Goal: Task Accomplishment & Management: Complete application form

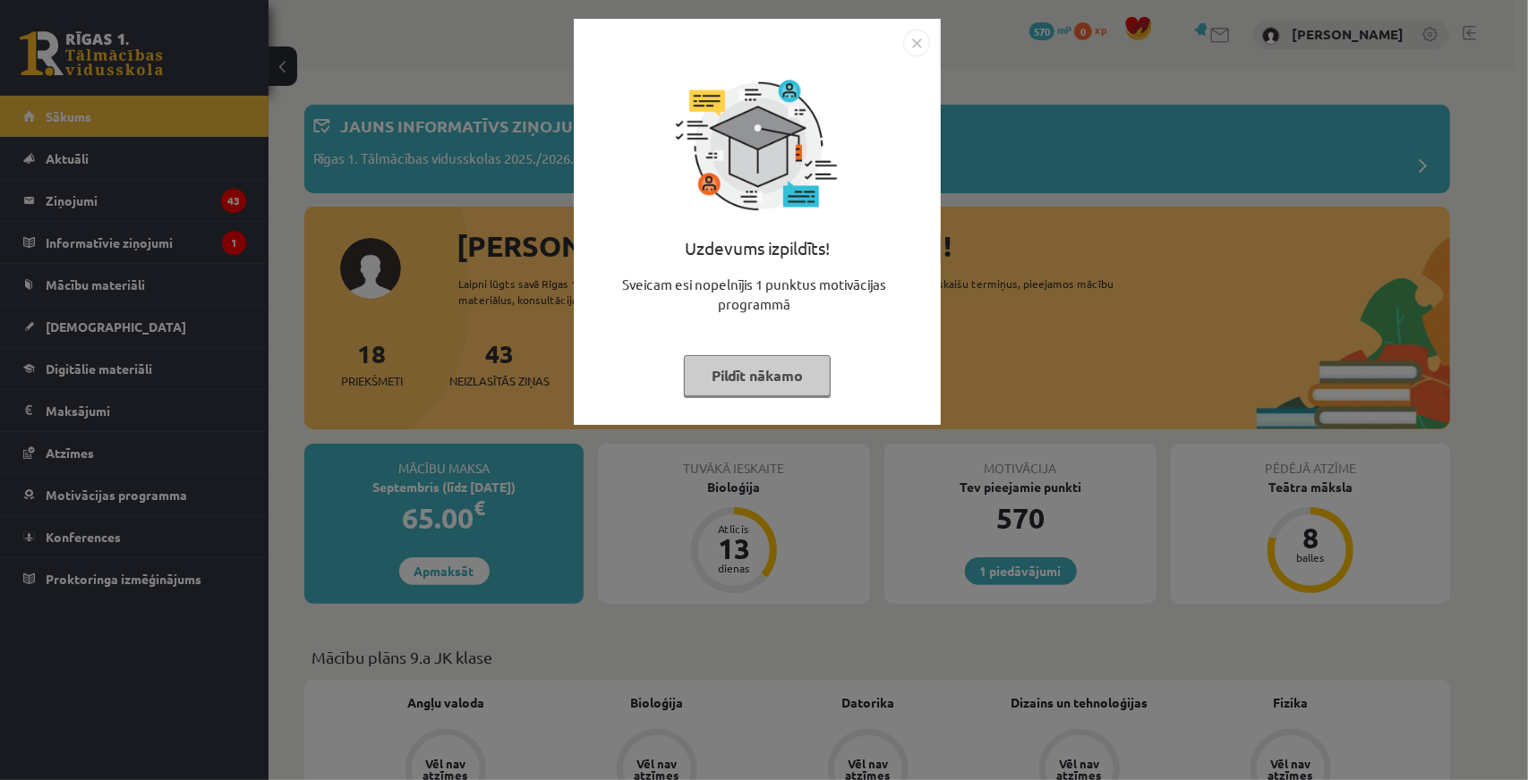
click at [1003, 187] on div "Uzdevums izpildīts! Sveicam esi nopelnījis 1 punktus motivācijas programmā Pild…" at bounding box center [764, 390] width 1528 height 780
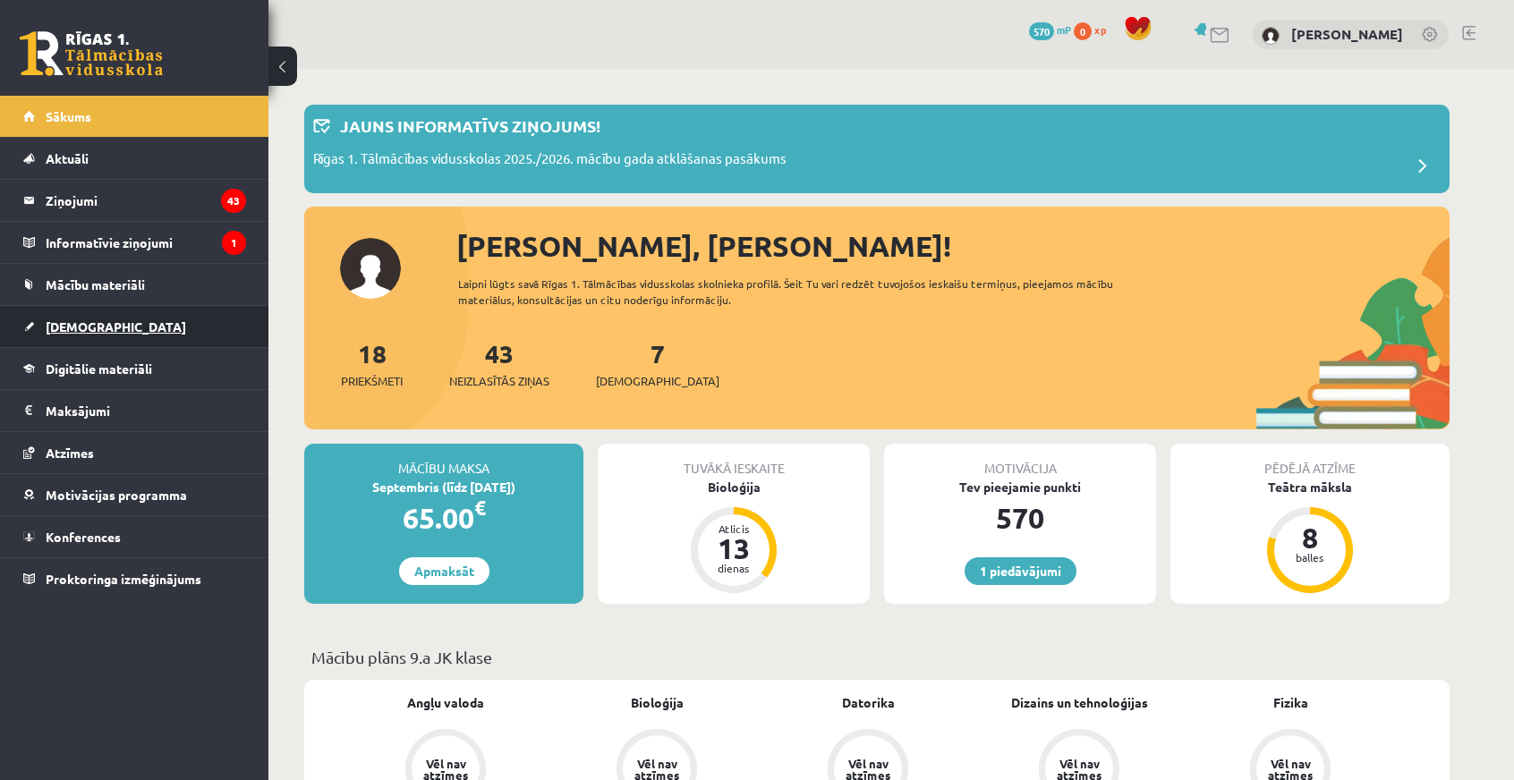
click at [93, 319] on span "[DEMOGRAPHIC_DATA]" at bounding box center [116, 327] width 141 height 16
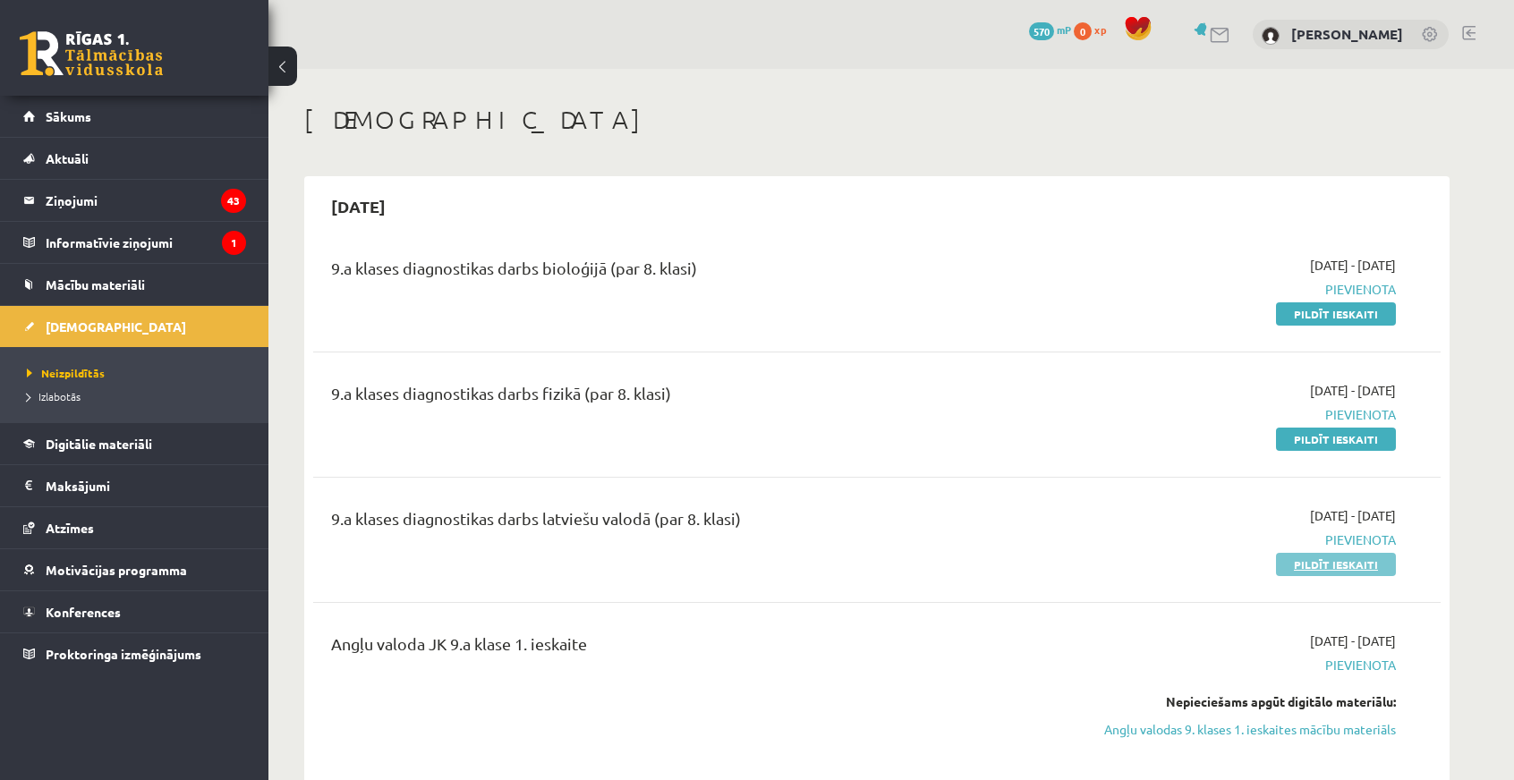
click at [1311, 570] on link "Pildīt ieskaiti" at bounding box center [1336, 564] width 120 height 23
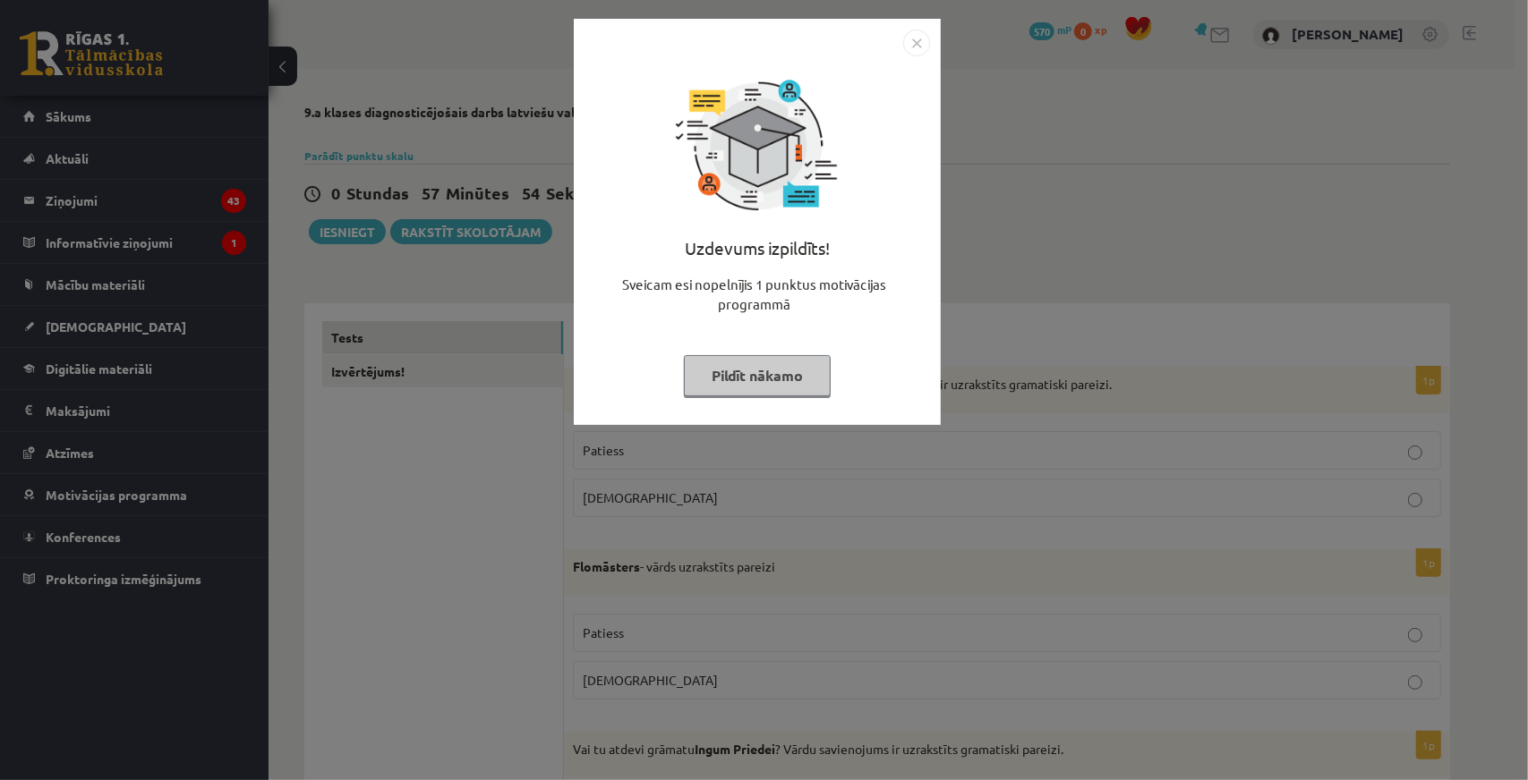
click at [912, 51] on img "Close" at bounding box center [916, 43] width 27 height 27
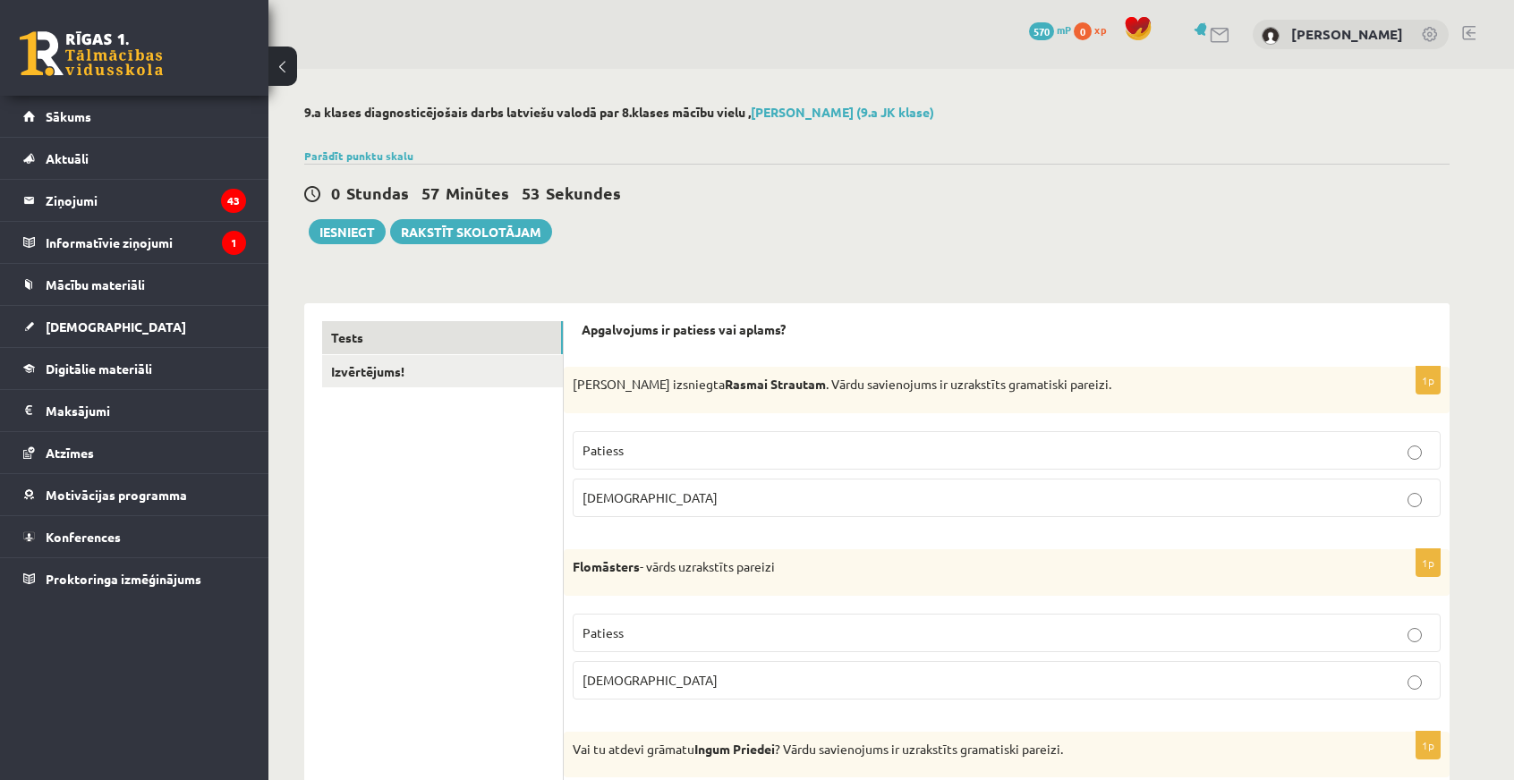
scroll to position [89, 0]
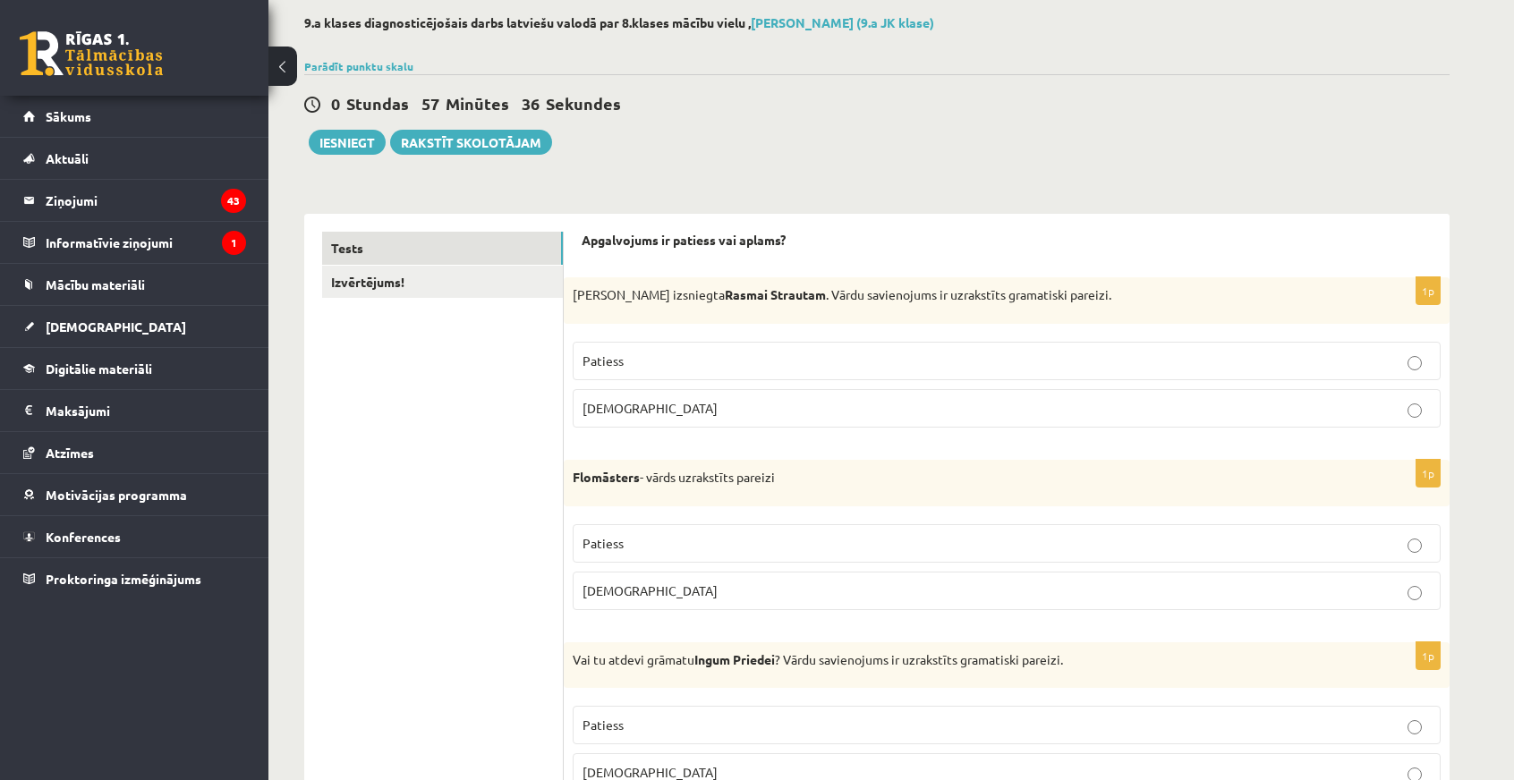
click at [720, 591] on p "Aplams" at bounding box center [1007, 591] width 848 height 19
click at [598, 356] on span "Patiess" at bounding box center [603, 361] width 41 height 16
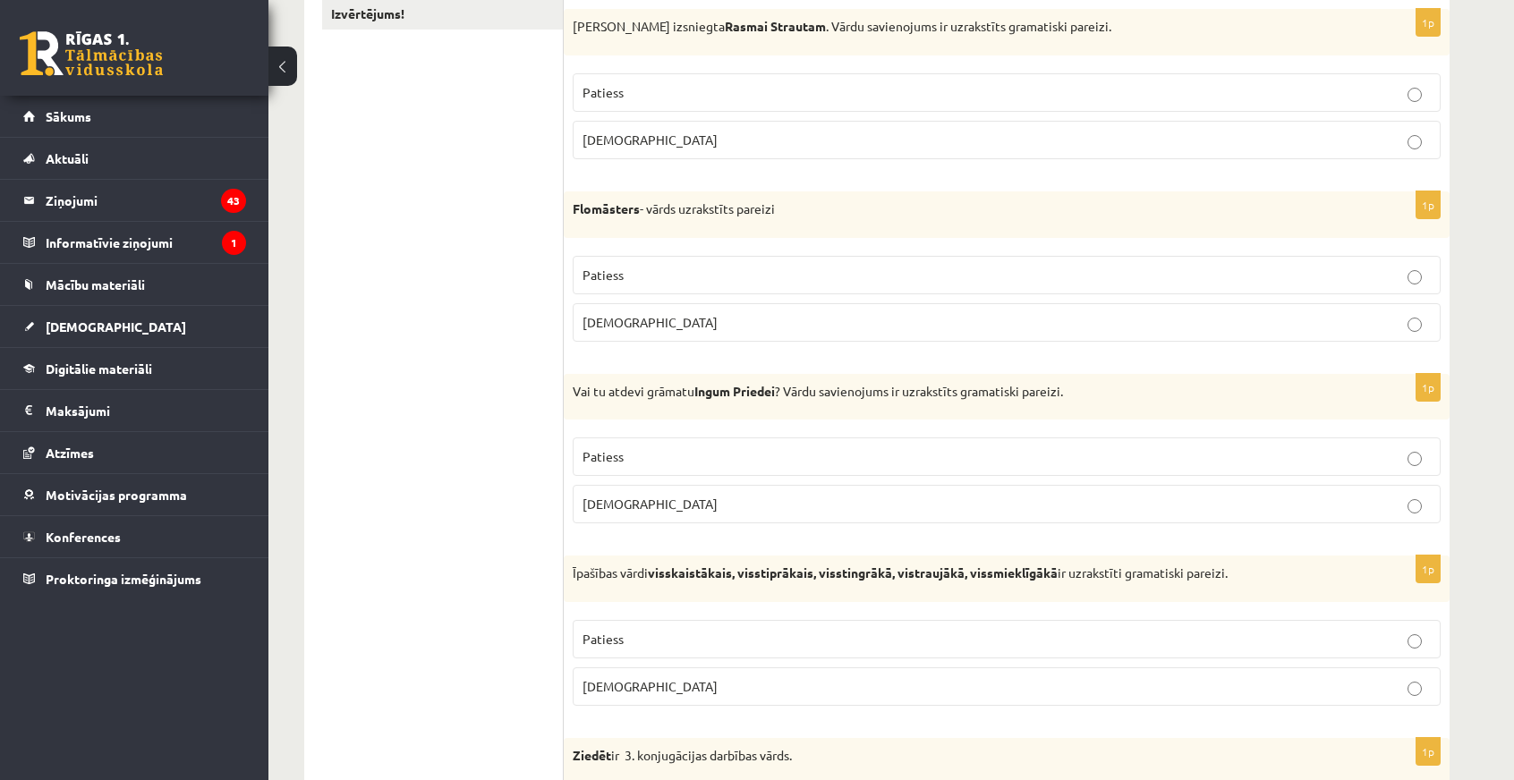
scroll to position [537, 0]
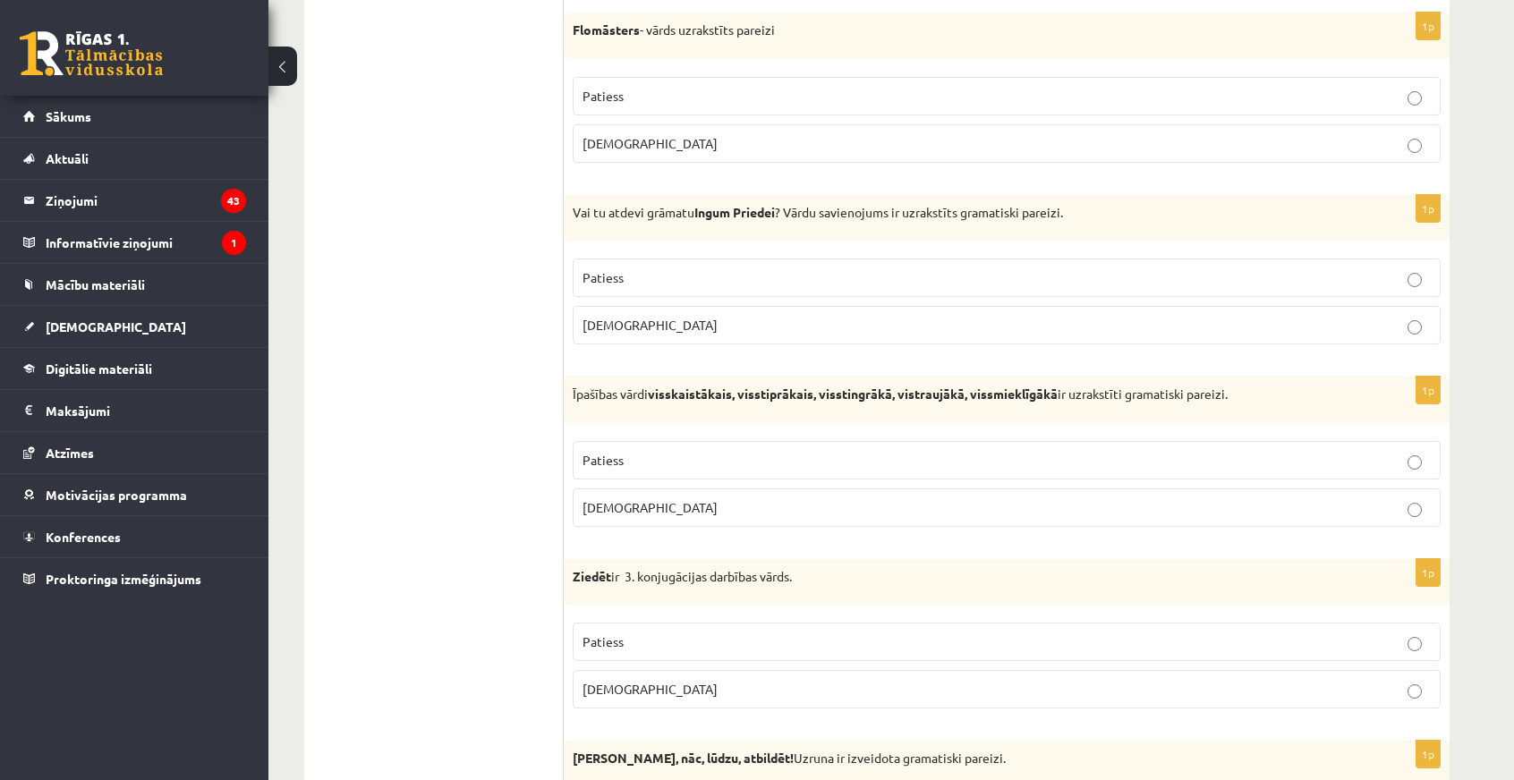
click at [643, 268] on p "Patiess" at bounding box center [1007, 277] width 848 height 19
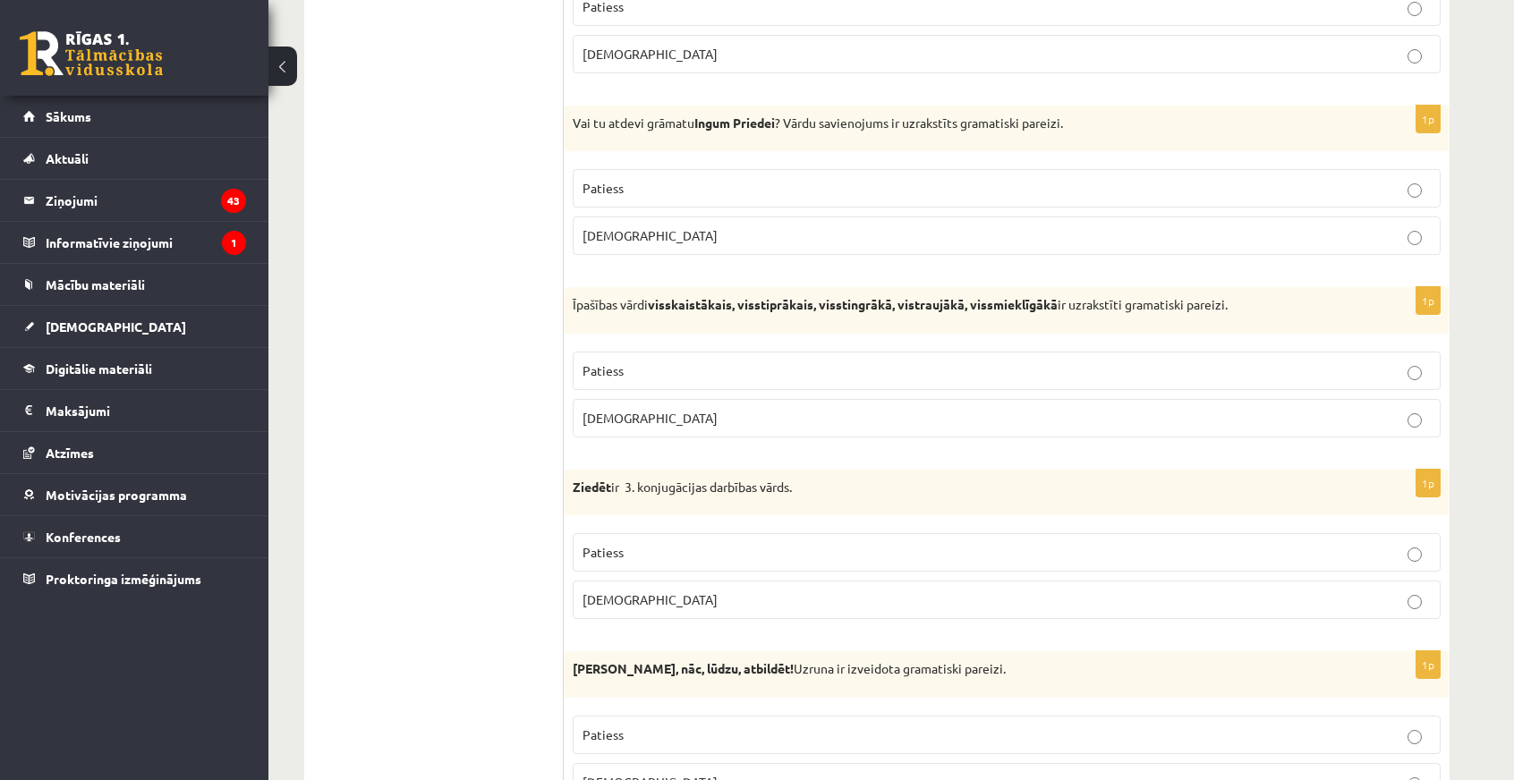
click at [662, 423] on label "Aplams" at bounding box center [1007, 418] width 868 height 38
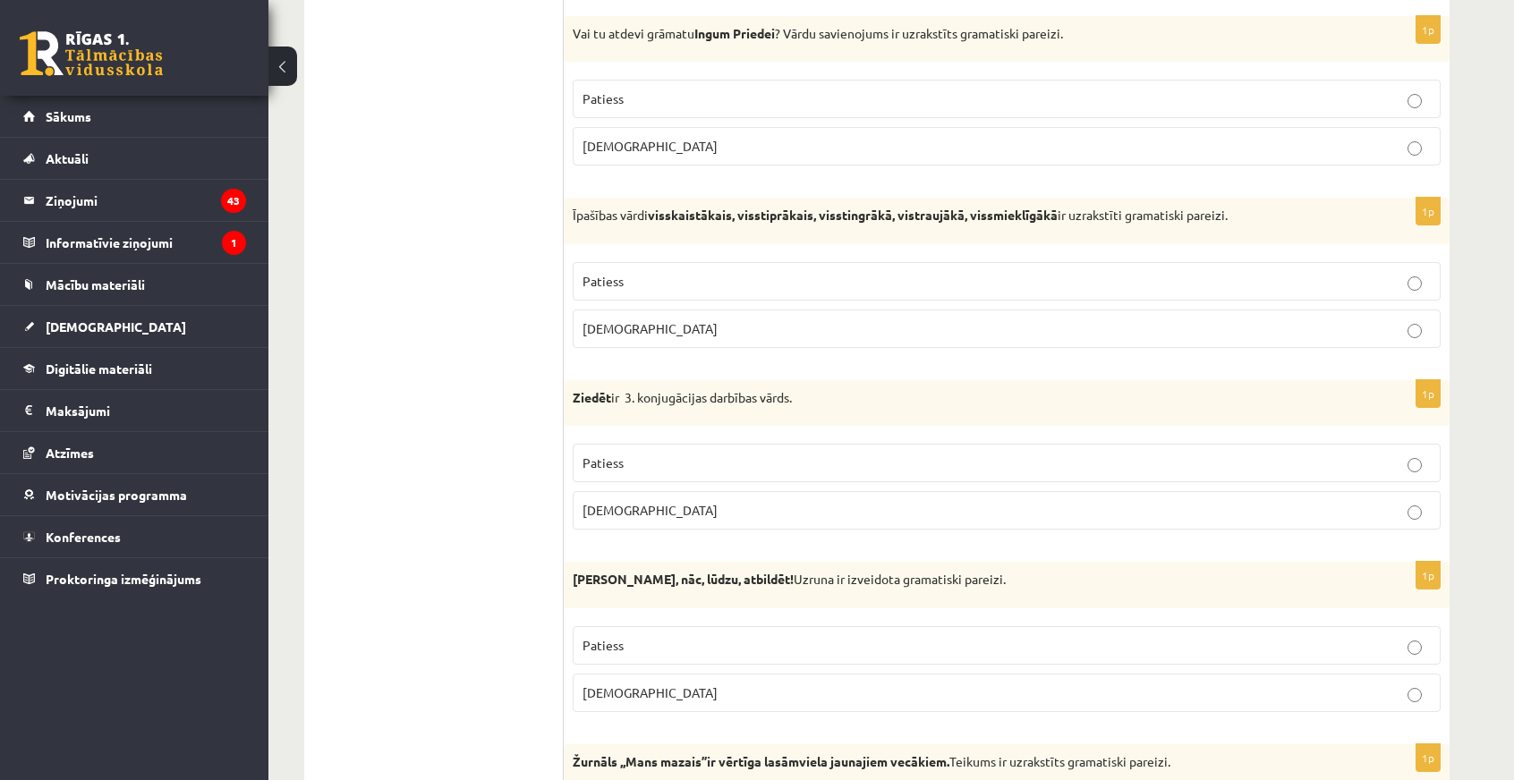
scroll to position [895, 0]
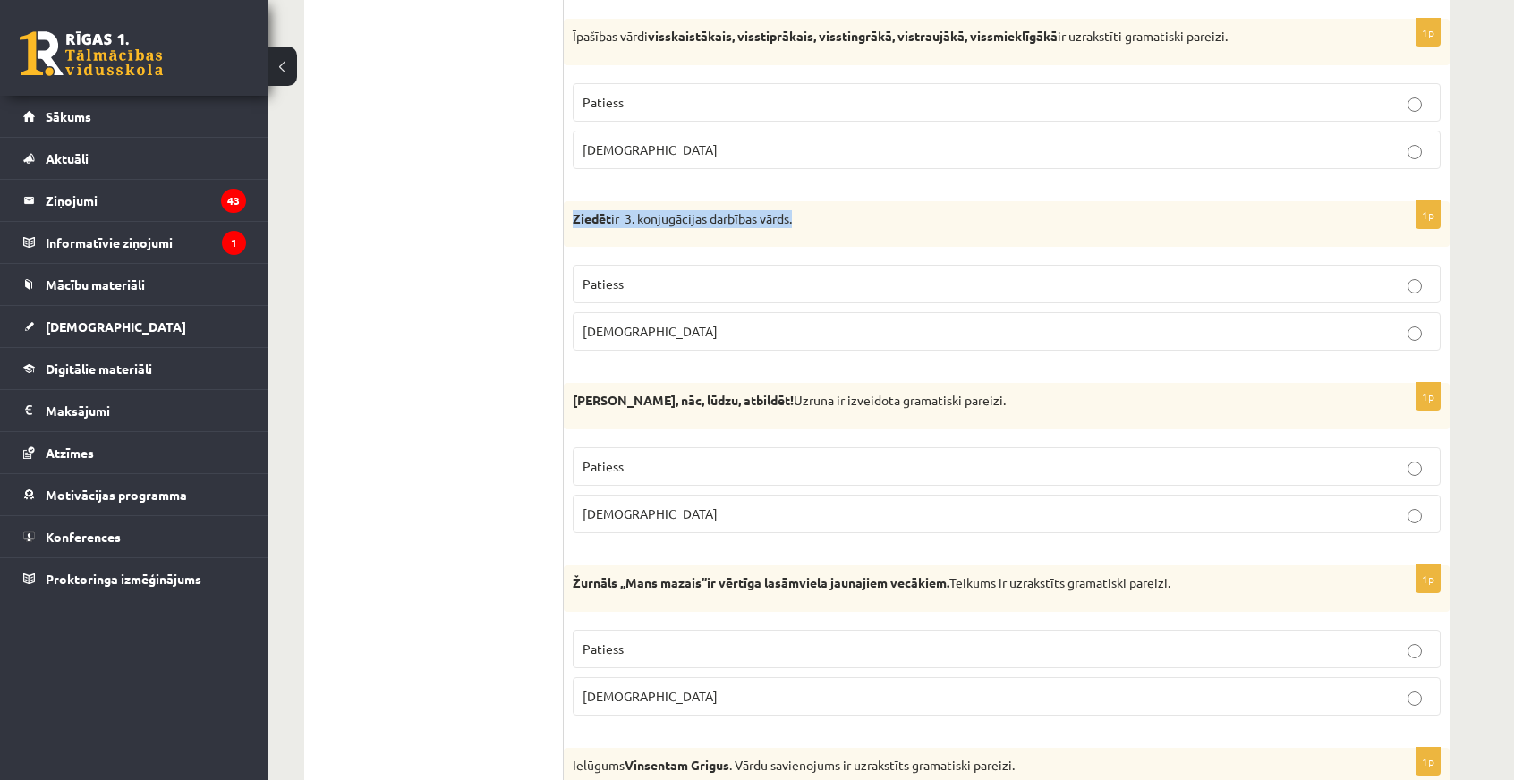
drag, startPoint x: 571, startPoint y: 214, endPoint x: 805, endPoint y: 216, distance: 233.6
click at [805, 216] on div "Ziedēt ir 3. konjugācijas darbības vārds." at bounding box center [1007, 224] width 886 height 47
drag, startPoint x: 581, startPoint y: 216, endPoint x: 678, endPoint y: 246, distance: 102.2
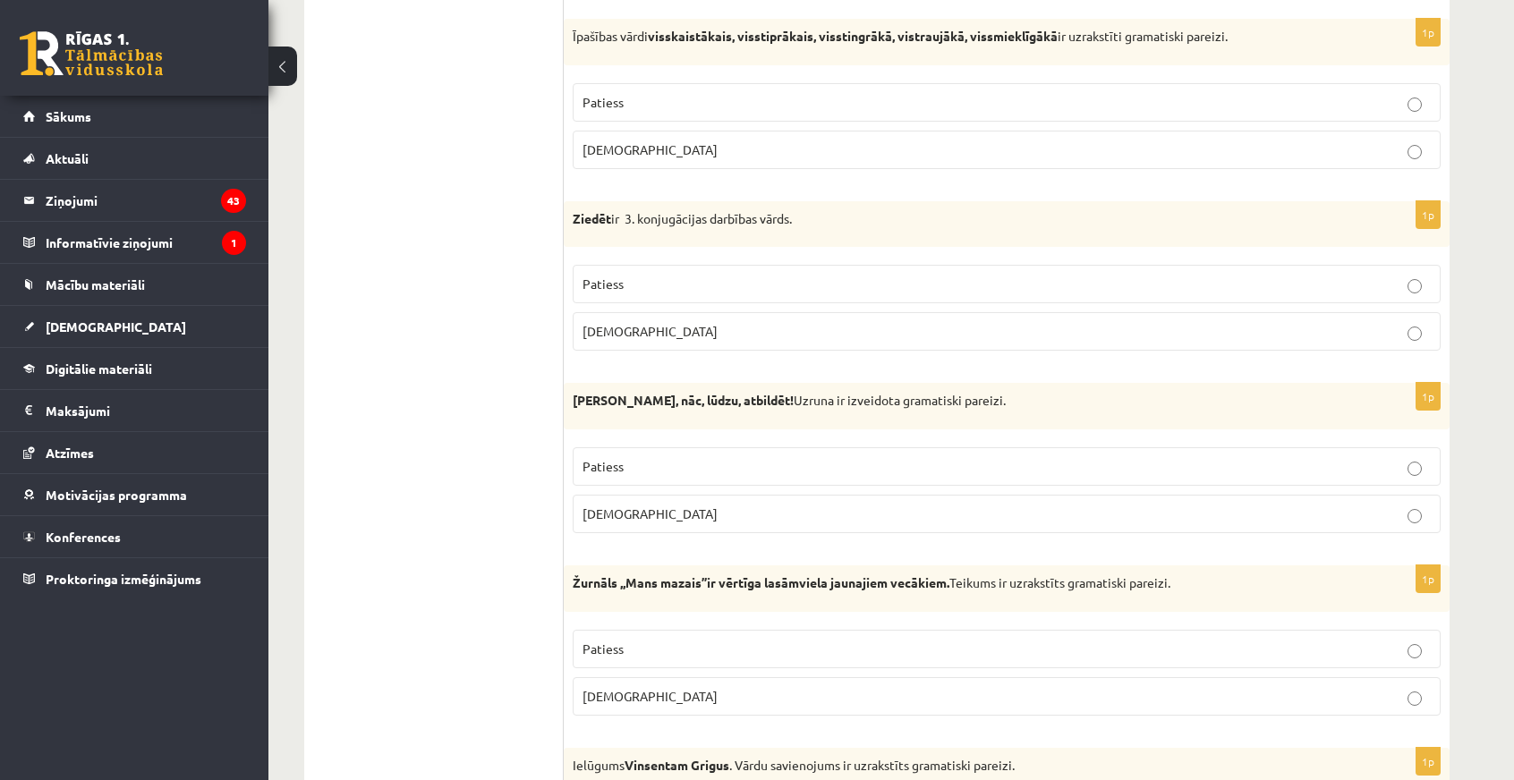
drag, startPoint x: 574, startPoint y: 212, endPoint x: 653, endPoint y: 319, distance: 133.7
click at [653, 319] on div "1p Ziedēt ir 3. konjugācijas darbības vārds. Patiess Aplams" at bounding box center [1007, 283] width 886 height 165
copy div "Ziedēt ir 3. konjugācijas darbības vārds. Patiess Aplams"
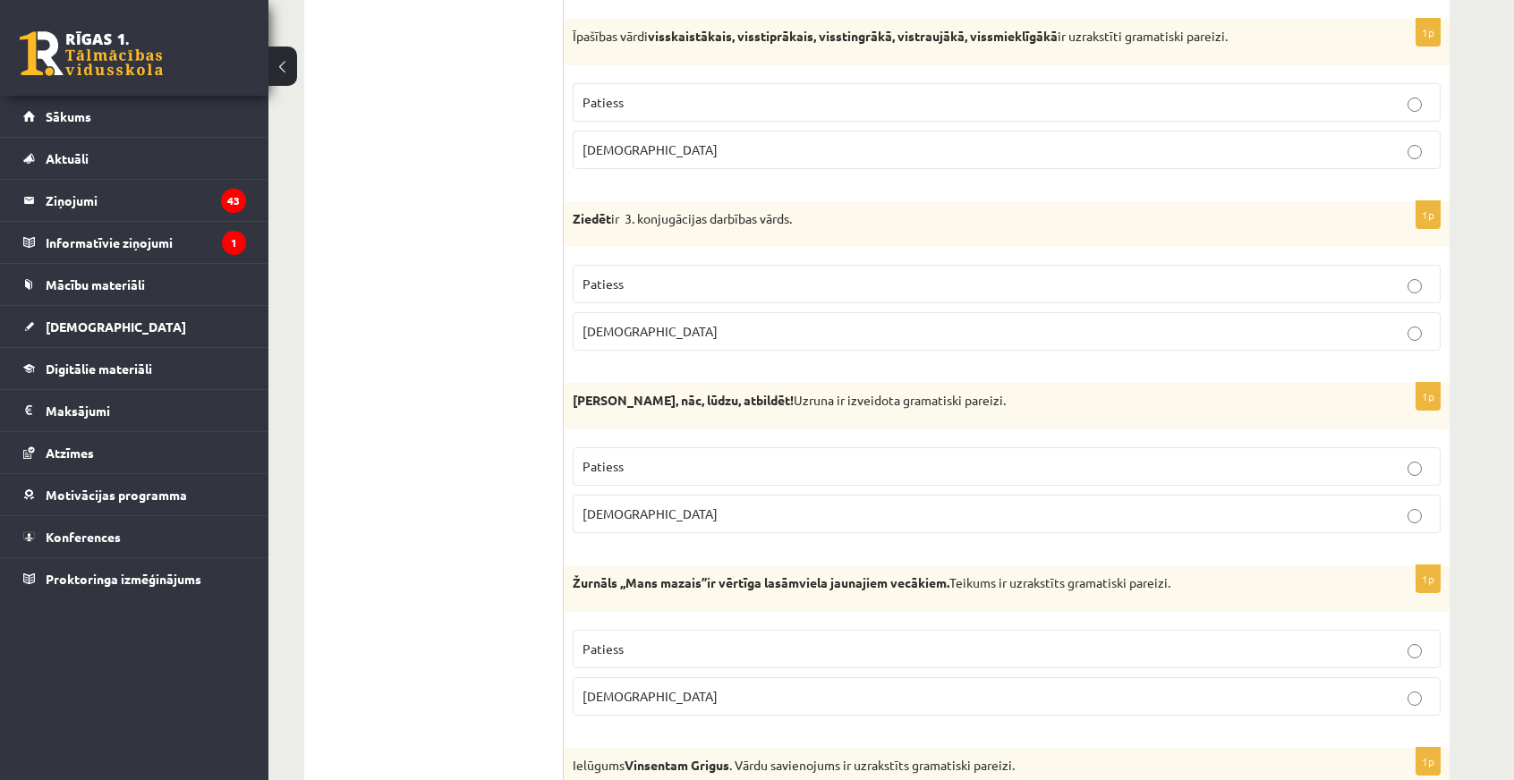
click at [739, 516] on label "Aplams" at bounding box center [1007, 514] width 868 height 38
click at [631, 328] on p "Aplams" at bounding box center [1007, 331] width 848 height 19
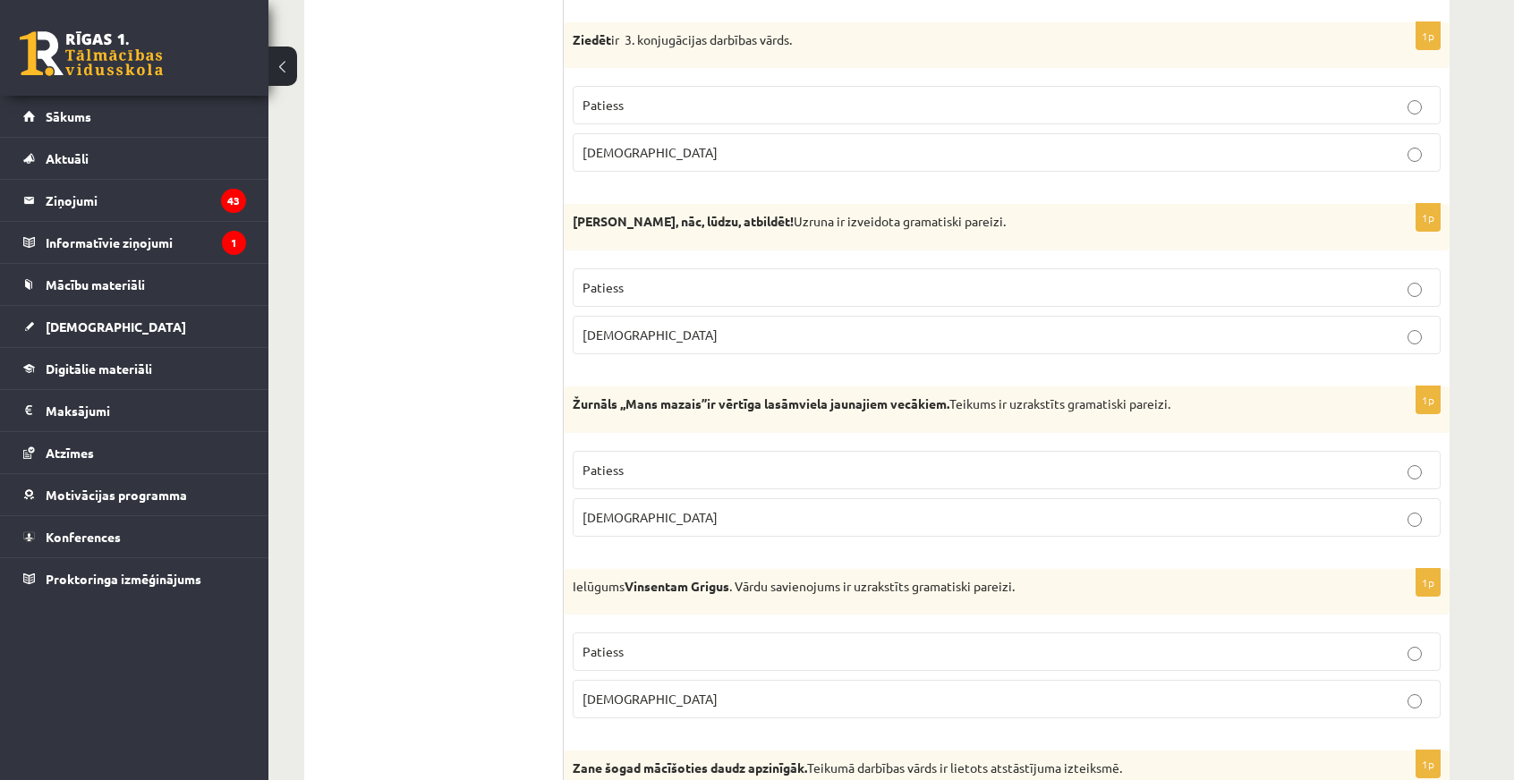
scroll to position [1163, 0]
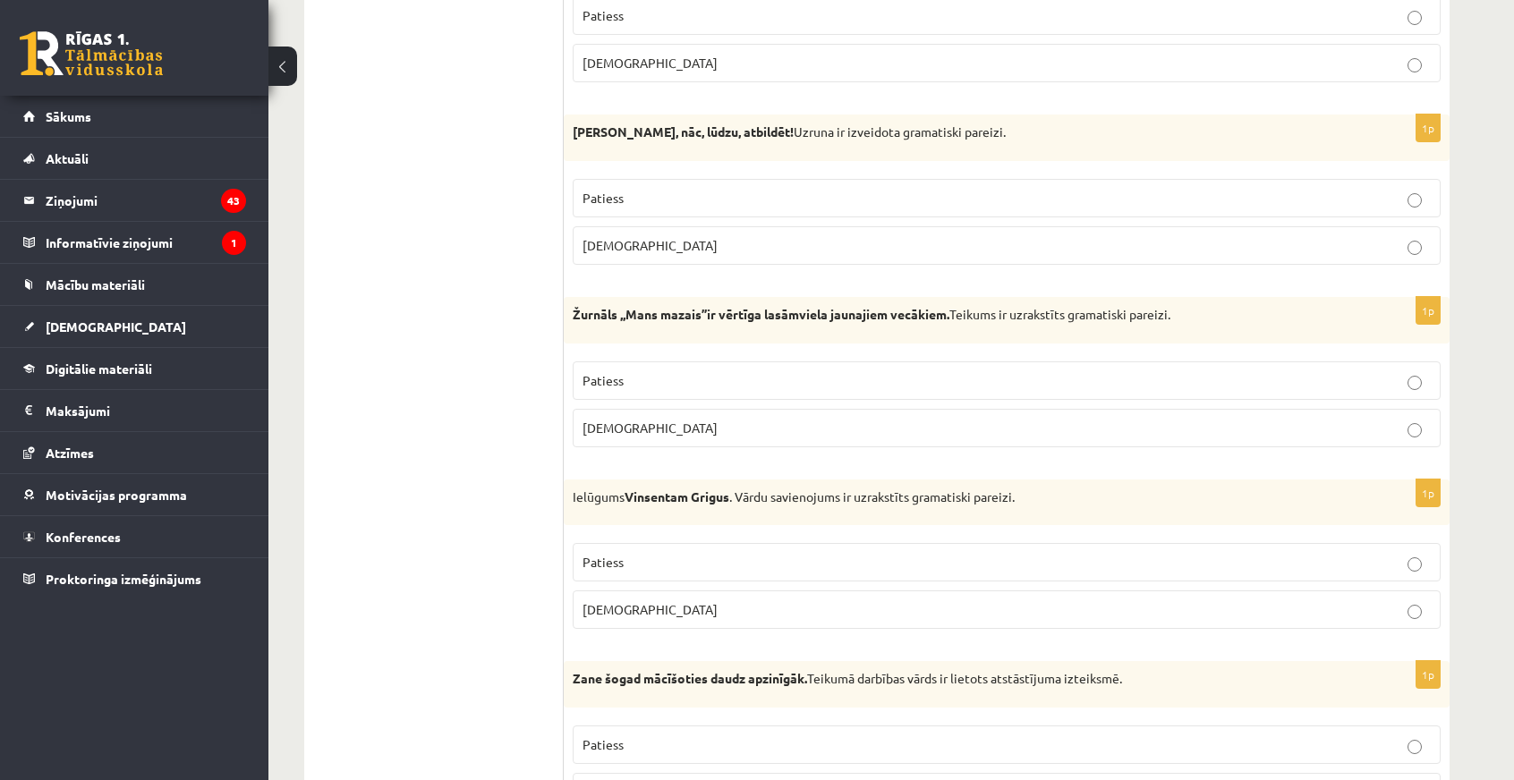
click at [718, 371] on p "Patiess" at bounding box center [1007, 380] width 848 height 19
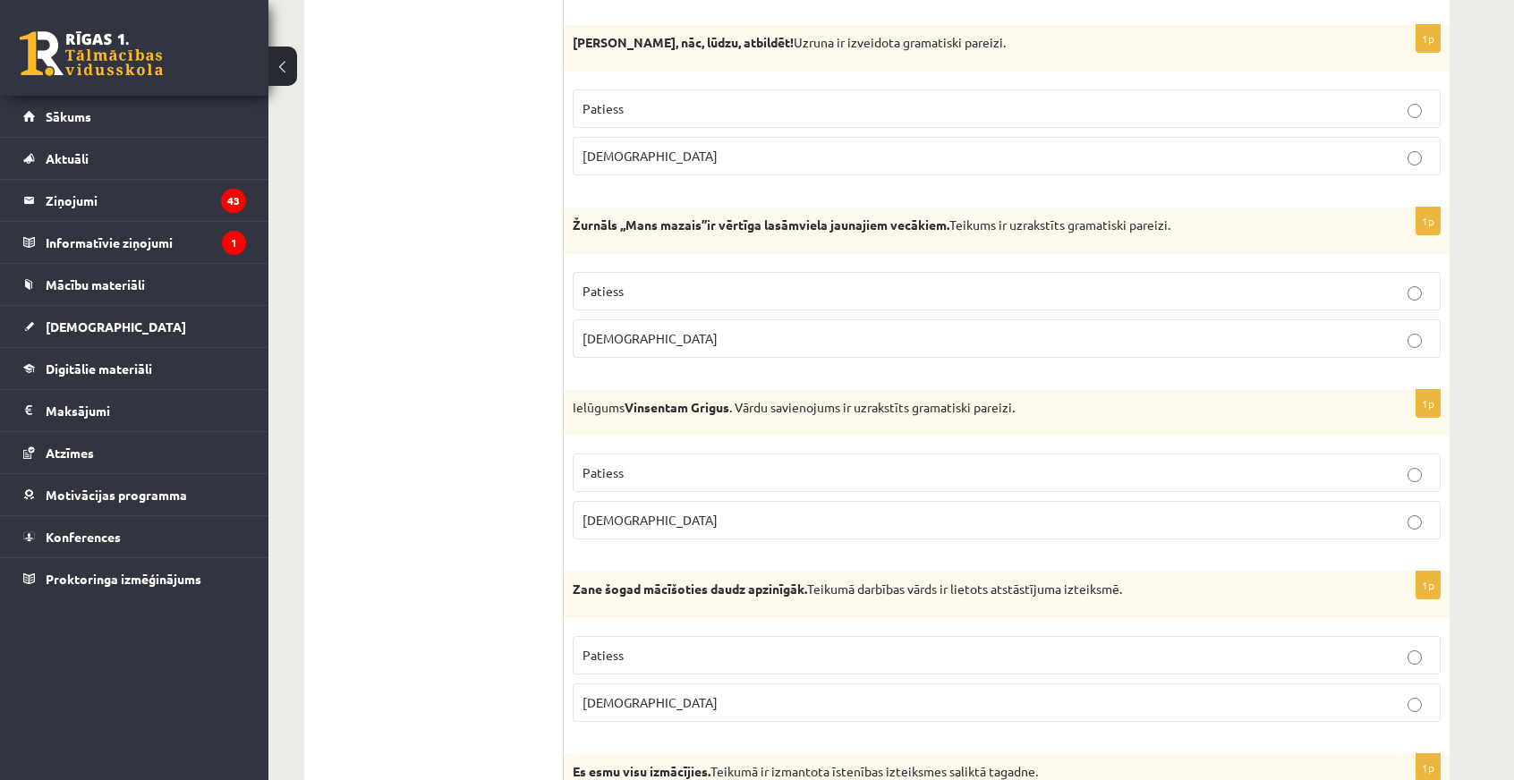
scroll to position [1342, 0]
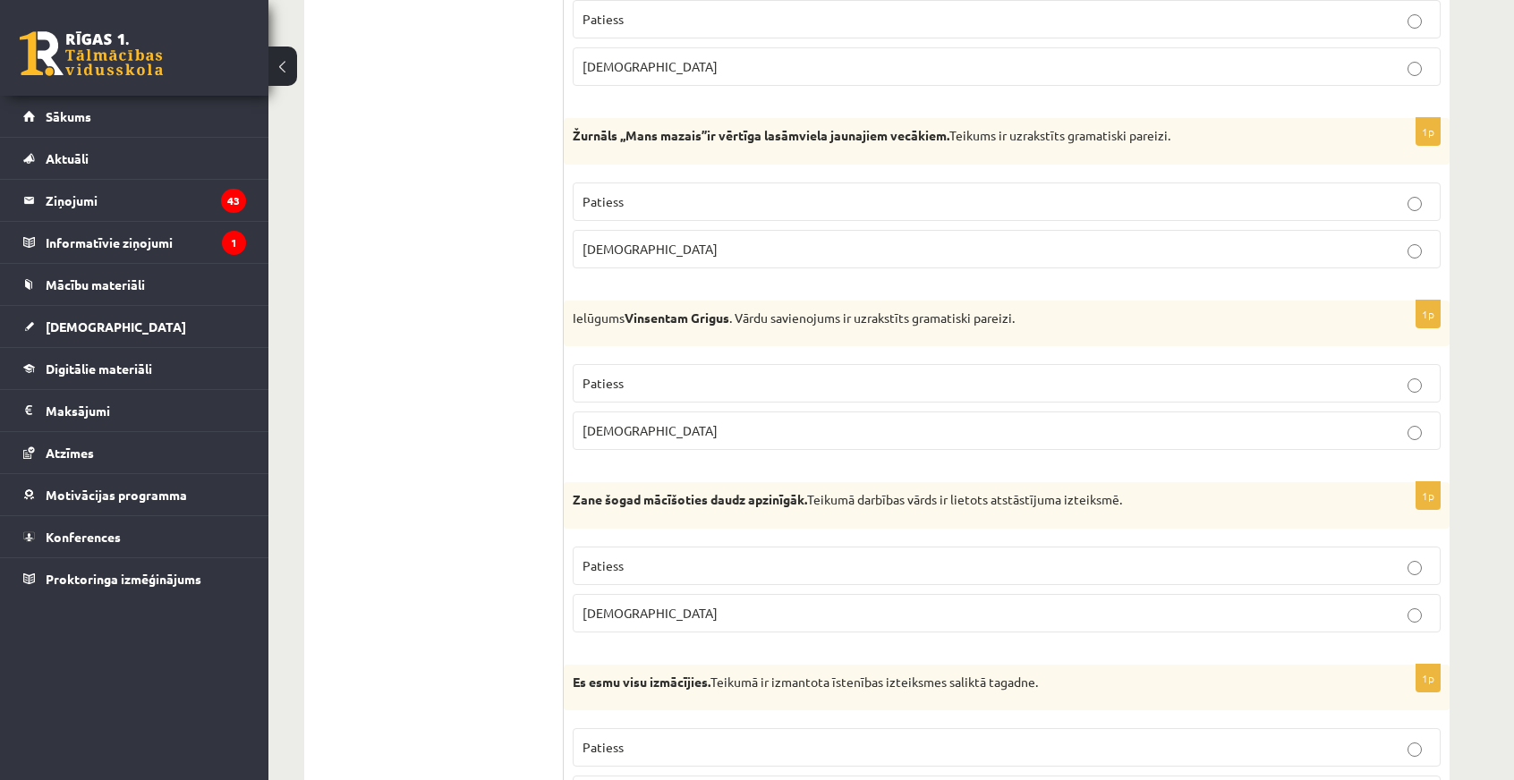
click at [617, 429] on p "Aplams" at bounding box center [1007, 431] width 848 height 19
click at [651, 604] on p "Aplams" at bounding box center [1007, 613] width 848 height 19
click at [636, 558] on p "Patiess" at bounding box center [1007, 566] width 848 height 19
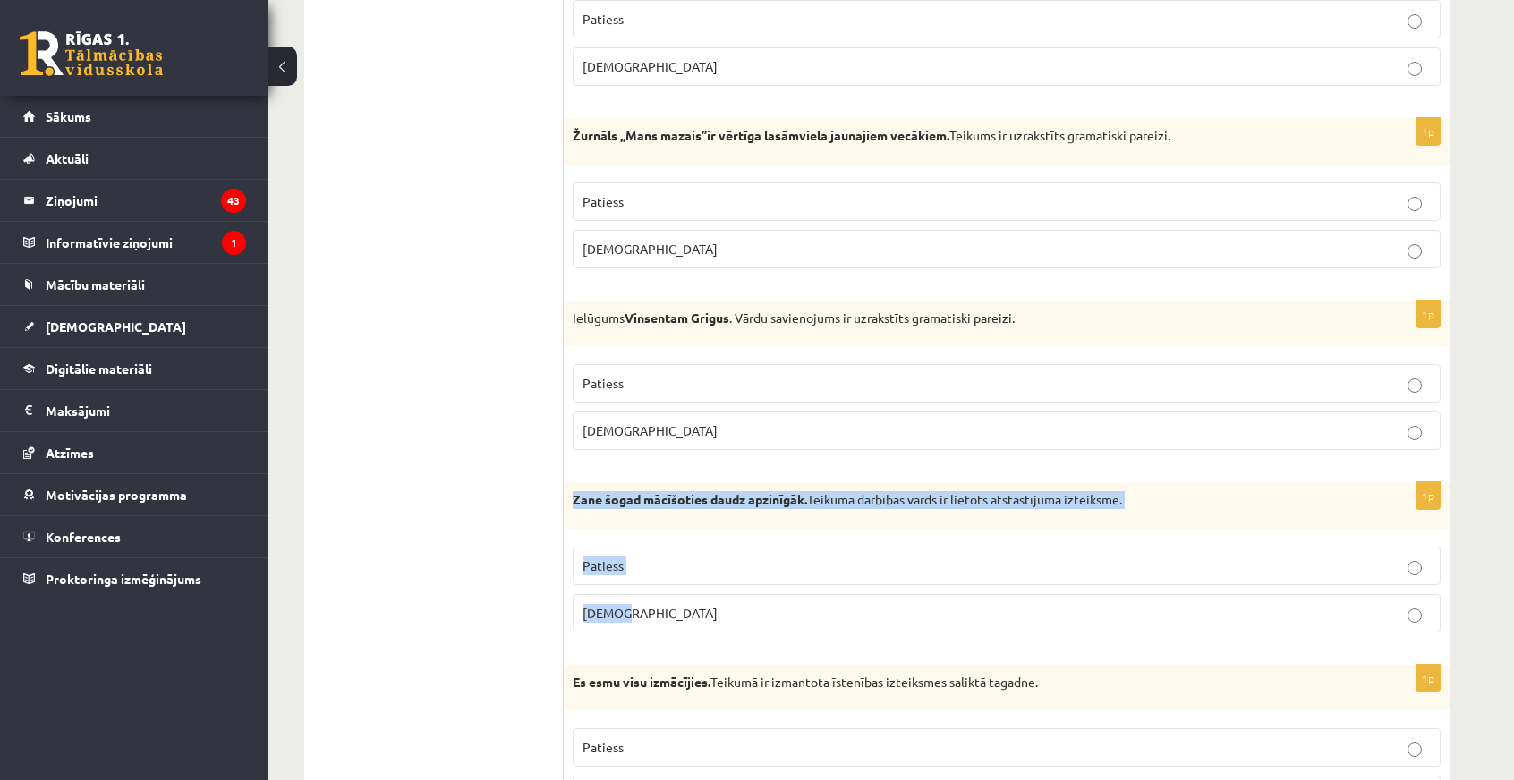
drag, startPoint x: 568, startPoint y: 490, endPoint x: 661, endPoint y: 595, distance: 140.8
click at [661, 595] on div "1p Zane šogad mācīšoties daudz apzinīgāk. Teikumā darbības vārds ir lietots ats…" at bounding box center [1007, 564] width 886 height 165
copy div "Zane šogad mācīšoties daudz apzinīgāk. Teikumā darbības vārds ir lietots atstās…"
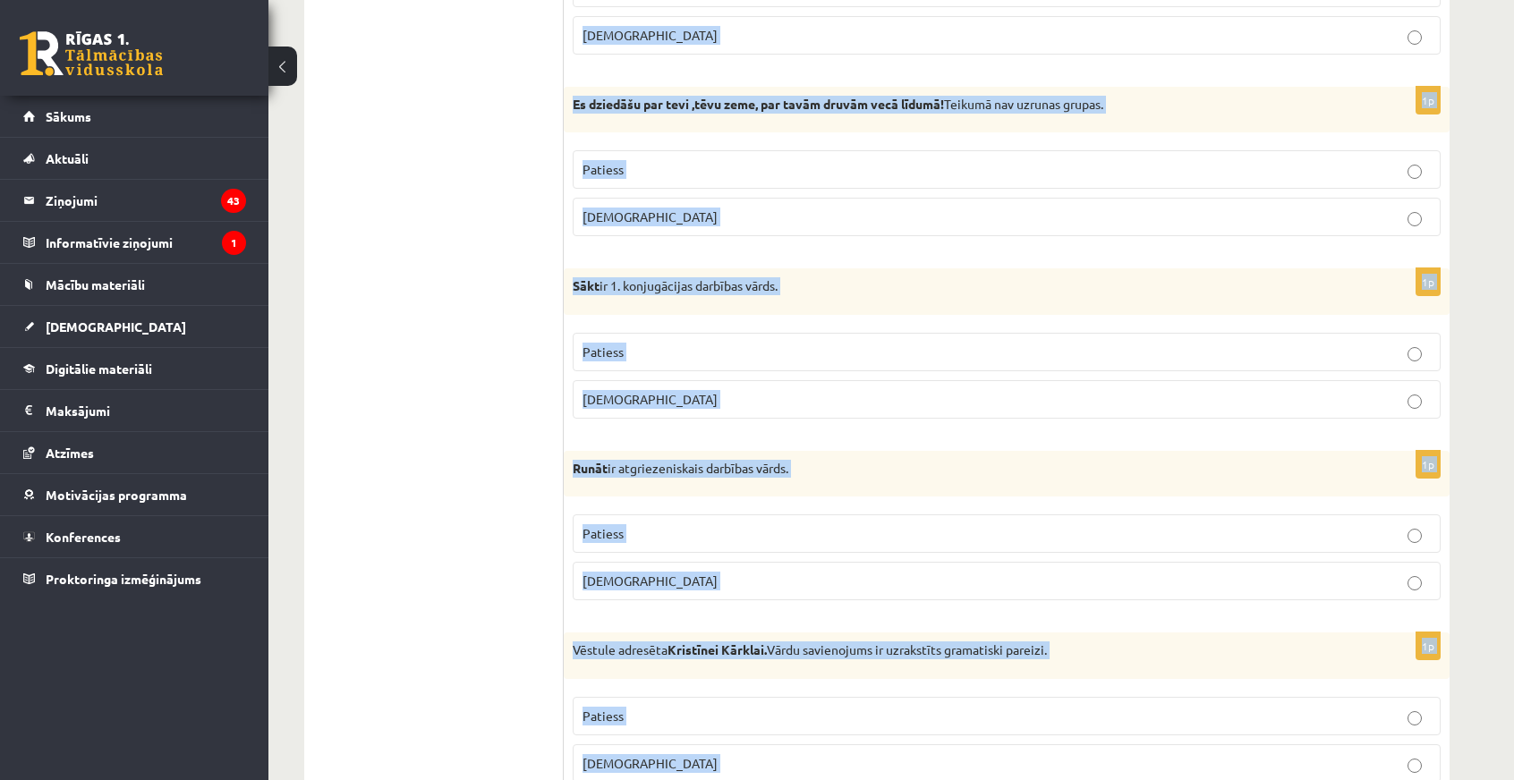
scroll to position [5053, 0]
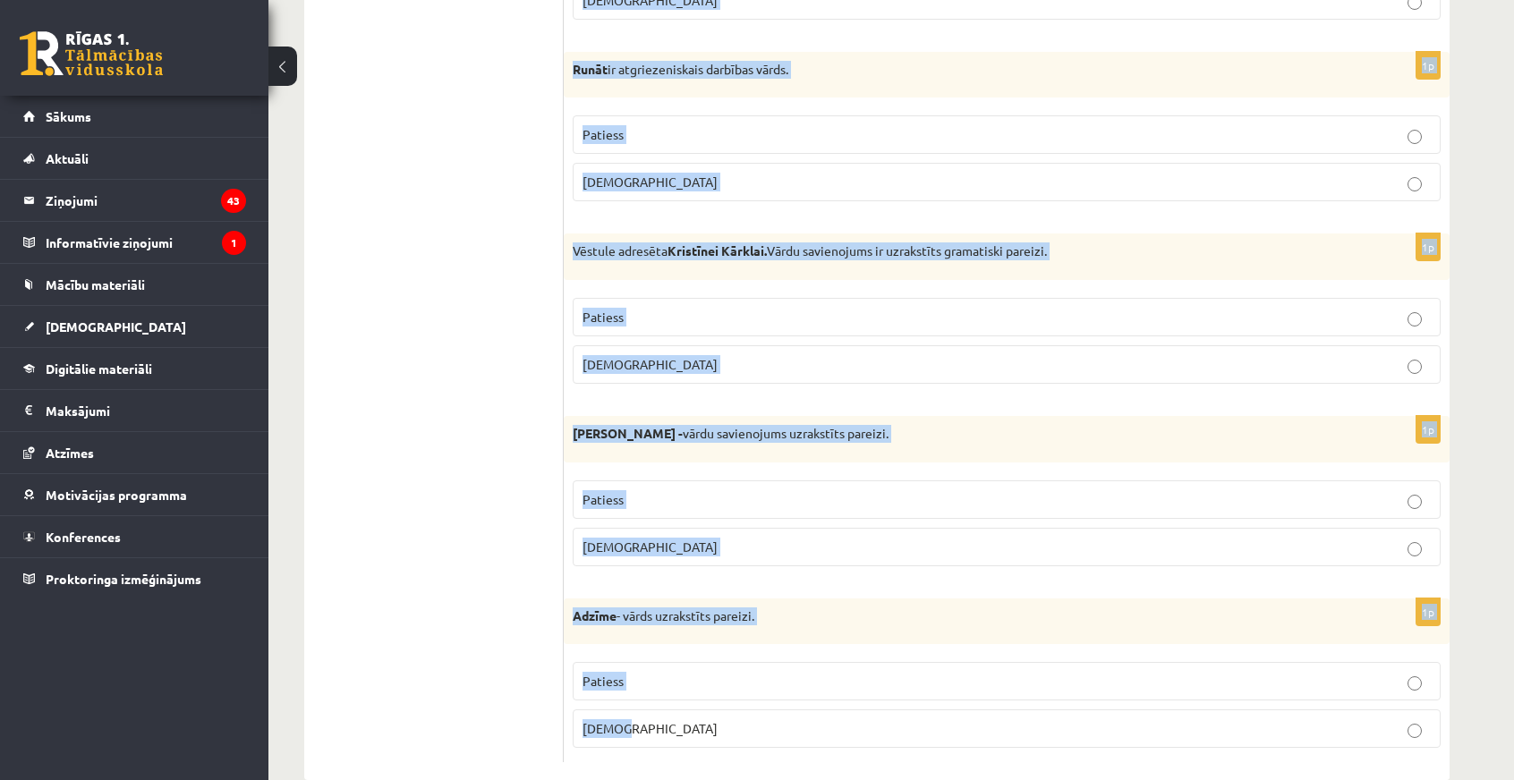
drag, startPoint x: 573, startPoint y: 133, endPoint x: 1021, endPoint y: 713, distance: 733.0
copy form "Es esmu visu izmācījies. Teikumā ir izmantota īstenības izteiksmes saliktā taga…"
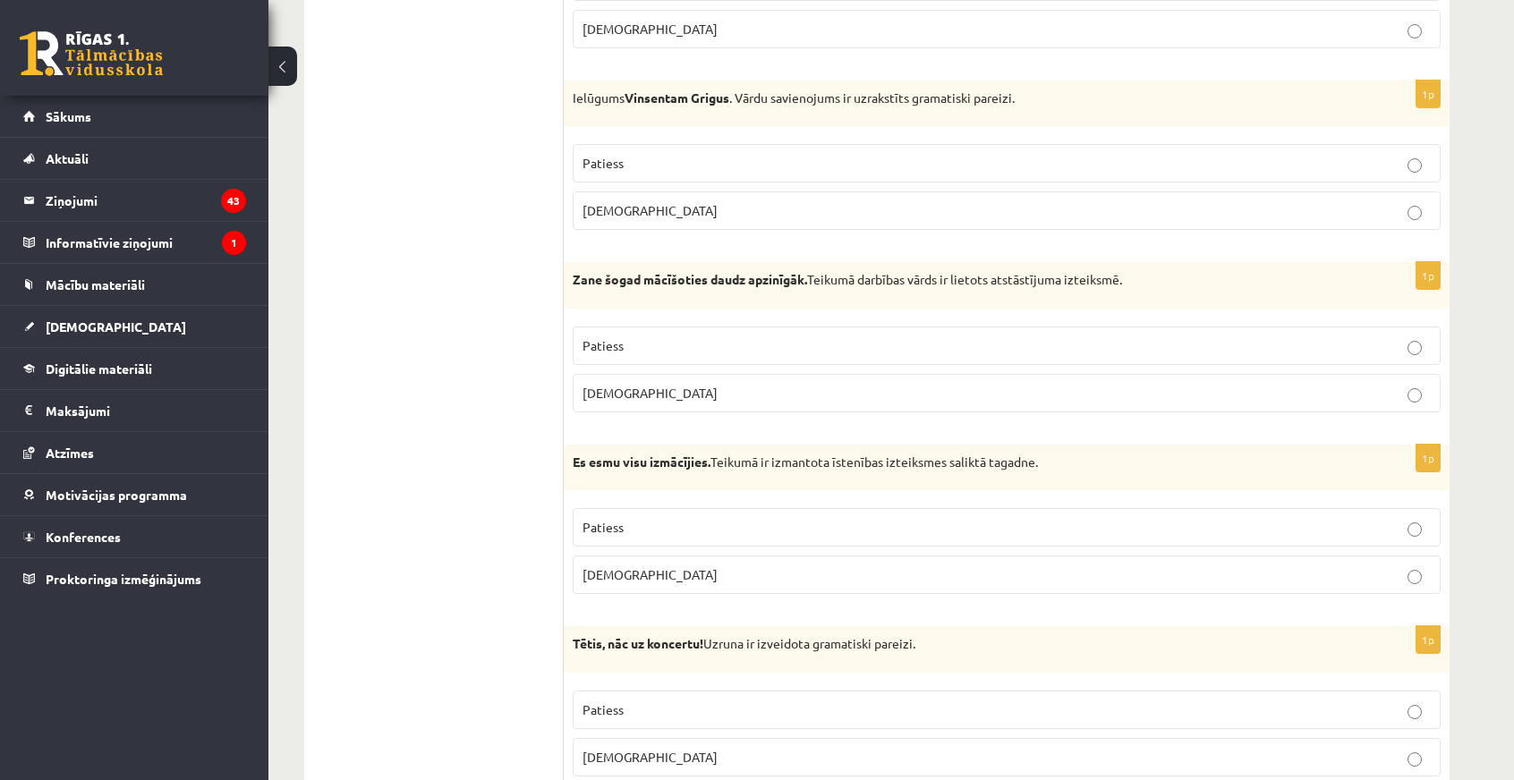
scroll to position [1652, 0]
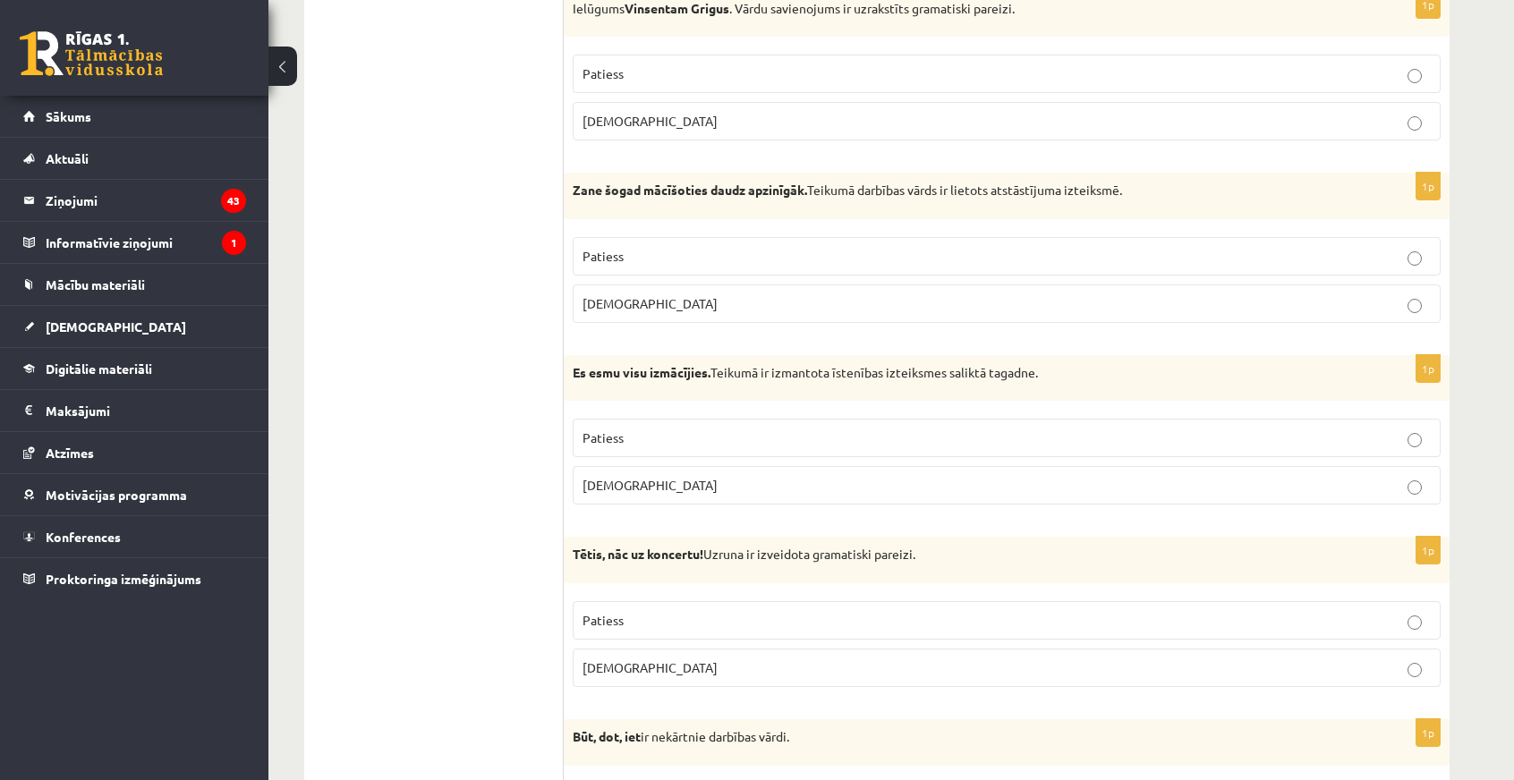
click at [647, 476] on p "Aplams" at bounding box center [1007, 485] width 848 height 19
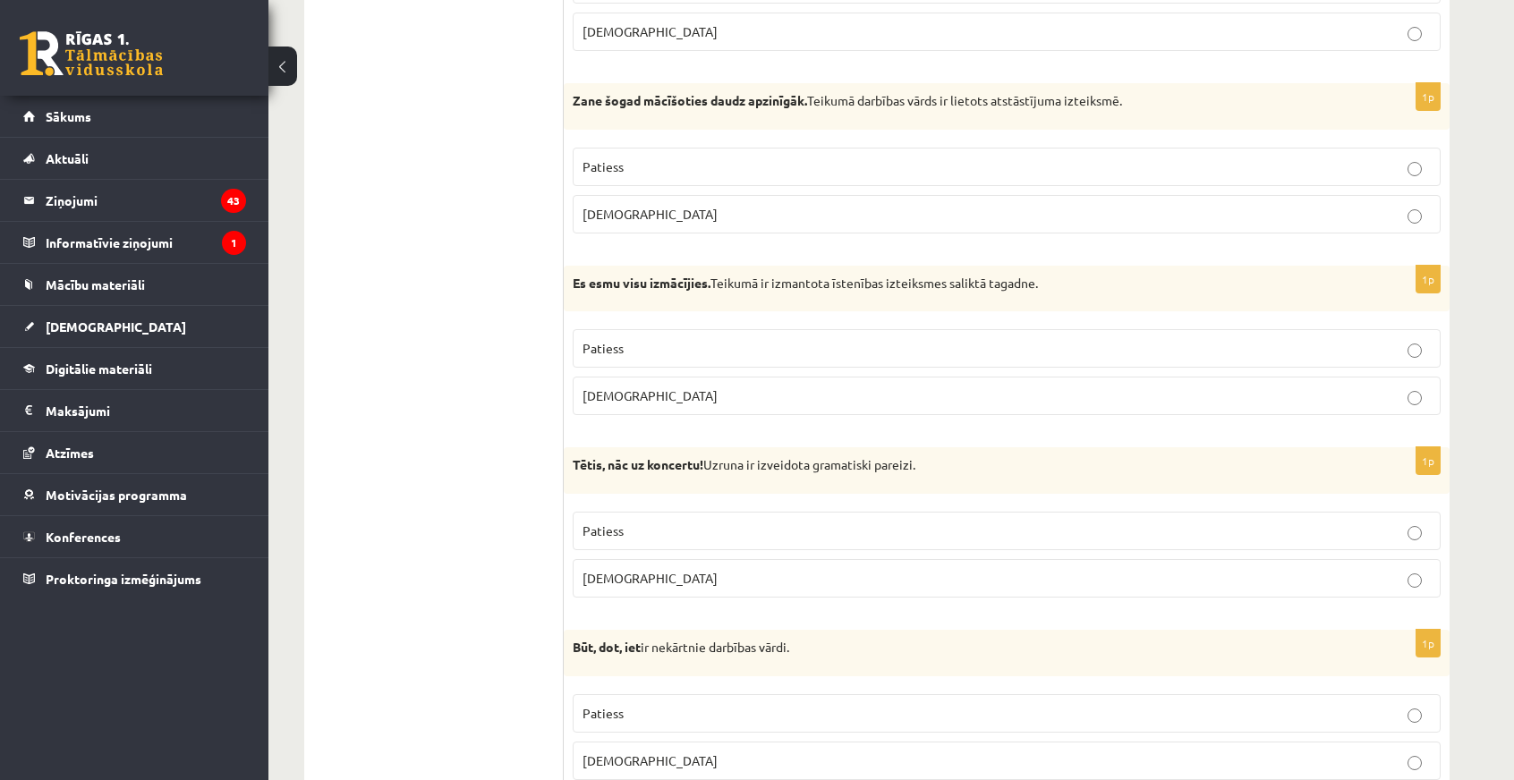
click at [657, 522] on p "Patiess" at bounding box center [1007, 531] width 848 height 19
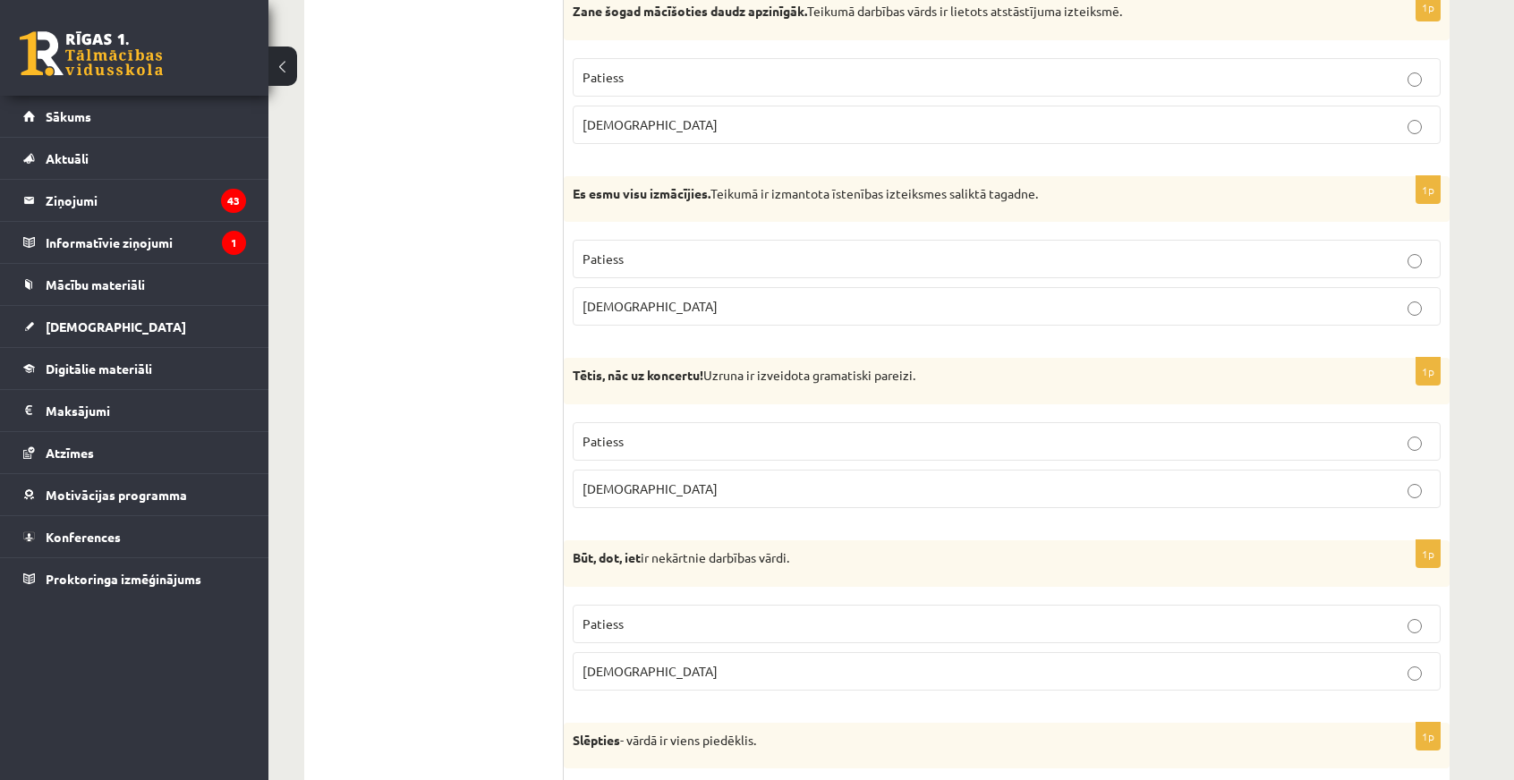
click at [690, 615] on p "Patiess" at bounding box center [1007, 624] width 848 height 19
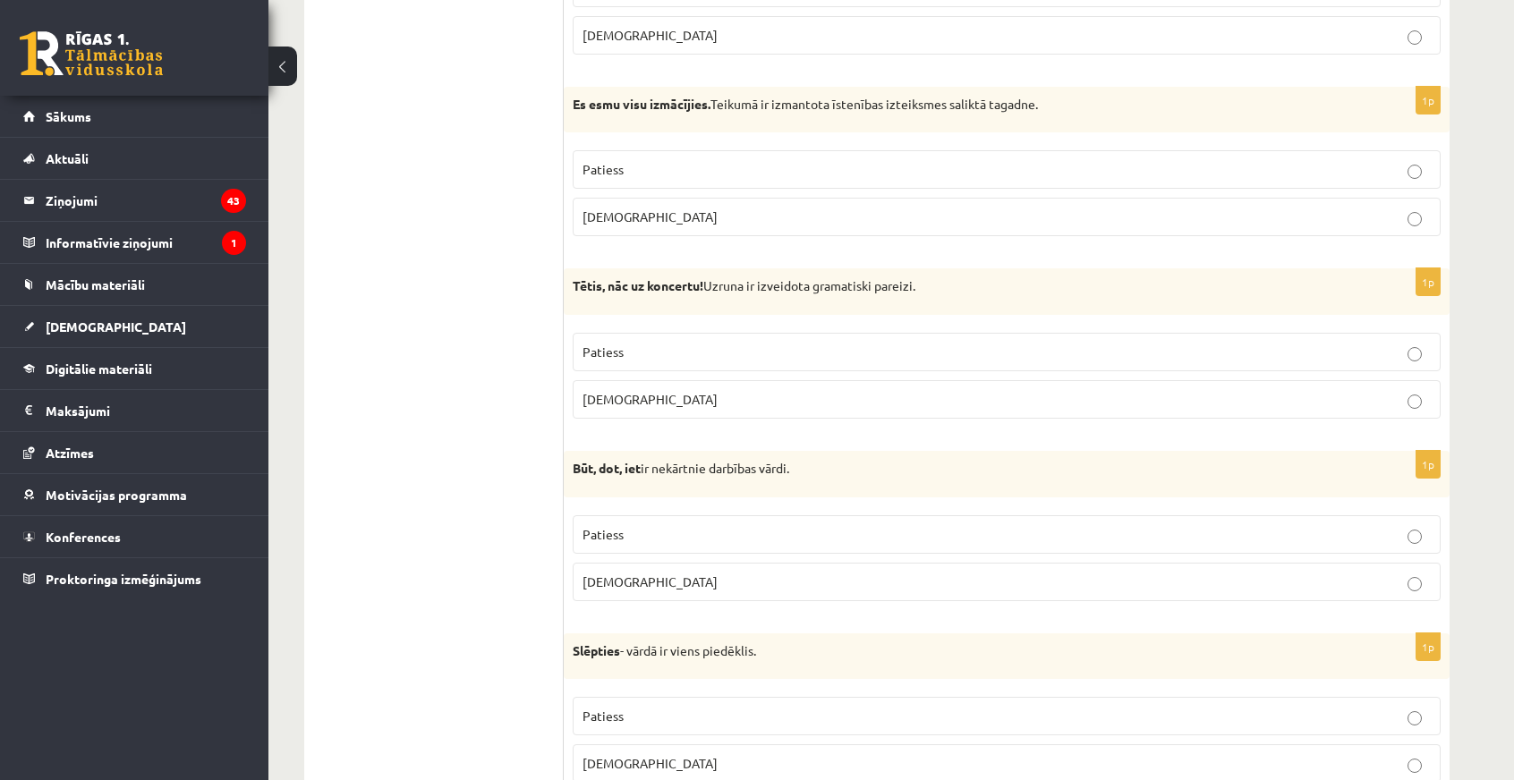
scroll to position [2099, 0]
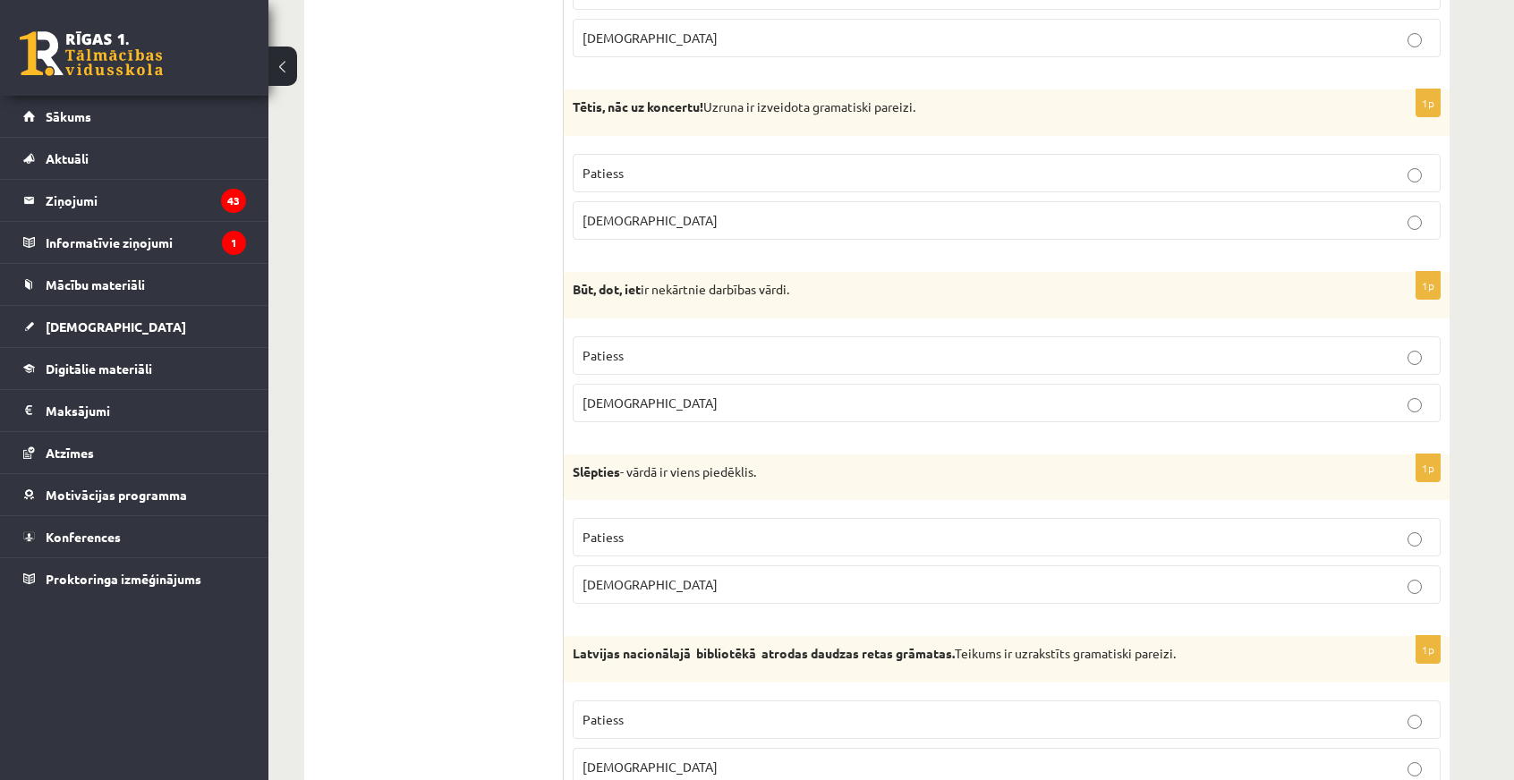
click at [601, 528] on p "Patiess" at bounding box center [1007, 537] width 848 height 19
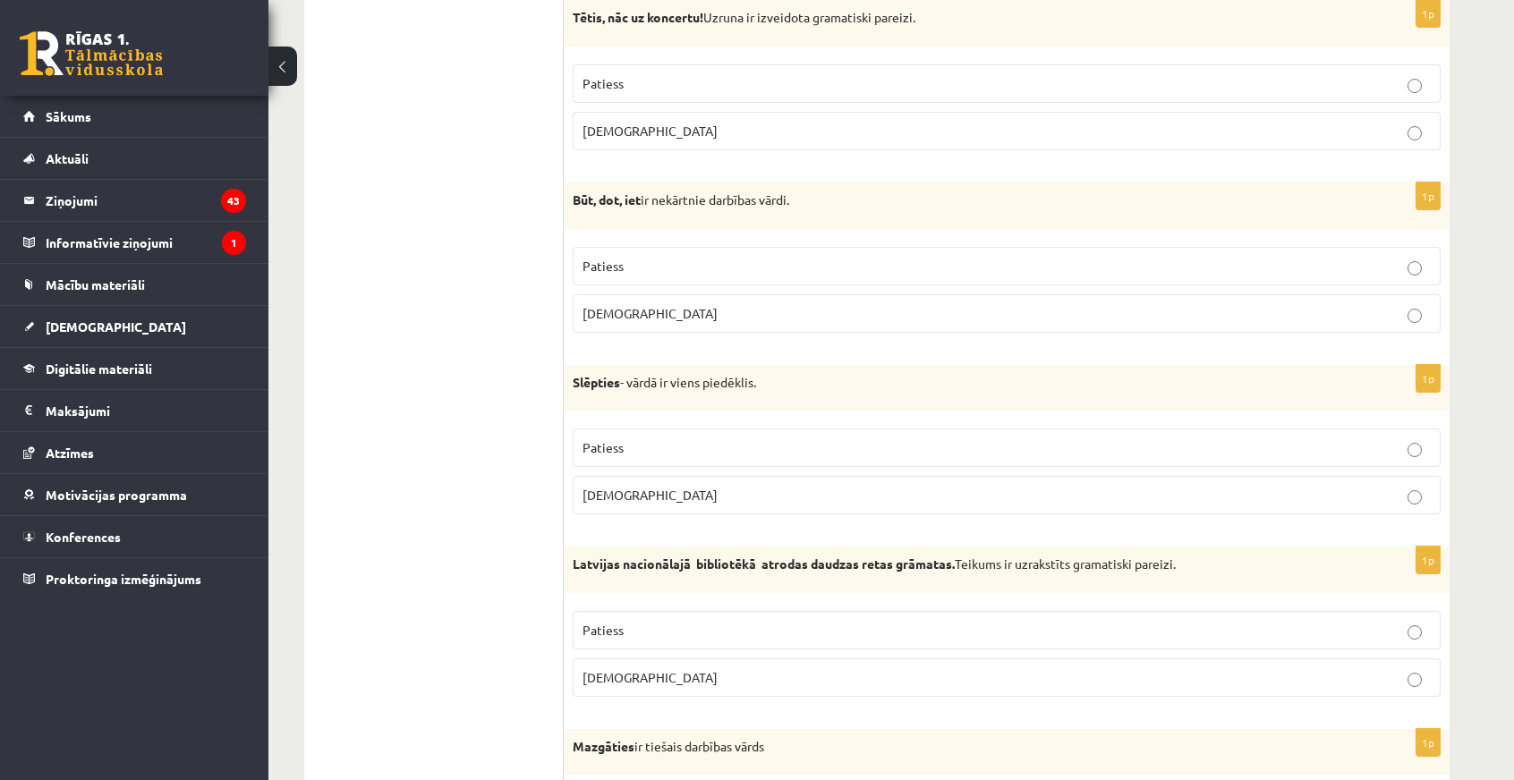
scroll to position [2278, 0]
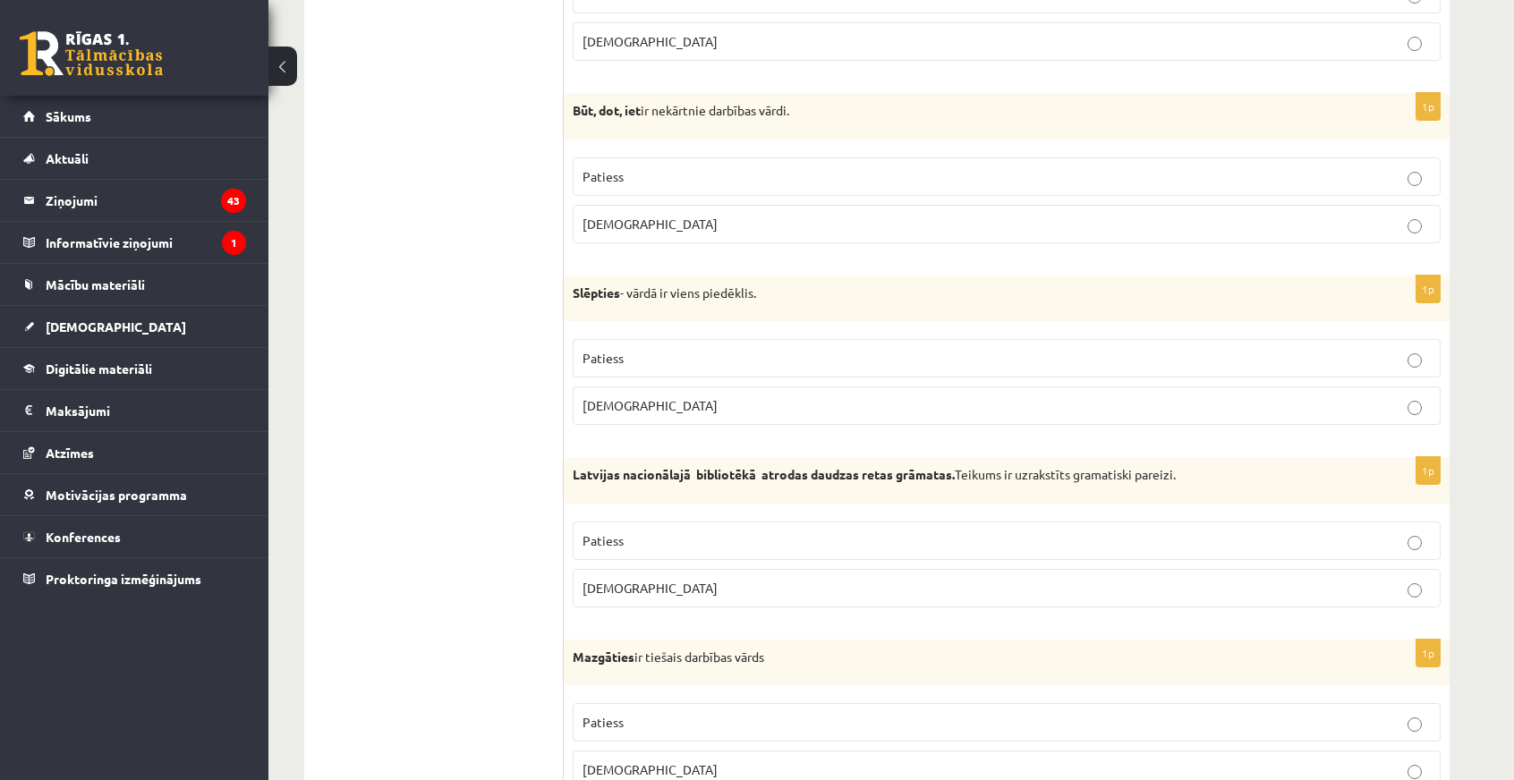
drag, startPoint x: 666, startPoint y: 396, endPoint x: 644, endPoint y: 401, distance: 21.9
click at [665, 396] on p "Aplams" at bounding box center [1007, 405] width 848 height 19
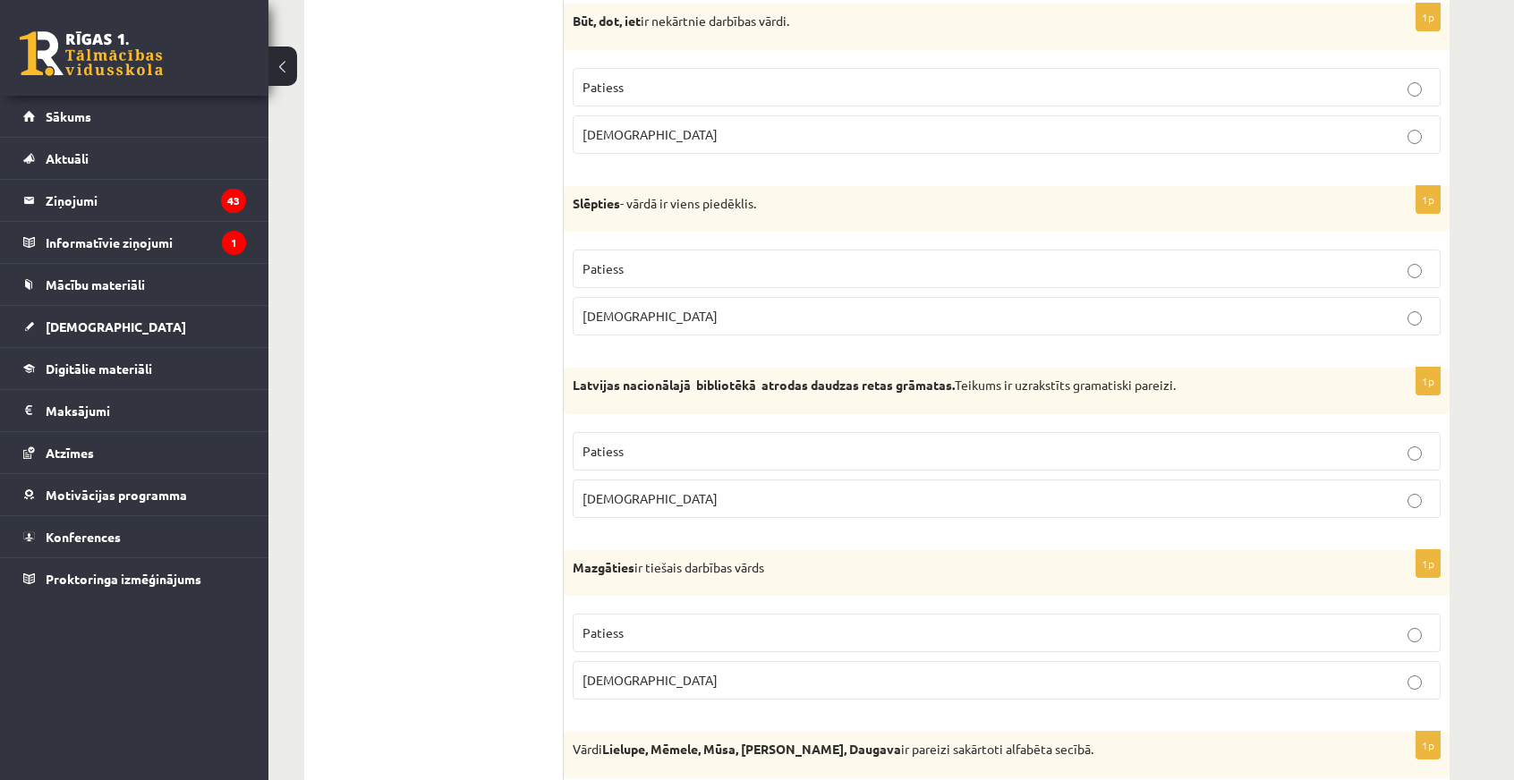
scroll to position [2457, 0]
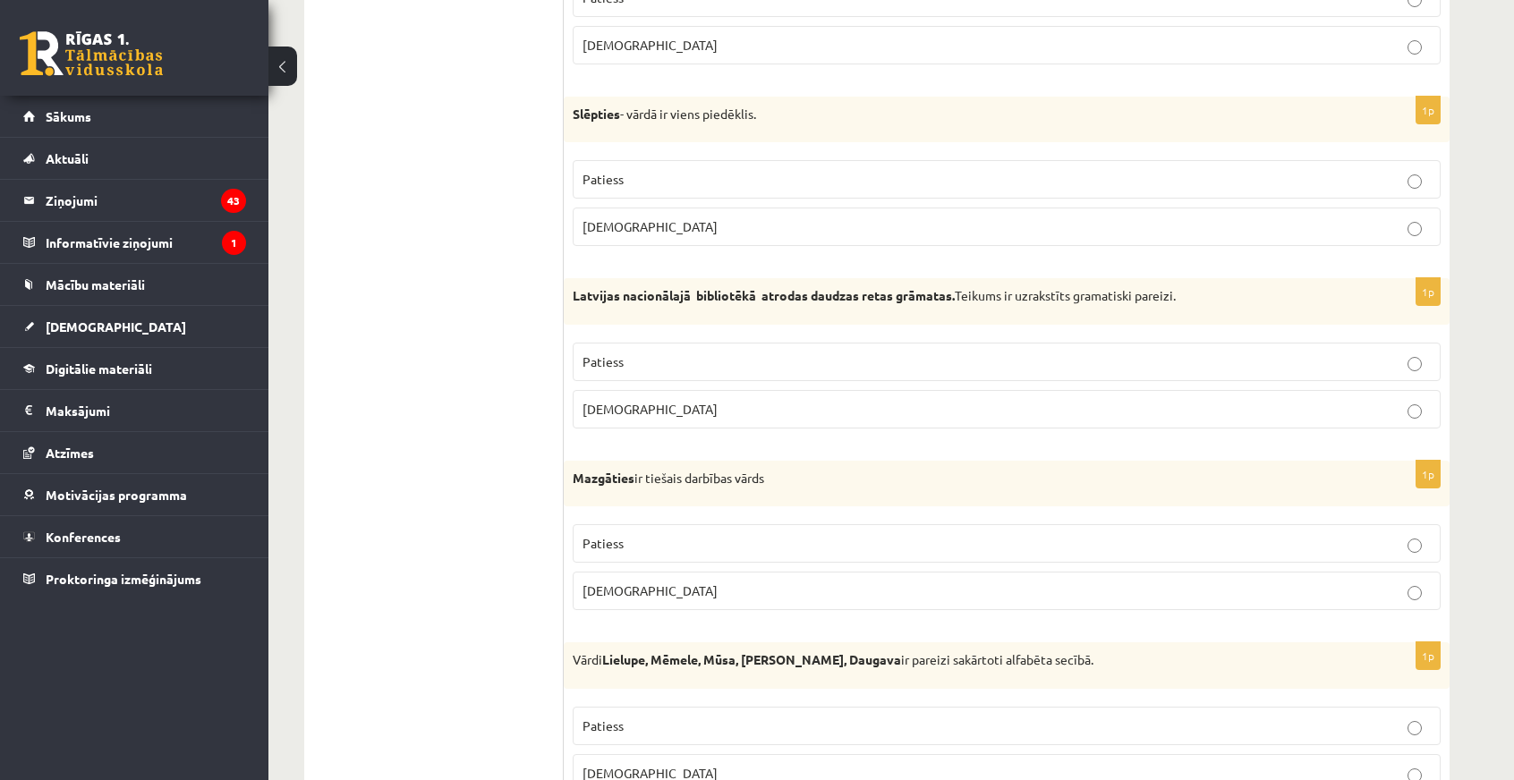
click at [621, 404] on label "Aplams" at bounding box center [1007, 409] width 868 height 38
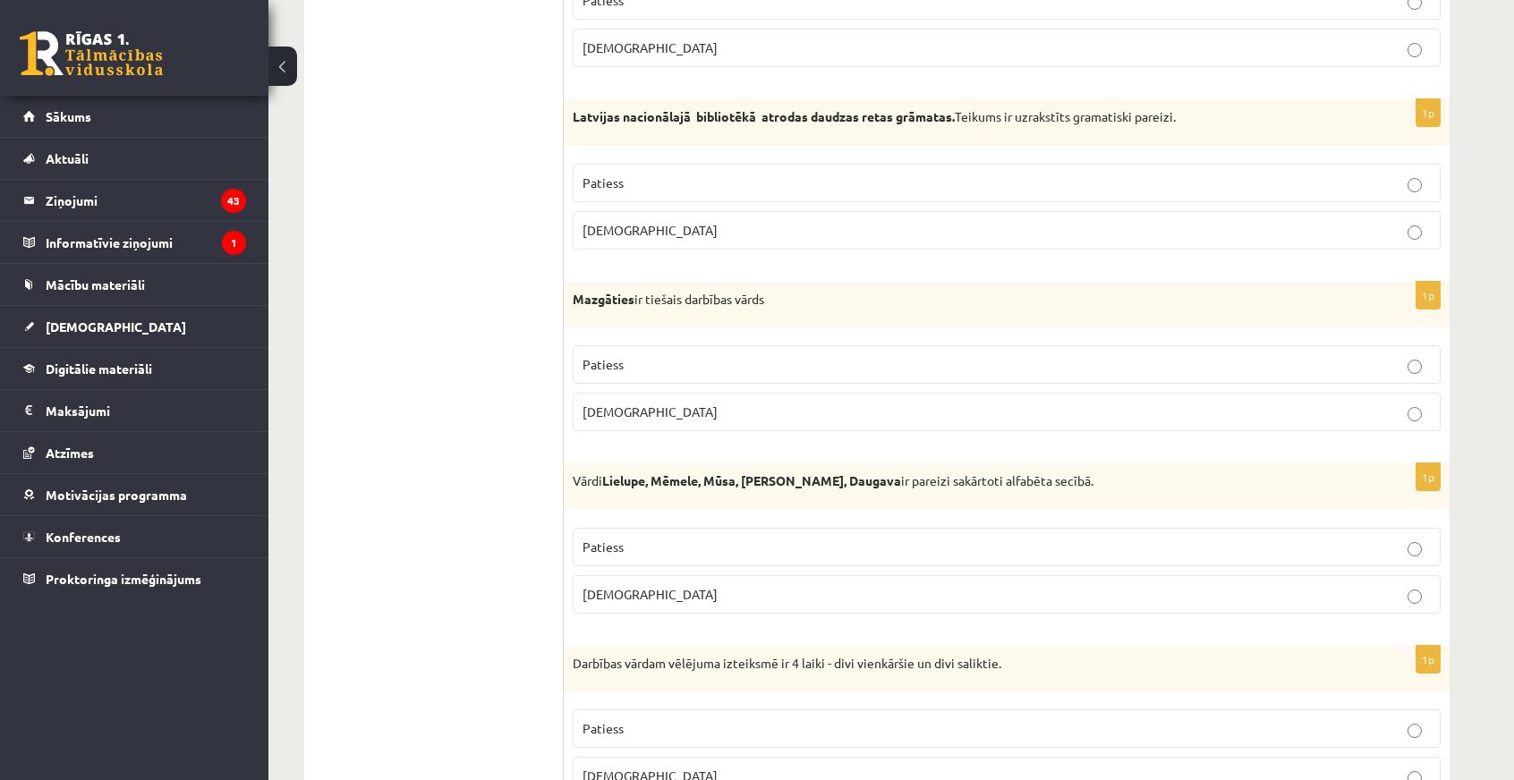
scroll to position [2726, 0]
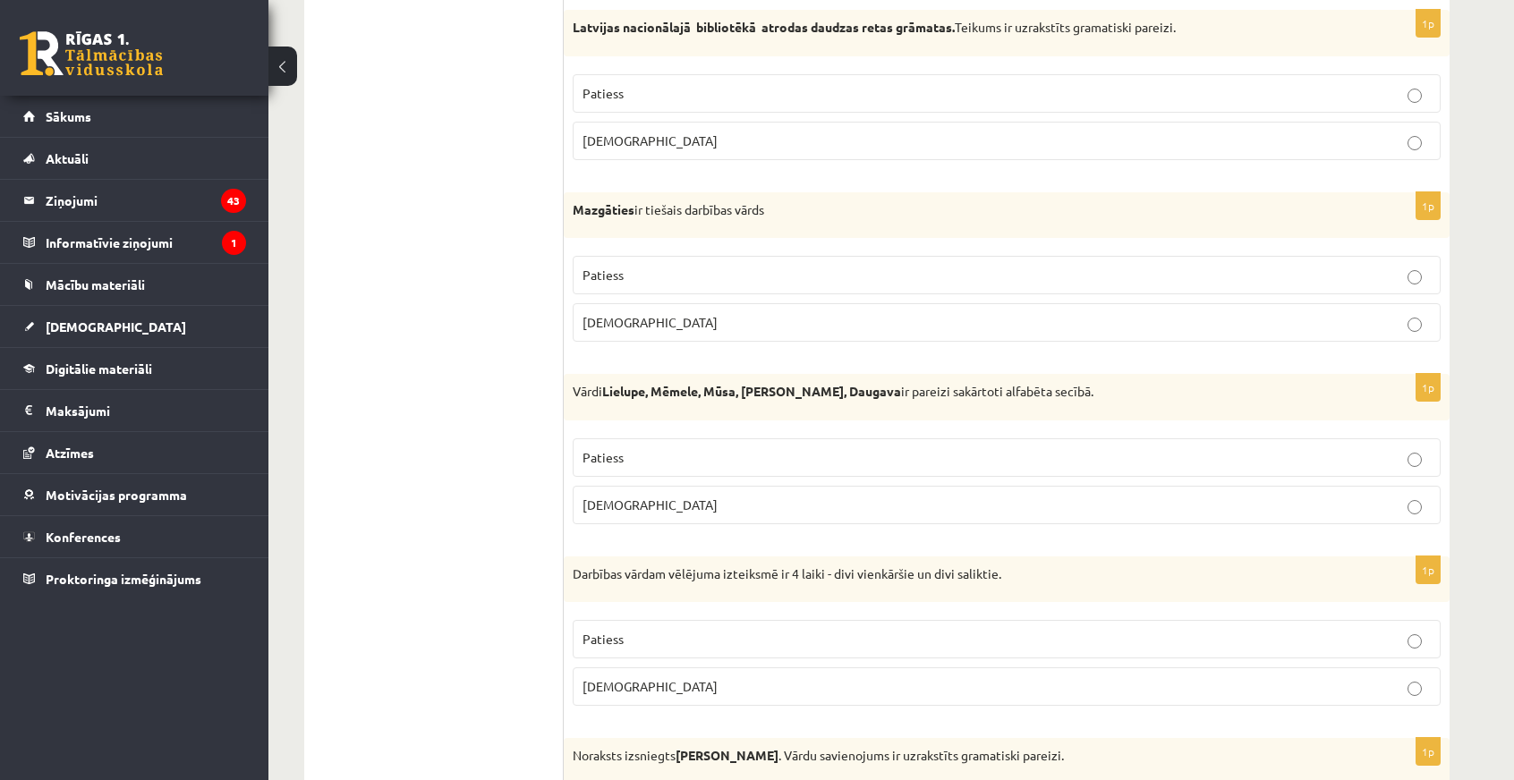
click at [708, 266] on p "Patiess" at bounding box center [1007, 275] width 848 height 19
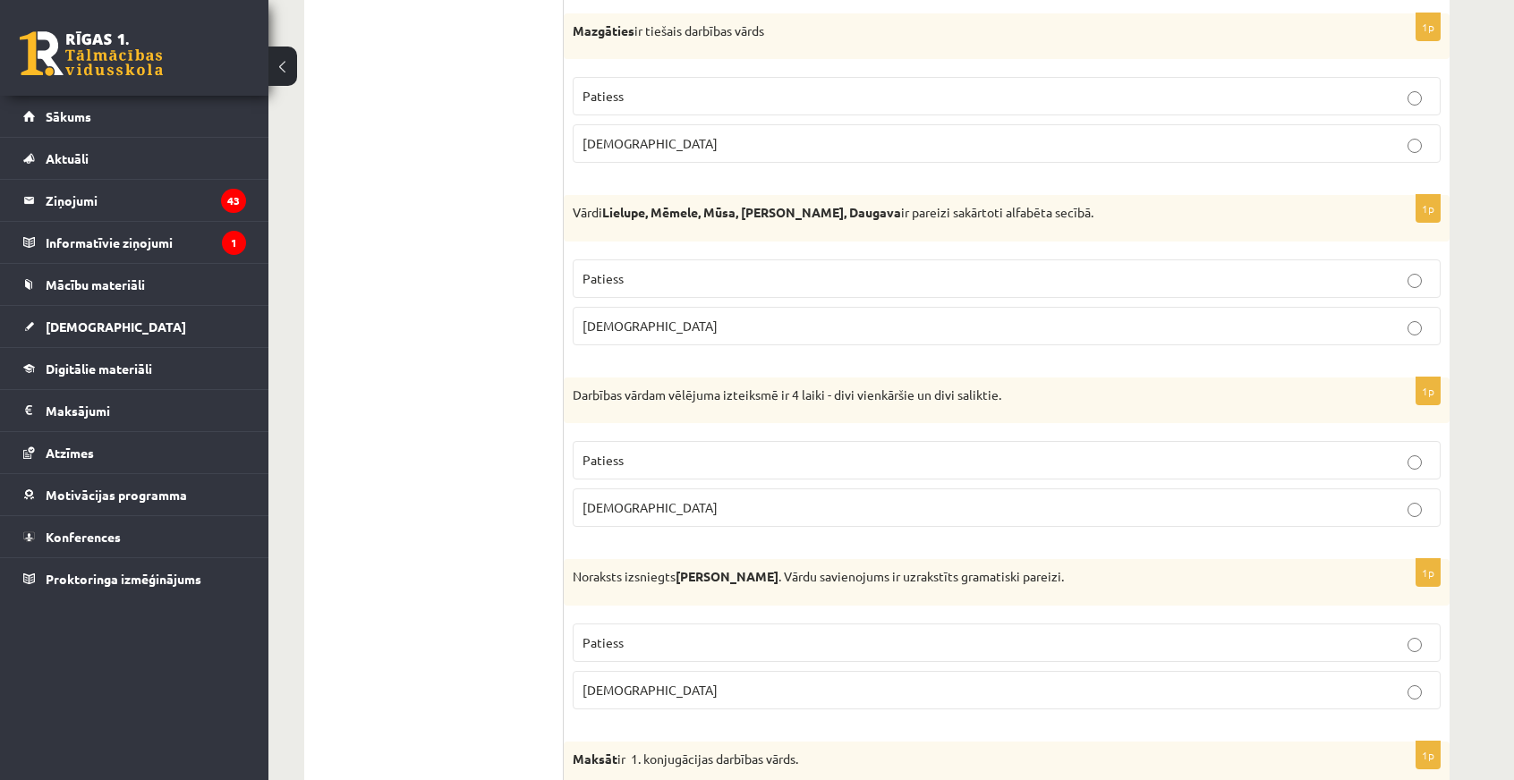
click at [664, 317] on p "Aplams" at bounding box center [1007, 326] width 848 height 19
click at [623, 318] on span "Aplams" at bounding box center [650, 326] width 135 height 16
click at [391, 295] on ul "Tests Izvērtējums!" at bounding box center [443, 163] width 242 height 5494
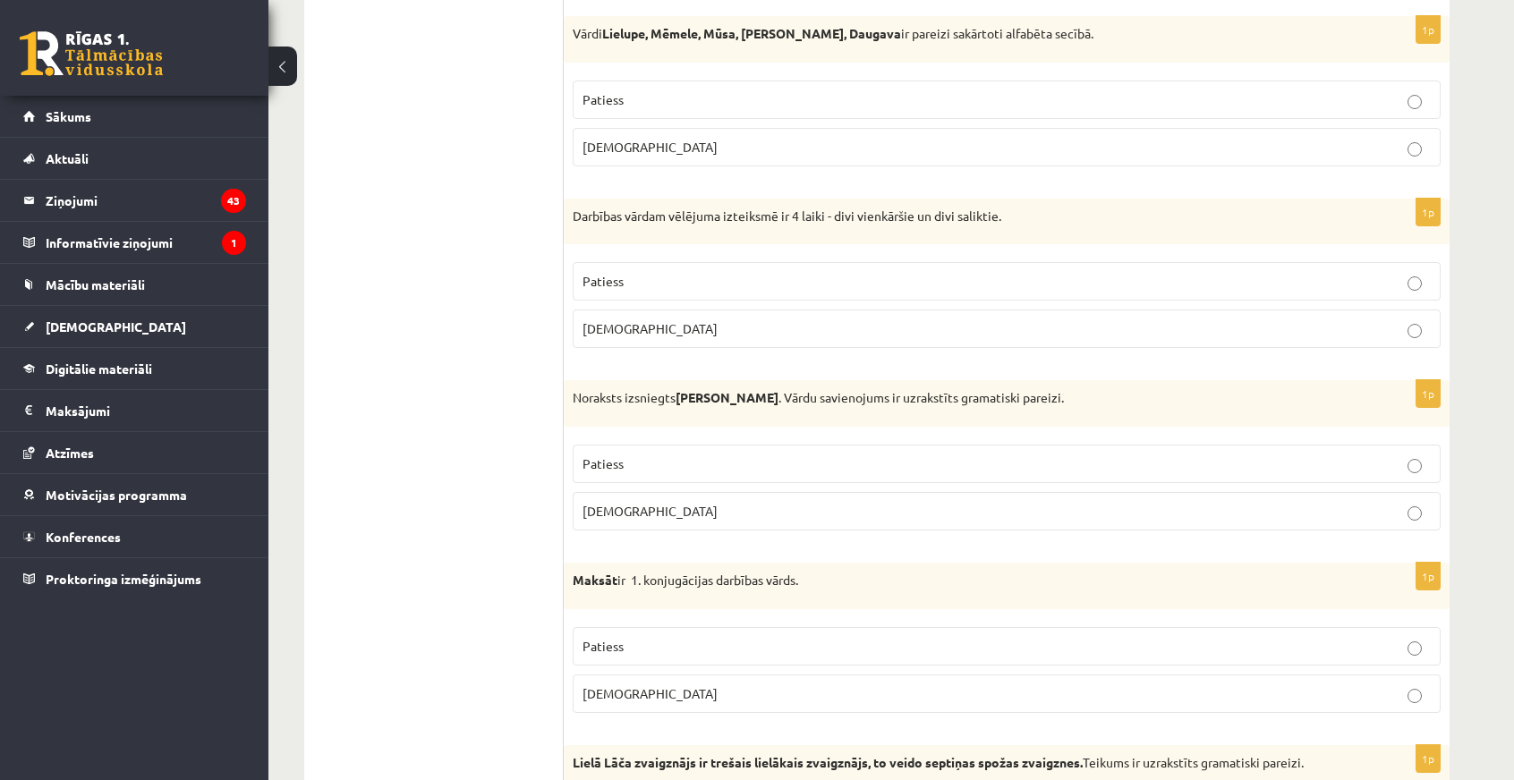
click at [641, 272] on p "Patiess" at bounding box center [1007, 281] width 848 height 19
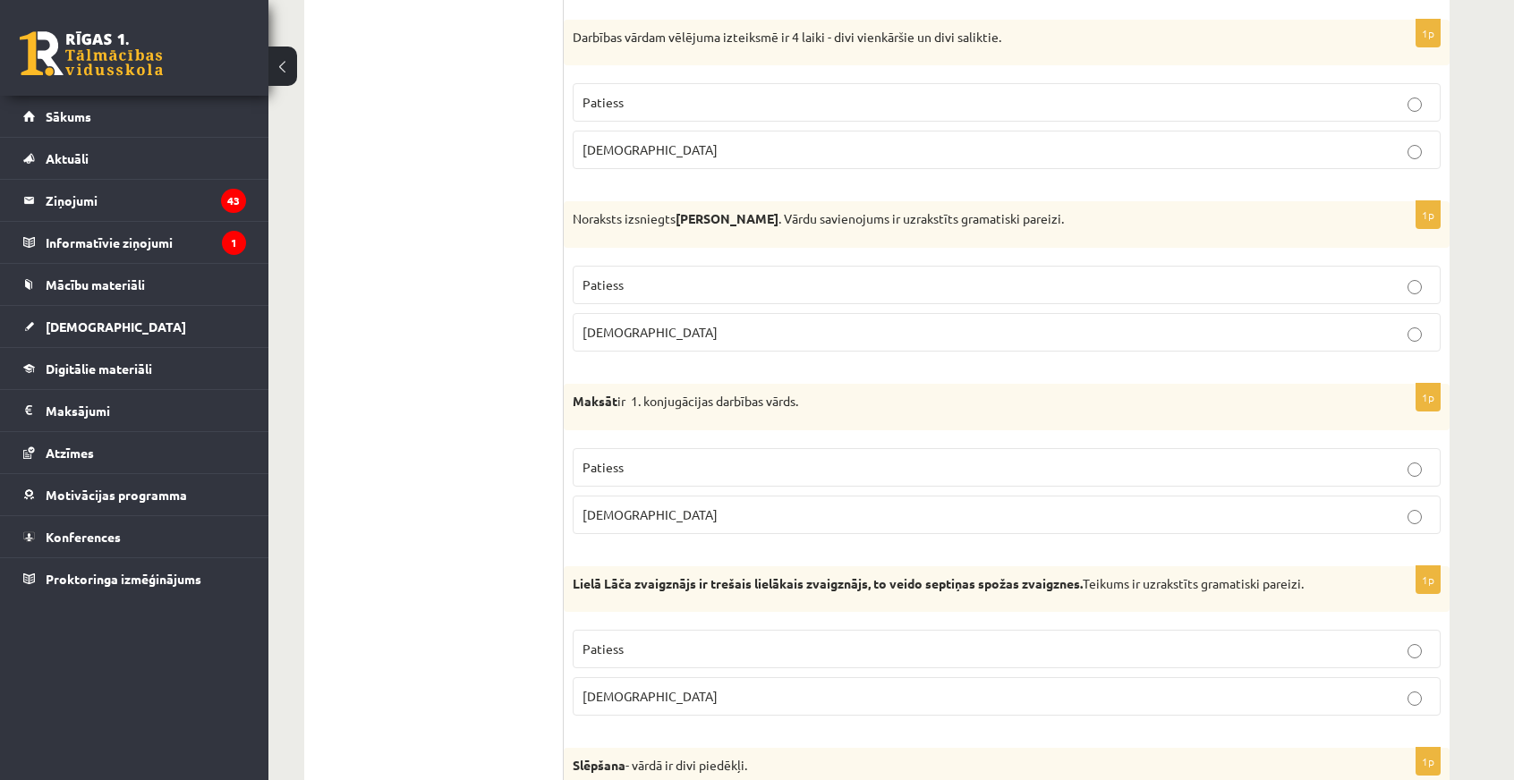
click at [704, 276] on p "Patiess" at bounding box center [1007, 285] width 848 height 19
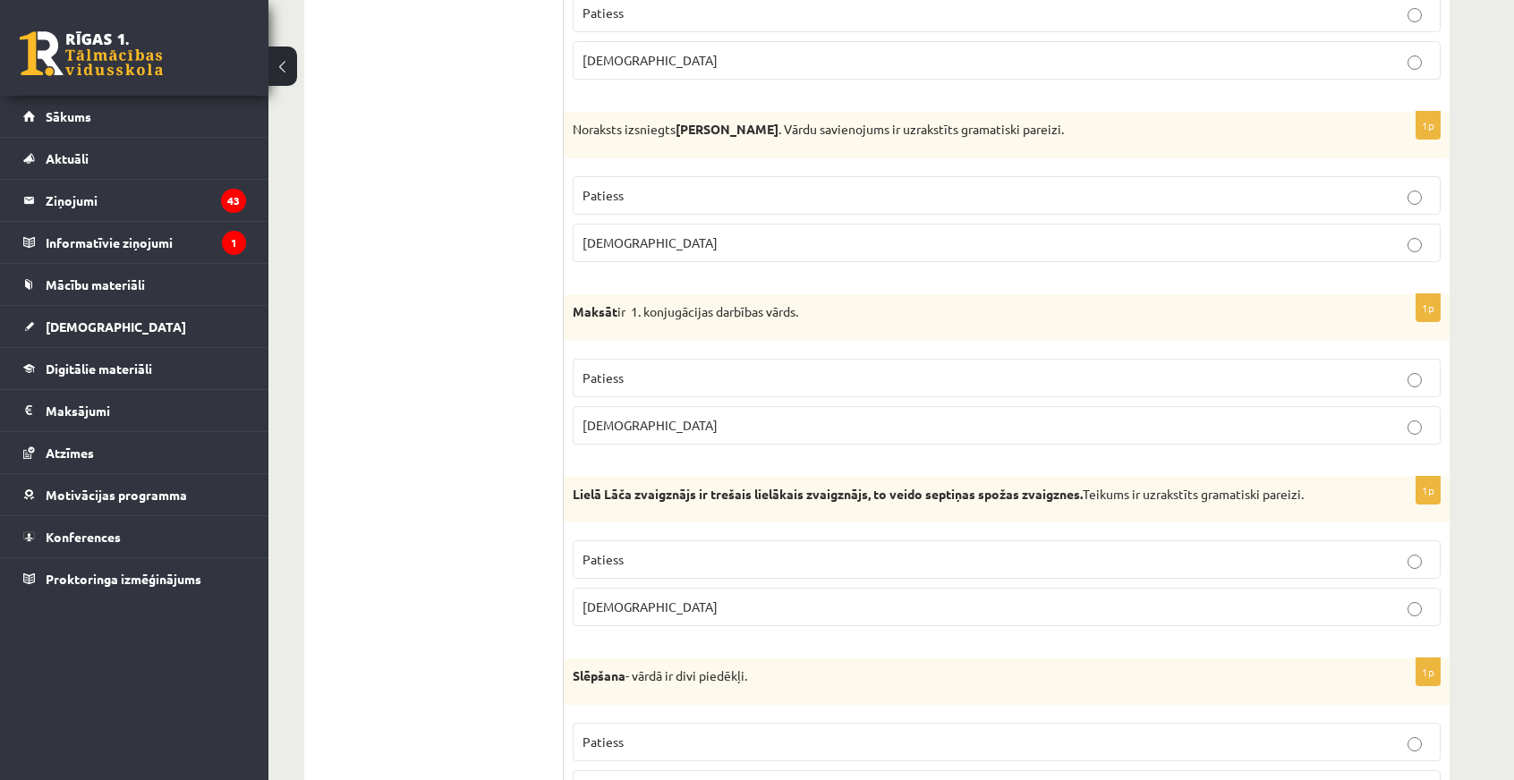
scroll to position [3442, 0]
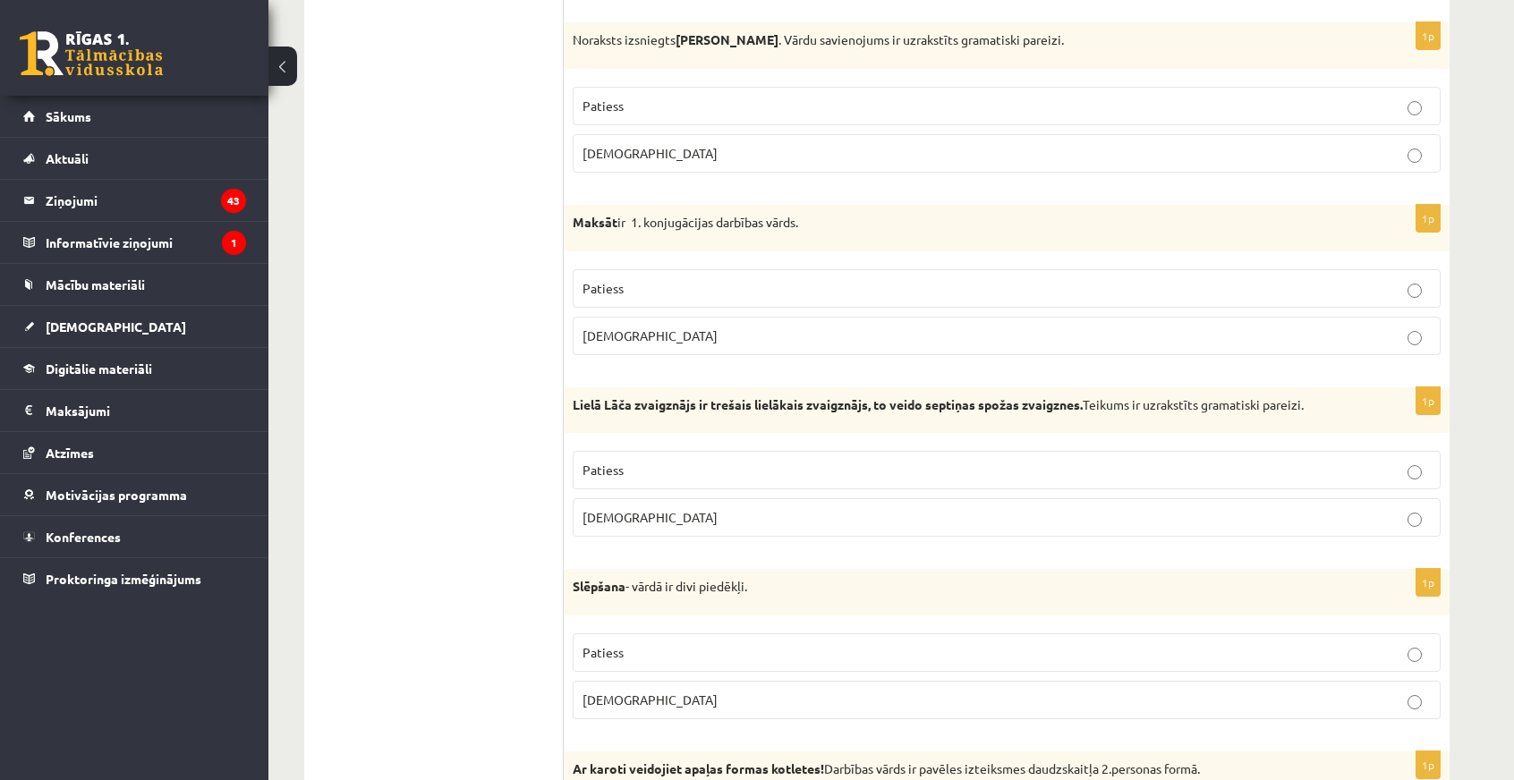
click at [622, 279] on p "Patiess" at bounding box center [1007, 288] width 848 height 19
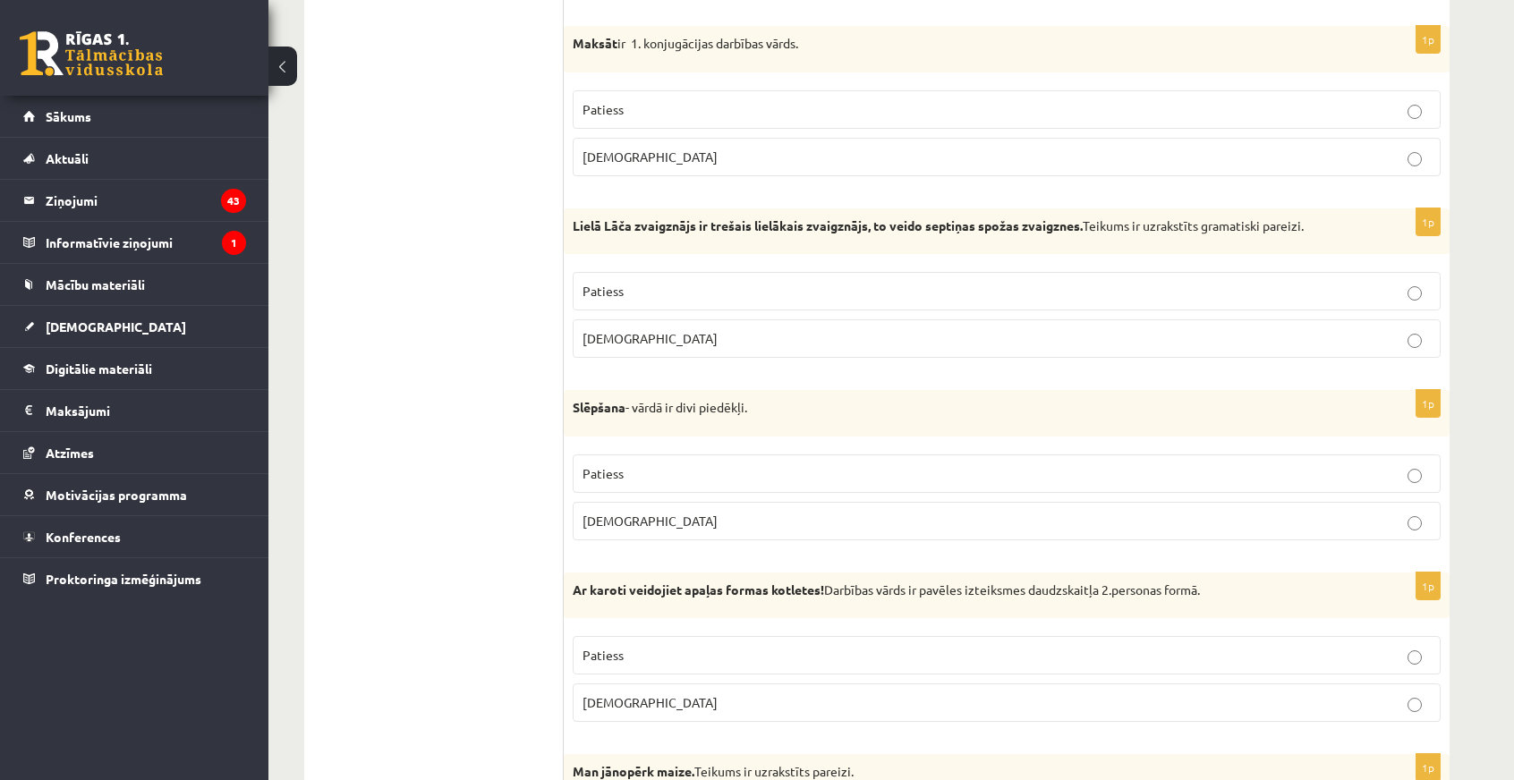
click at [842, 282] on p "Patiess" at bounding box center [1007, 291] width 848 height 19
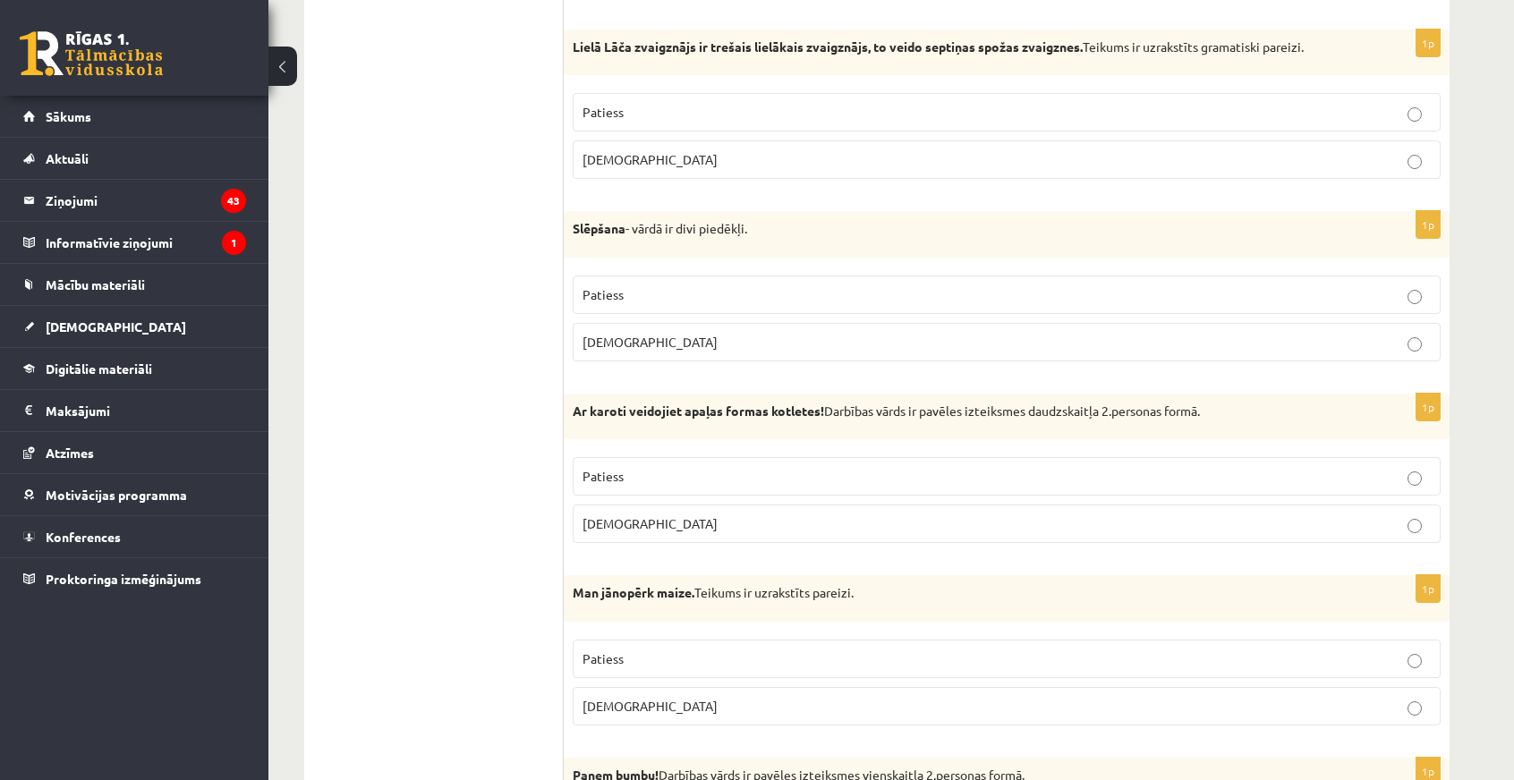
scroll to position [3710, 0]
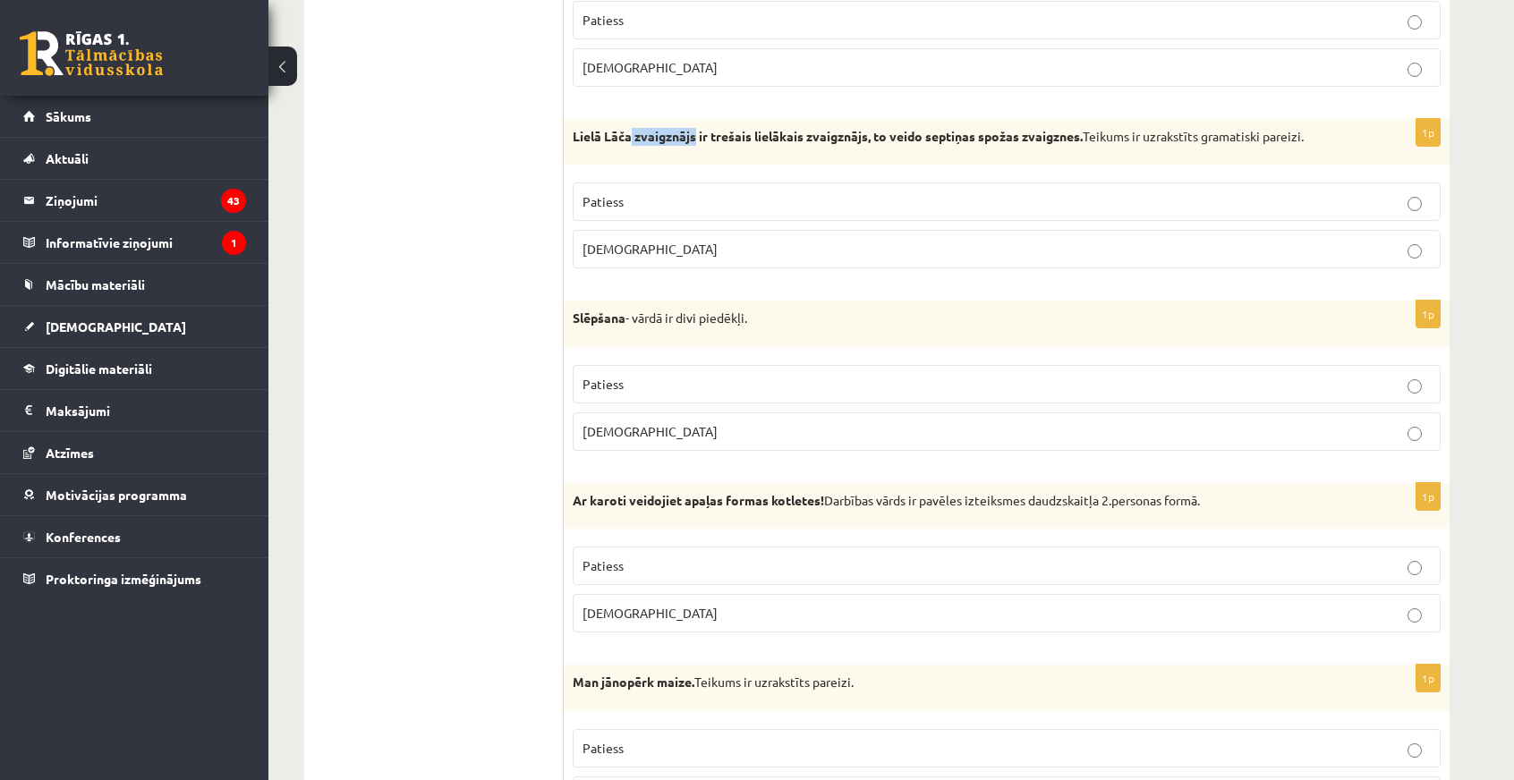
drag, startPoint x: 630, startPoint y: 119, endPoint x: 695, endPoint y: 117, distance: 65.4
click at [695, 128] on strong "Lielā Lāča zvaigznājs ir trešais lielākais zvaigznājs, to veido septiņas spožas…" at bounding box center [828, 136] width 510 height 16
click at [699, 141] on div "Lielā Lāča zvaigznājs ir trešais lielākais zvaigznājs, to veido septiņas spožas…" at bounding box center [1007, 142] width 886 height 47
click at [654, 375] on p "Patiess" at bounding box center [1007, 384] width 848 height 19
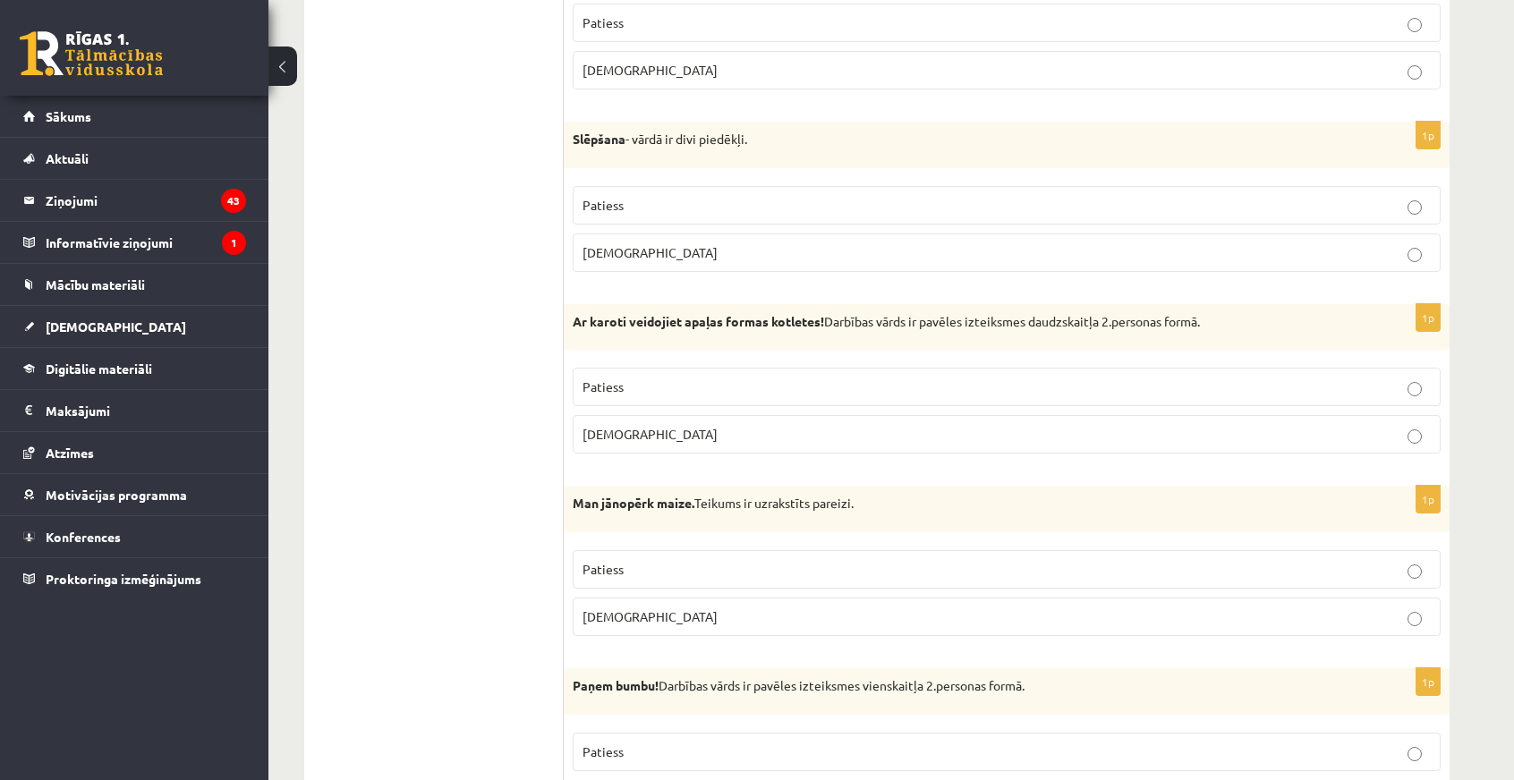
click at [870, 378] on p "Patiess" at bounding box center [1007, 387] width 848 height 19
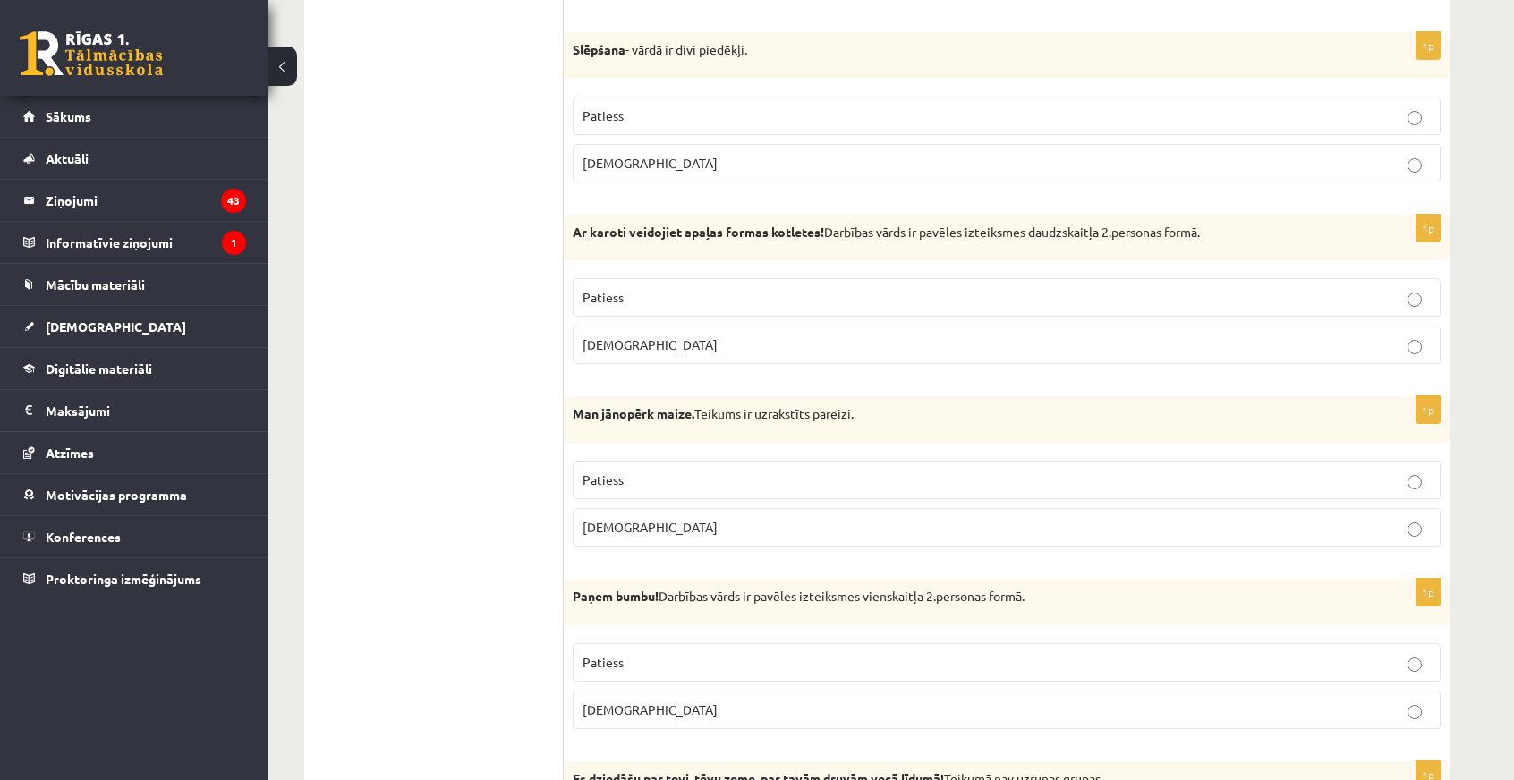
click at [694, 471] on p "Patiess" at bounding box center [1007, 480] width 848 height 19
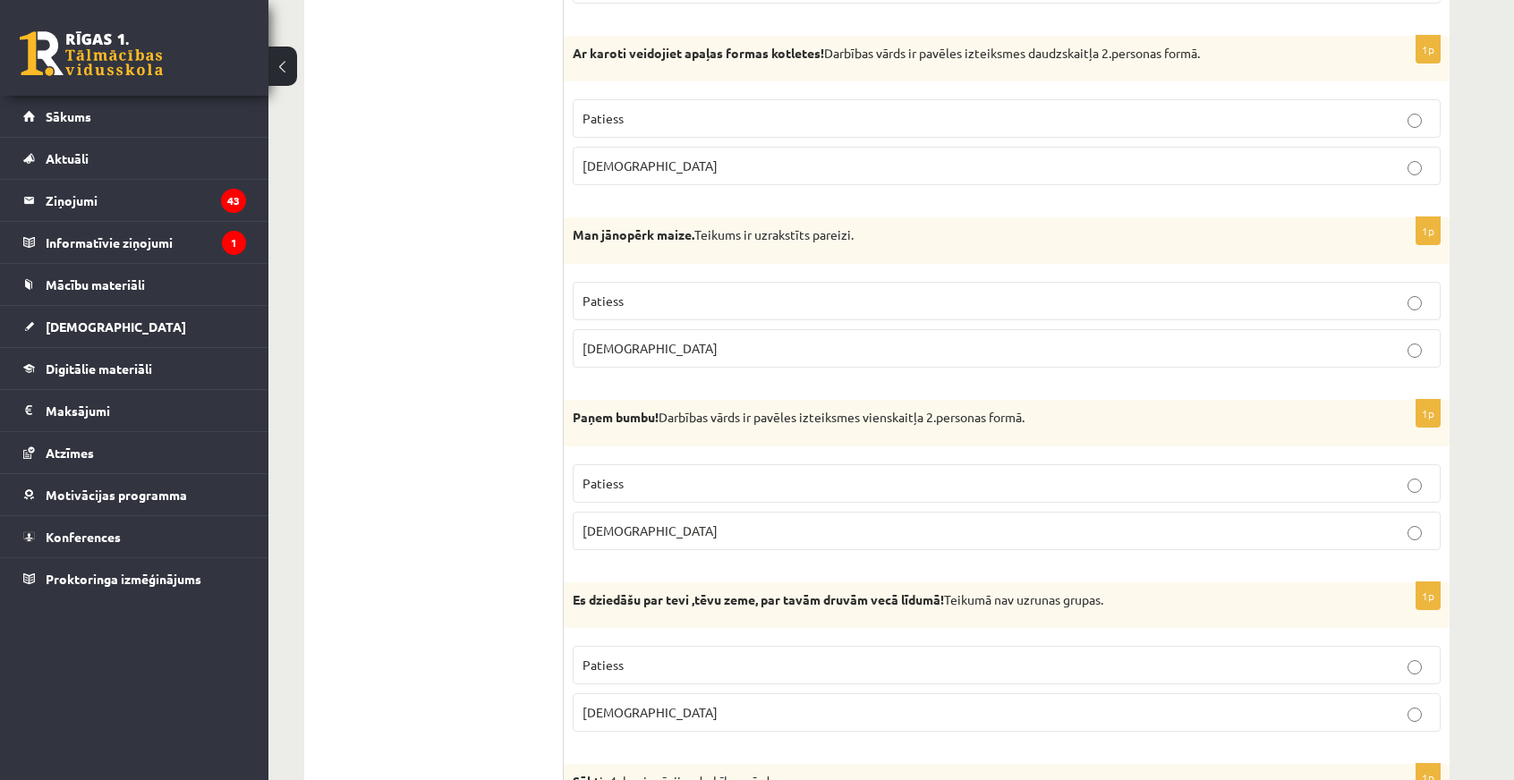
click at [728, 474] on p "Patiess" at bounding box center [1007, 483] width 848 height 19
click at [797, 694] on label "Aplams" at bounding box center [1007, 713] width 868 height 38
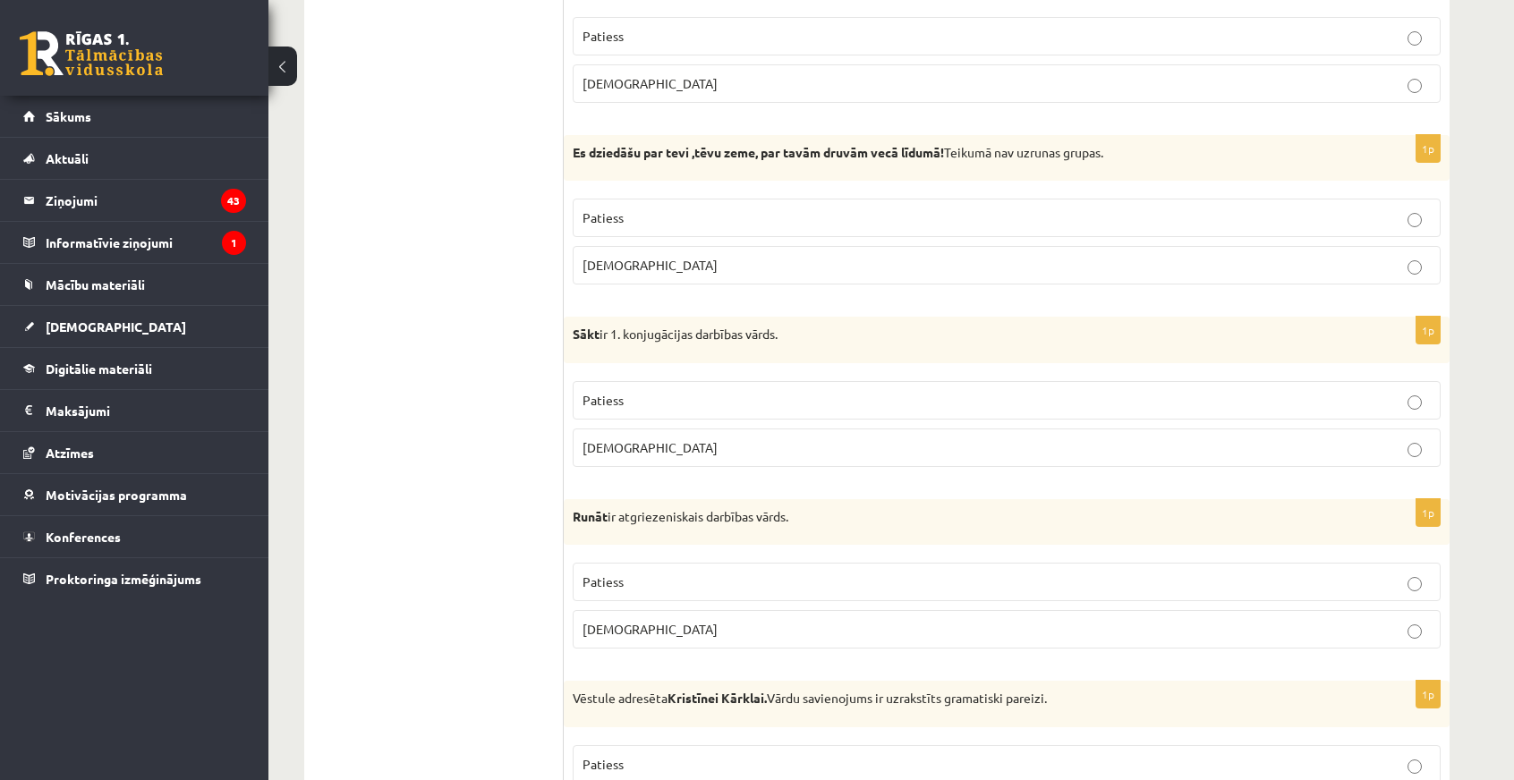
scroll to position [4784, 0]
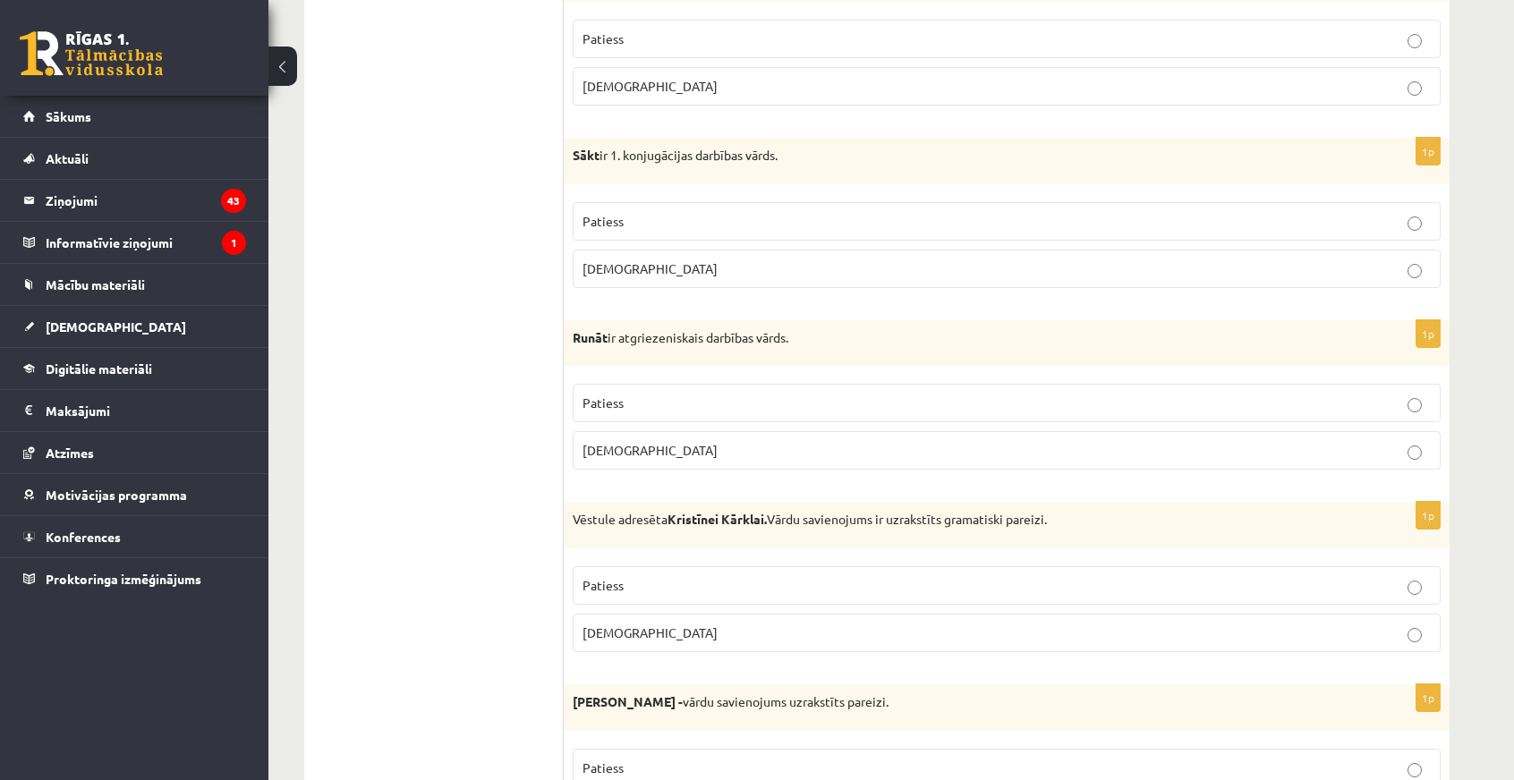
click at [618, 213] on span "Patiess" at bounding box center [603, 221] width 41 height 16
click at [625, 441] on p "Aplams" at bounding box center [1007, 450] width 848 height 19
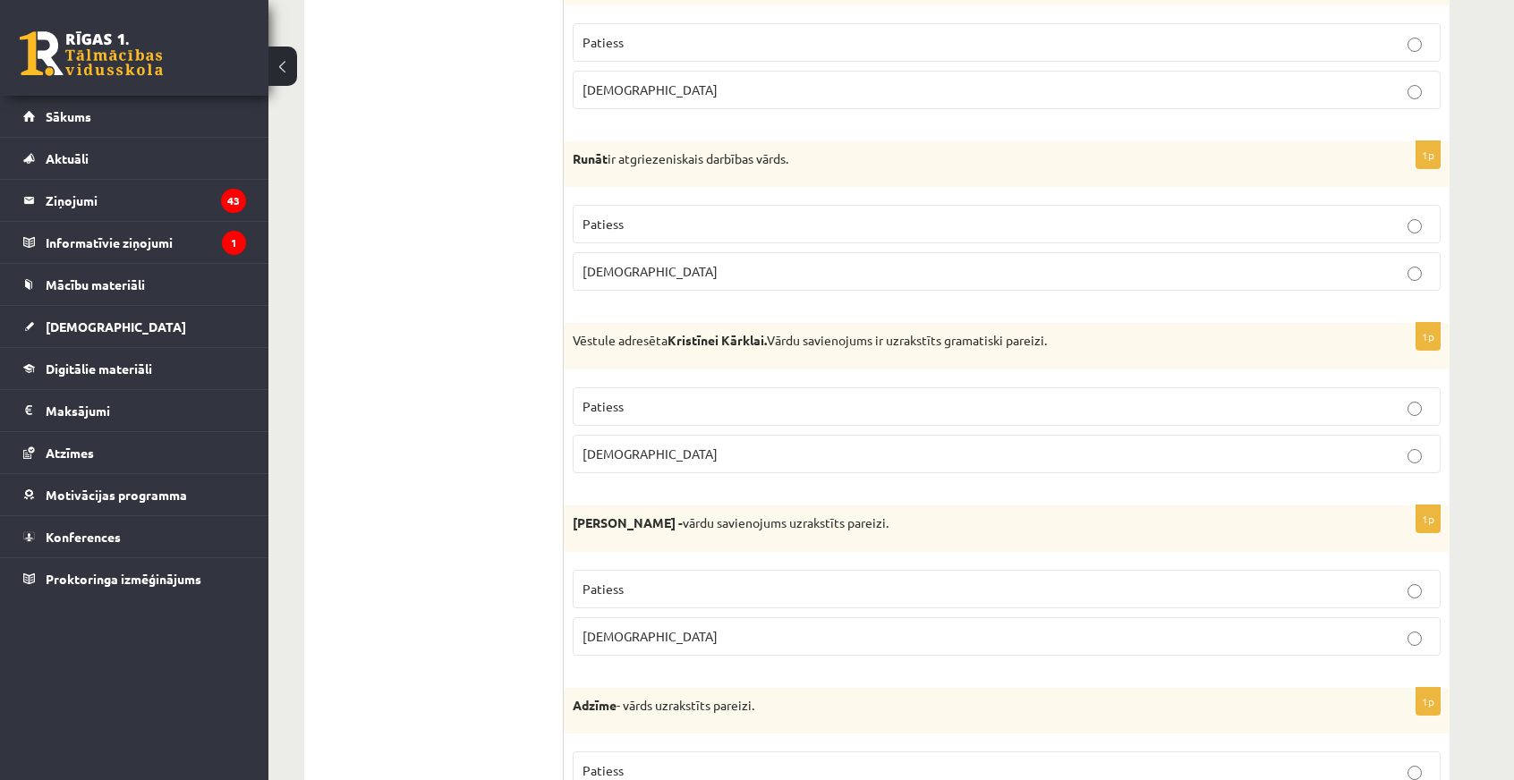
click at [710, 397] on p "Patiess" at bounding box center [1007, 406] width 848 height 19
click at [697, 627] on p "Aplams" at bounding box center [1007, 636] width 848 height 19
drag, startPoint x: 566, startPoint y: 321, endPoint x: 779, endPoint y: 328, distance: 212.2
click at [779, 328] on div "Vēstule adresēta Kristīnei Kārklai. Vārdu savienojums ir uzrakstīts gramatiski …" at bounding box center [1007, 346] width 886 height 47
click at [781, 328] on div "Vēstule adresēta Kristīnei Kārklai. Vārdu savienojums ir uzrakstīts gramatiski …" at bounding box center [1007, 346] width 886 height 47
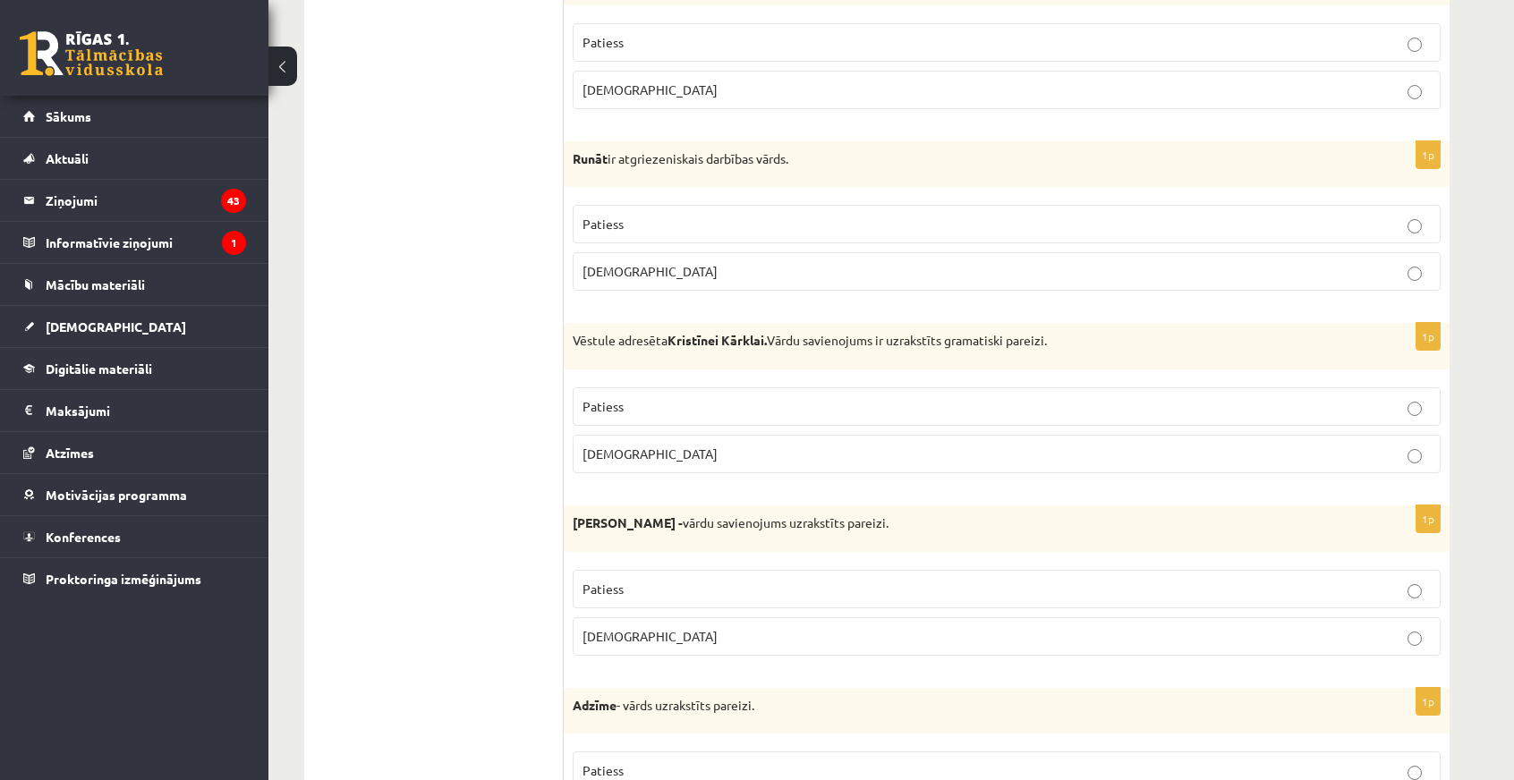
scroll to position [5053, 0]
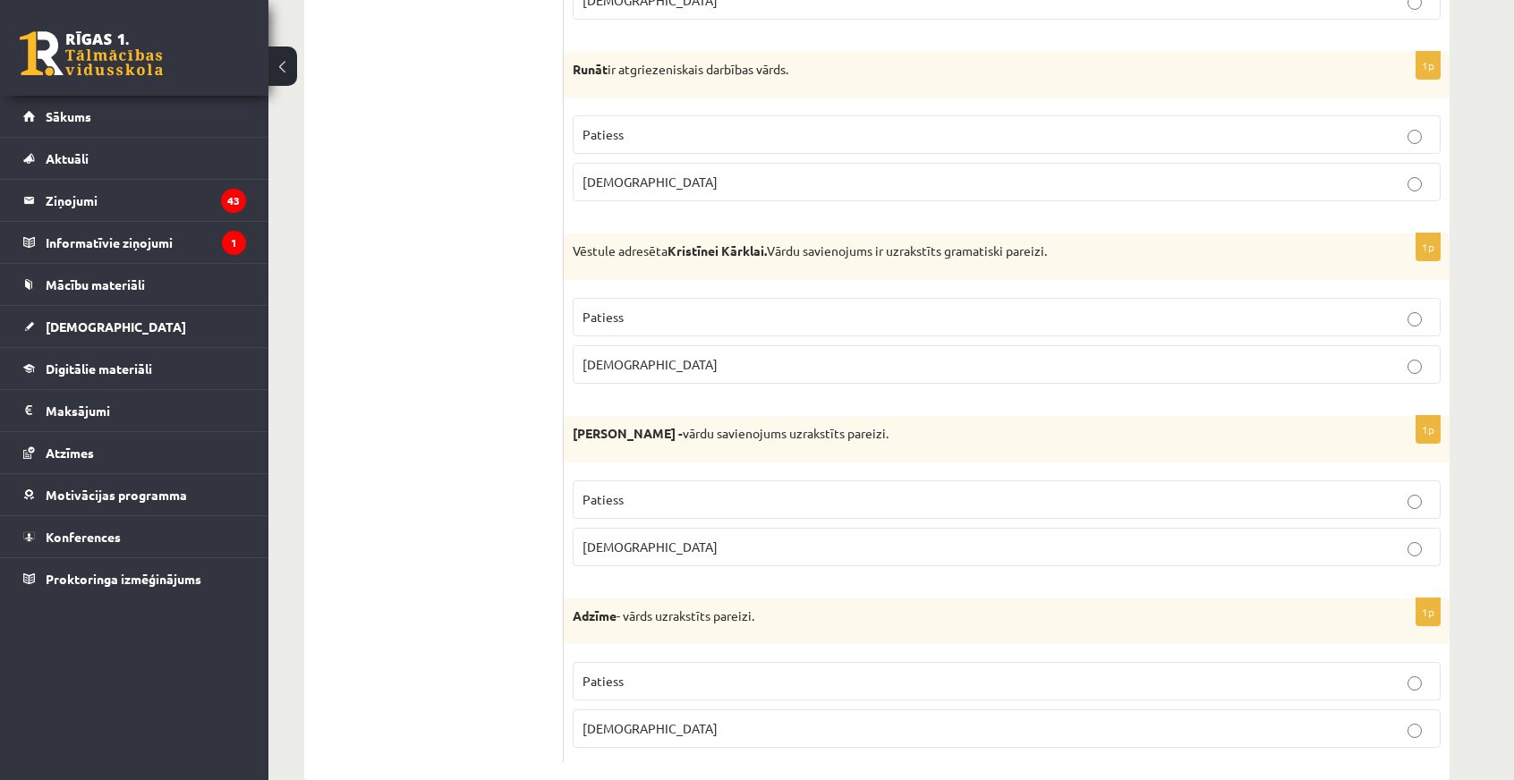
click at [631, 720] on p "Aplams" at bounding box center [1007, 729] width 848 height 19
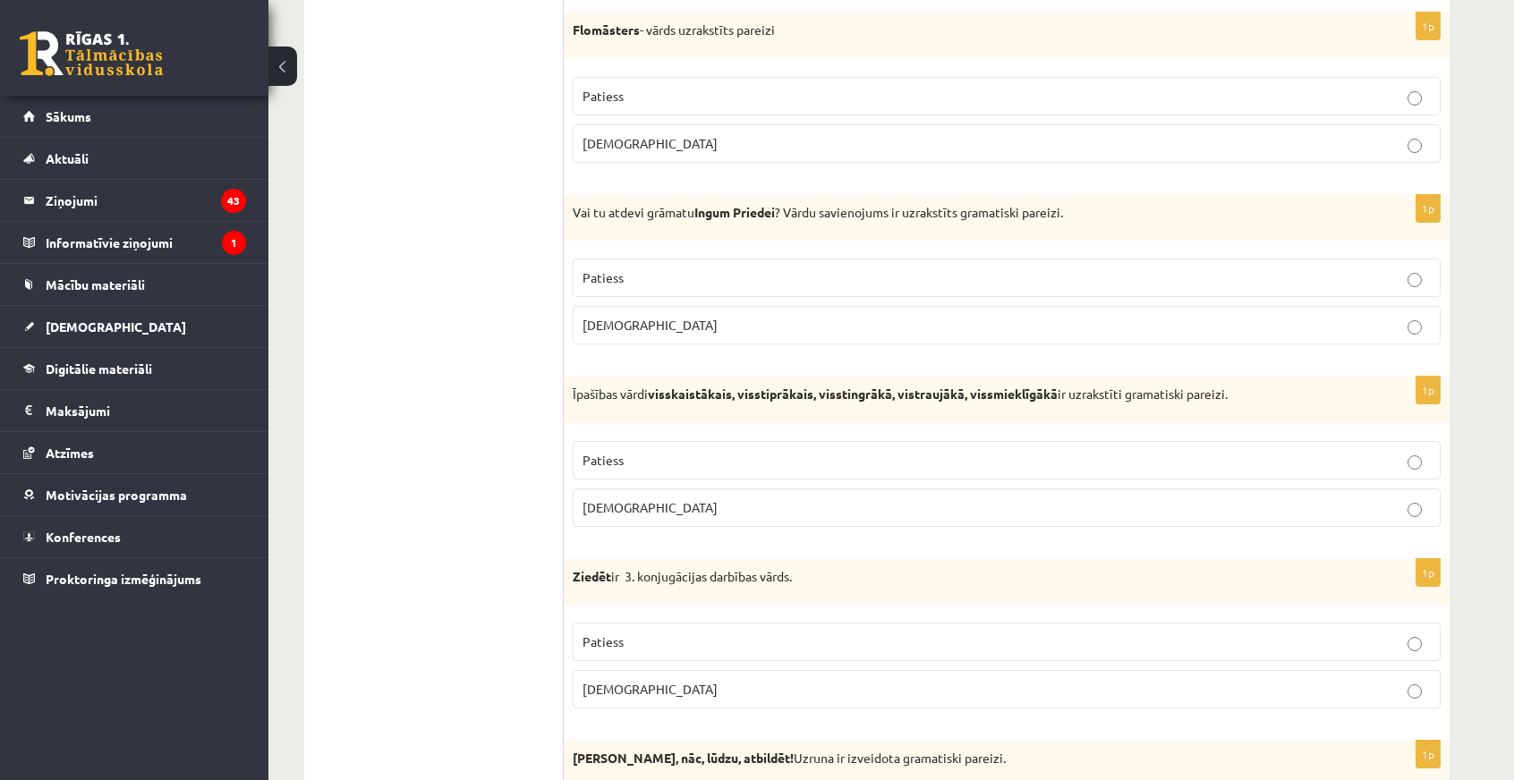
scroll to position [89, 0]
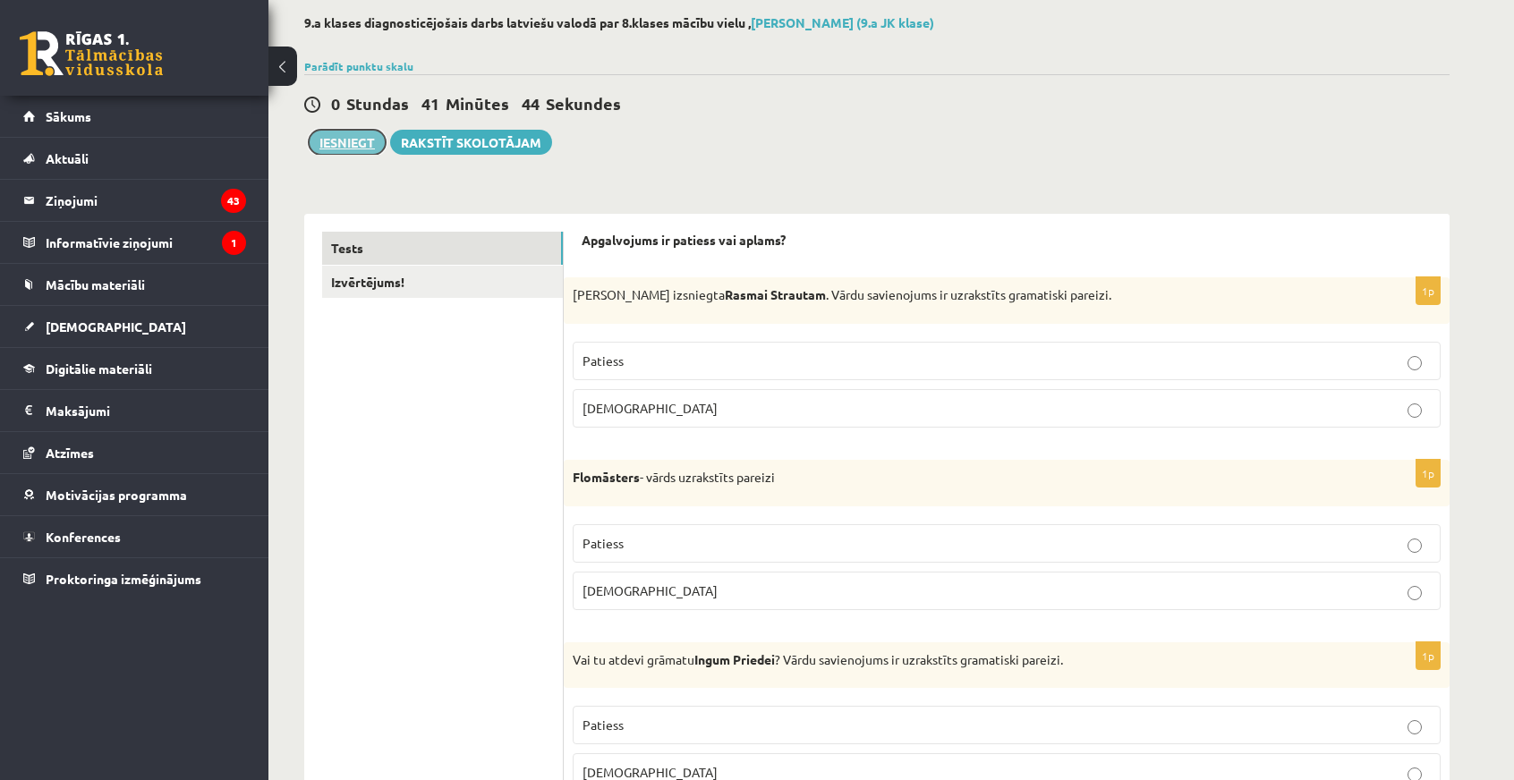
click at [351, 141] on button "Iesniegt" at bounding box center [347, 142] width 77 height 25
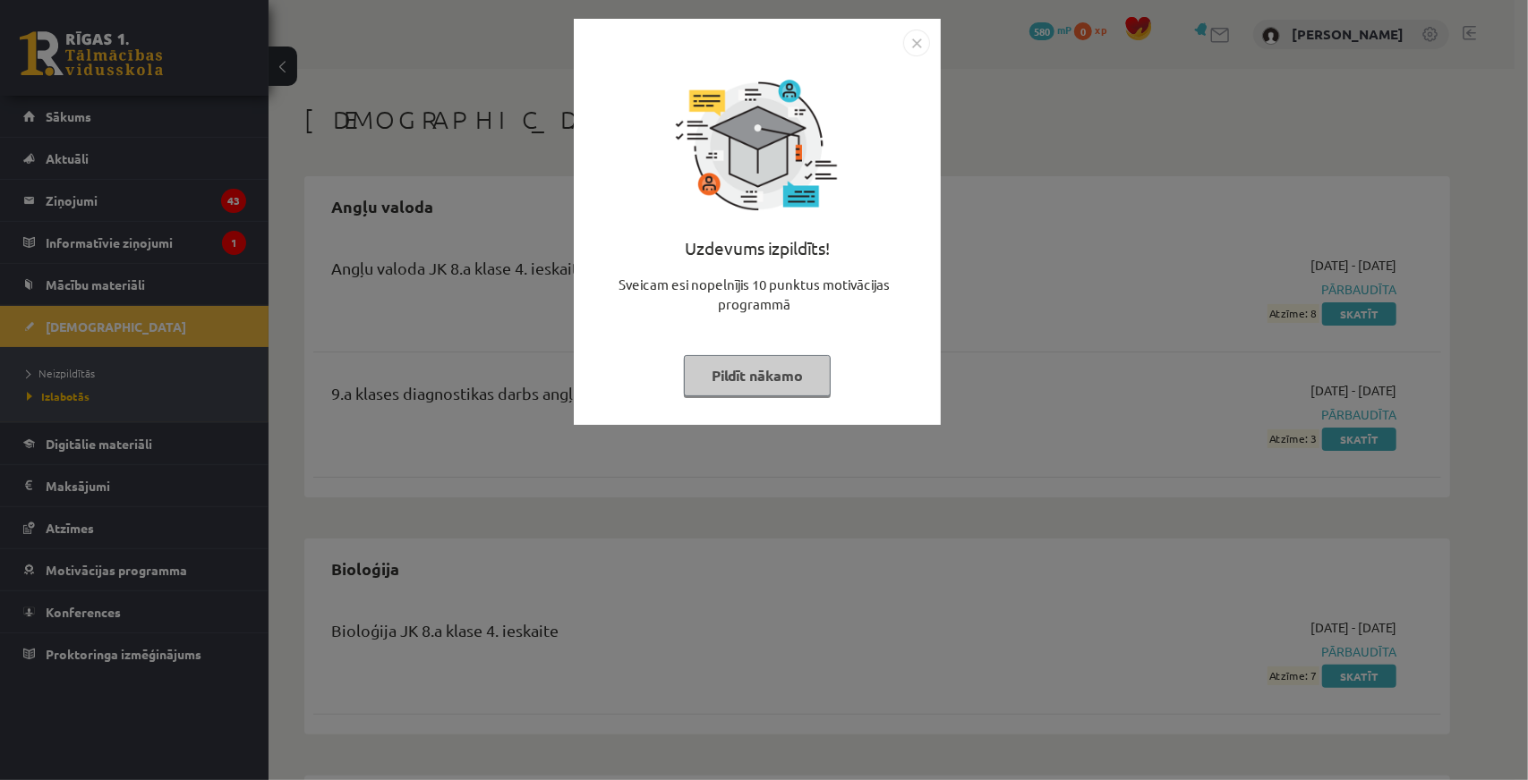
click at [1014, 321] on div "Uzdevums izpildīts! Sveicam esi nopelnījis 10 punktus motivācijas programmā Pil…" at bounding box center [764, 390] width 1528 height 780
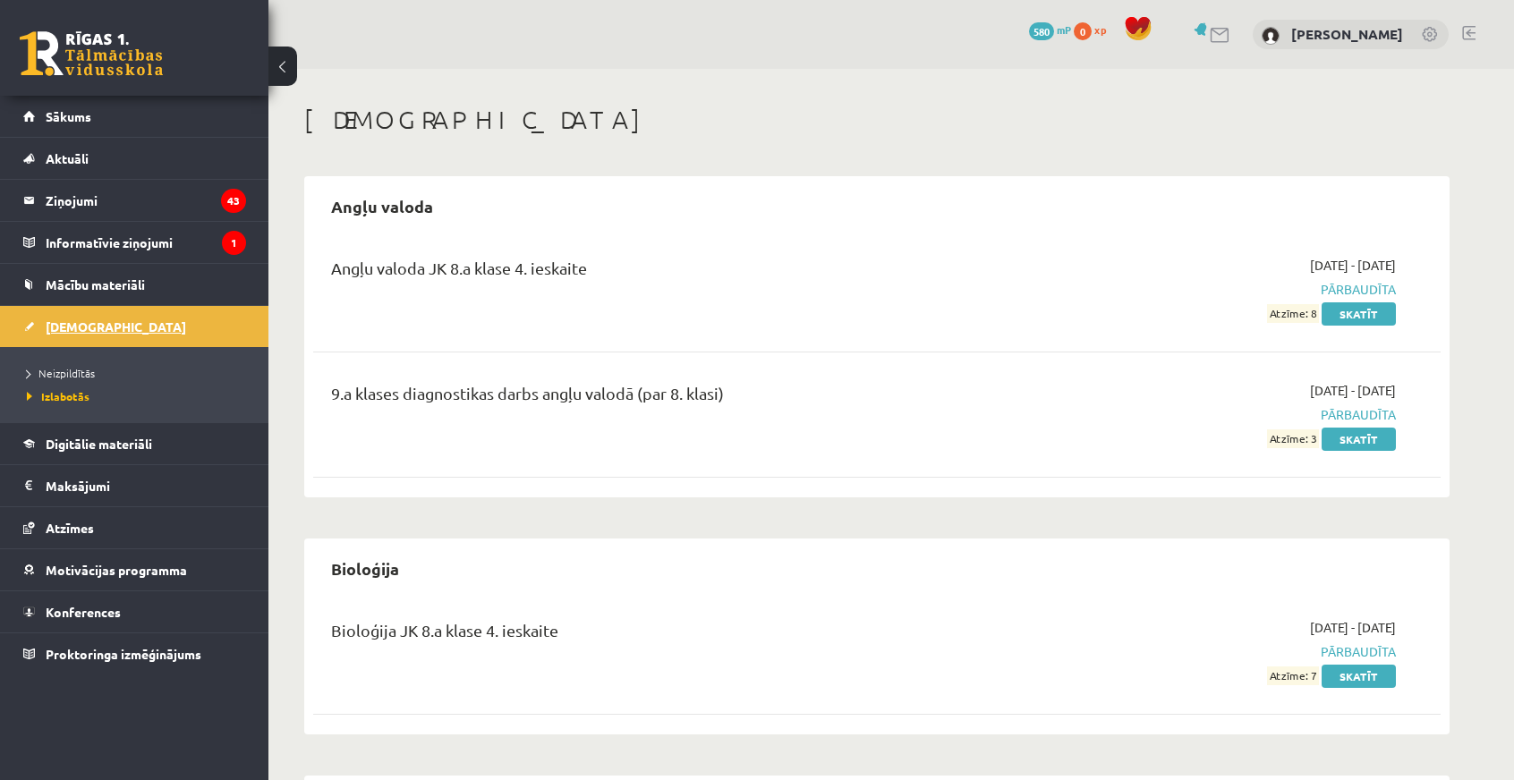
click at [59, 317] on link "[DEMOGRAPHIC_DATA]" at bounding box center [134, 326] width 223 height 41
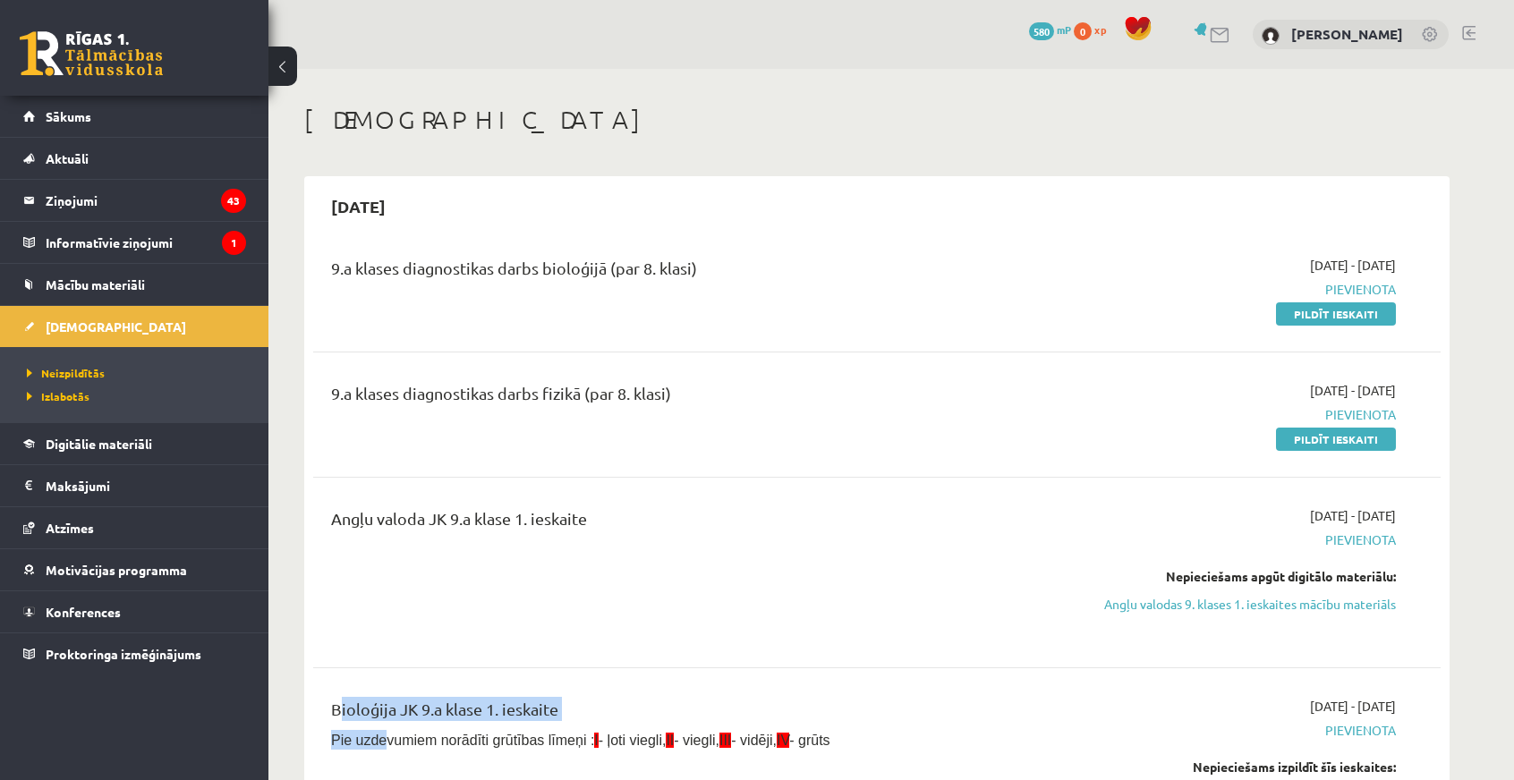
click at [412, 779] on html "0 Dāvanas 580 mP 0 xp Marks Eilers Bušs Sākums Aktuāli Kā mācīties eSKOLĀ Konta…" at bounding box center [757, 390] width 1514 height 780
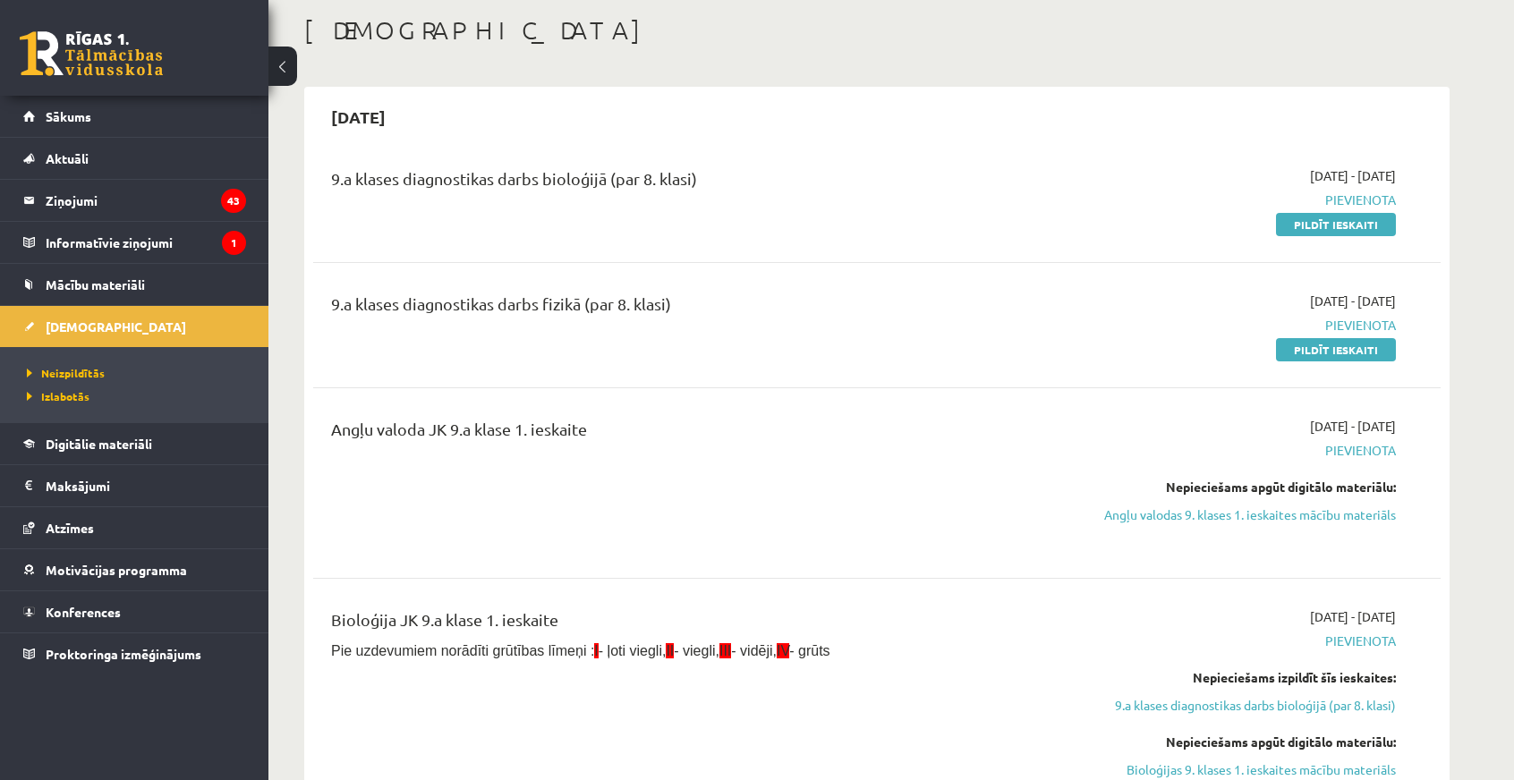
click at [888, 221] on div "9.a klases diagnostikas darbs bioloģijā (par 8. klasi)" at bounding box center [682, 199] width 728 height 67
click at [1307, 234] on div "9.a klases diagnostikas darbs bioloģijā (par 8. klasi) 2025-09-01 - 2025-09-15 …" at bounding box center [877, 200] width 1128 height 103
click at [1326, 228] on link "Pildīt ieskaiti" at bounding box center [1336, 224] width 120 height 23
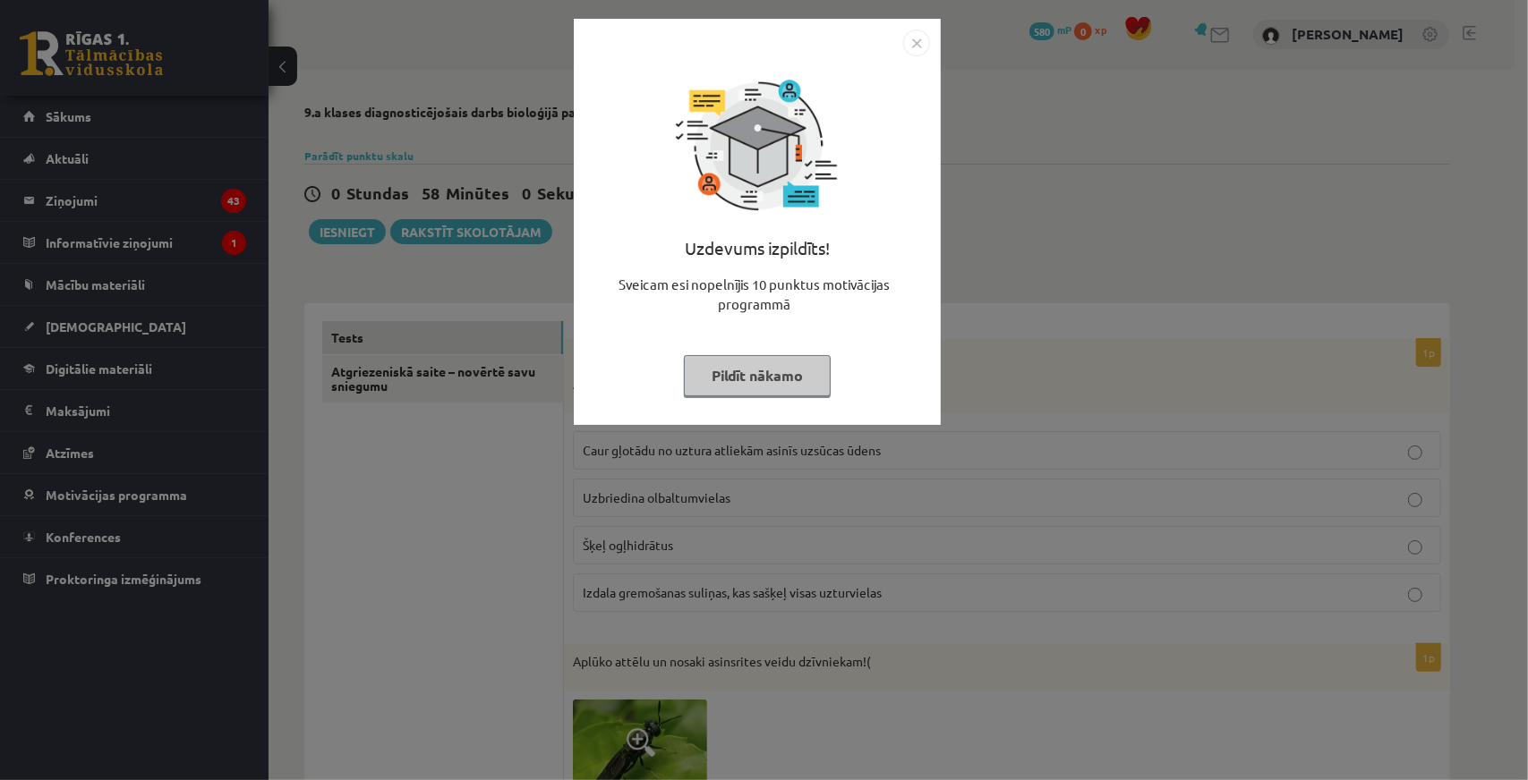
click at [1056, 141] on div "Uzdevums izpildīts! Sveicam esi nopelnījis 10 punktus motivācijas programmā Pil…" at bounding box center [764, 390] width 1528 height 780
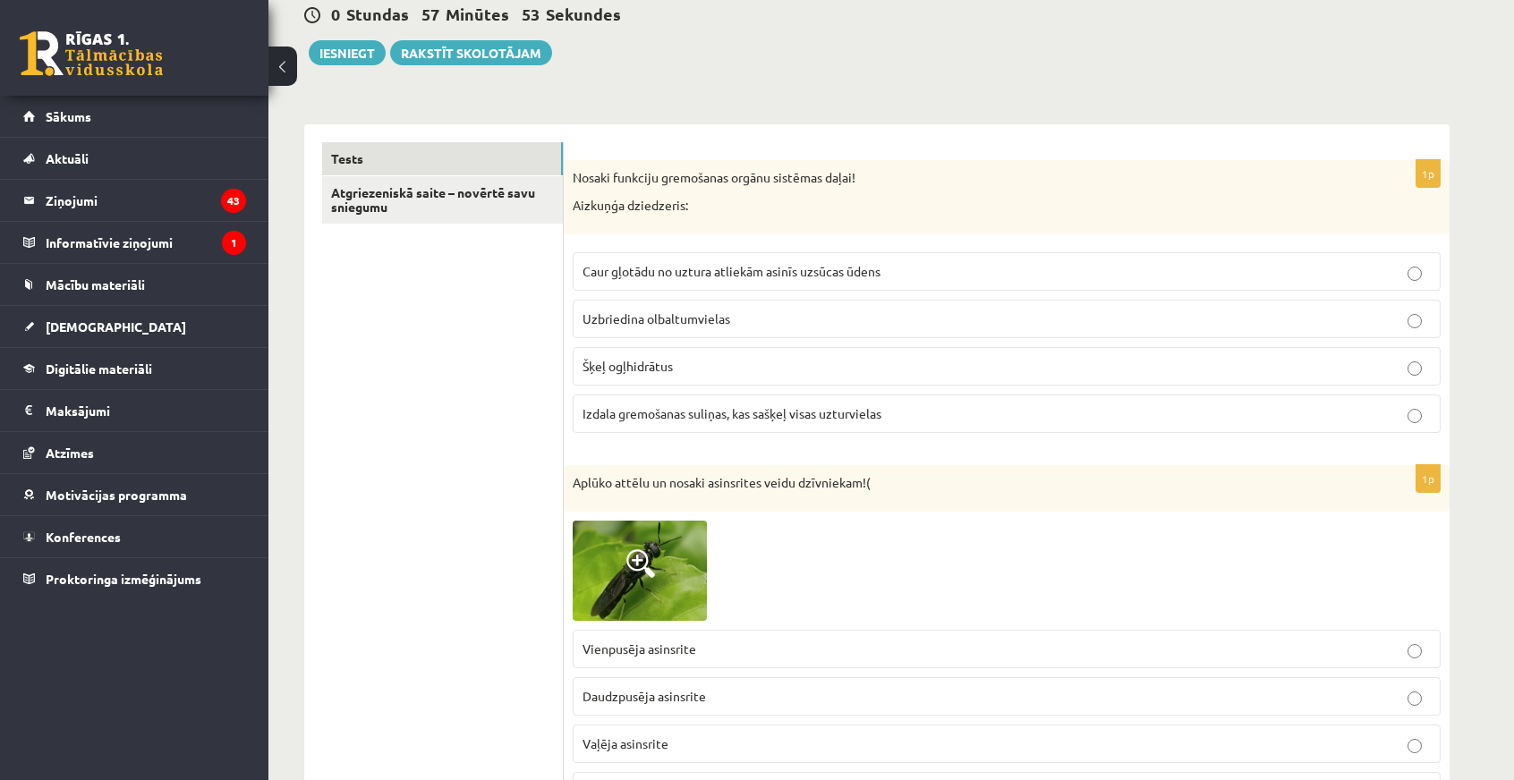
scroll to position [268, 0]
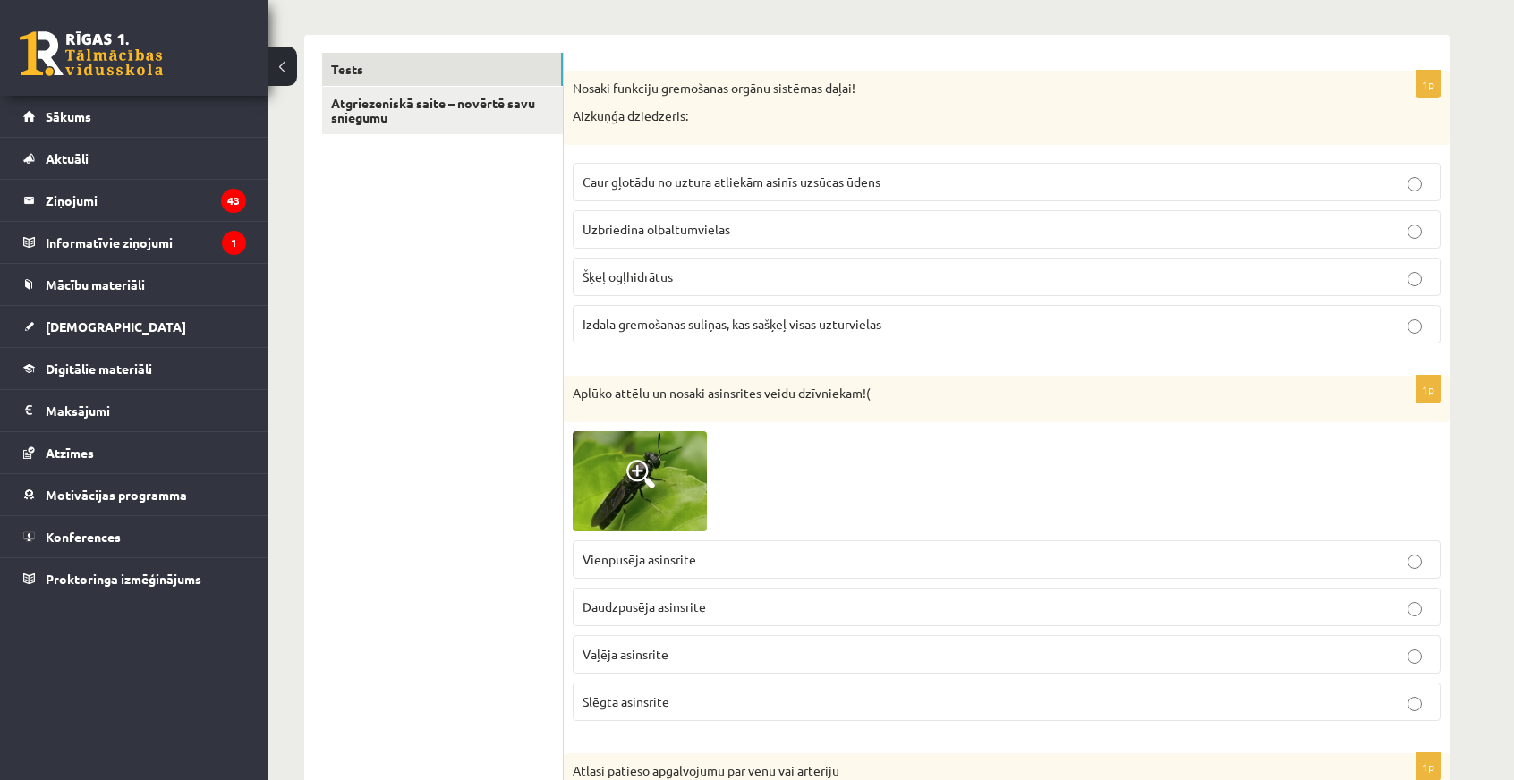
click at [621, 332] on label "Izdala gremošanas suliņas, kas sašķeļ visas uzturvielas" at bounding box center [1007, 324] width 868 height 38
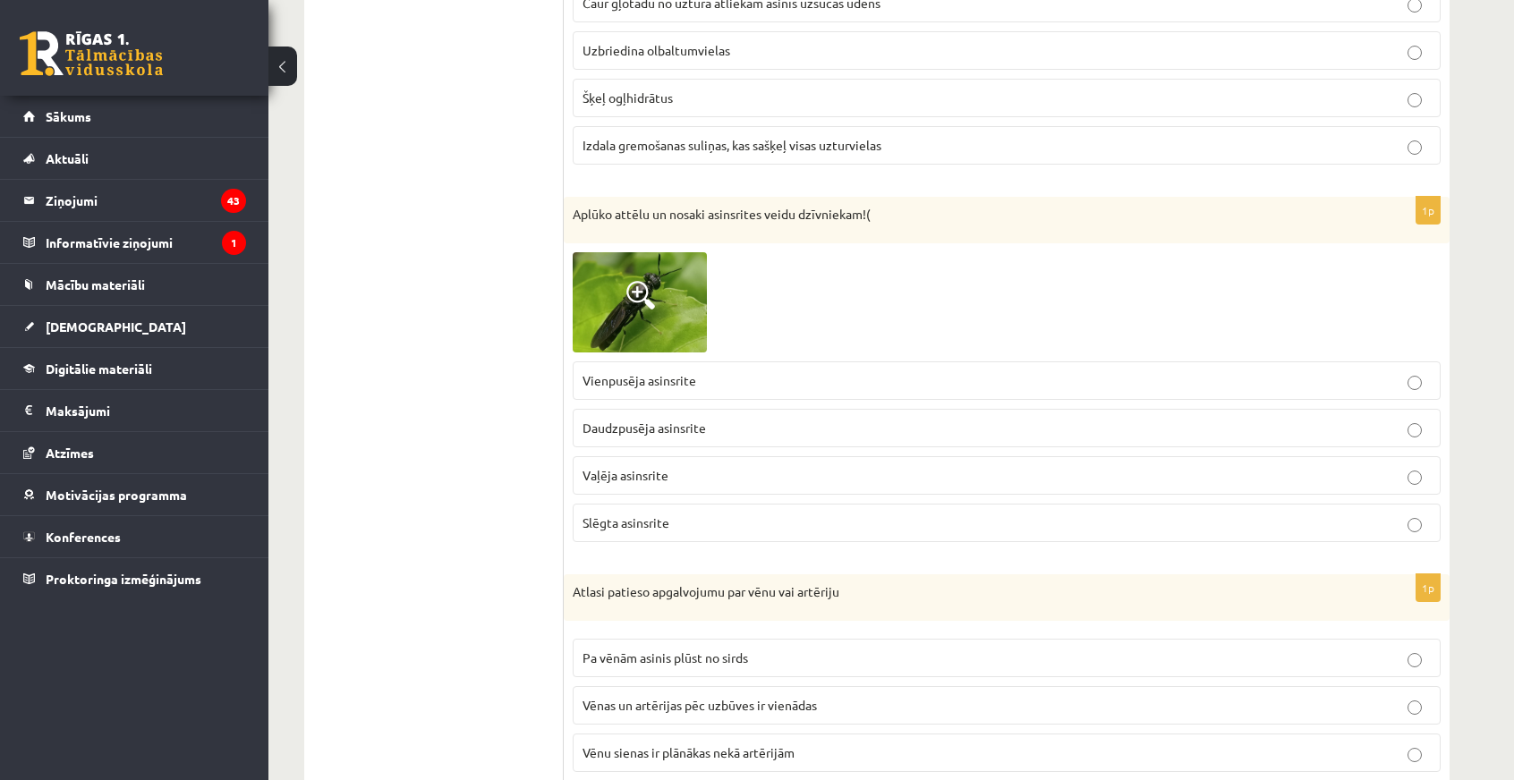
scroll to position [537, 0]
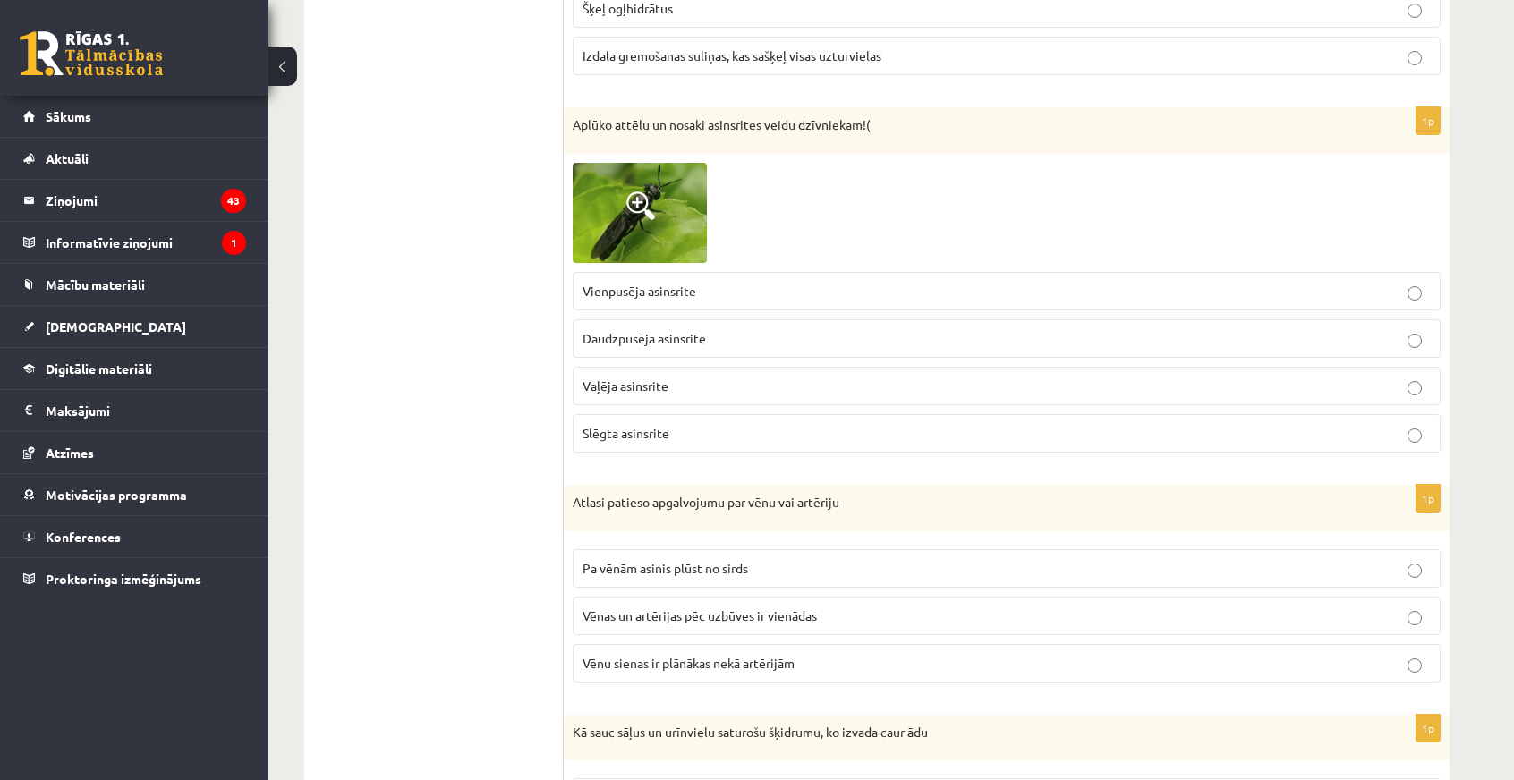
click at [637, 228] on img at bounding box center [640, 213] width 134 height 101
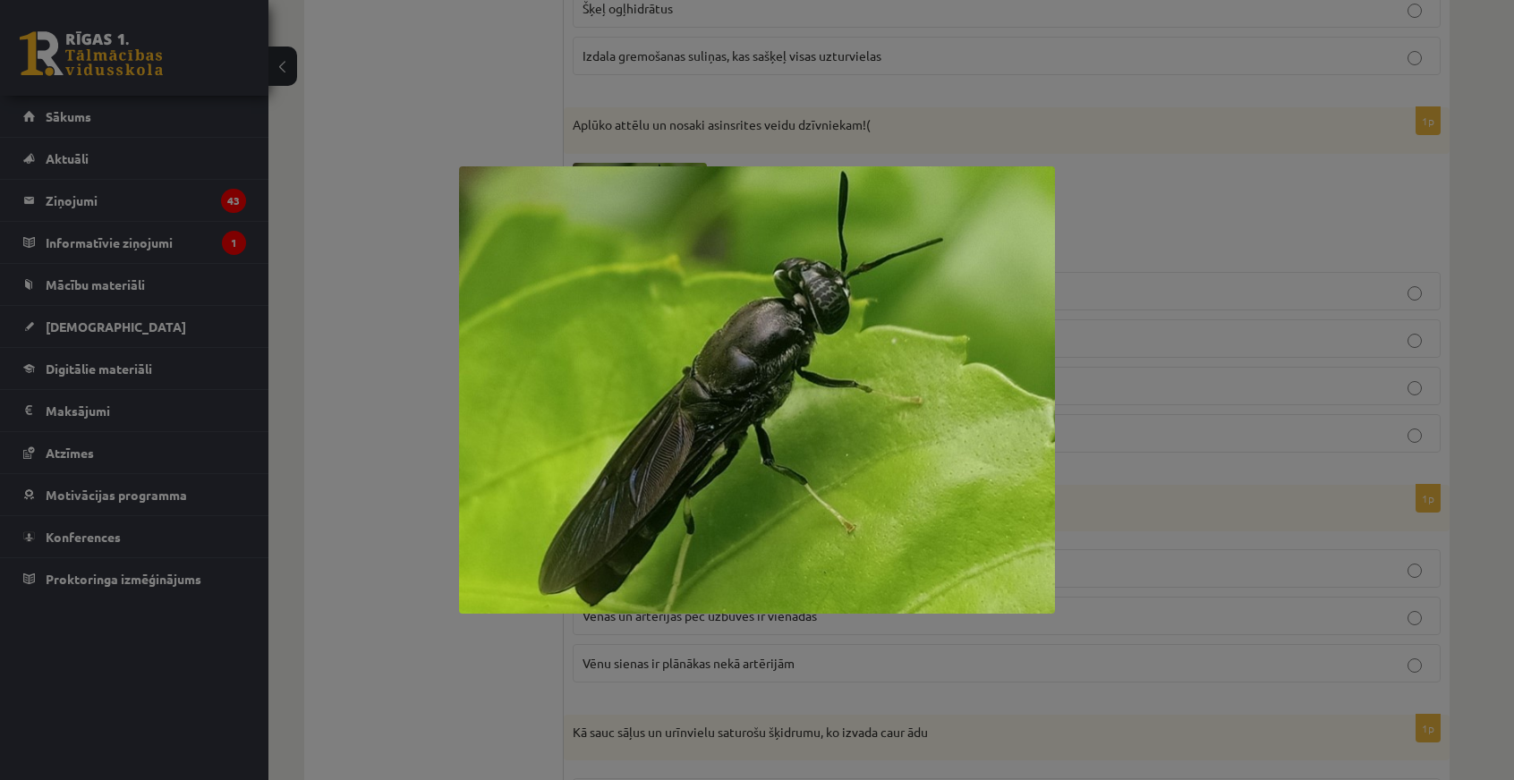
click at [745, 372] on img at bounding box center [757, 389] width 596 height 447
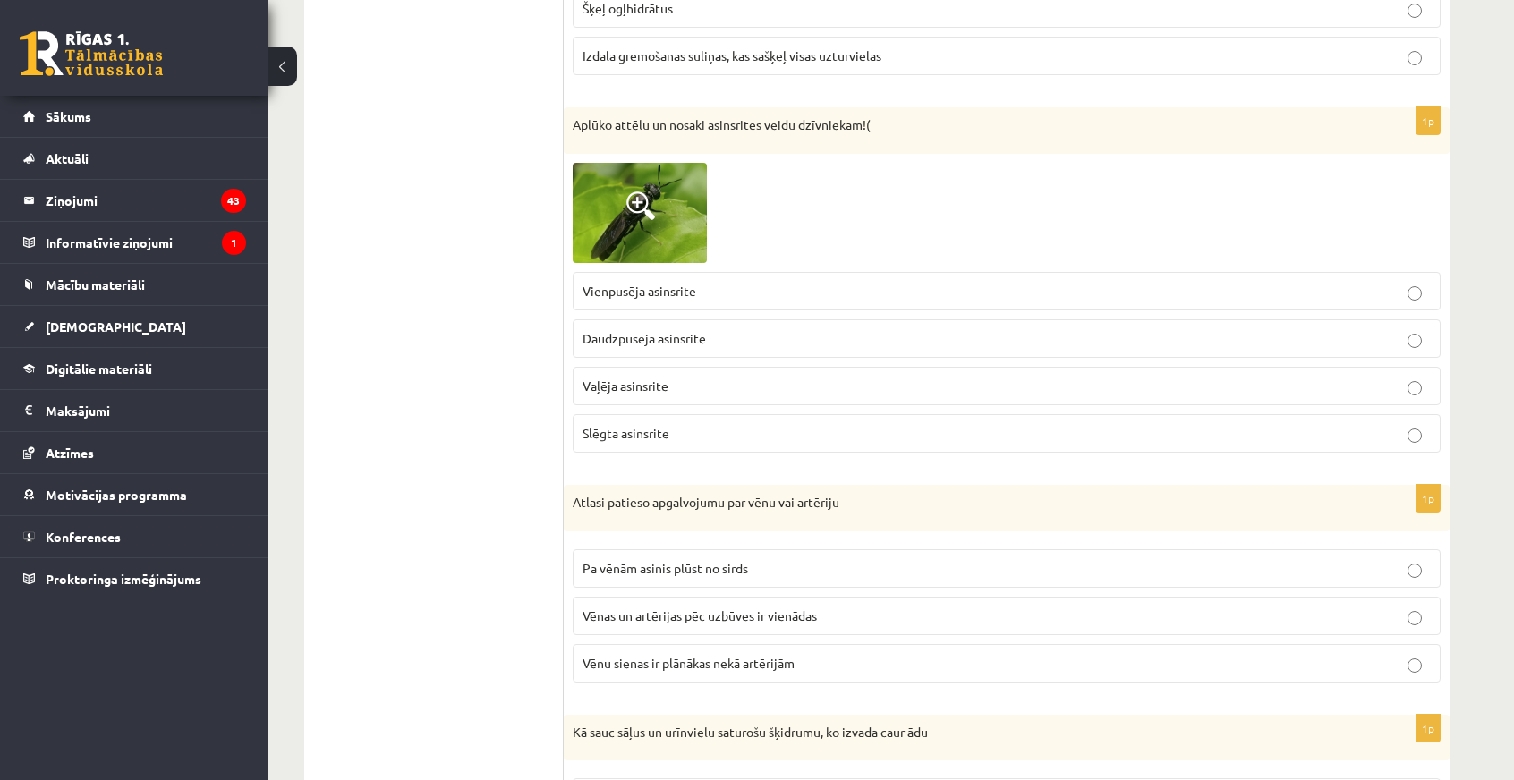
click at [644, 230] on img at bounding box center [640, 213] width 134 height 101
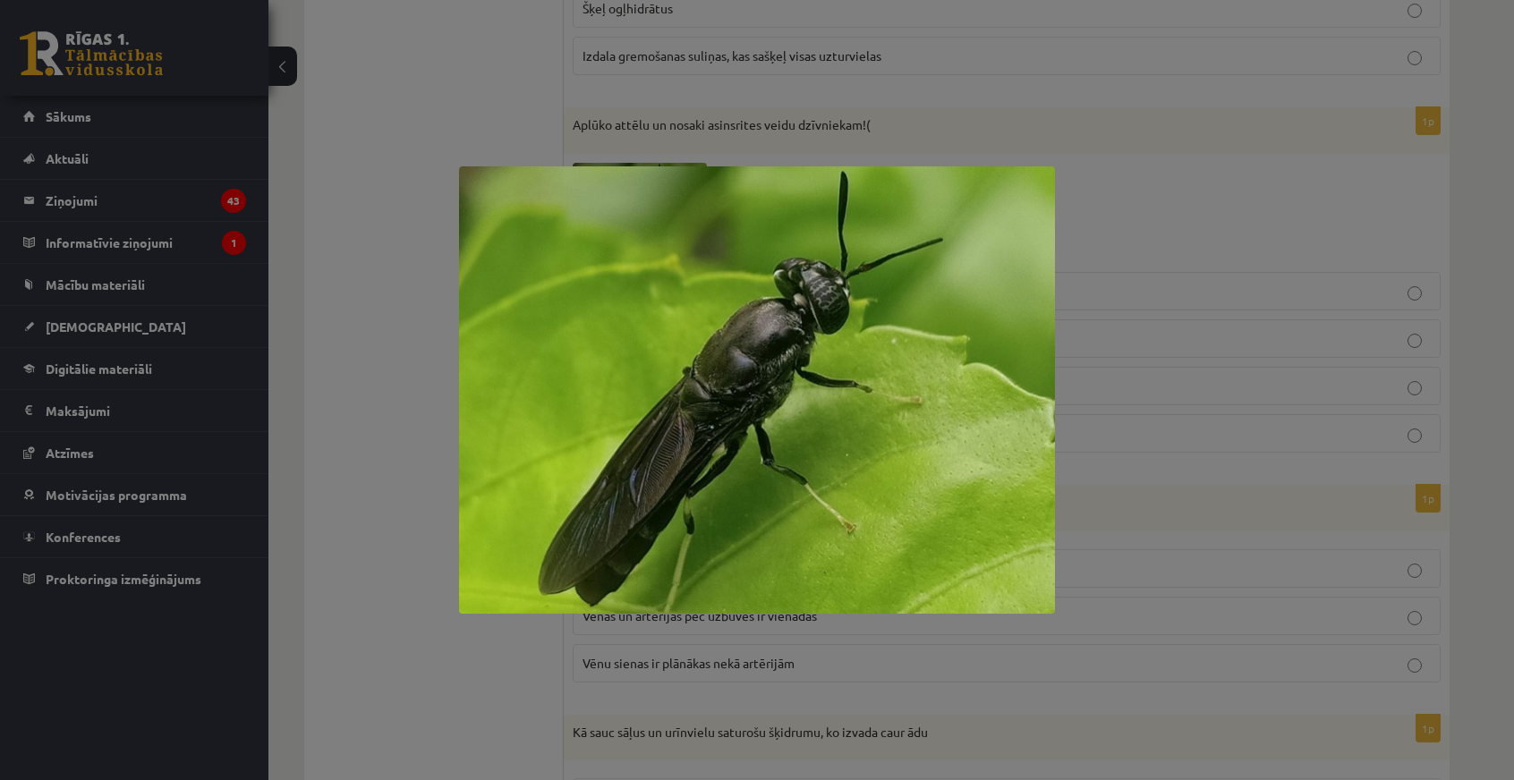
click at [402, 230] on div at bounding box center [757, 390] width 1514 height 780
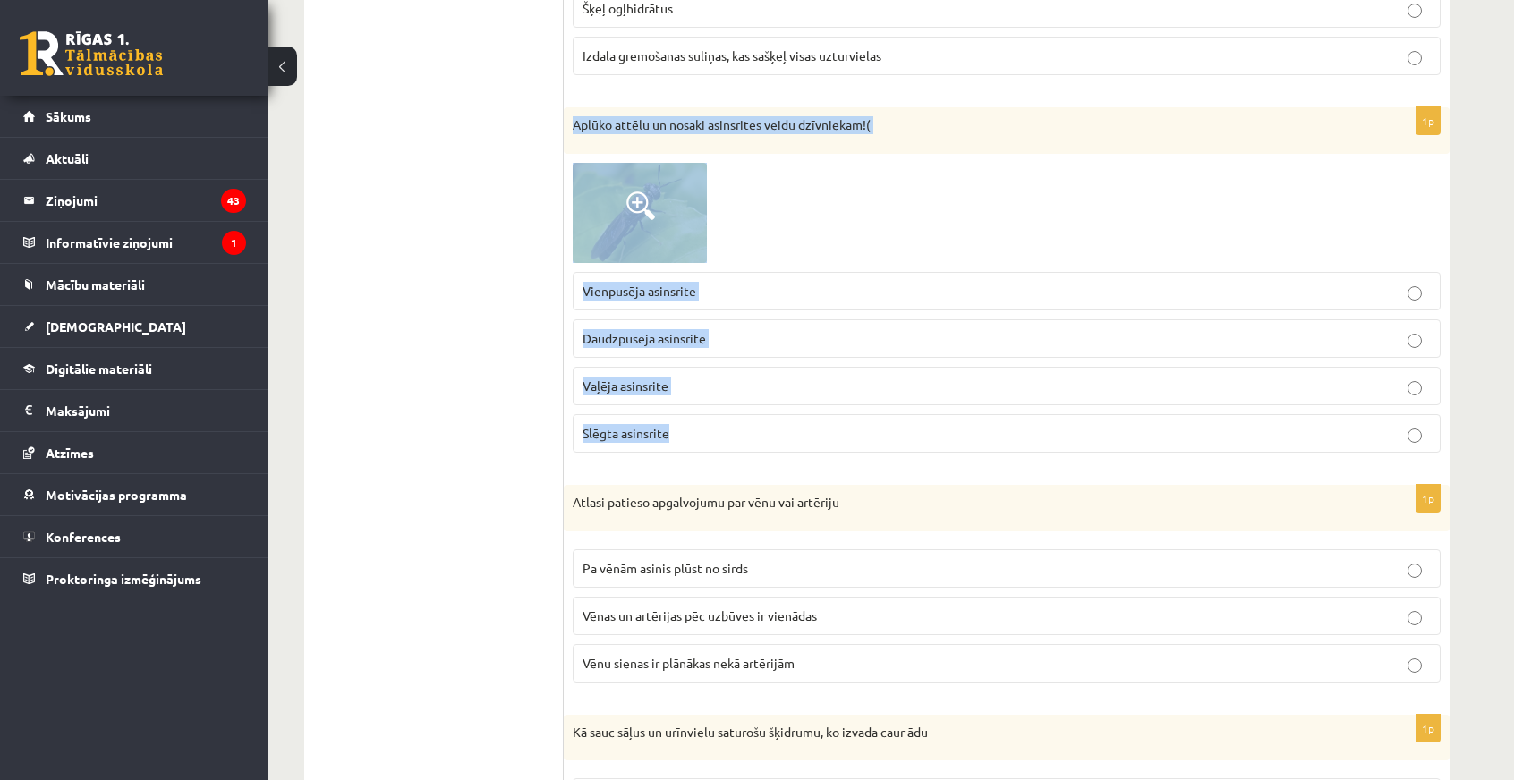
drag, startPoint x: 567, startPoint y: 117, endPoint x: 809, endPoint y: 424, distance: 390.6
click at [809, 424] on div "1p Aplūko attēlu un nosaki asinsrites veidu dzīvniekam!( Vienpusēja asinsrite D…" at bounding box center [1007, 287] width 886 height 360
copy div "Aplūko attēlu un nosaki asinsrites veidu dzīvniekam!( Vienpusēja asinsrite Daud…"
click at [911, 418] on label "Slēgta asinsrite" at bounding box center [1007, 433] width 868 height 38
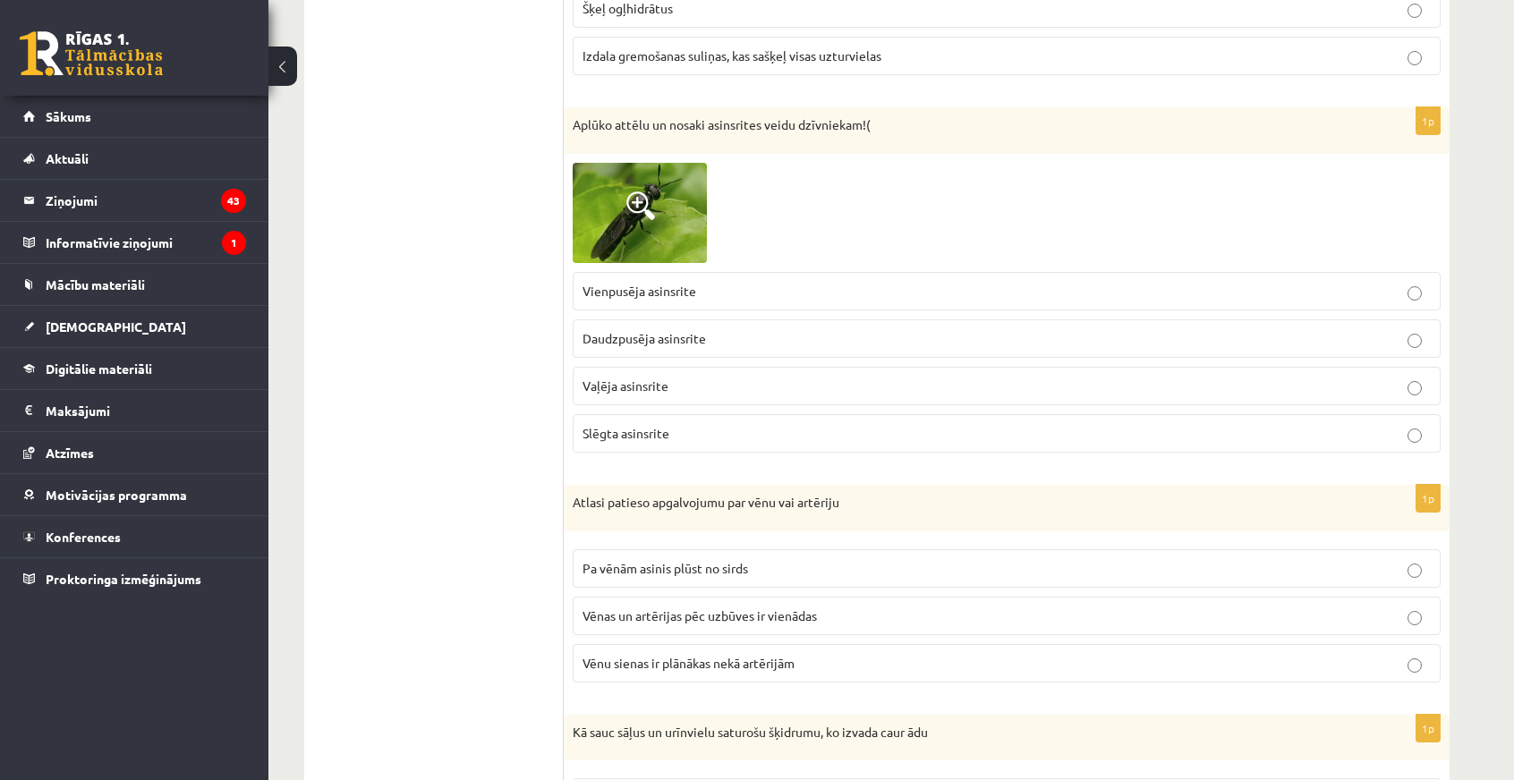
scroll to position [716, 0]
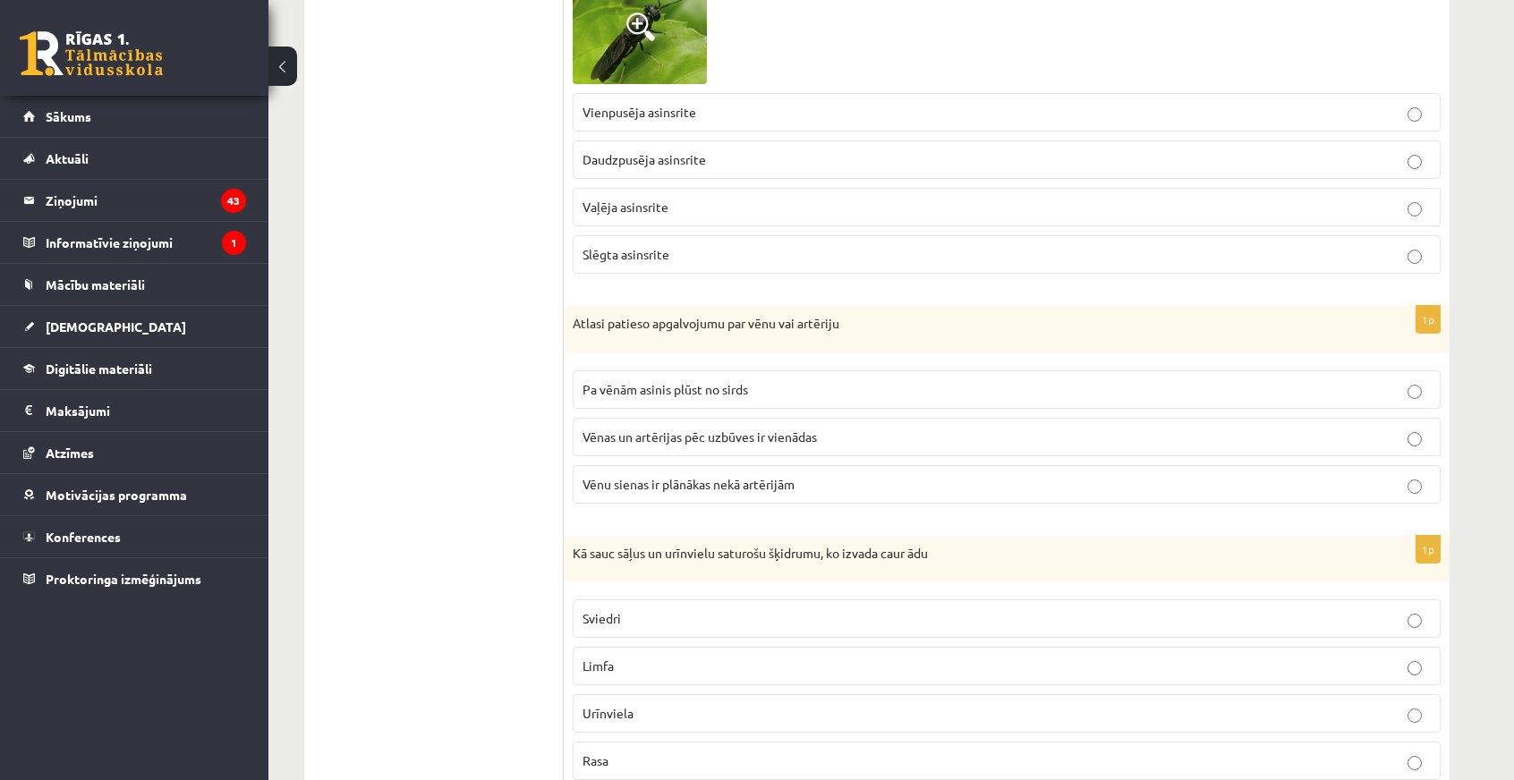
click at [673, 490] on label "Vēnu sienas ir plānākas nekā artērijām" at bounding box center [1007, 484] width 868 height 38
click at [669, 218] on label "Vaļēja asinsrite" at bounding box center [1007, 207] width 868 height 38
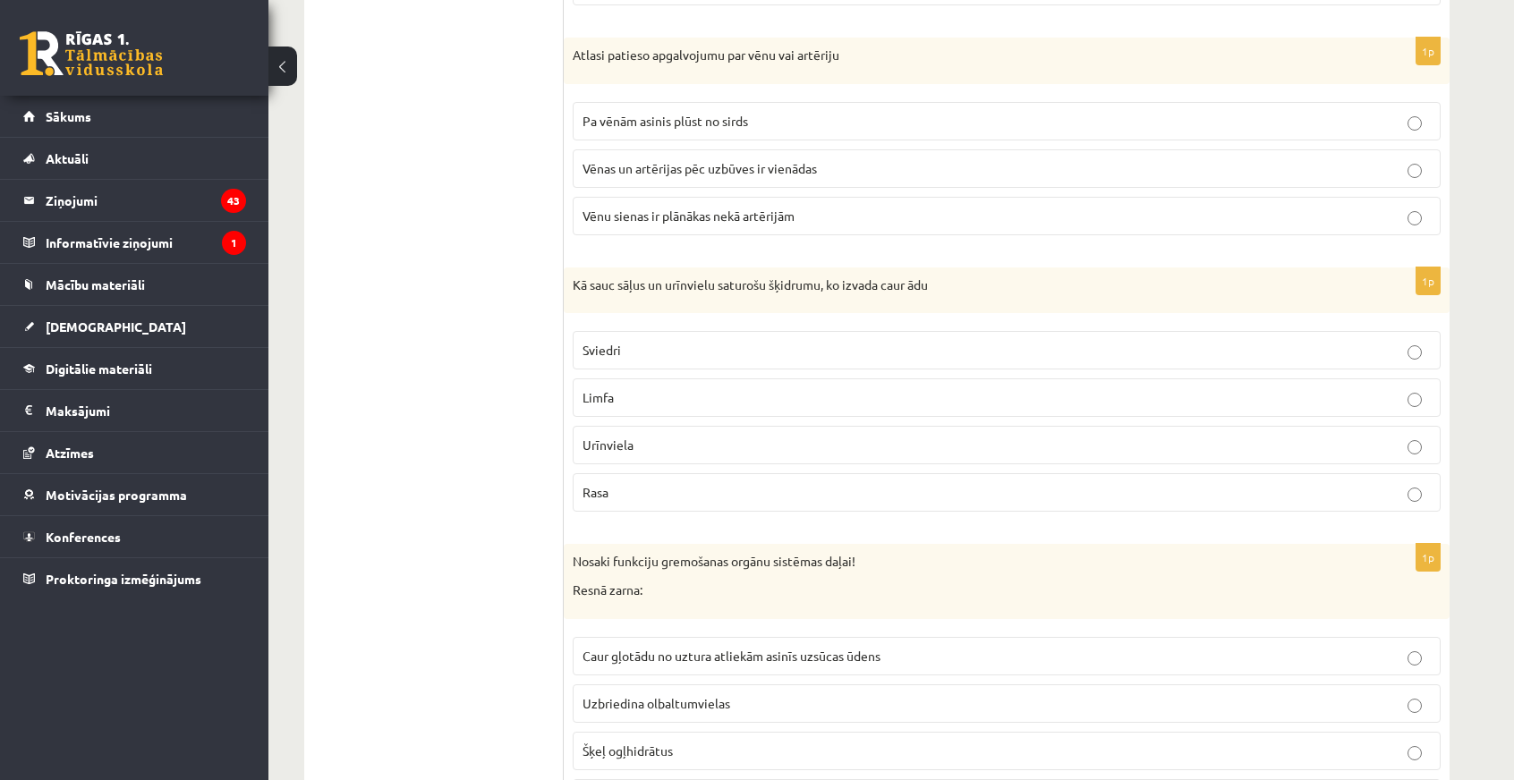
scroll to position [1074, 0]
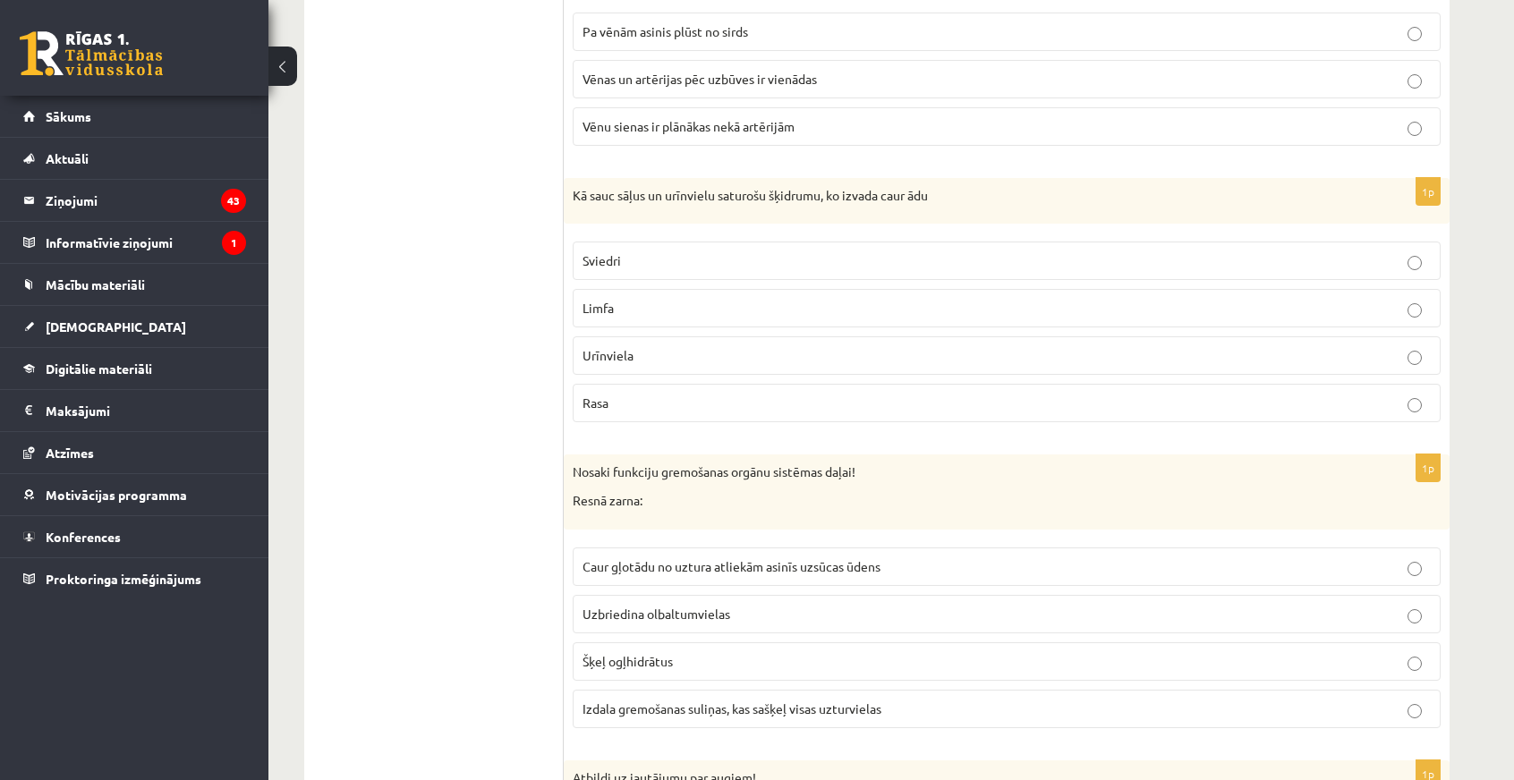
click at [626, 255] on p "Sviedri" at bounding box center [1007, 260] width 848 height 19
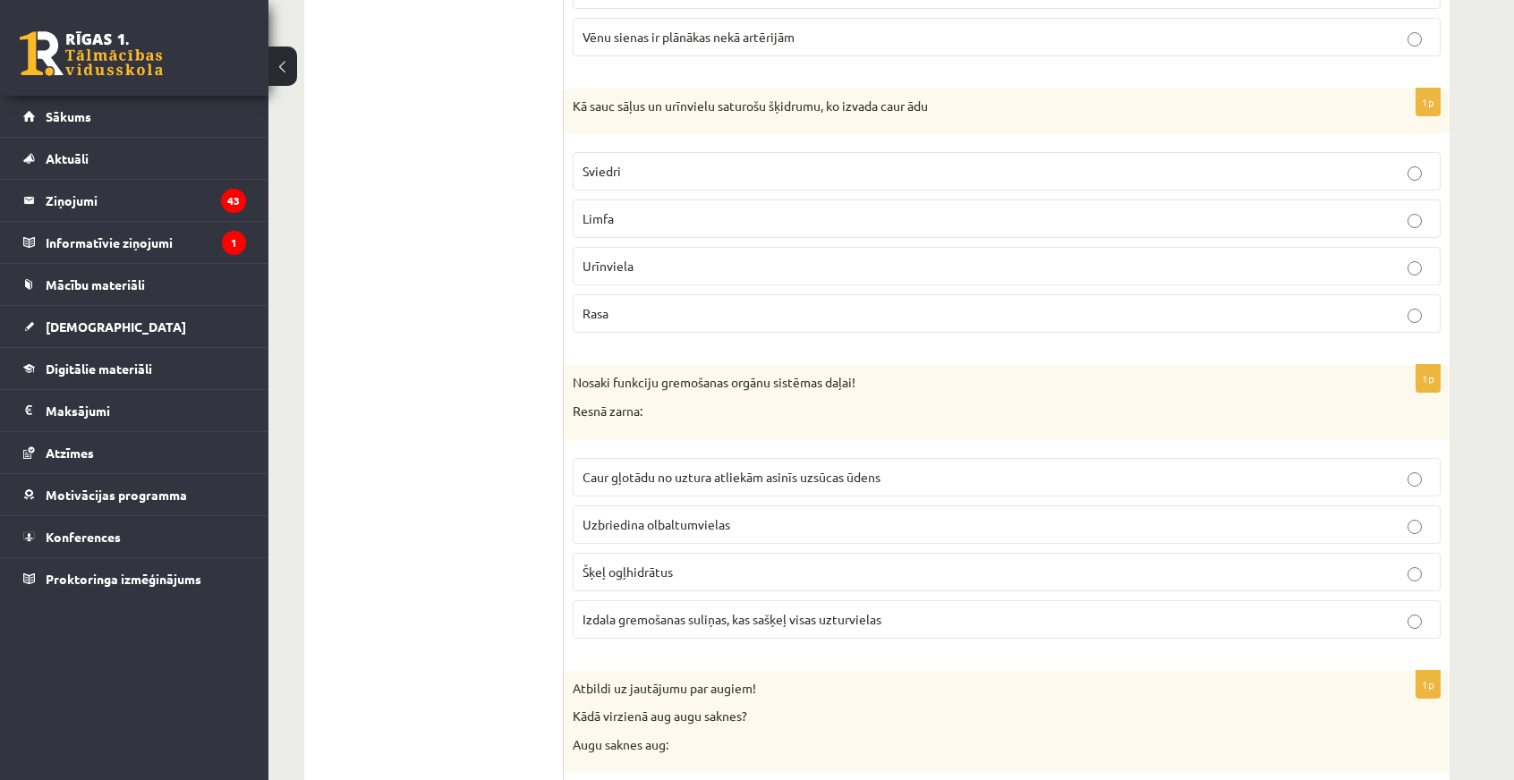
scroll to position [1342, 0]
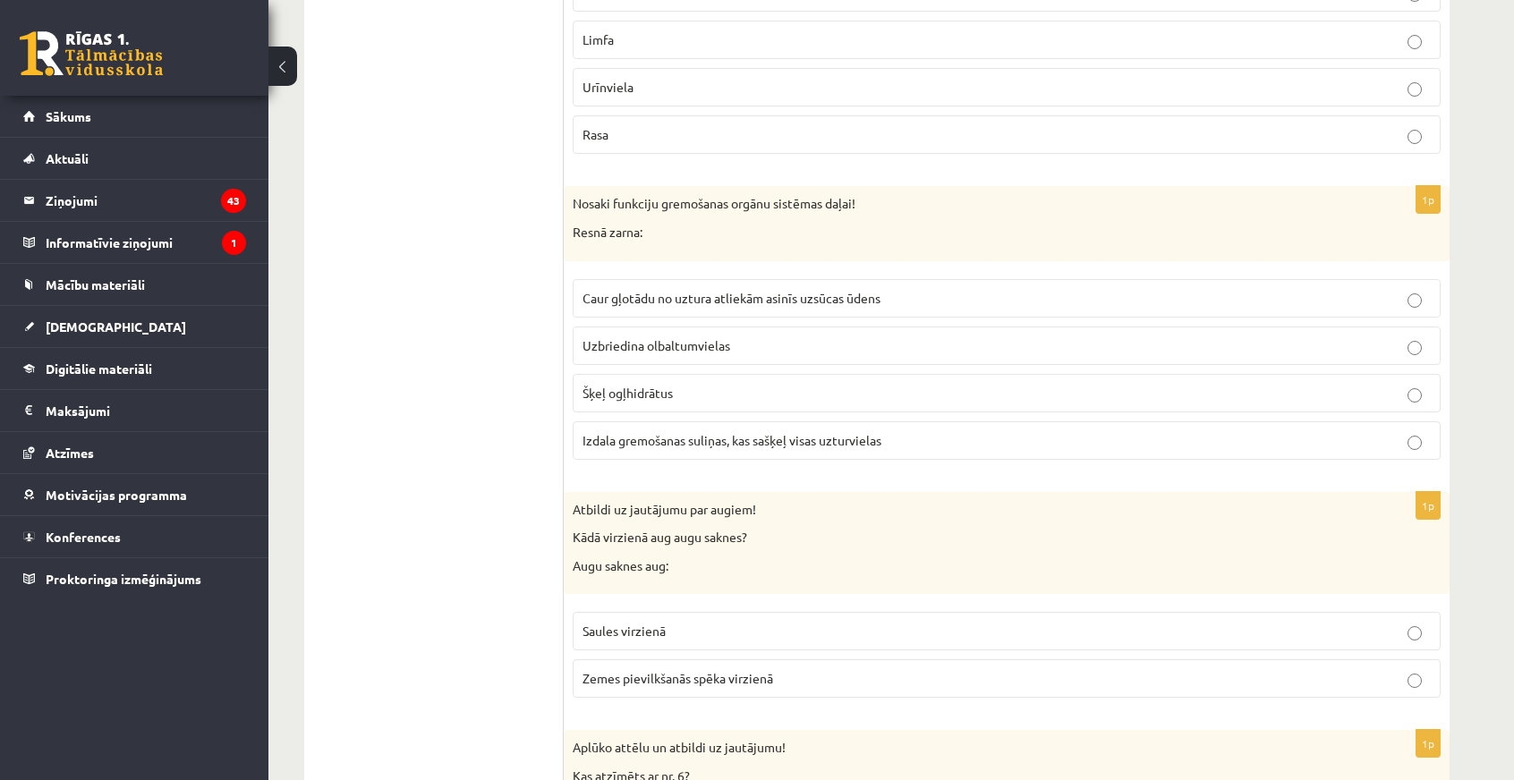
click at [578, 425] on label "Izdala gremošanas suliņas, kas sašķeļ visas uzturvielas" at bounding box center [1007, 441] width 868 height 38
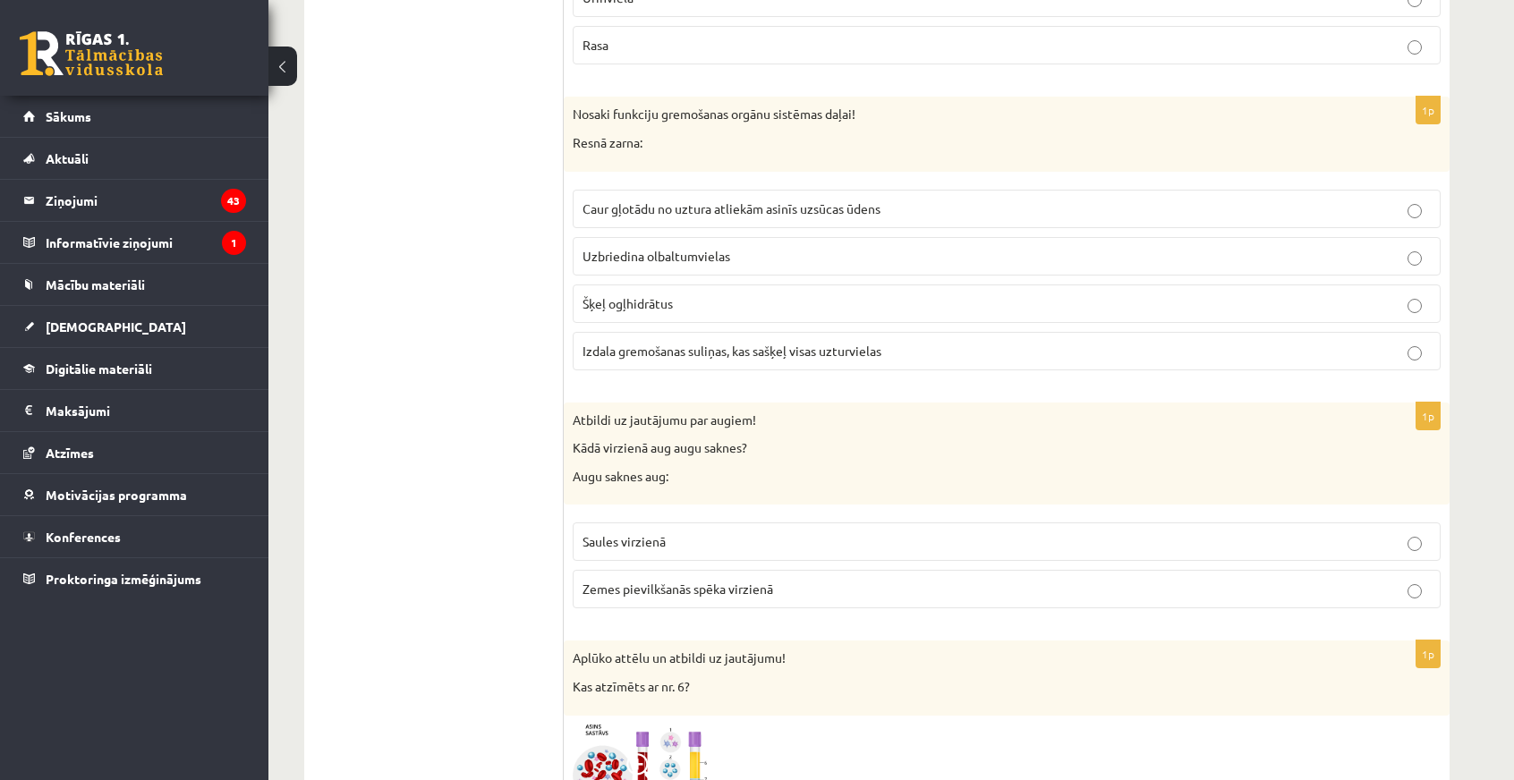
scroll to position [1611, 0]
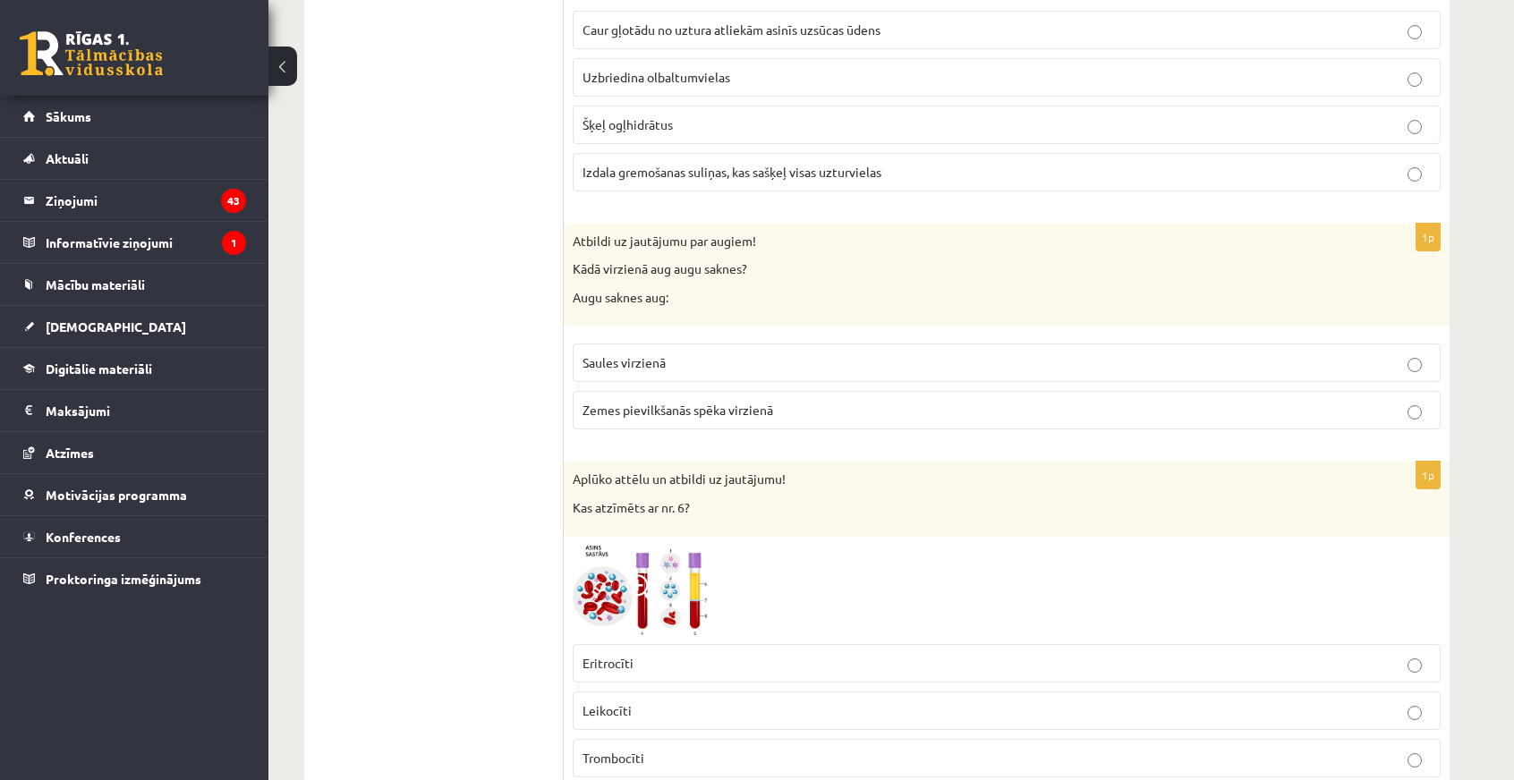
click at [614, 407] on label "Zemes pievilkšanās spēka virzienā" at bounding box center [1007, 410] width 868 height 38
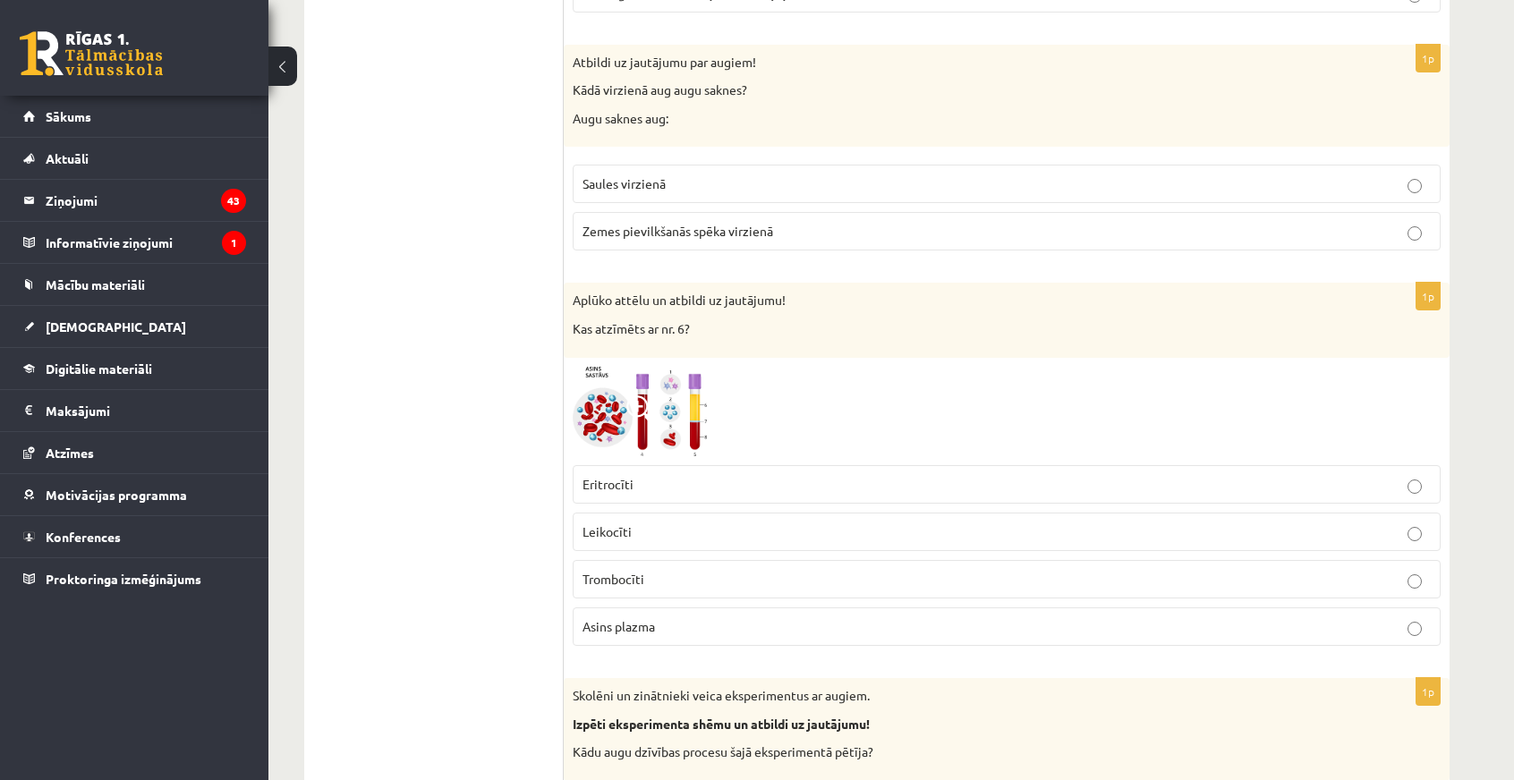
scroll to position [1879, 0]
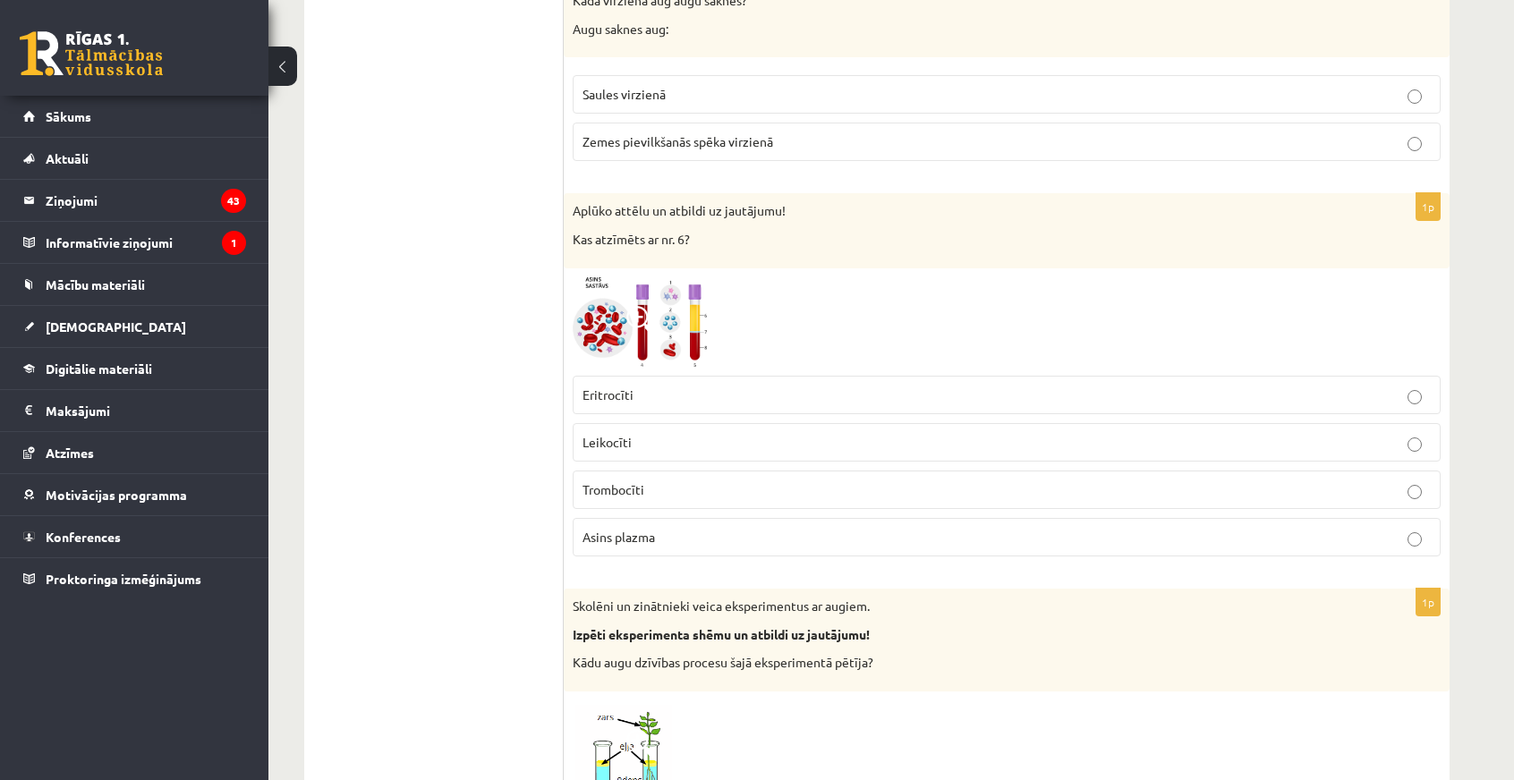
click at [679, 313] on img at bounding box center [640, 322] width 134 height 90
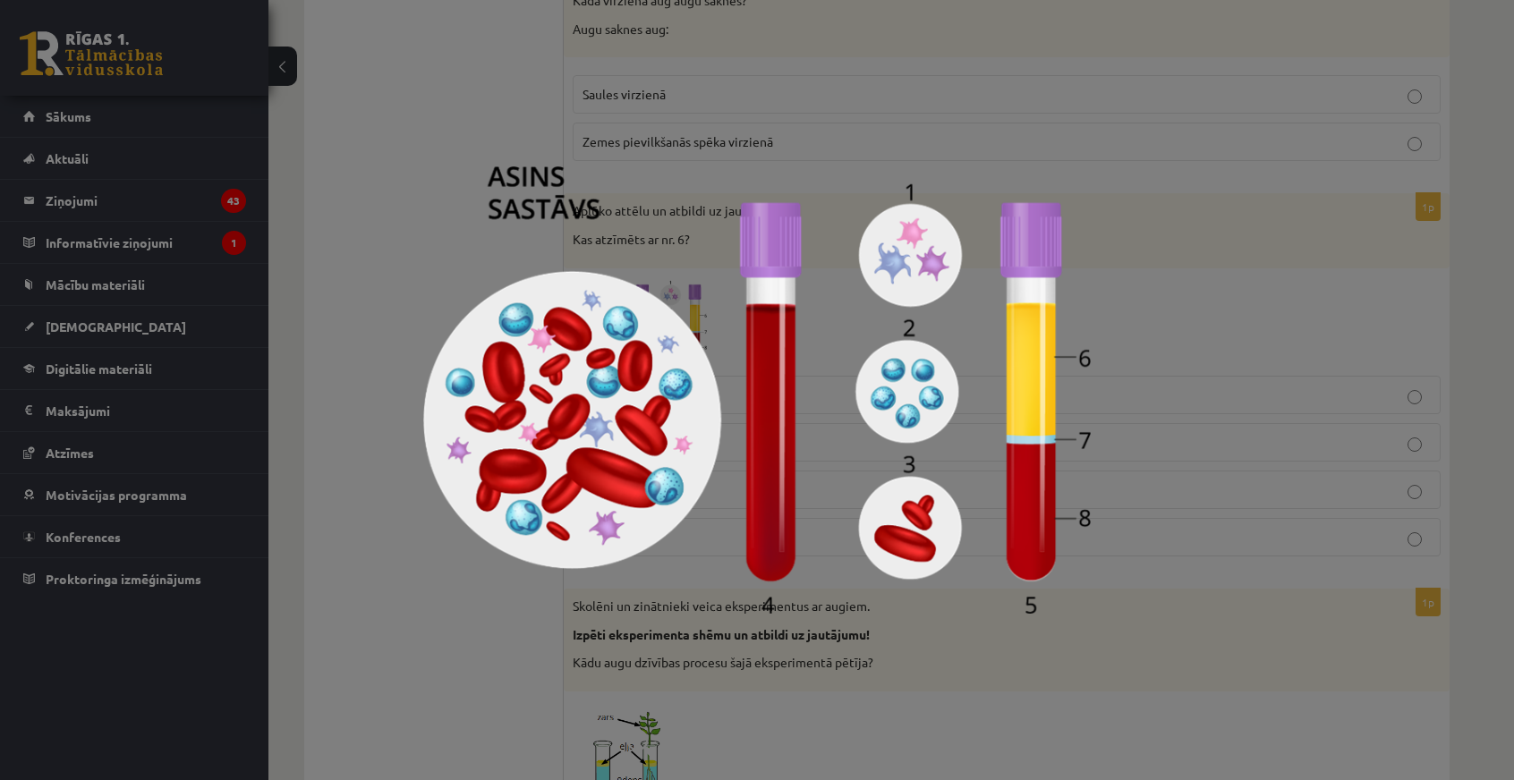
click at [1226, 429] on div at bounding box center [757, 390] width 1514 height 780
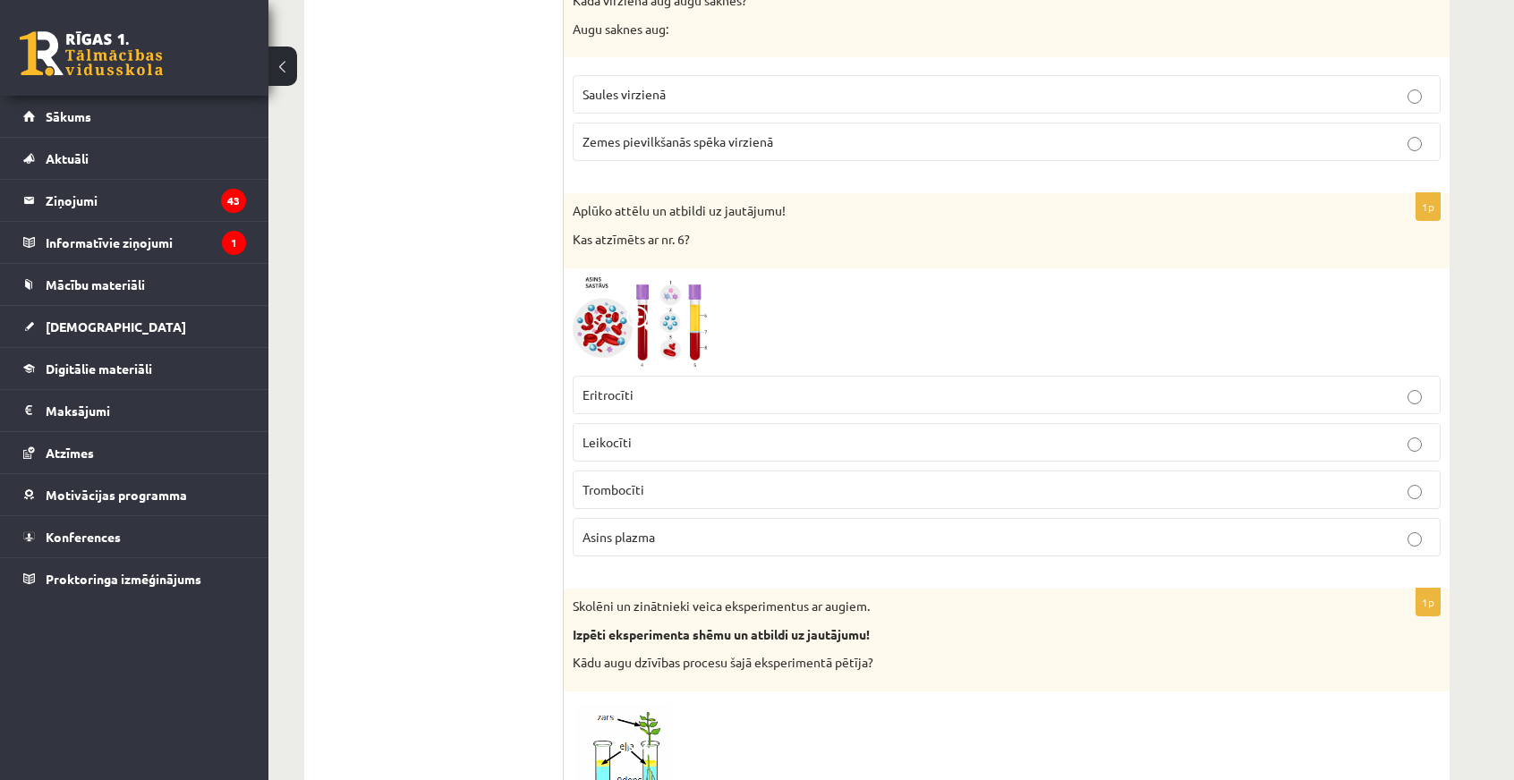
click at [677, 301] on img at bounding box center [640, 322] width 134 height 90
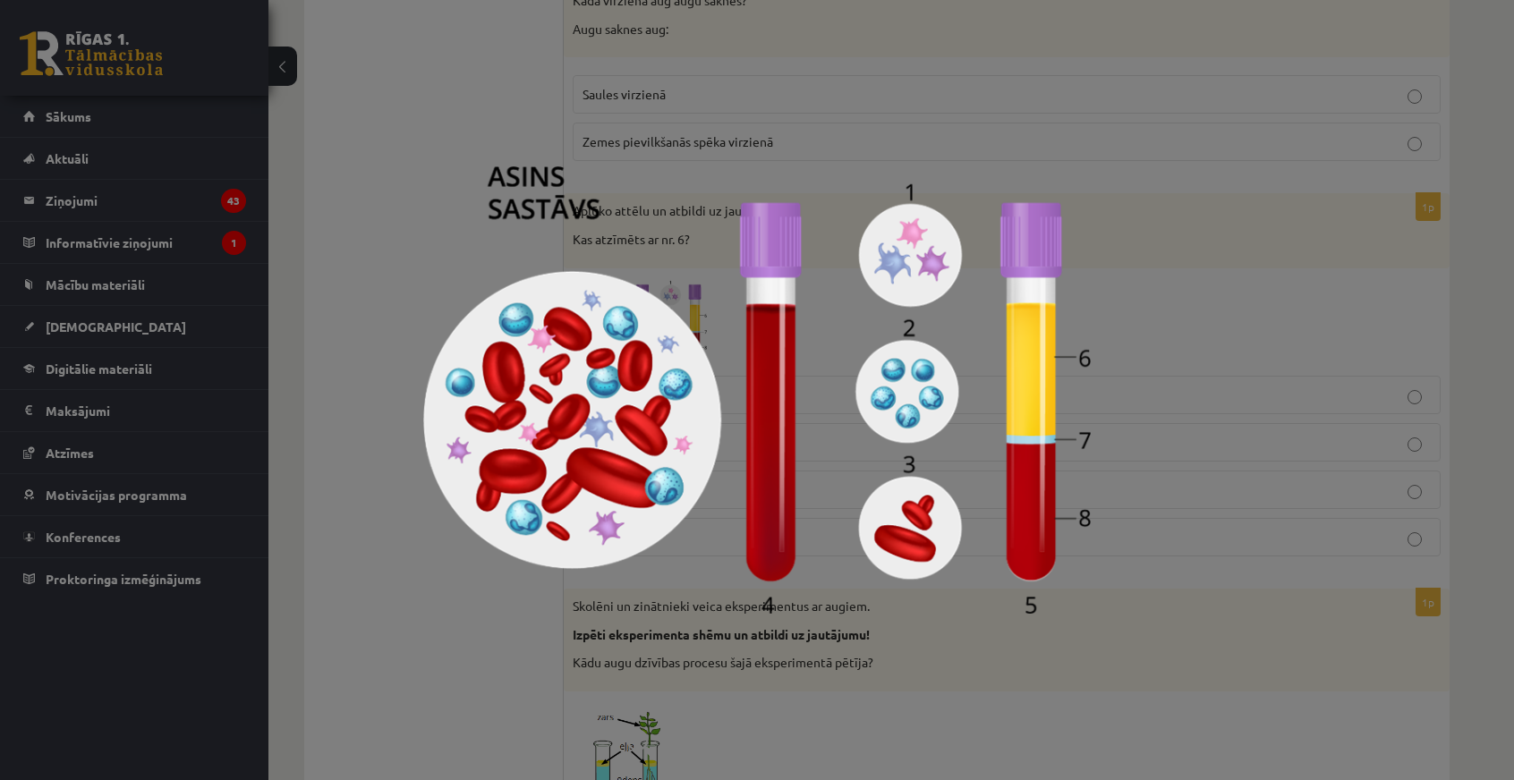
click at [1160, 336] on div at bounding box center [757, 390] width 1514 height 780
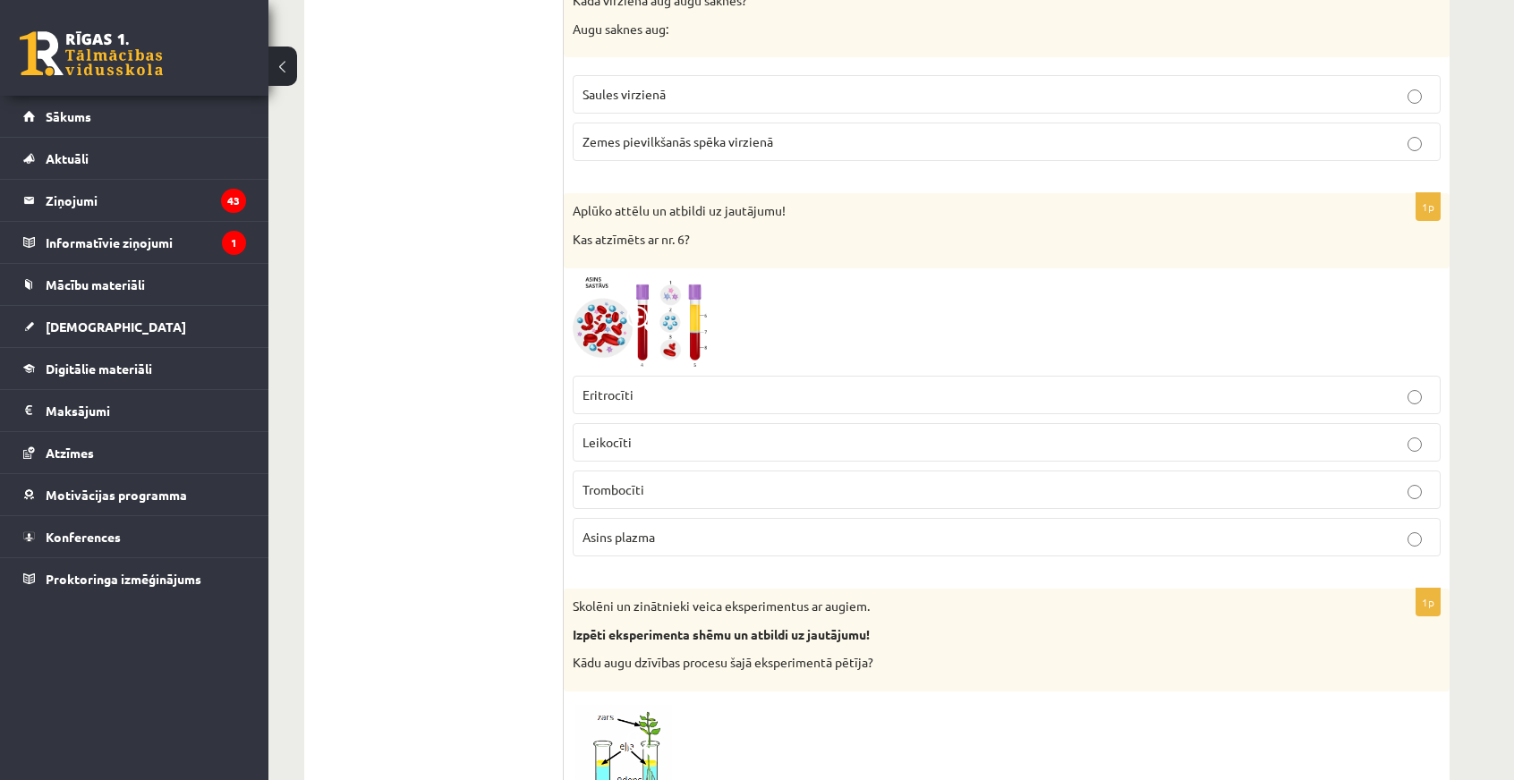
drag, startPoint x: 705, startPoint y: 311, endPoint x: 694, endPoint y: 305, distance: 13.2
drag, startPoint x: 576, startPoint y: 194, endPoint x: 737, endPoint y: 413, distance: 271.3
click at [746, 433] on p "Leikocīti" at bounding box center [1007, 442] width 848 height 19
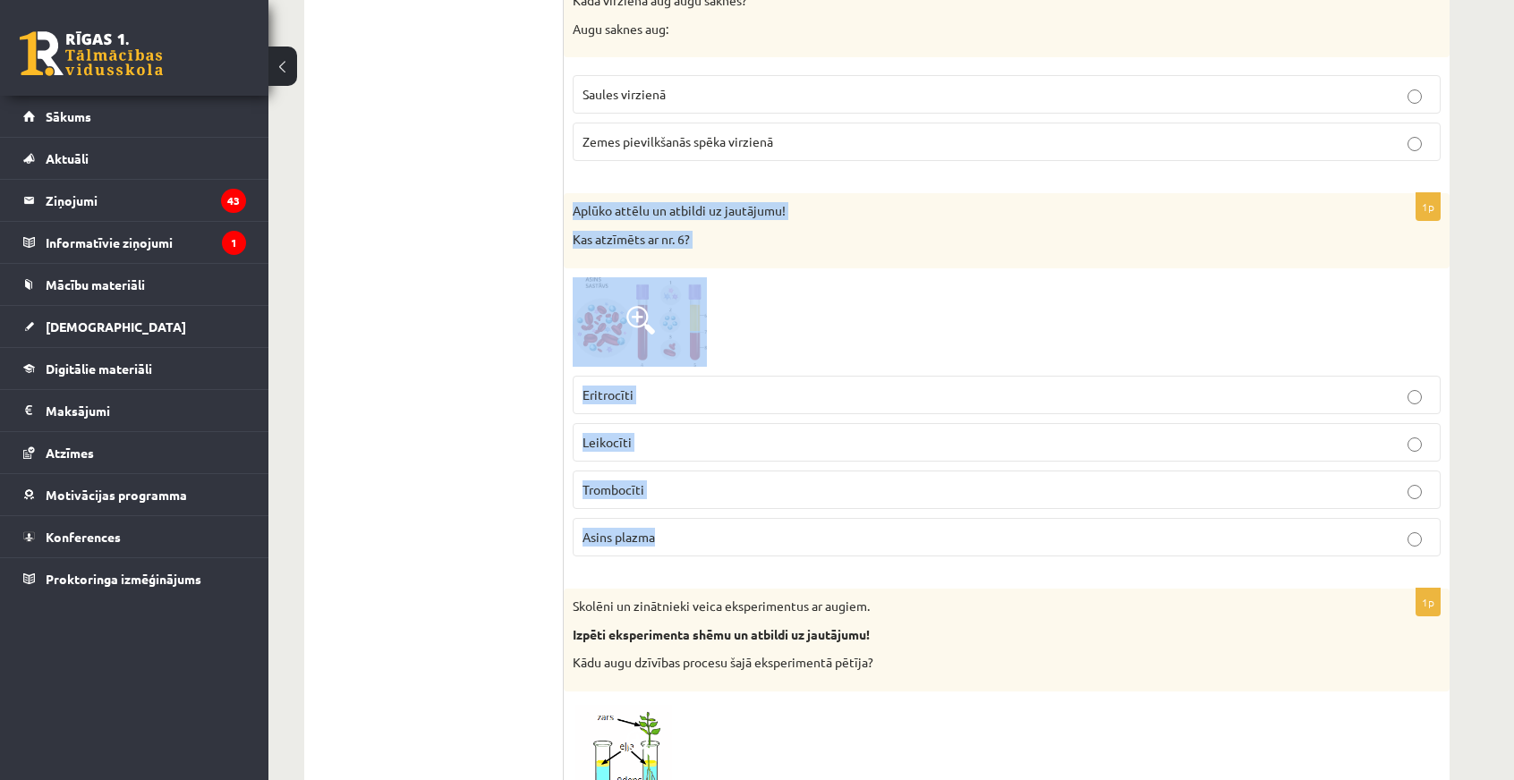
drag, startPoint x: 575, startPoint y: 198, endPoint x: 739, endPoint y: 511, distance: 353.9
click at [739, 511] on div "1p Aplūko attēlu un atbildi uz jautājumu! Kas atzīmēts ar nr. 6? Eritrocīti Lei…" at bounding box center [1007, 382] width 886 height 378
copy div "Aplūko attēlu un atbildi uz jautājumu! Kas atzīmēts ar nr. 6? Eritrocīti Leikoc…"
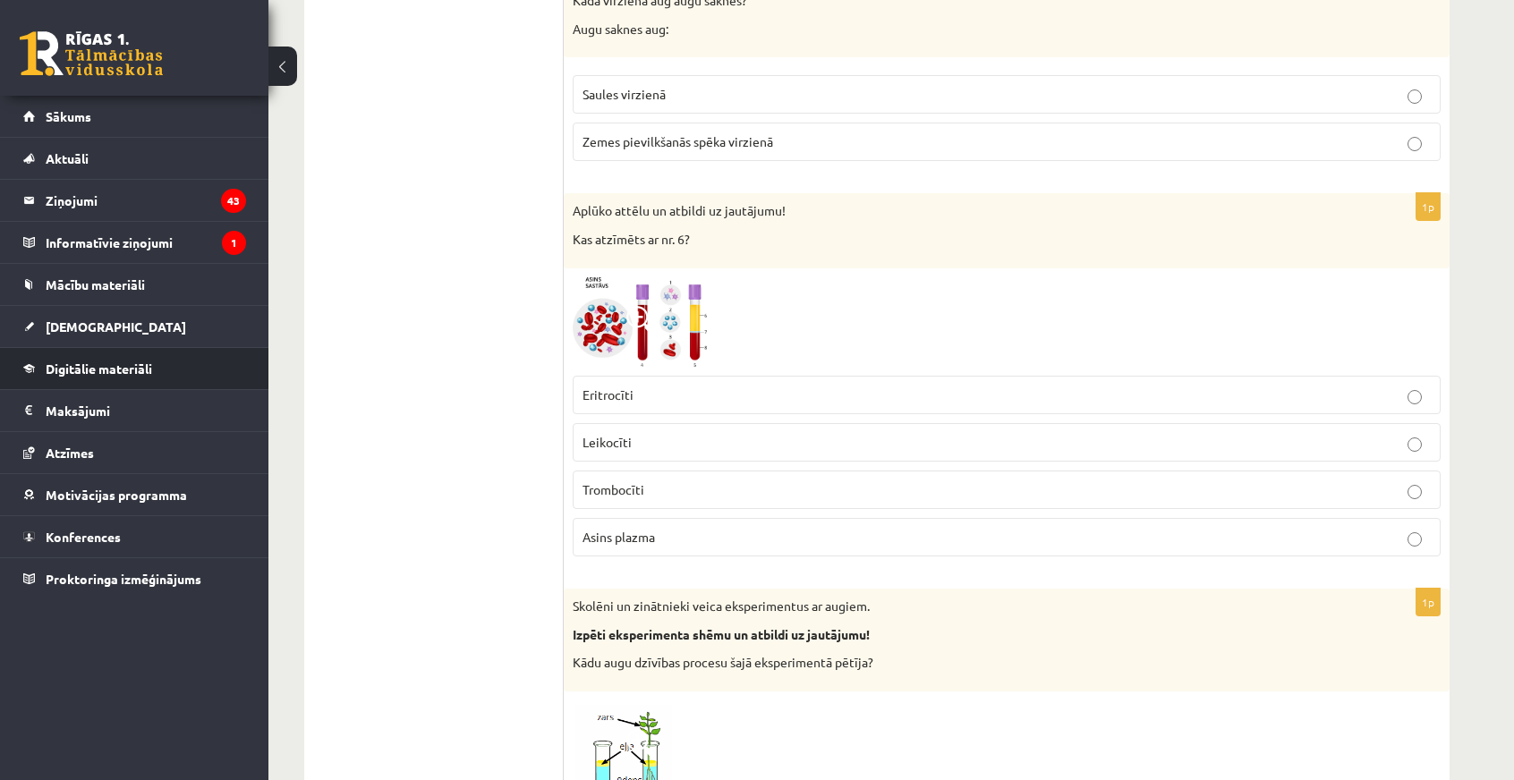
click at [256, 366] on li "Digitālie materiāli Programma Biežāk uzdotie jautājumi" at bounding box center [134, 368] width 268 height 43
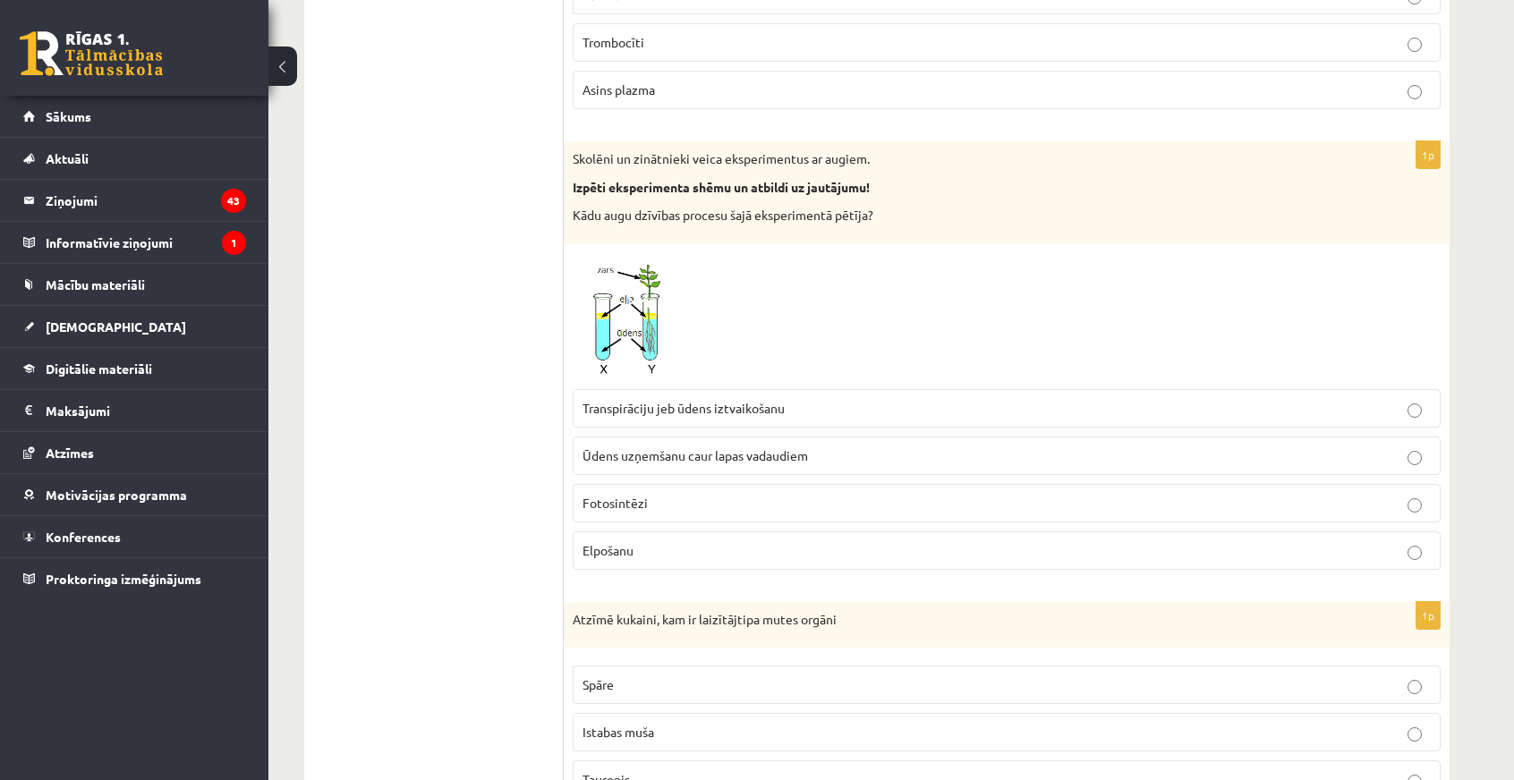
scroll to position [2416, 0]
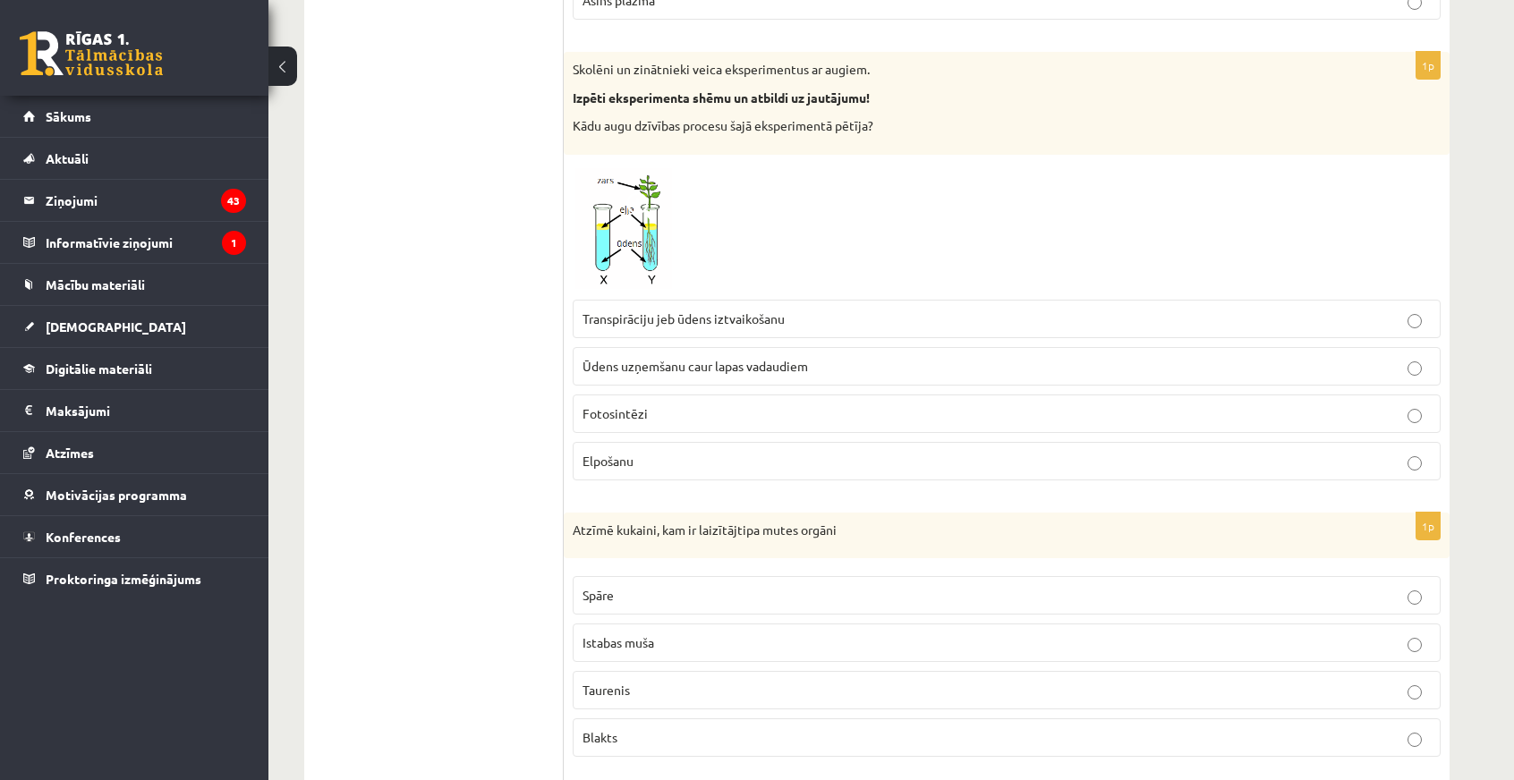
click at [634, 195] on span at bounding box center [640, 206] width 29 height 29
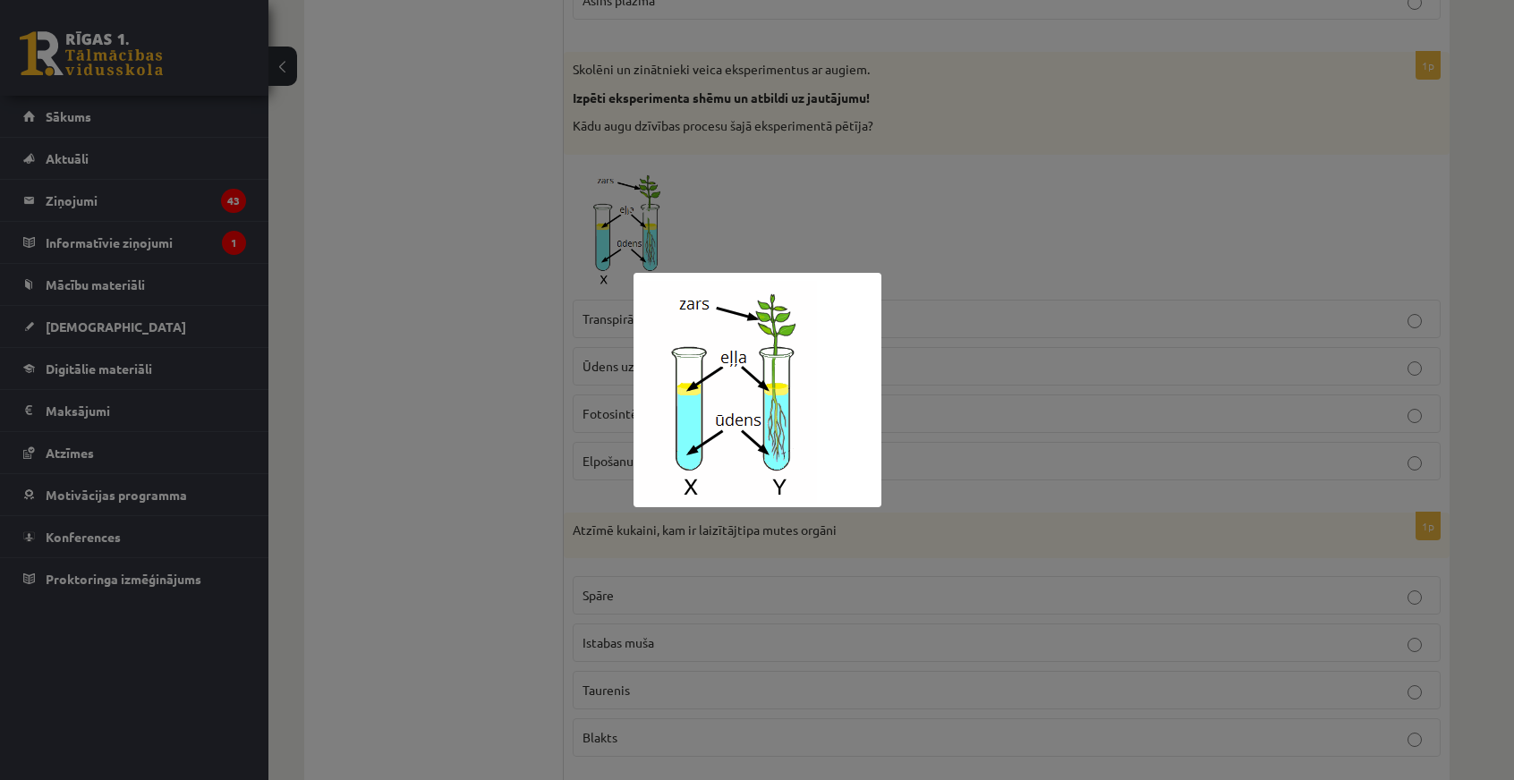
click at [412, 388] on div at bounding box center [757, 390] width 1514 height 780
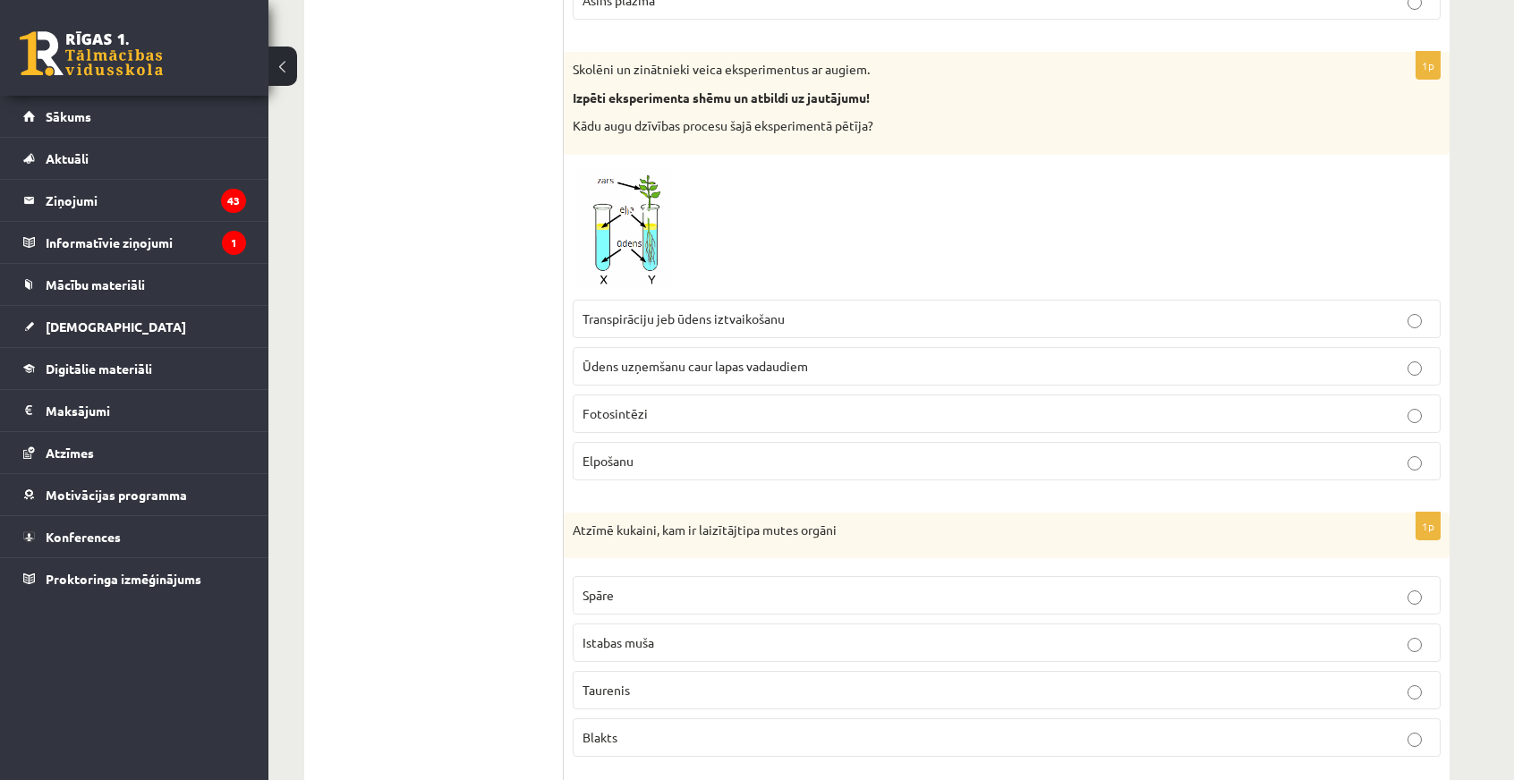
click at [607, 200] on img at bounding box center [640, 227] width 134 height 127
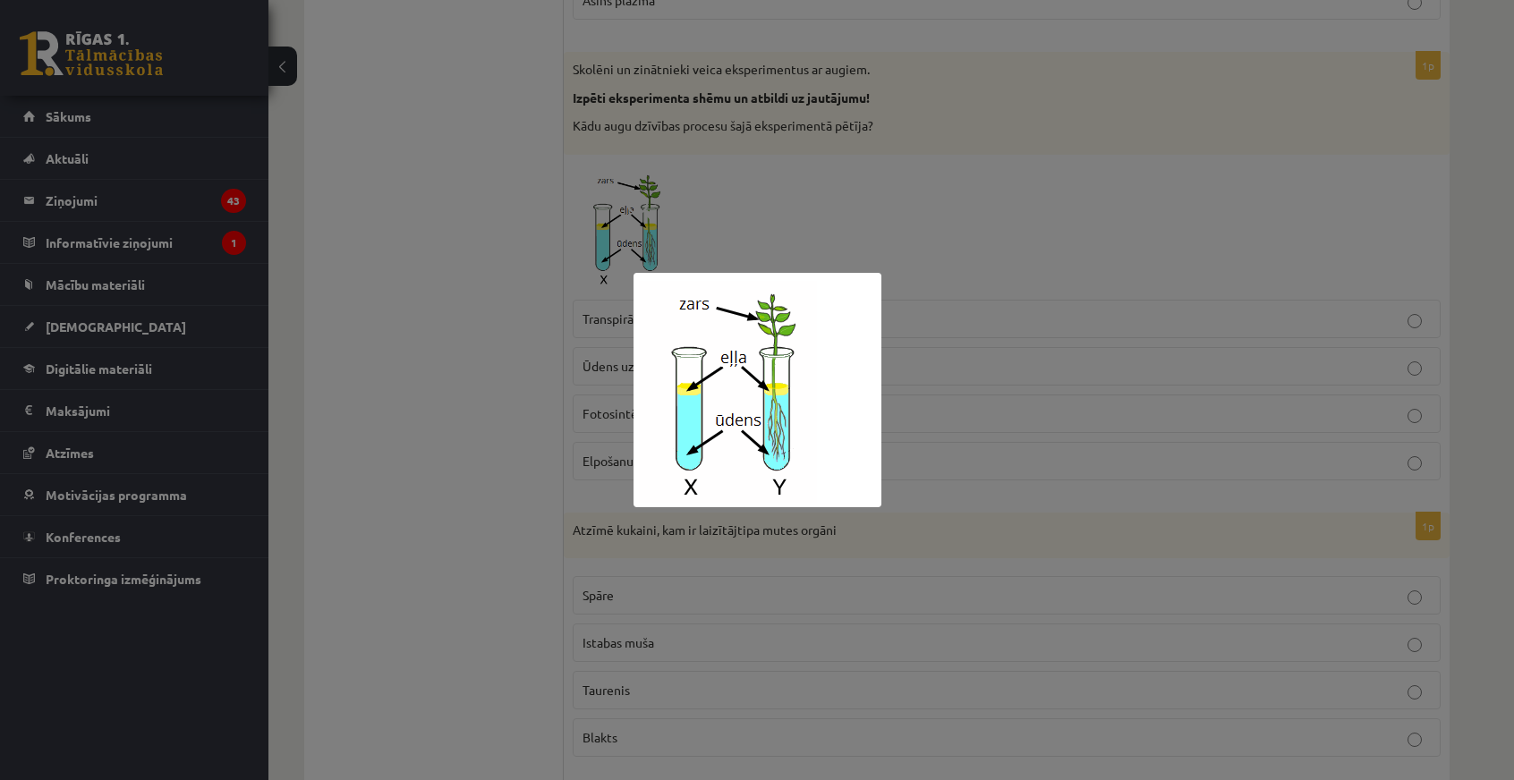
click at [443, 287] on div at bounding box center [757, 390] width 1514 height 780
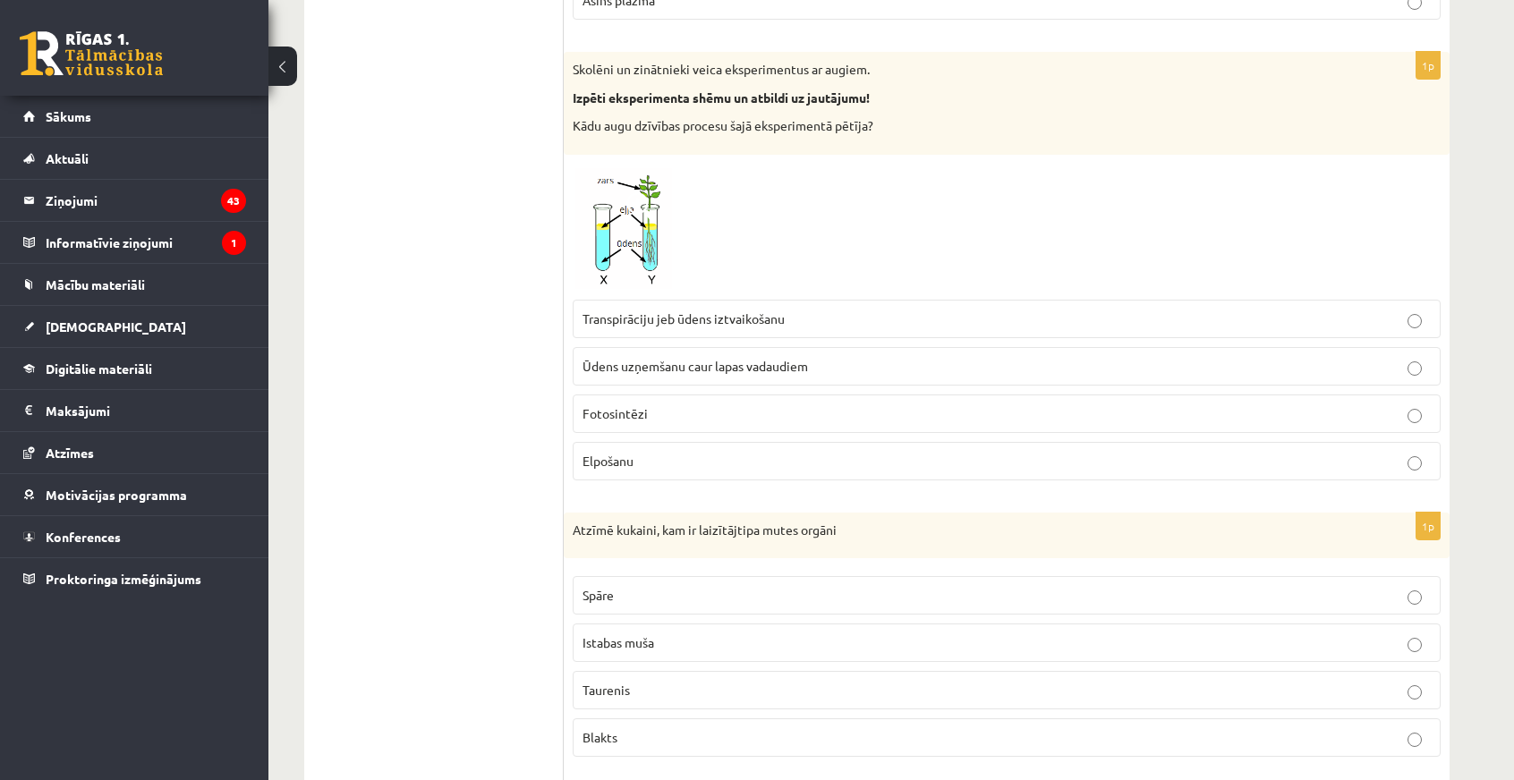
click at [621, 217] on img at bounding box center [640, 227] width 134 height 127
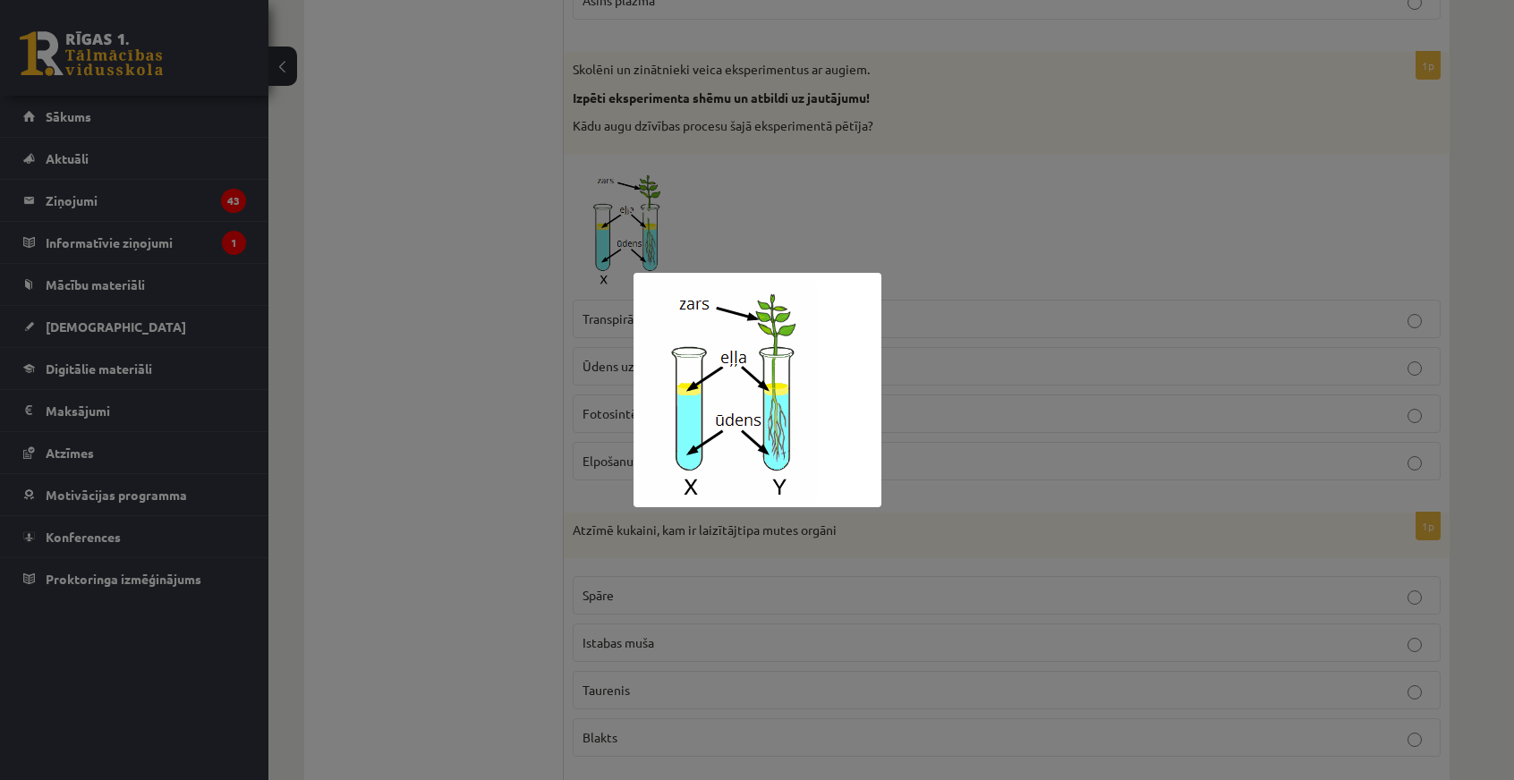
click at [539, 241] on div at bounding box center [757, 390] width 1514 height 780
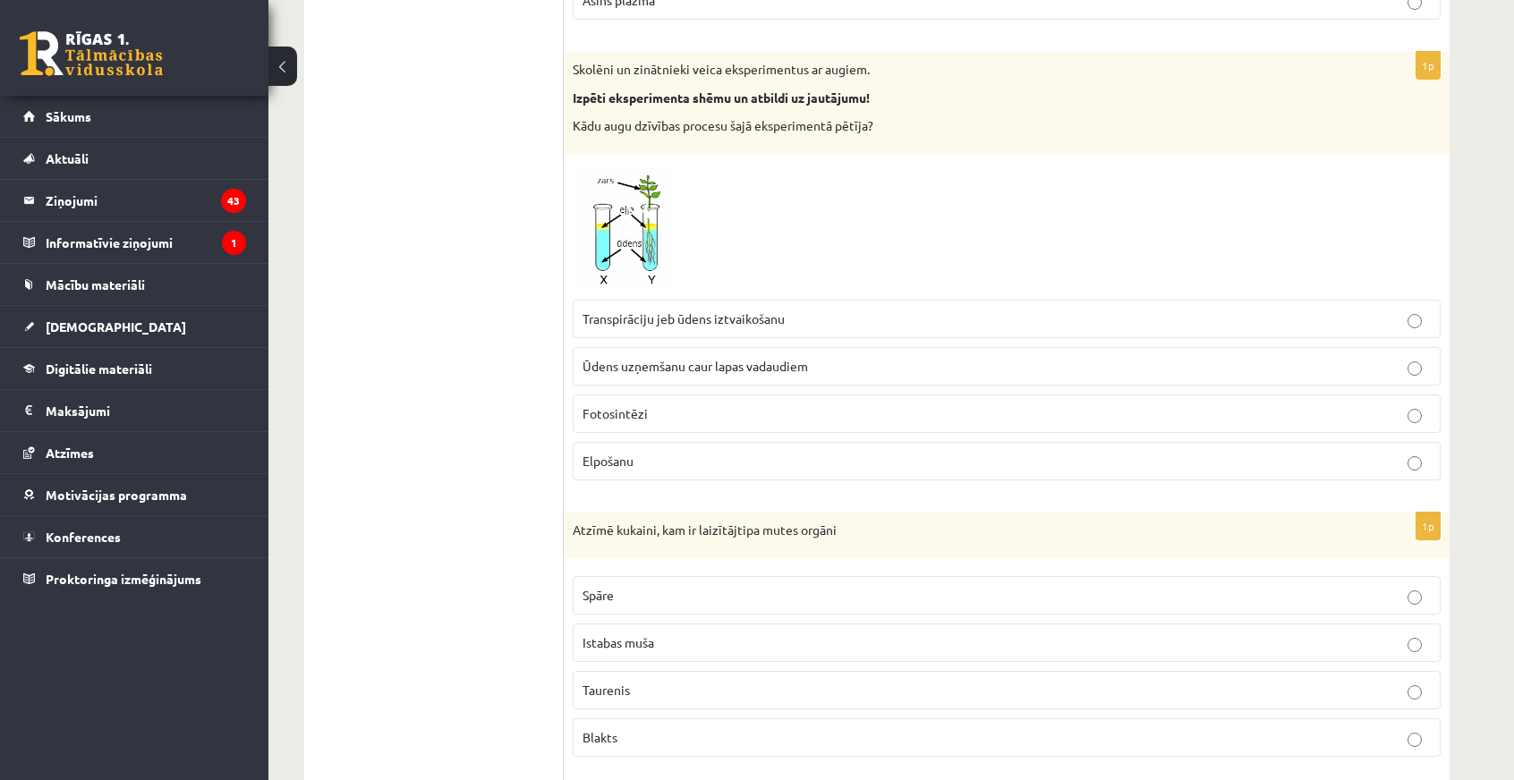
click at [598, 239] on img at bounding box center [640, 227] width 134 height 127
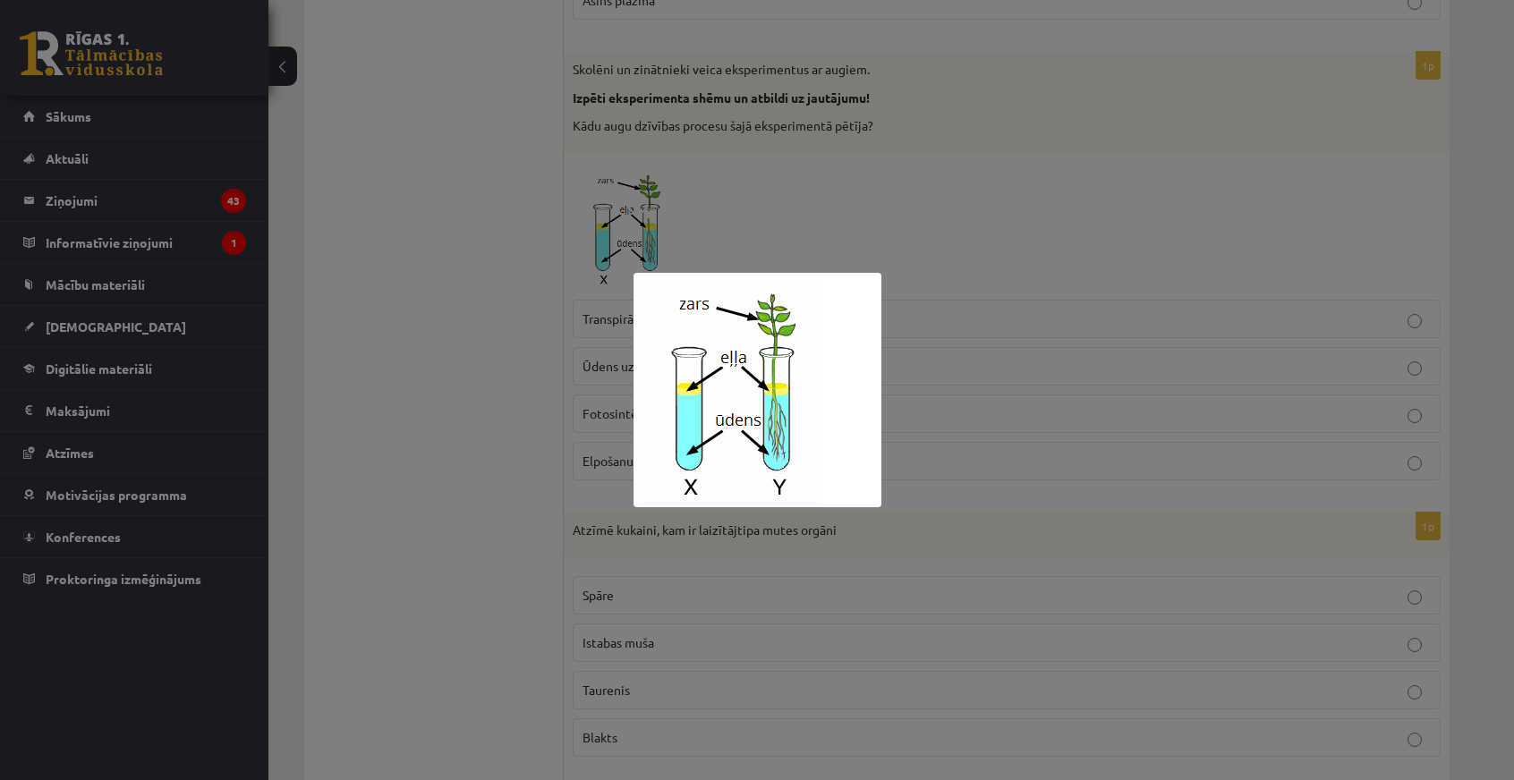
click at [469, 431] on div at bounding box center [757, 390] width 1514 height 780
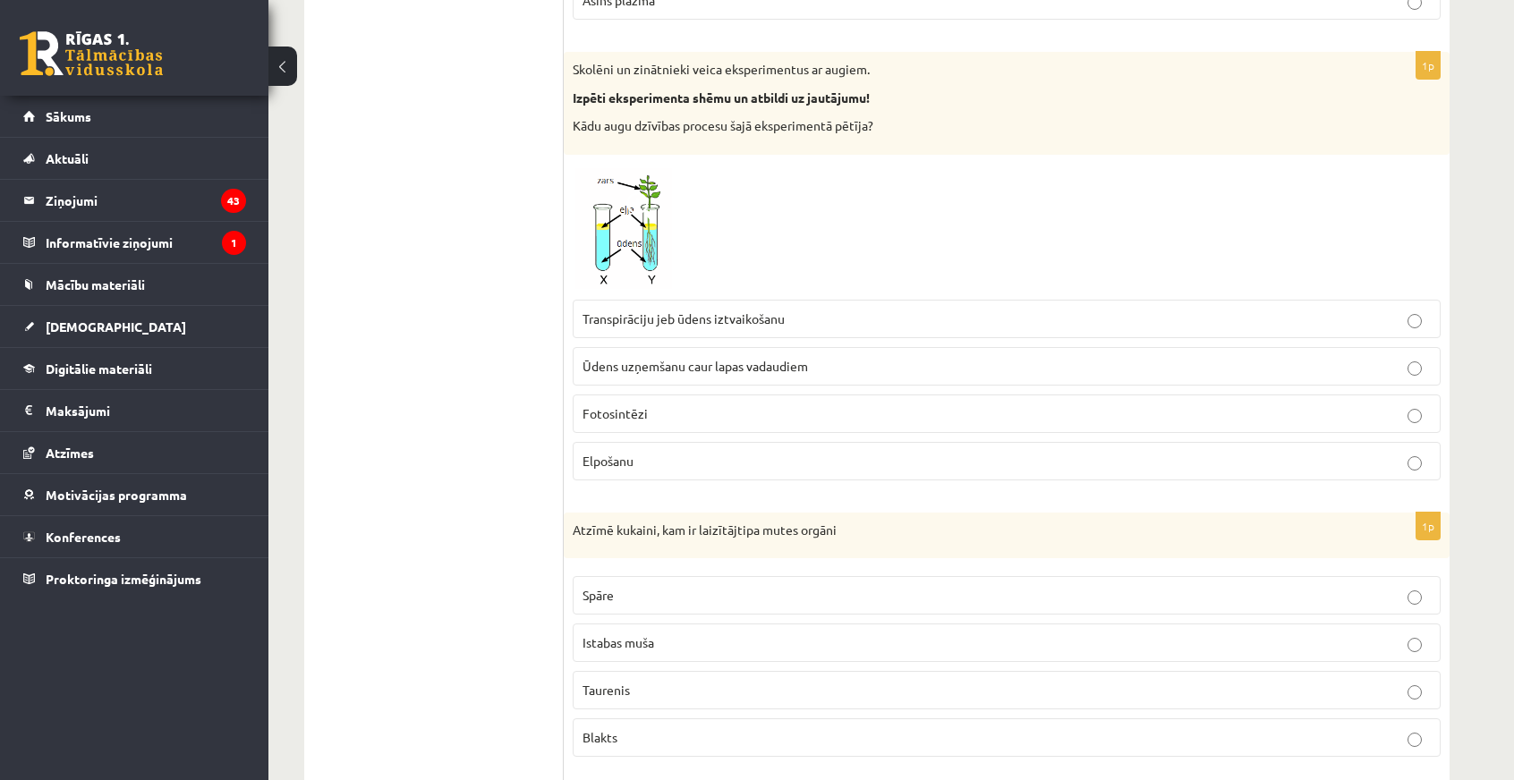
click at [639, 213] on img at bounding box center [640, 227] width 134 height 127
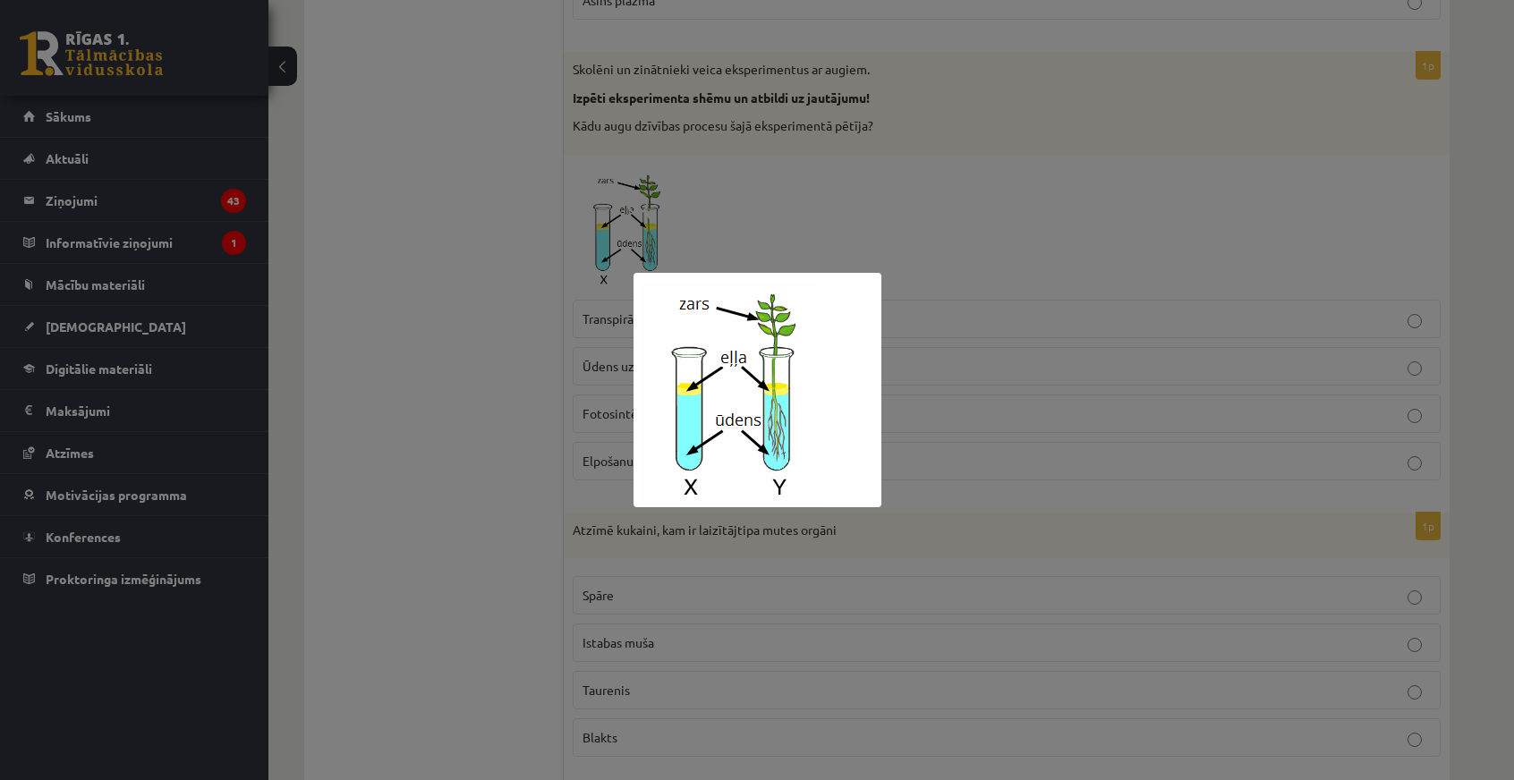
click at [453, 325] on div at bounding box center [757, 390] width 1514 height 780
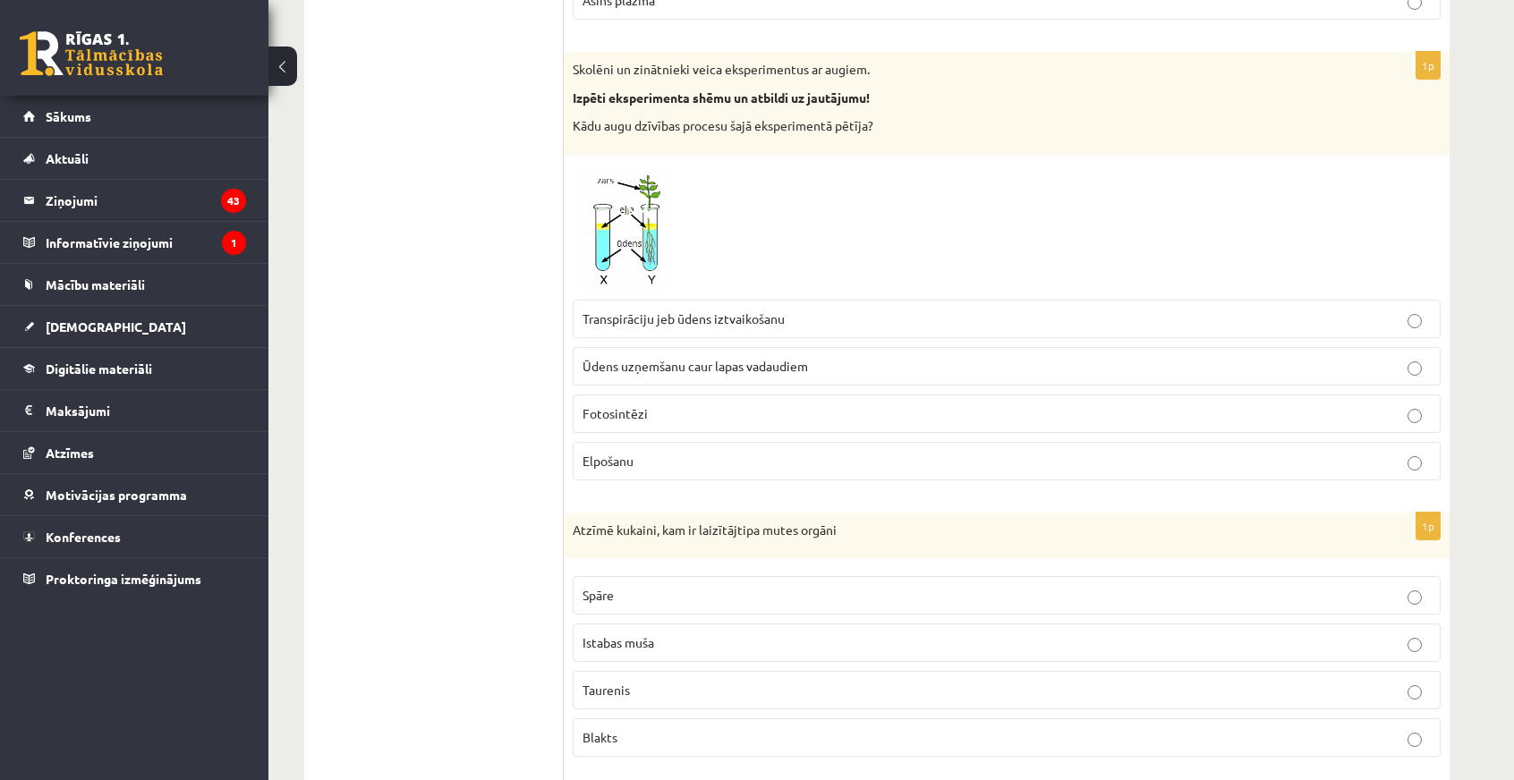
click at [639, 457] on label "Elpošanu" at bounding box center [1007, 461] width 868 height 38
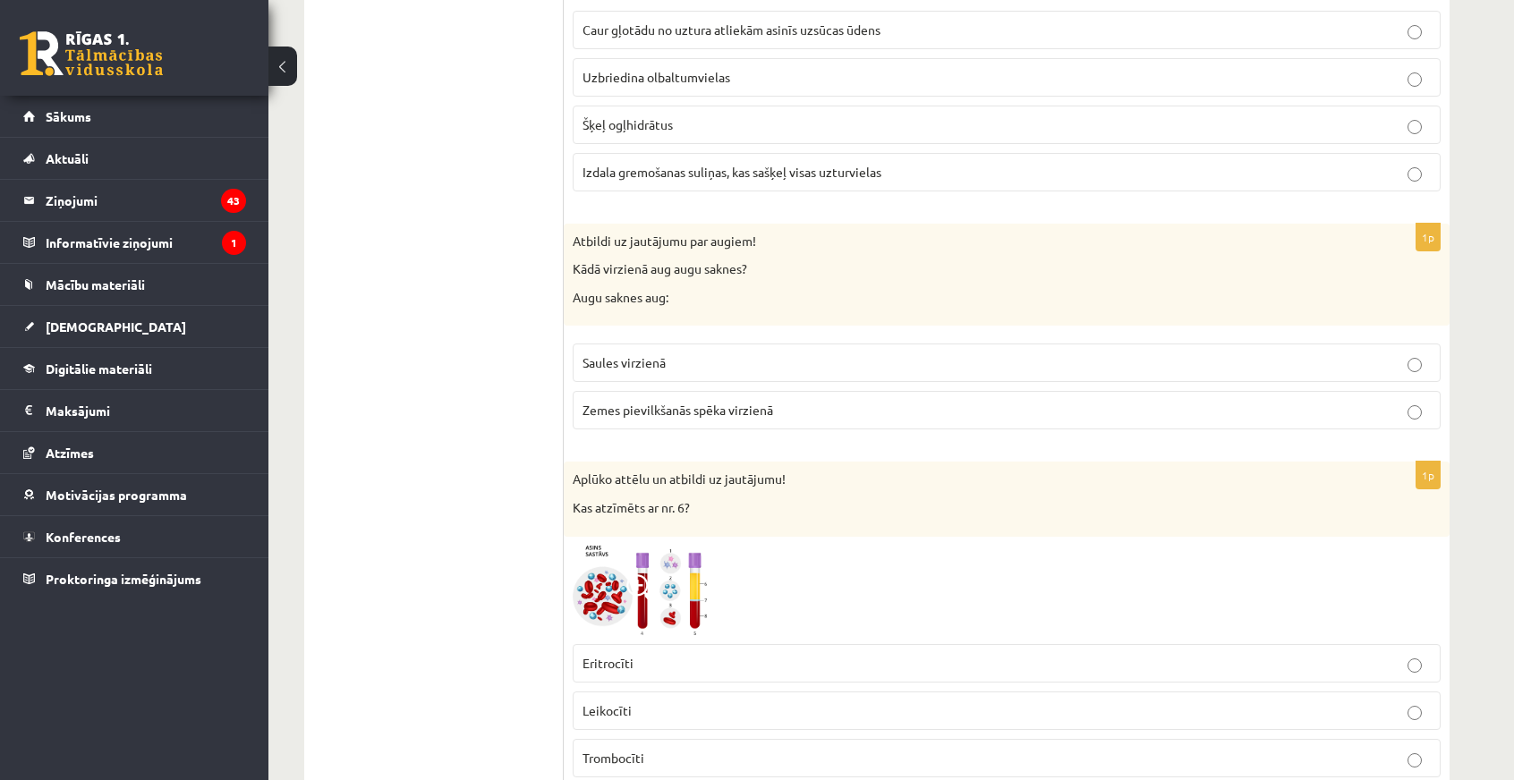
scroll to position [1879, 0]
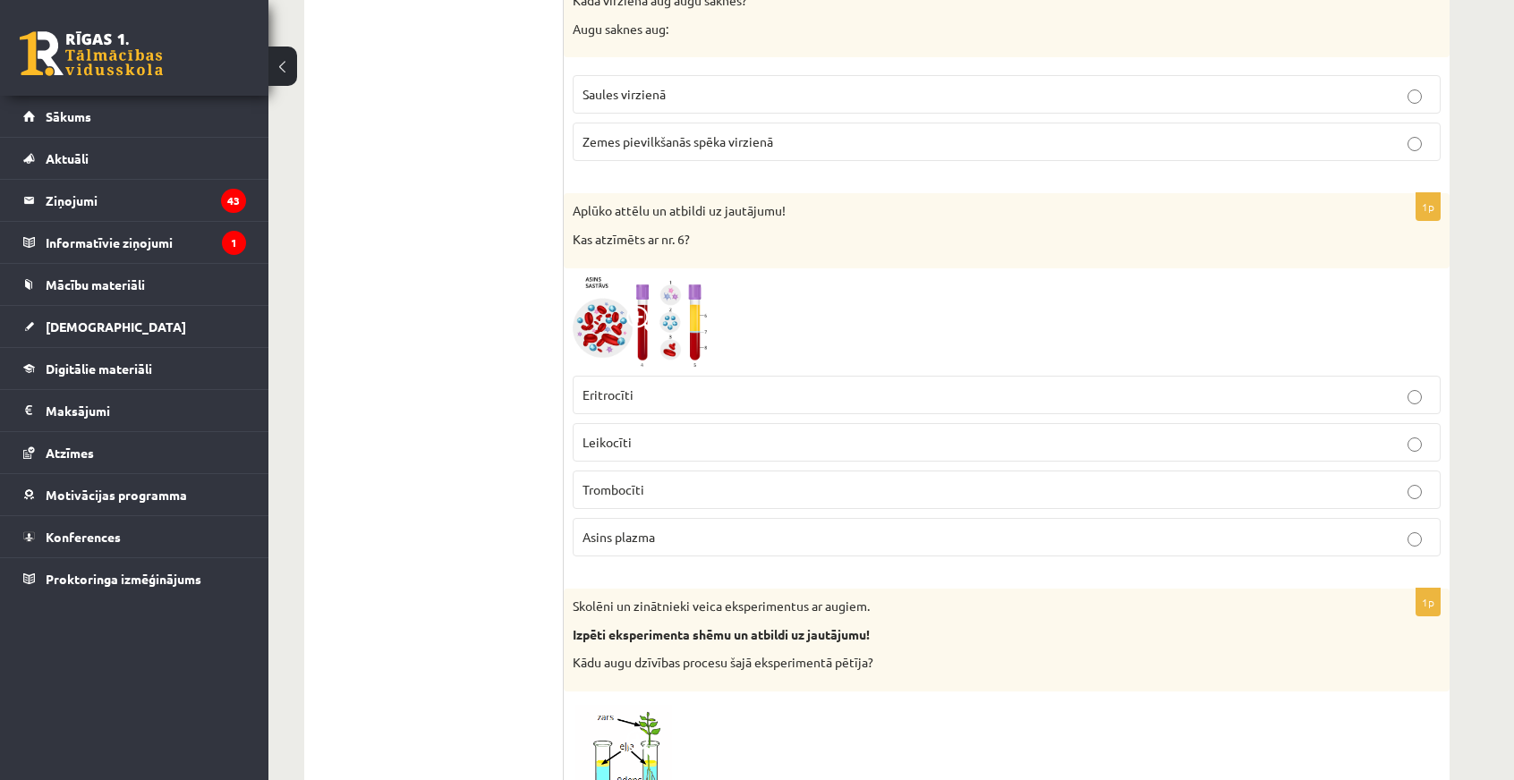
click at [868, 528] on p "Asins plazma" at bounding box center [1007, 537] width 848 height 19
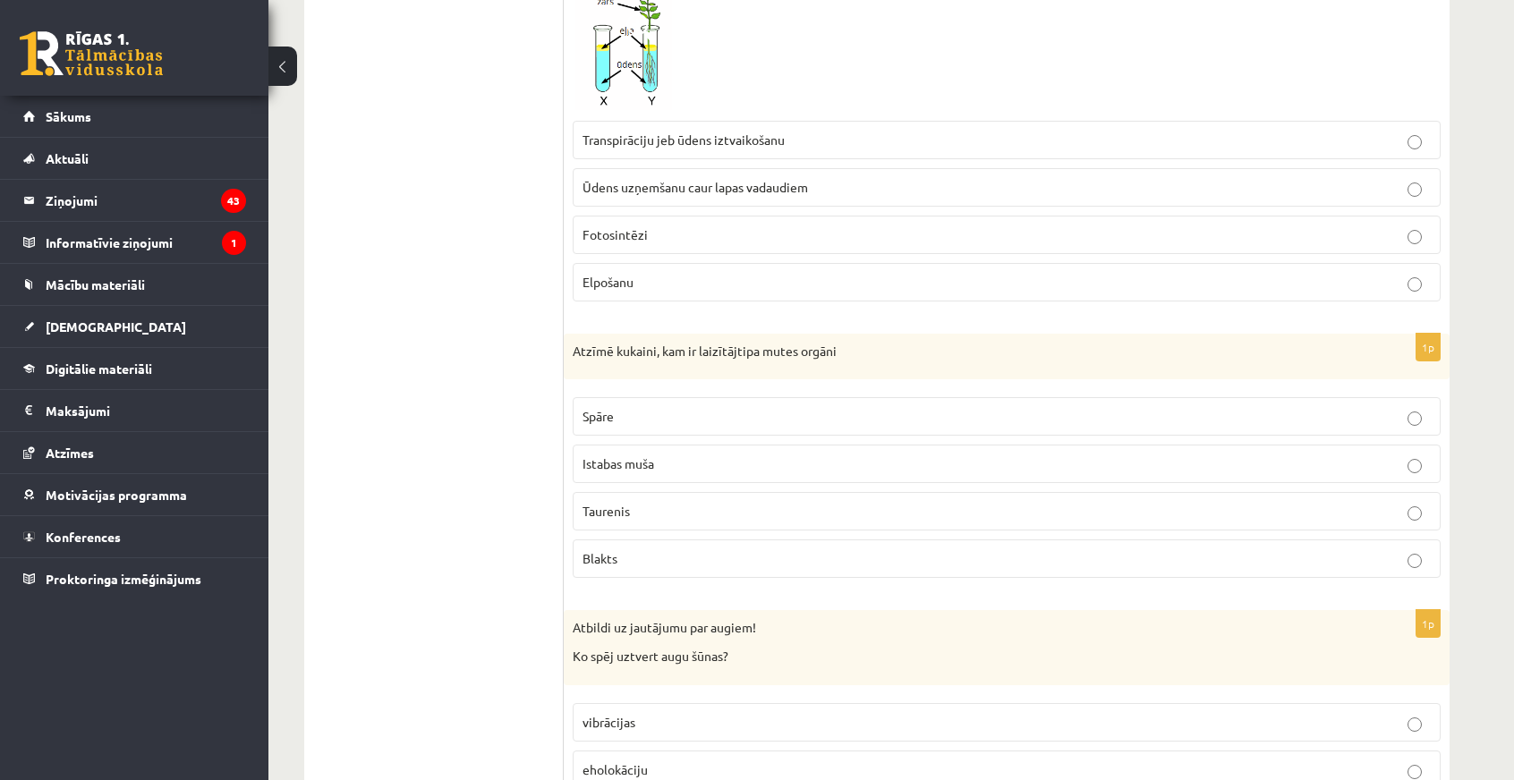
scroll to position [2774, 0]
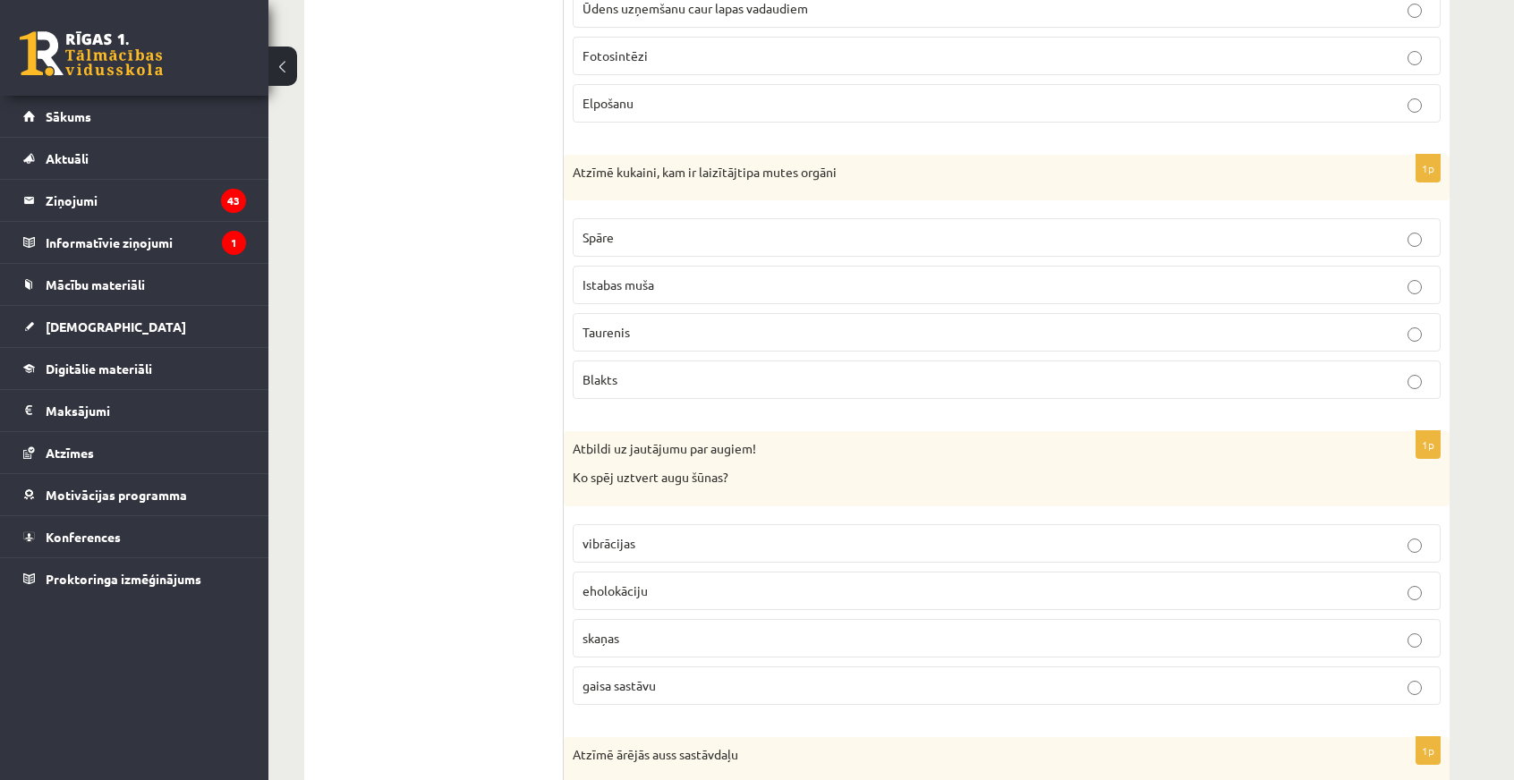
drag, startPoint x: 549, startPoint y: 149, endPoint x: 857, endPoint y: 357, distance: 372.1
click at [795, 323] on p "Taurenis" at bounding box center [1007, 332] width 848 height 19
click at [652, 228] on p "Spāre" at bounding box center [1007, 237] width 848 height 19
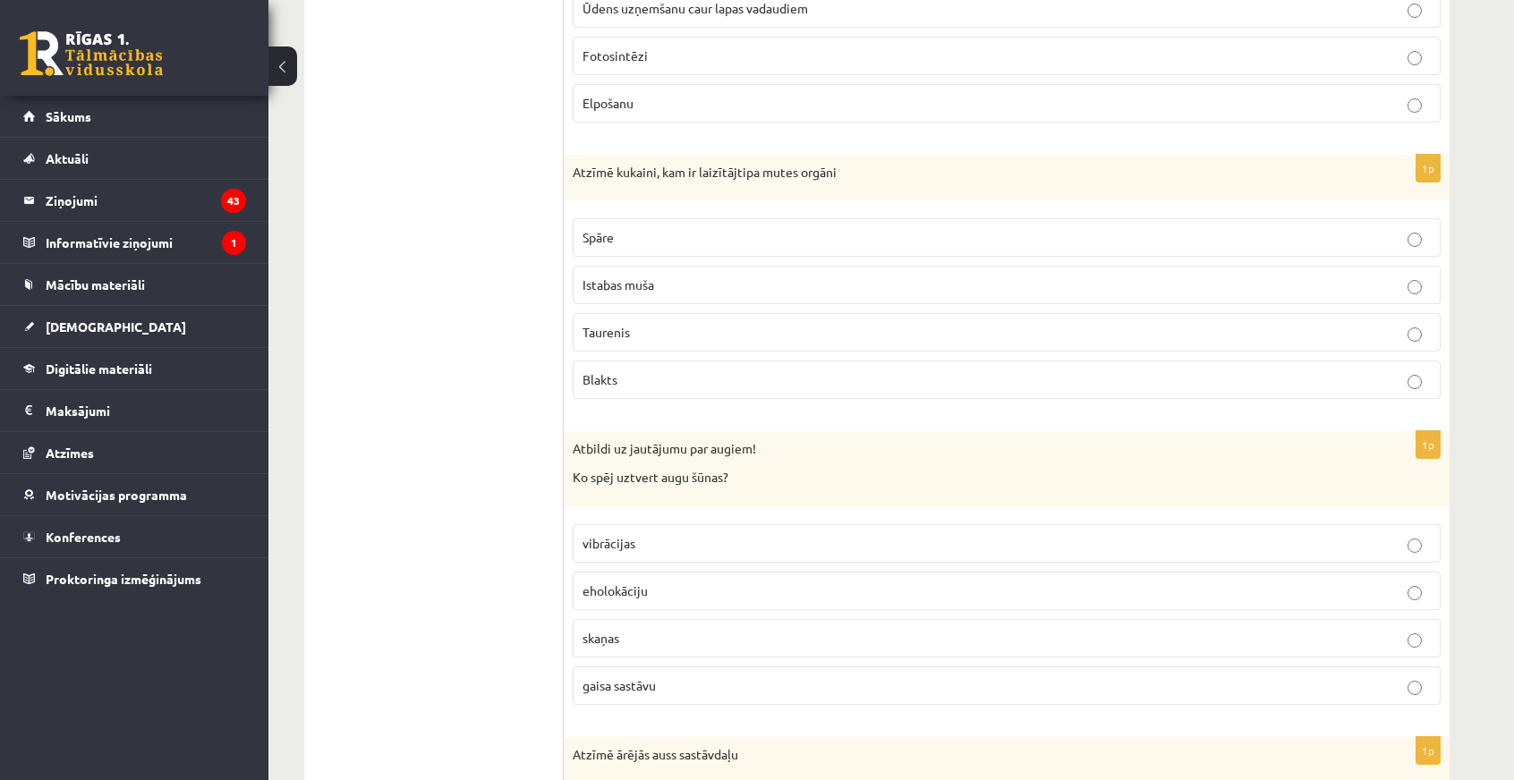
click at [660, 266] on label "Istabas muša" at bounding box center [1007, 285] width 868 height 38
drag, startPoint x: 575, startPoint y: 158, endPoint x: 754, endPoint y: 364, distance: 272.8
click at [754, 364] on div "1p Atzīmē kukaini, kam ir laizītājtipa mutes orgāni Spāre Istabas muša Taurenis…" at bounding box center [1007, 285] width 886 height 260
drag, startPoint x: 592, startPoint y: 151, endPoint x: 687, endPoint y: 243, distance: 132.3
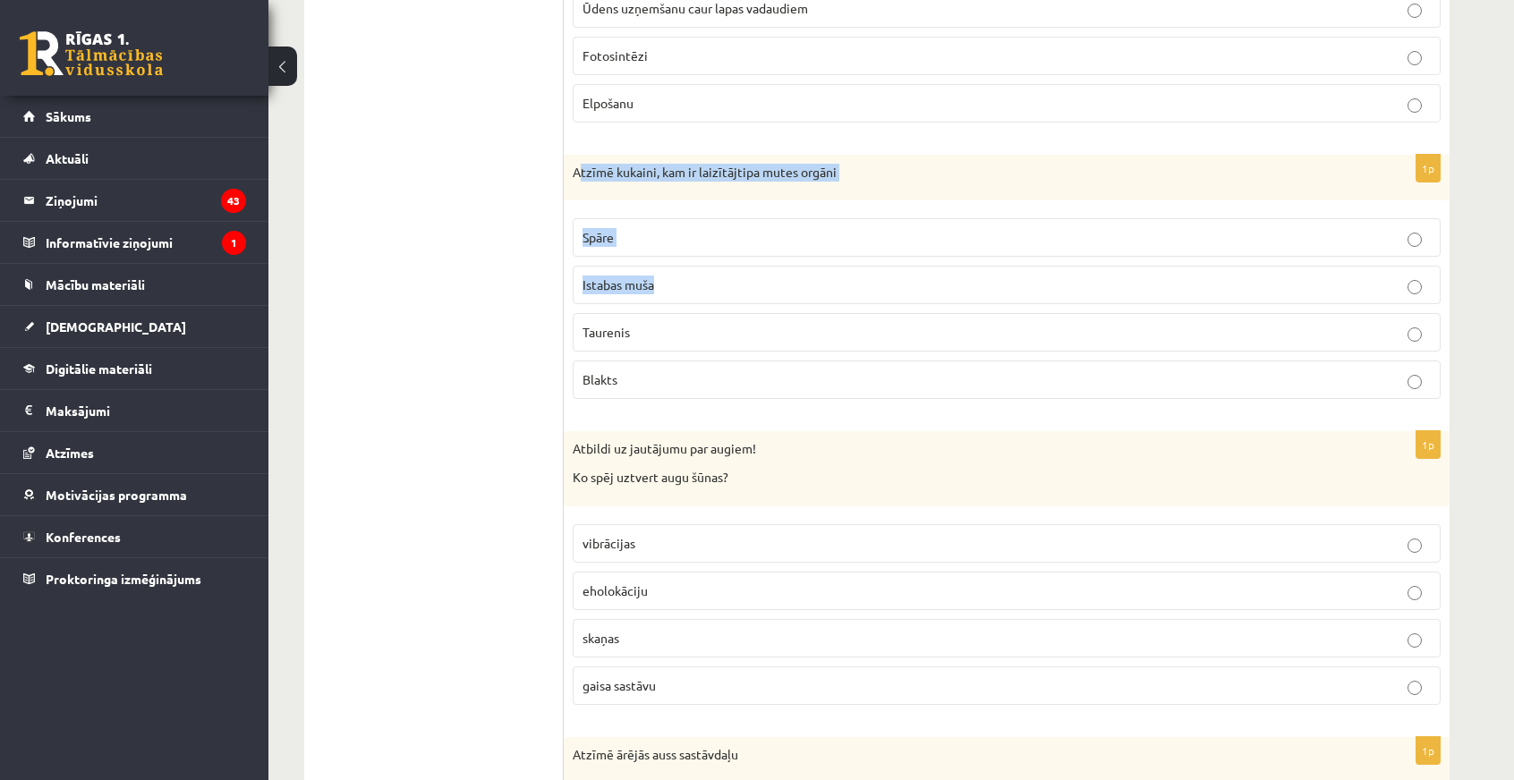
click at [687, 243] on div "1p Atzīmē kukaini, kam ir laizītājtipa mutes orgāni Spāre Istabas muša Taurenis…" at bounding box center [1007, 285] width 886 height 260
click at [583, 187] on div "1p Atzīmē kukaini, kam ir laizītājtipa mutes orgāni Spāre Istabas muša Taurenis…" at bounding box center [1007, 285] width 886 height 260
click at [571, 155] on div "Atzīmē kukaini, kam ir laizītājtipa mutes orgāni" at bounding box center [1007, 178] width 886 height 47
click at [575, 164] on p "Atzīmē kukaini, kam ir laizītājtipa mutes orgāni" at bounding box center [962, 173] width 779 height 18
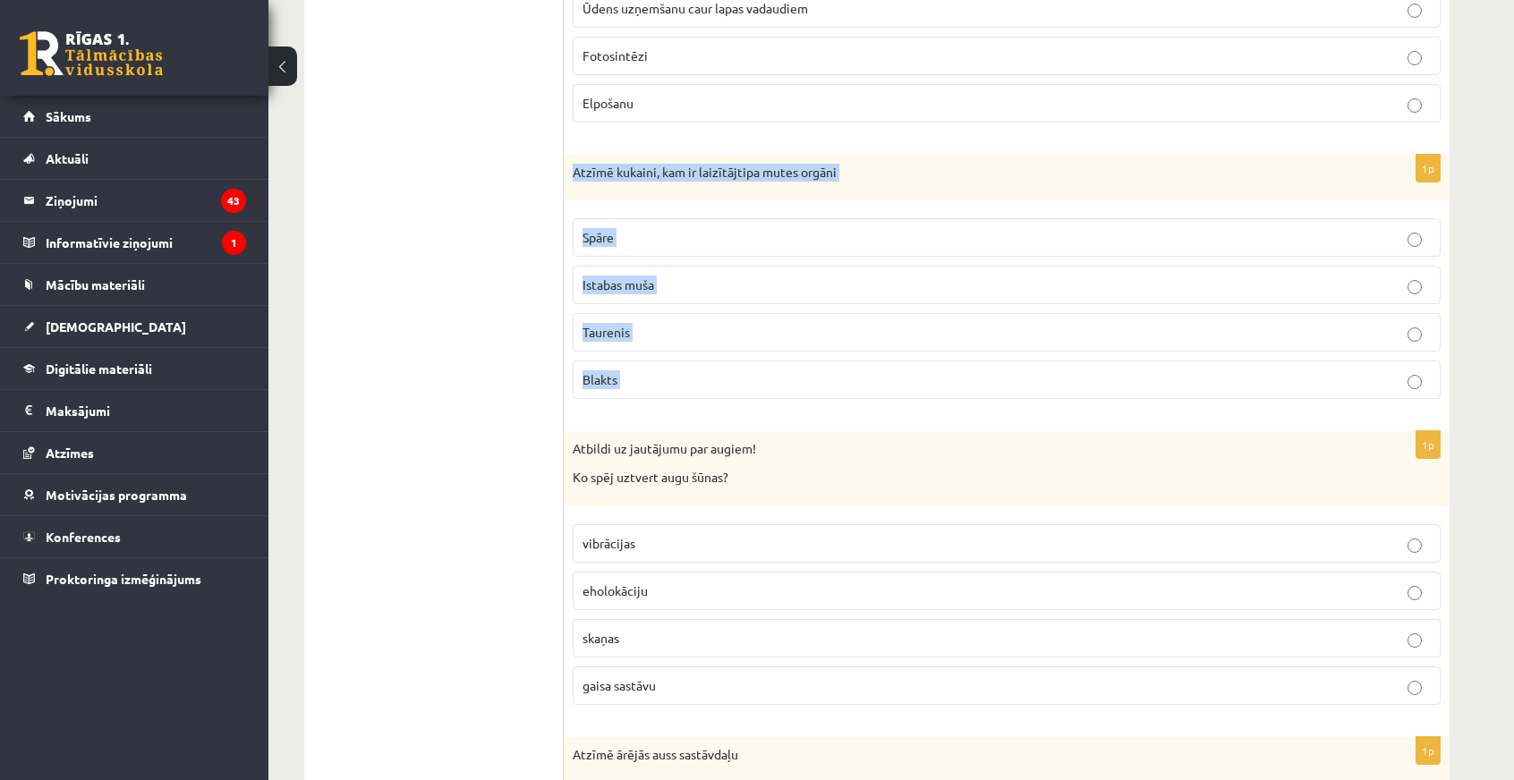
drag, startPoint x: 575, startPoint y: 153, endPoint x: 780, endPoint y: 359, distance: 291.1
click at [780, 359] on div "1p Atzīmē kukaini, kam ir laizītājtipa mutes orgāni Spāre Istabas muša Taurenis…" at bounding box center [1007, 285] width 886 height 260
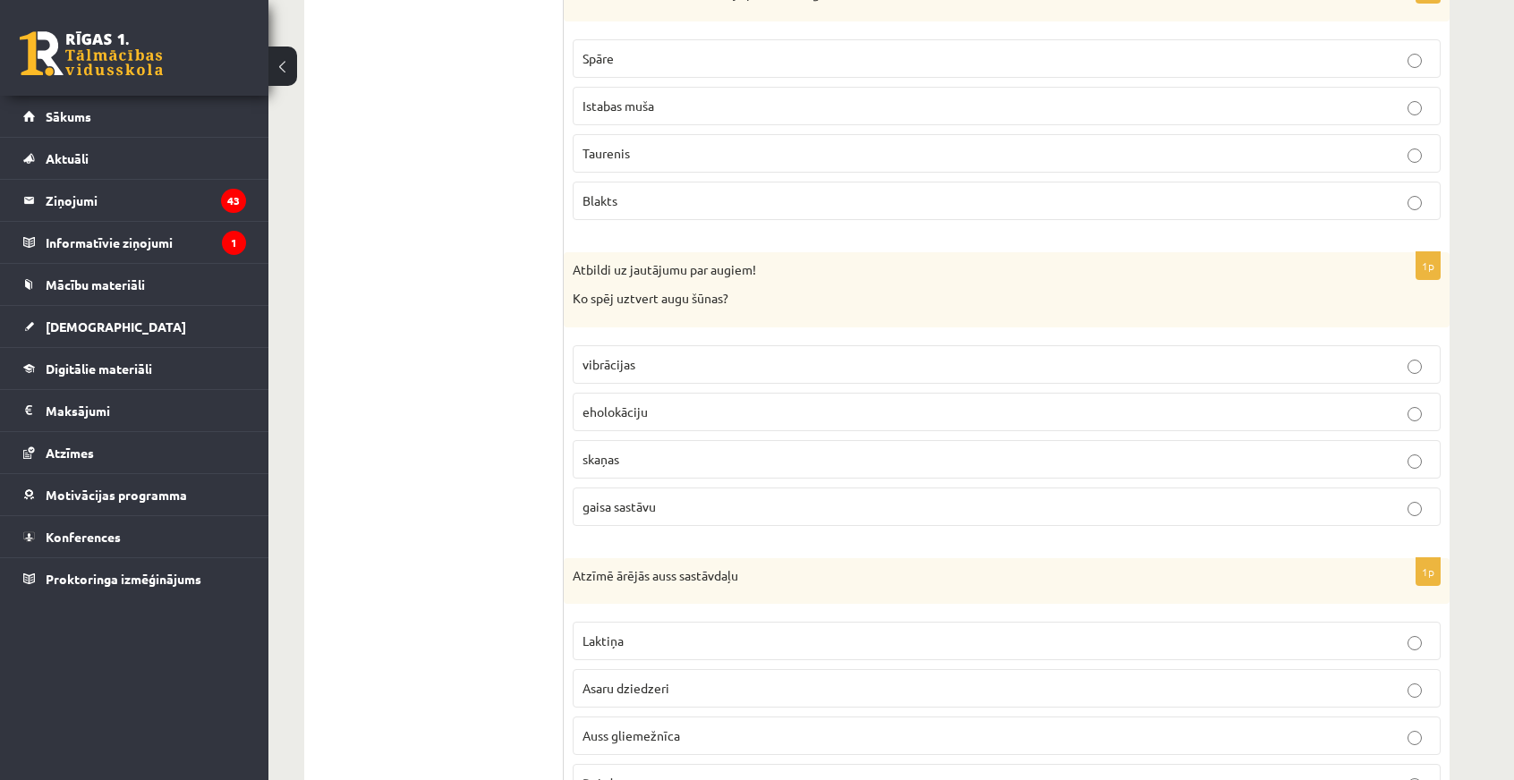
click at [750, 450] on p "skaņas" at bounding box center [1007, 459] width 848 height 19
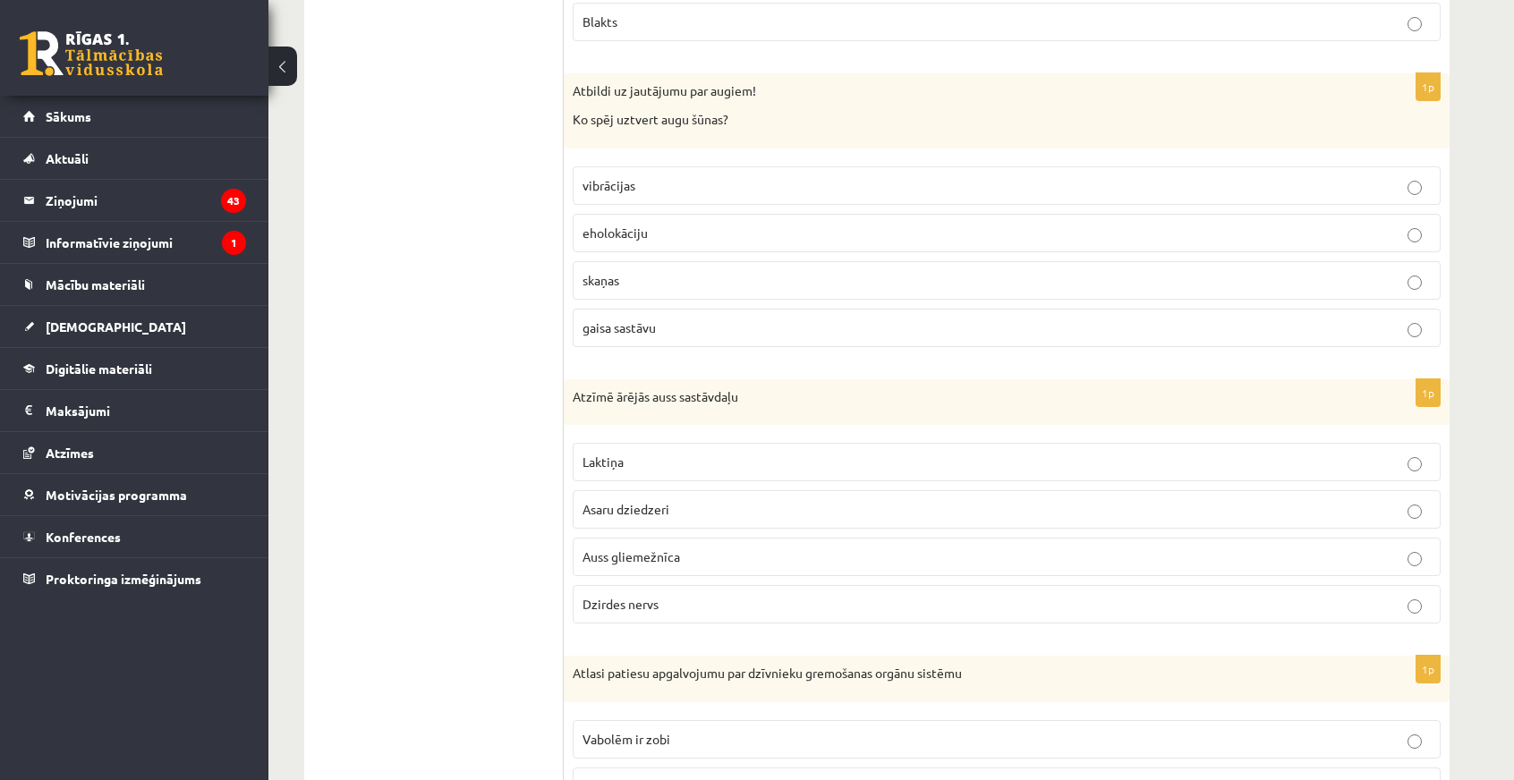
scroll to position [3222, 0]
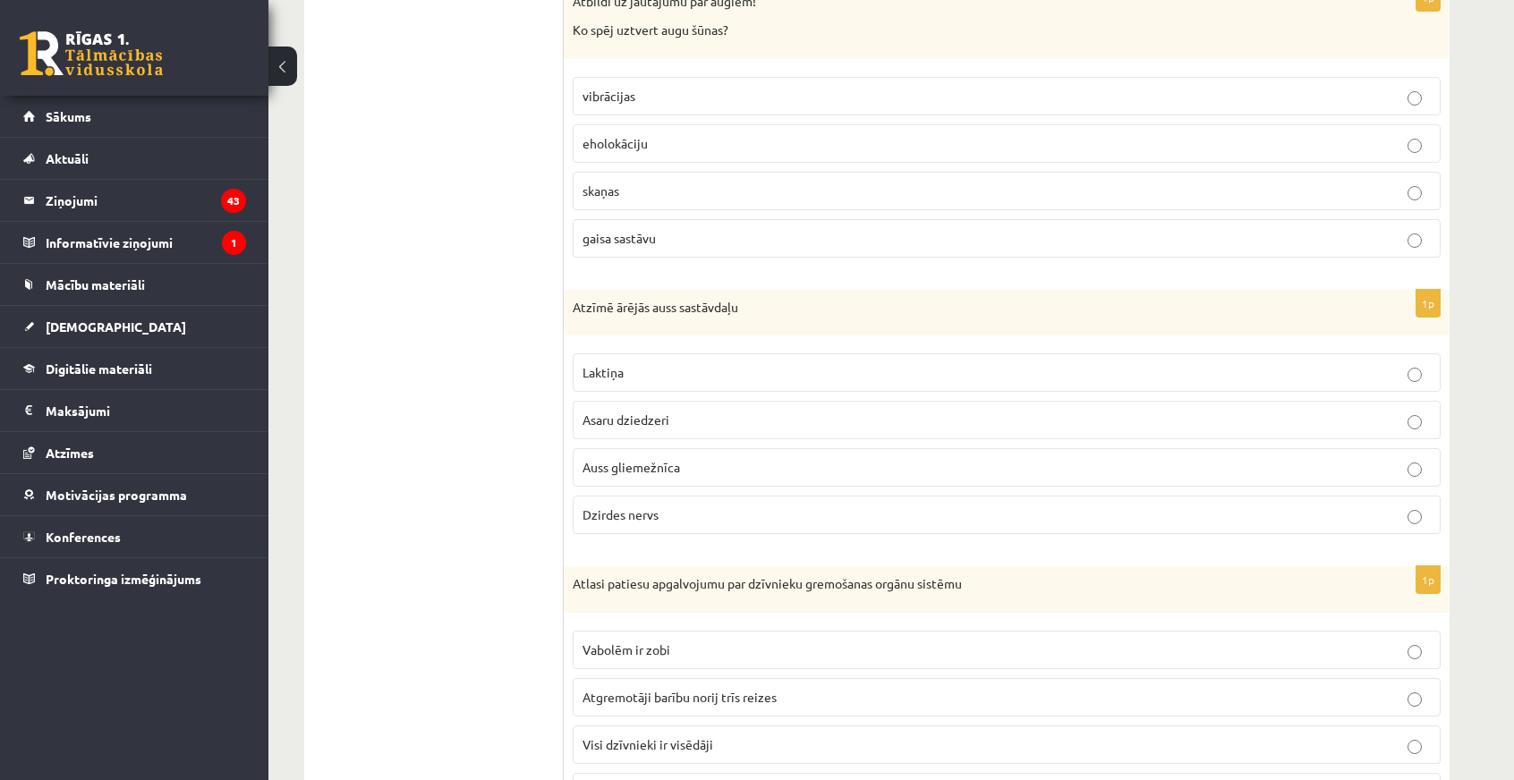
click at [687, 458] on p "Auss gliemežnīca" at bounding box center [1007, 467] width 848 height 19
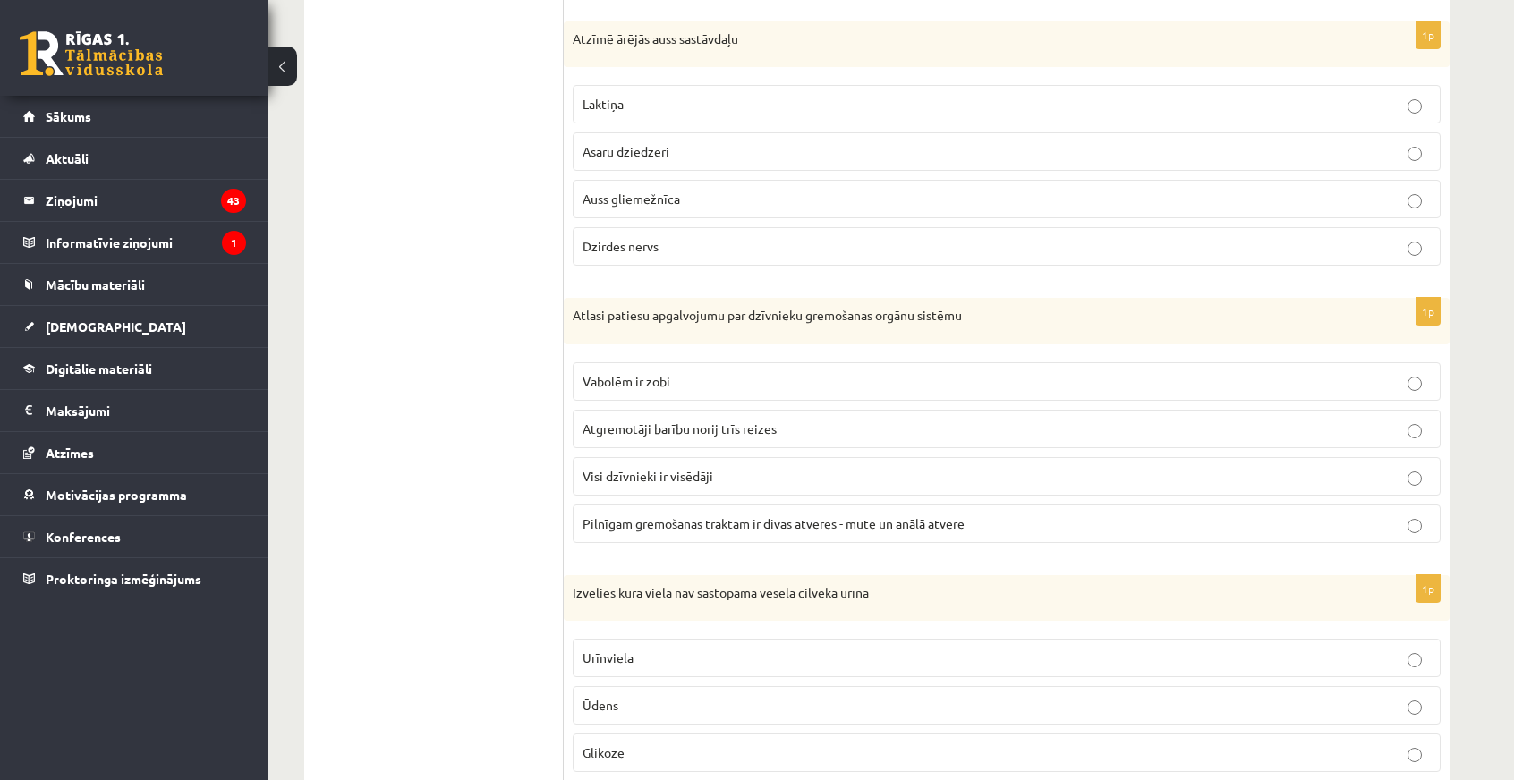
scroll to position [3401, 0]
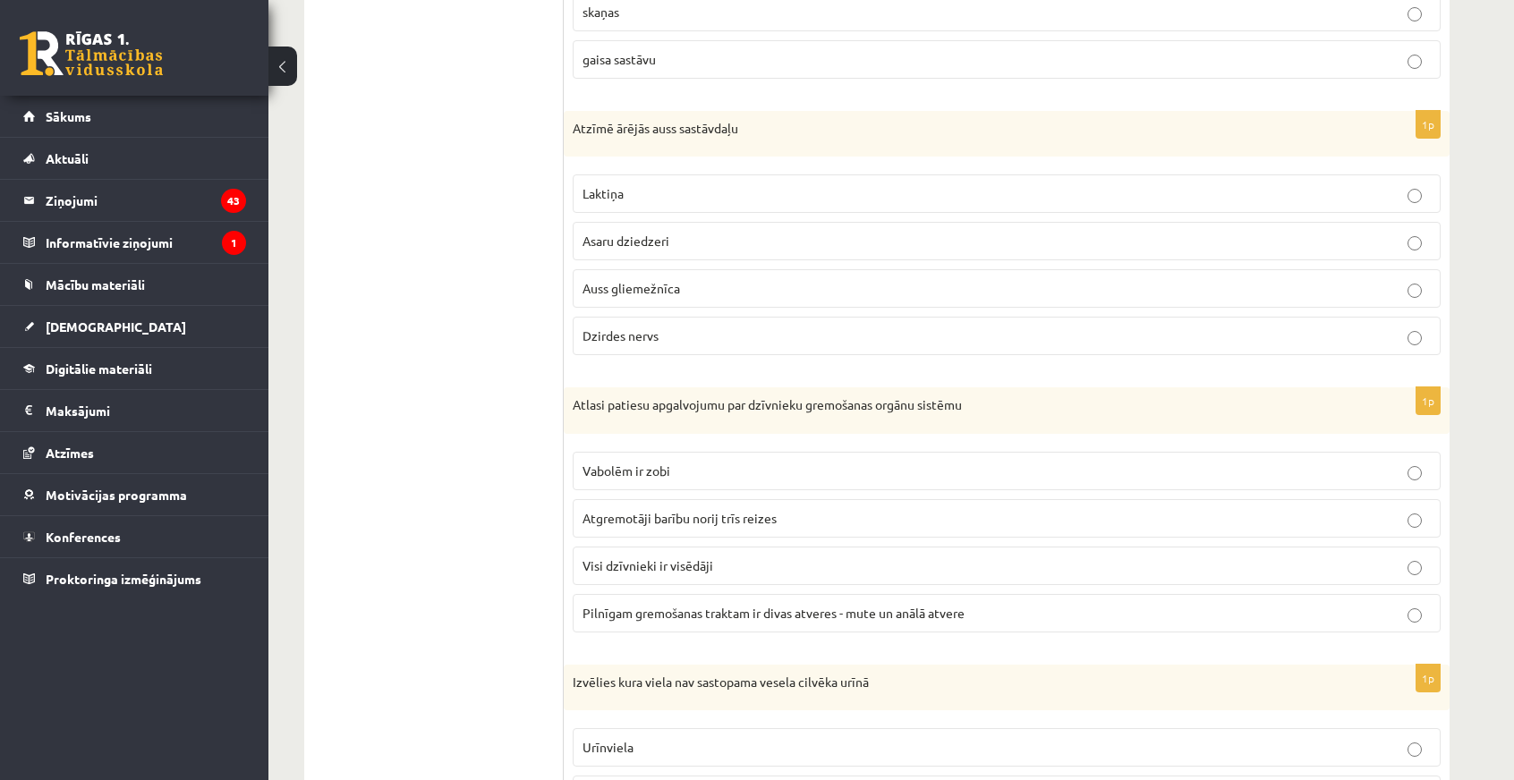
click at [644, 317] on label "Dzirdes nervs" at bounding box center [1007, 336] width 868 height 38
click at [628, 184] on p "Laktiņa" at bounding box center [1007, 193] width 848 height 19
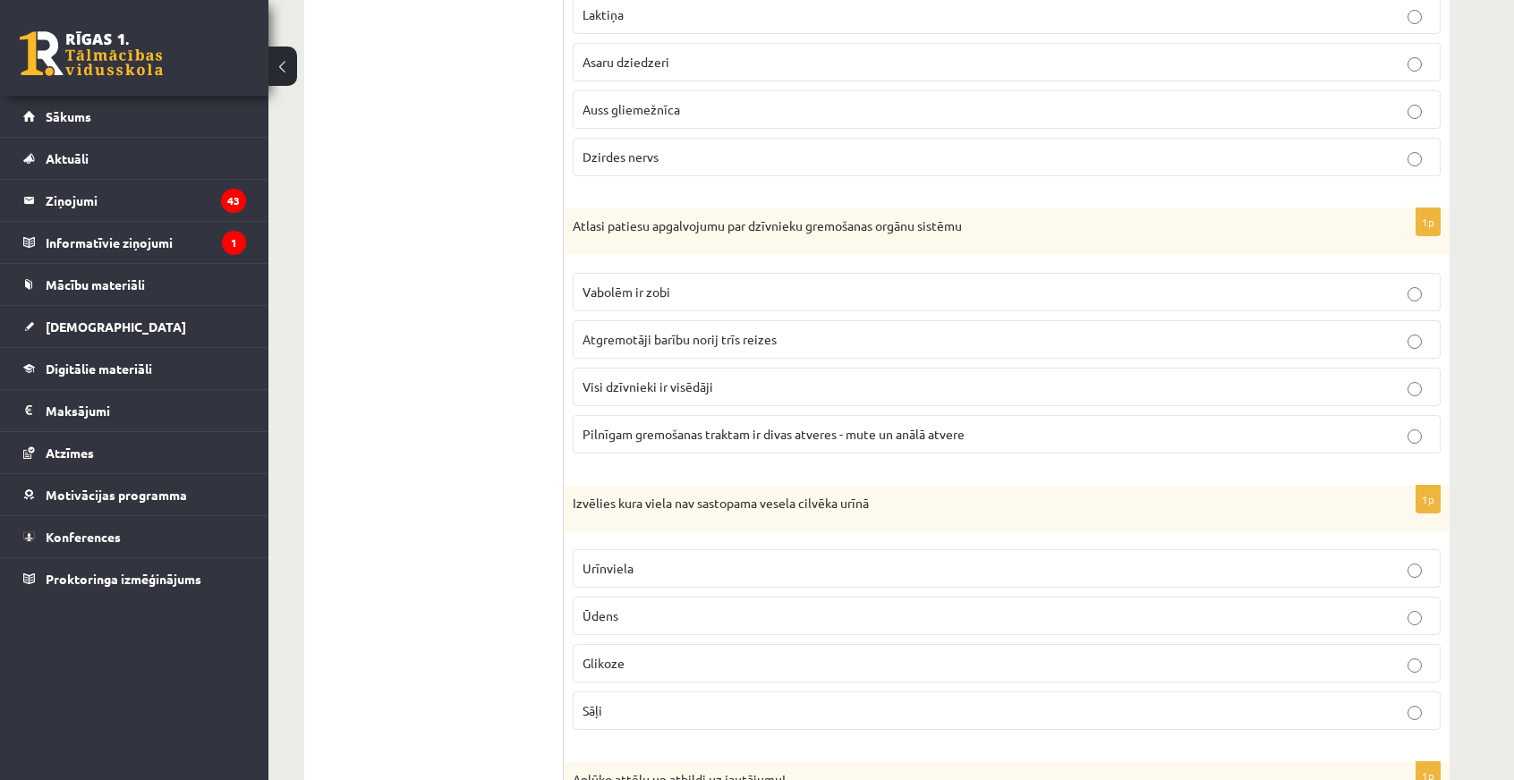
scroll to position [3759, 0]
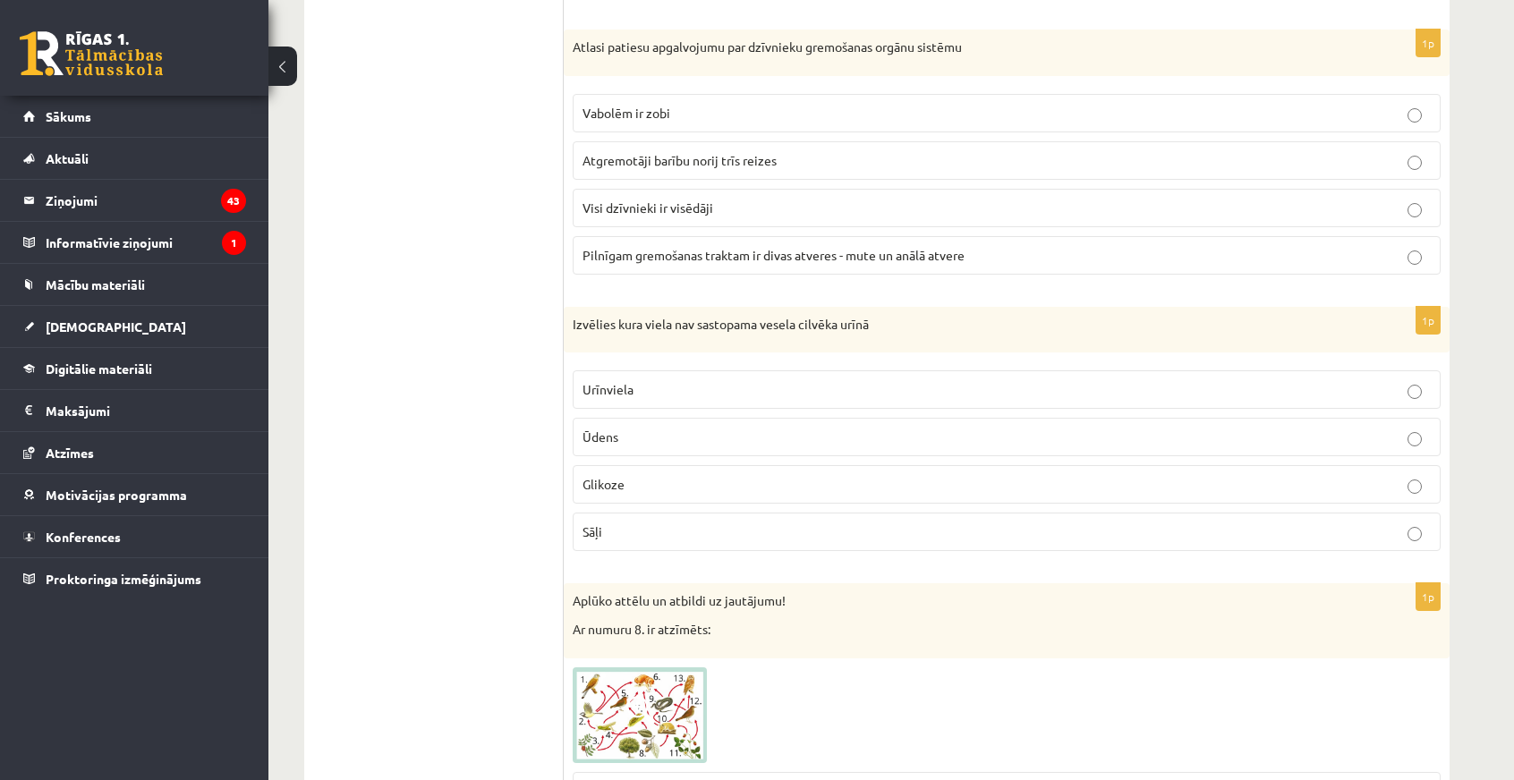
click at [720, 247] on span "Pilnīgam gremošanas traktam ir divas atveres - mute un anālā atvere" at bounding box center [774, 255] width 382 height 16
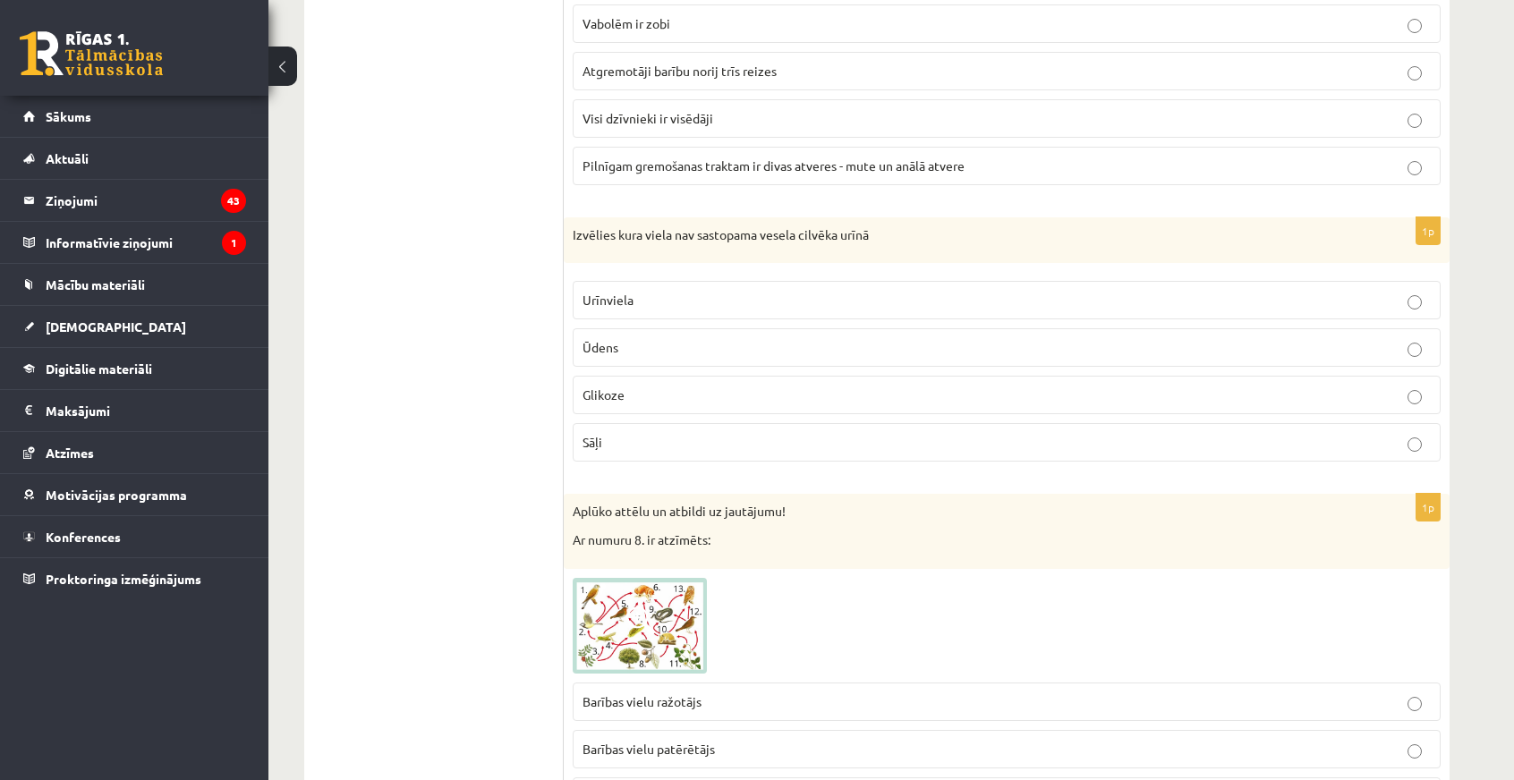
scroll to position [3938, 0]
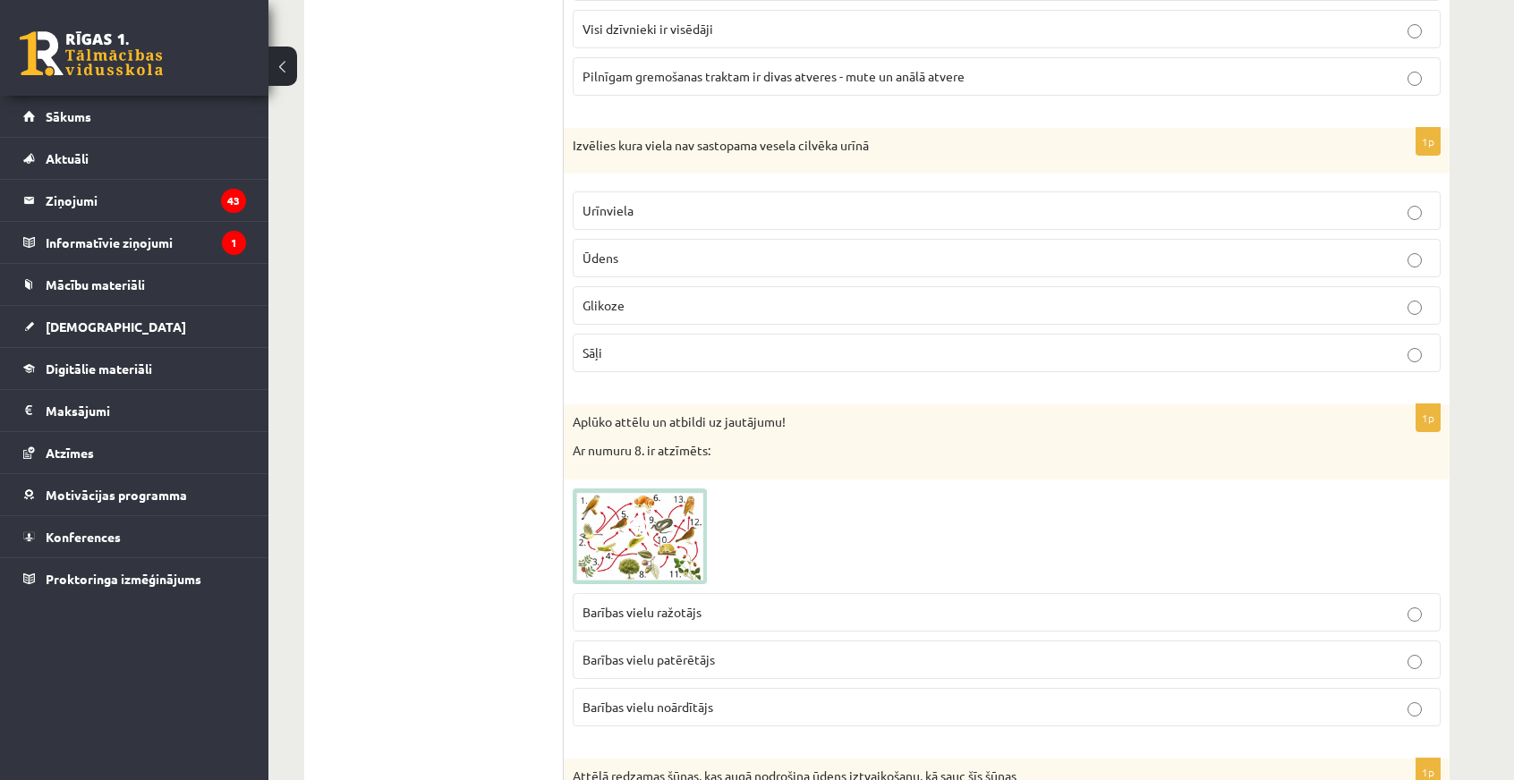
click at [657, 344] on p "Sāļi" at bounding box center [1007, 353] width 848 height 19
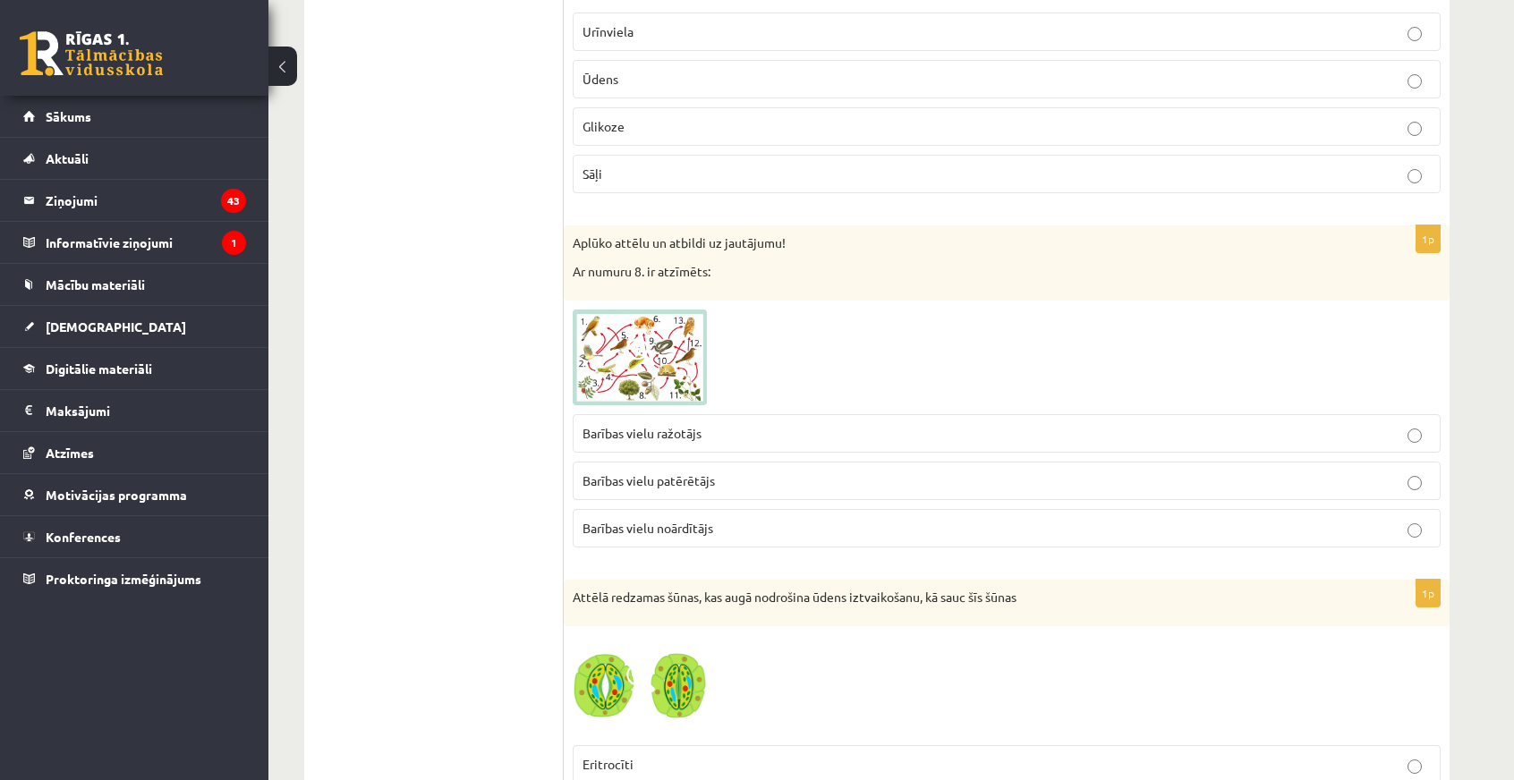
click at [623, 118] on span "Glikoze" at bounding box center [604, 126] width 42 height 16
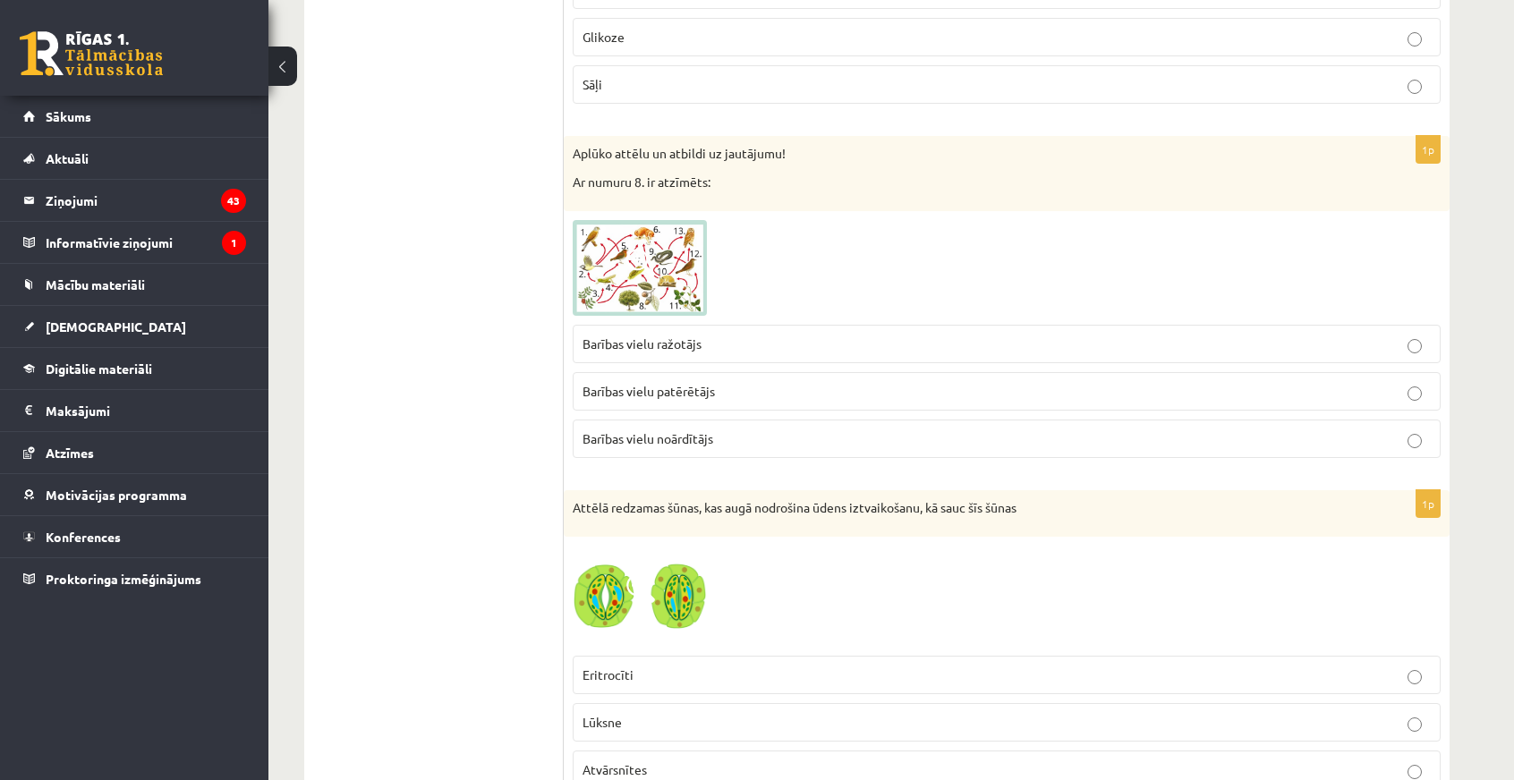
click at [609, 230] on img at bounding box center [640, 268] width 134 height 97
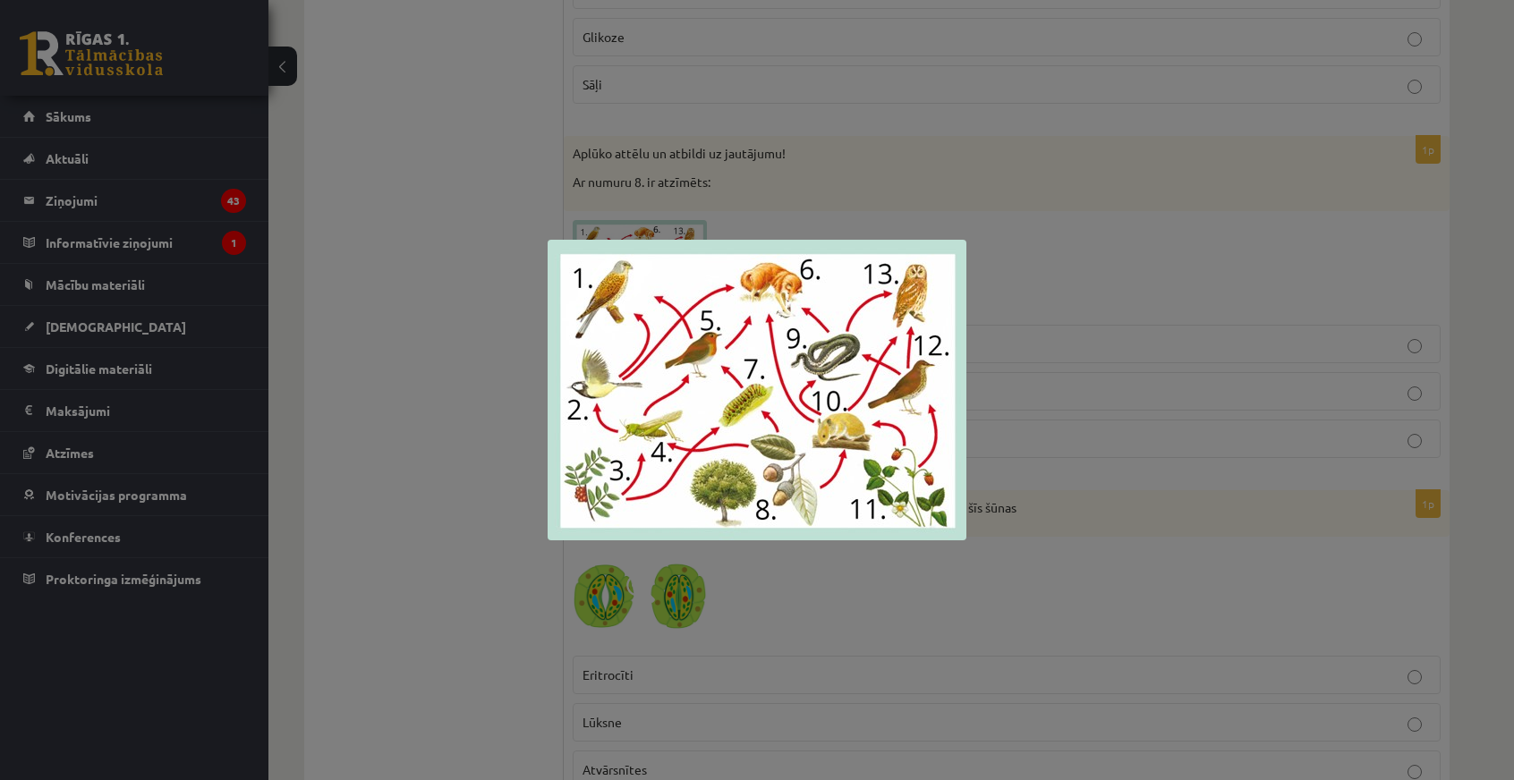
click at [490, 355] on div at bounding box center [757, 390] width 1514 height 780
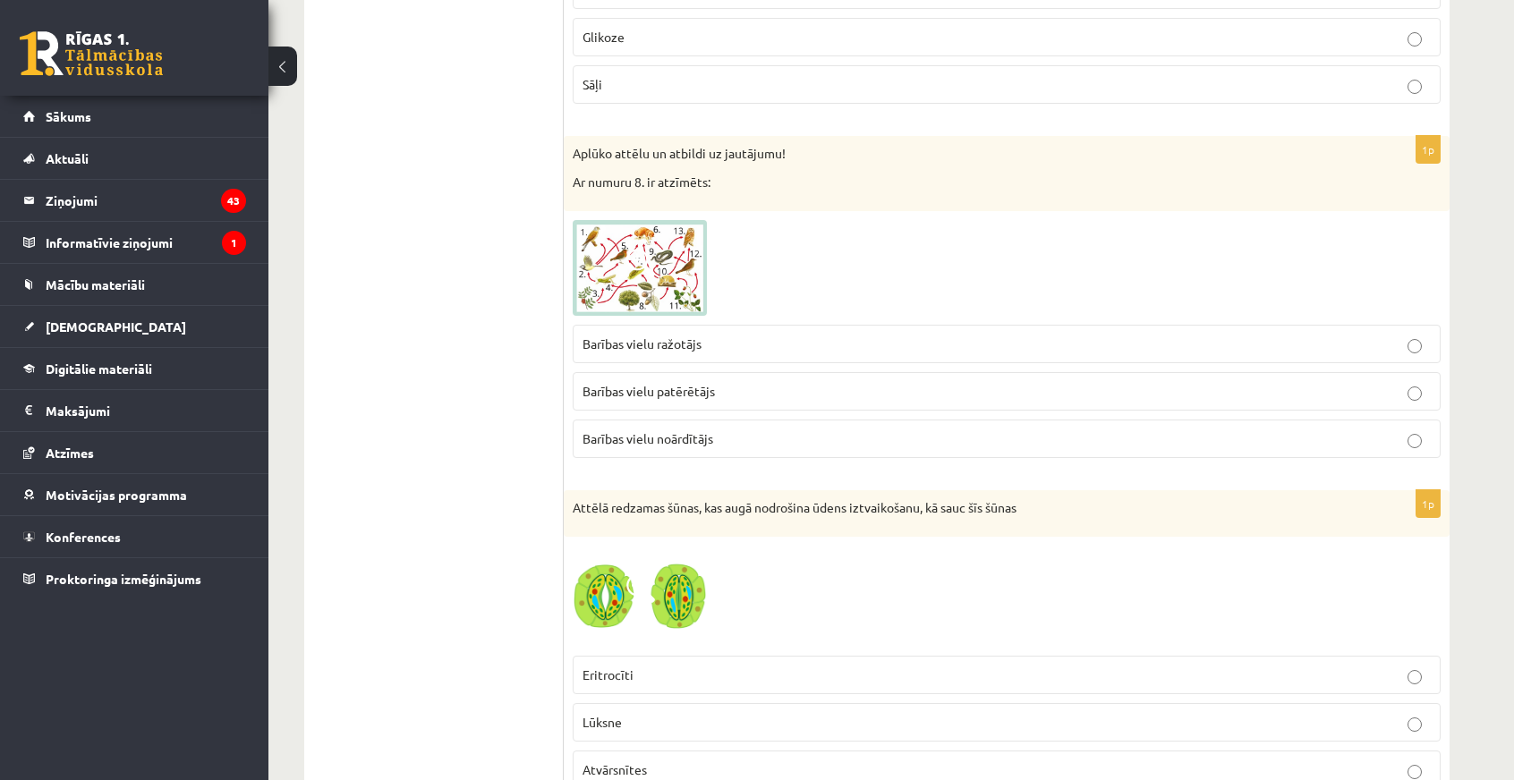
click at [603, 234] on img at bounding box center [640, 268] width 134 height 97
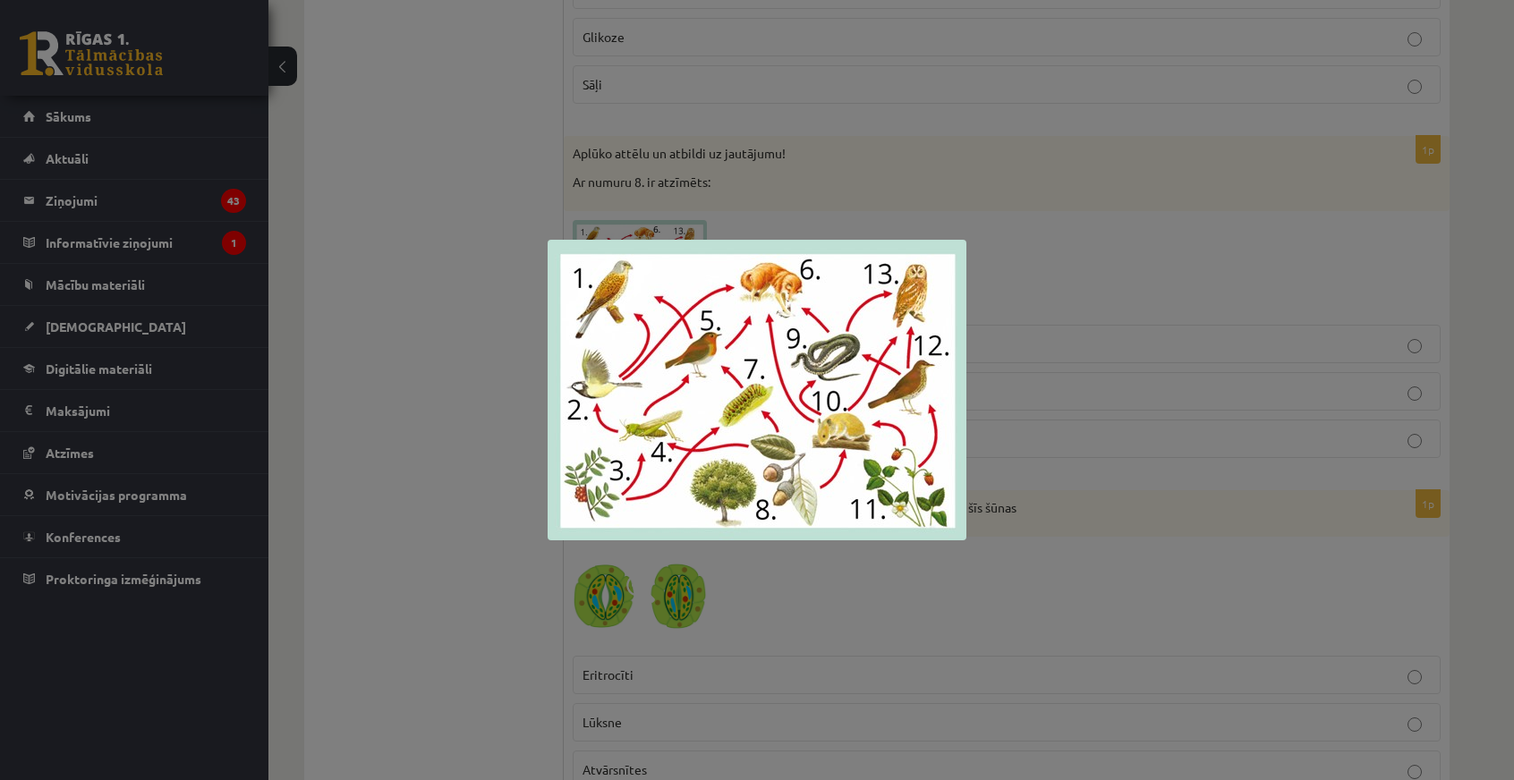
click at [507, 445] on div at bounding box center [757, 390] width 1514 height 780
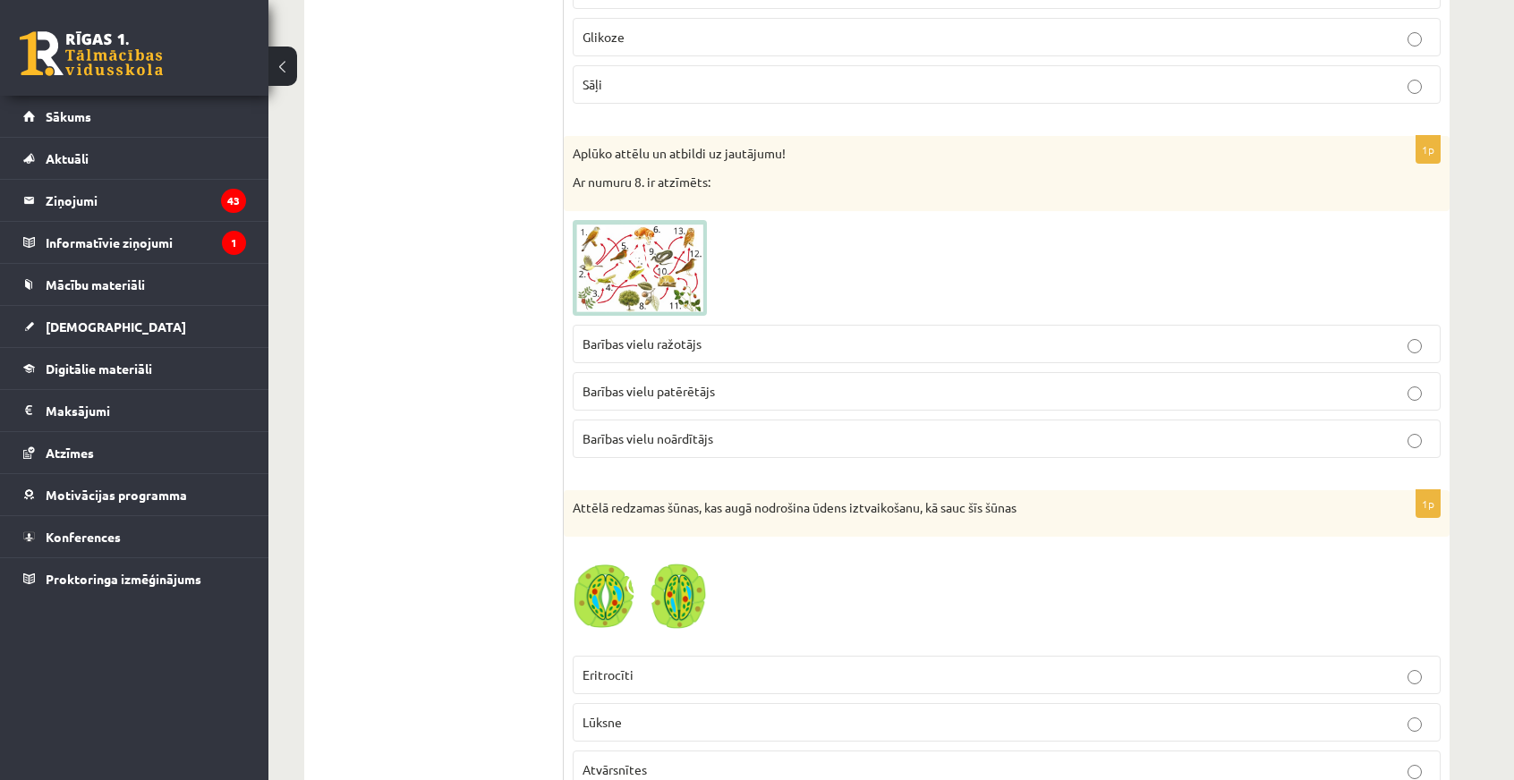
click at [628, 336] on span "Barības vielu ražotājs" at bounding box center [642, 344] width 119 height 16
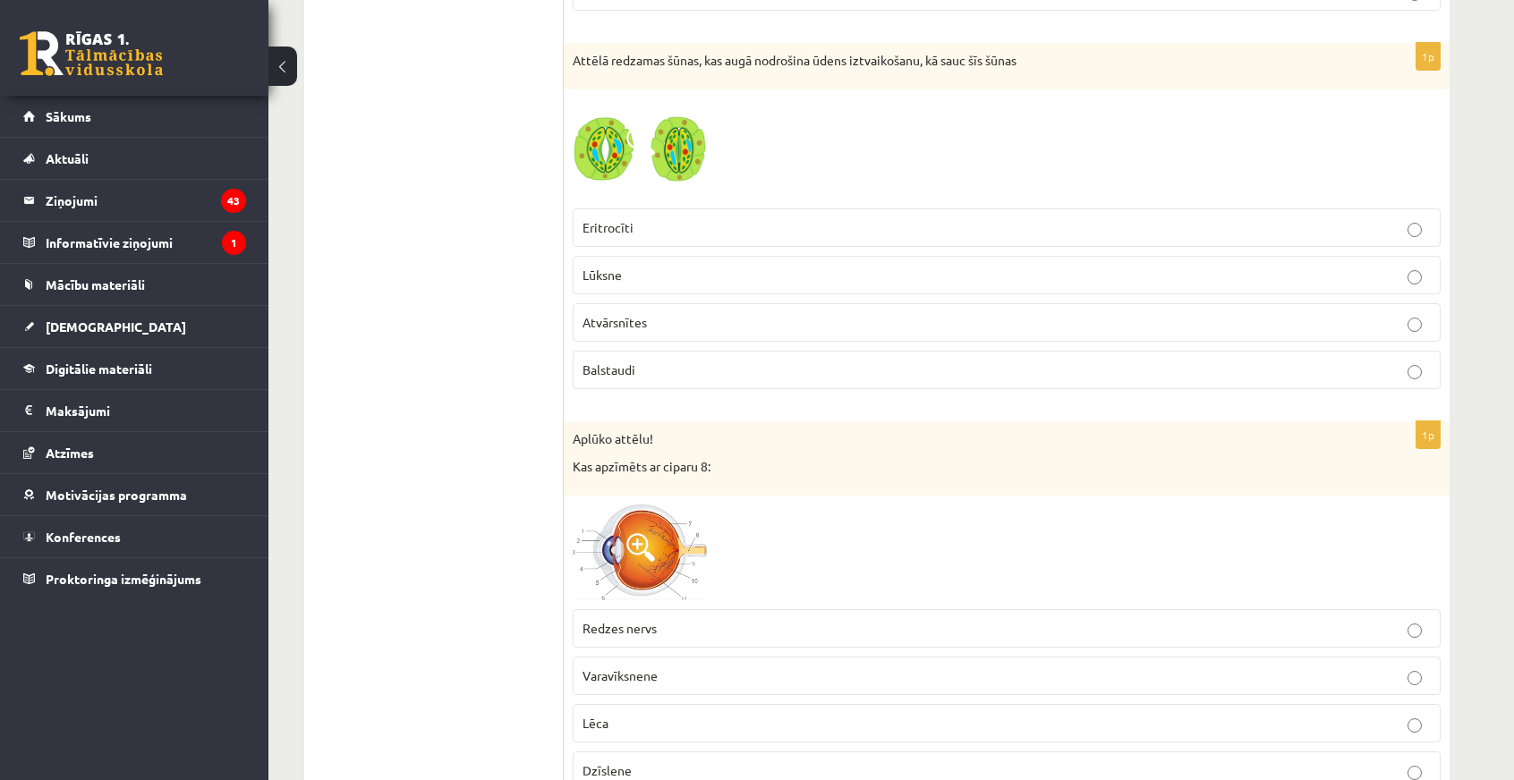
scroll to position [4564, 0]
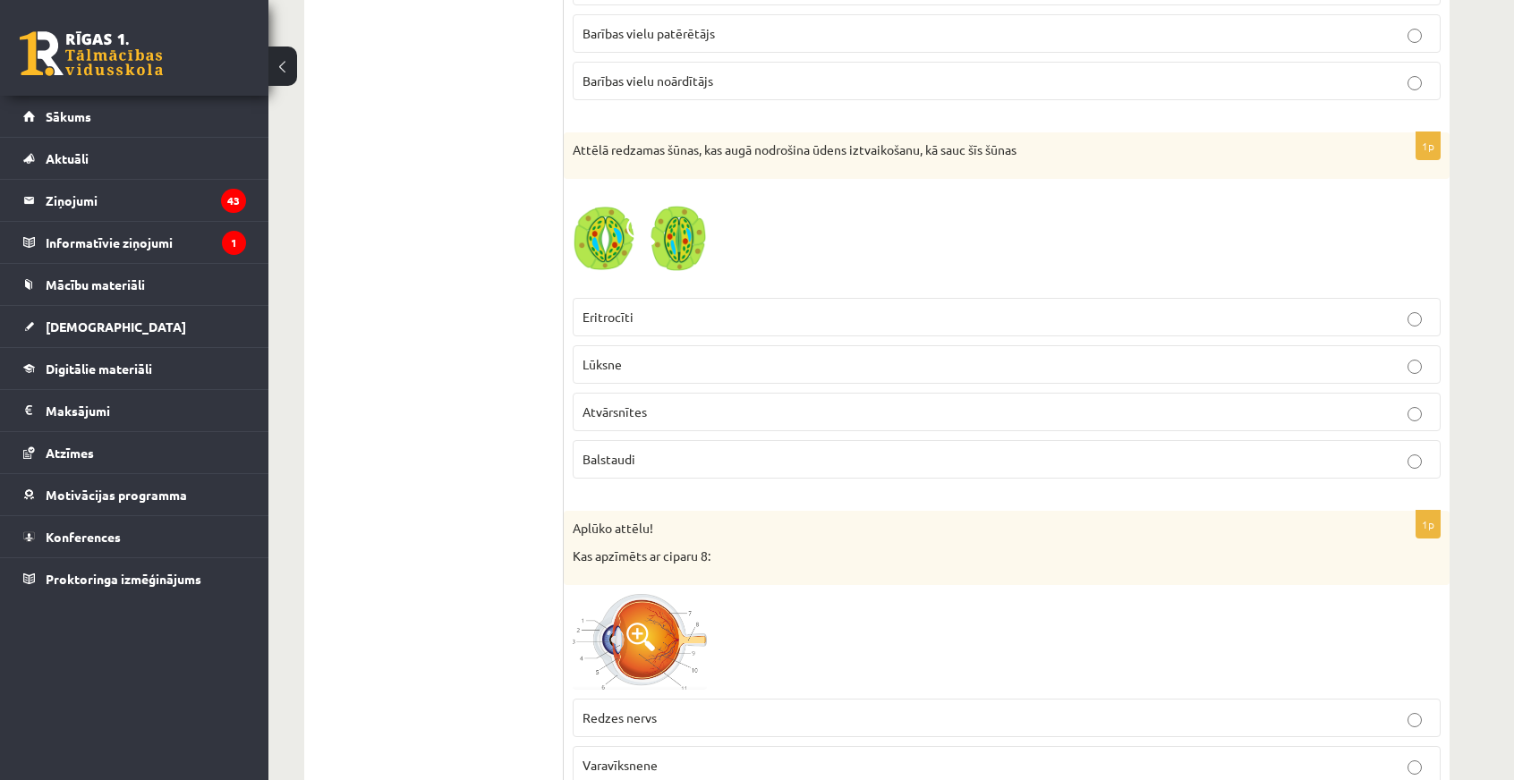
click at [652, 393] on label "Atvārsnītes" at bounding box center [1007, 412] width 868 height 38
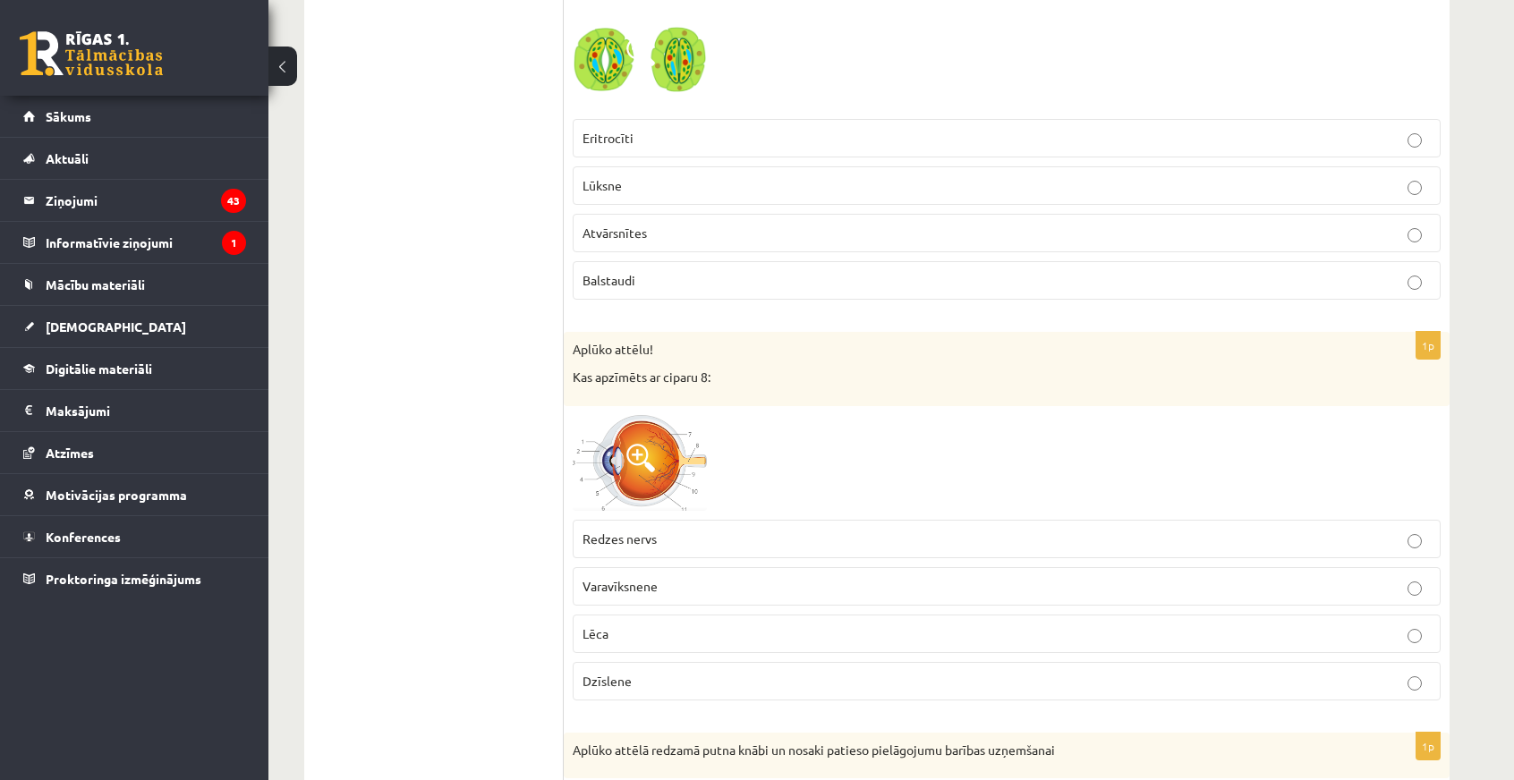
scroll to position [4922, 0]
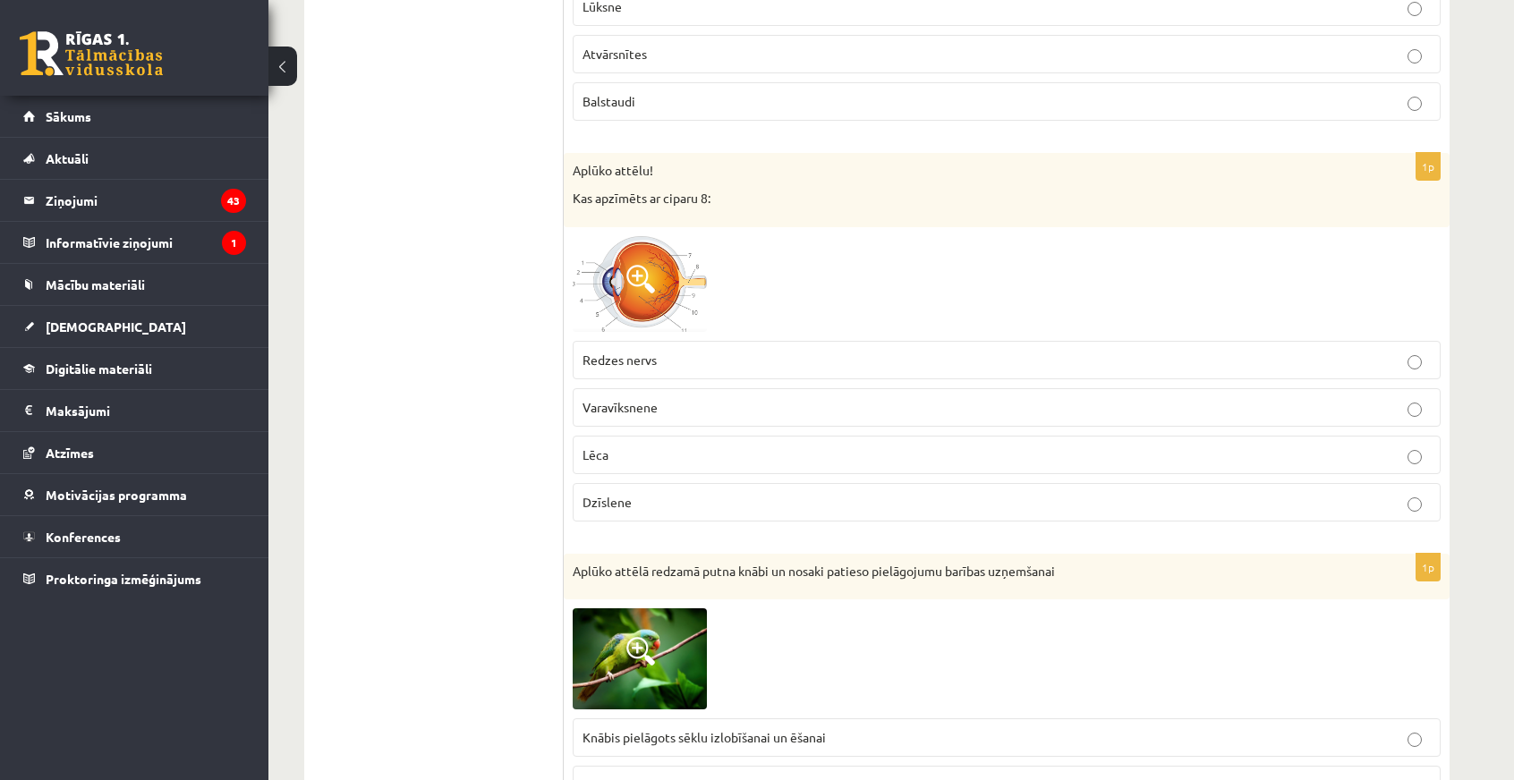
click at [653, 269] on img at bounding box center [640, 284] width 134 height 96
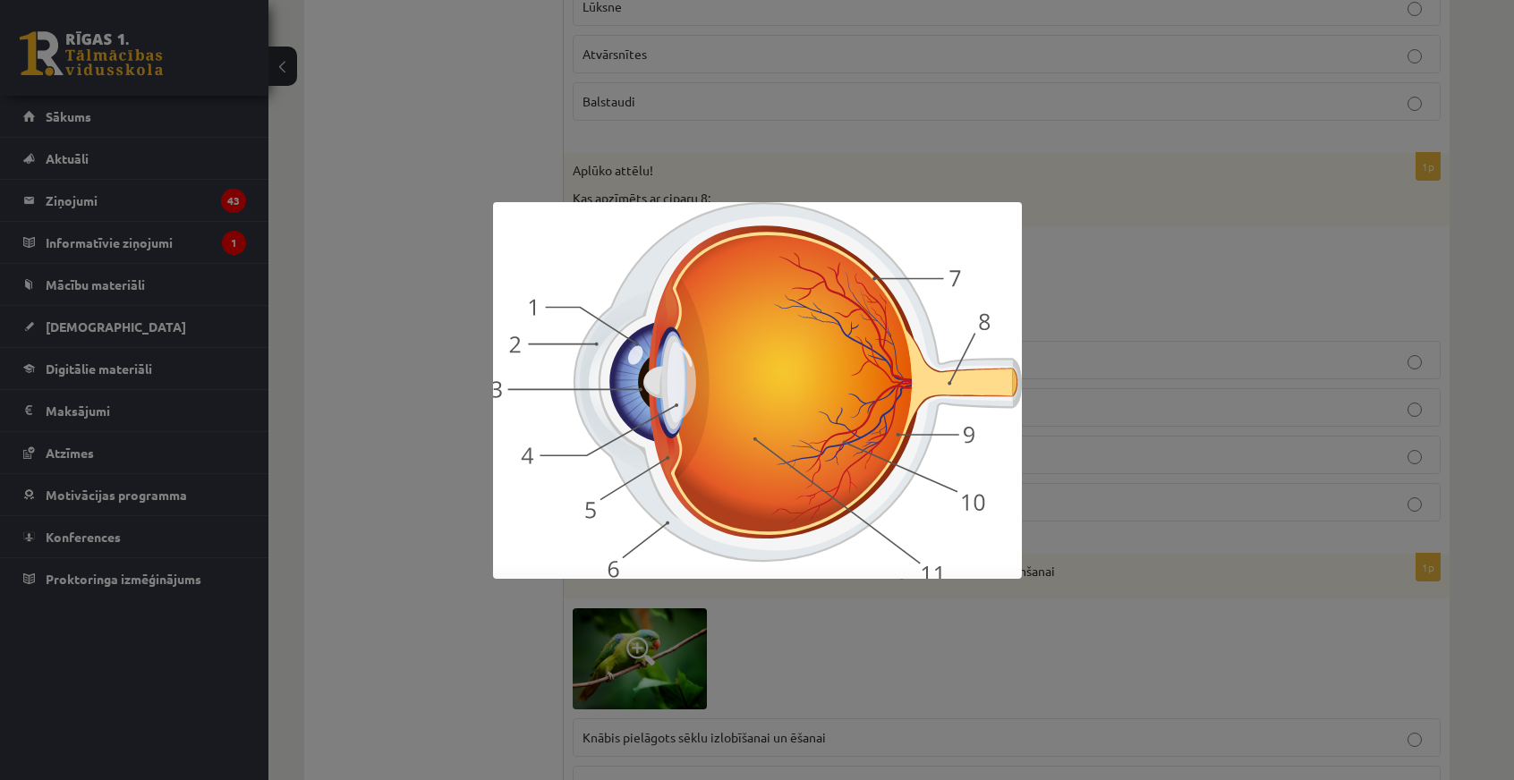
click at [532, 257] on img at bounding box center [757, 390] width 529 height 377
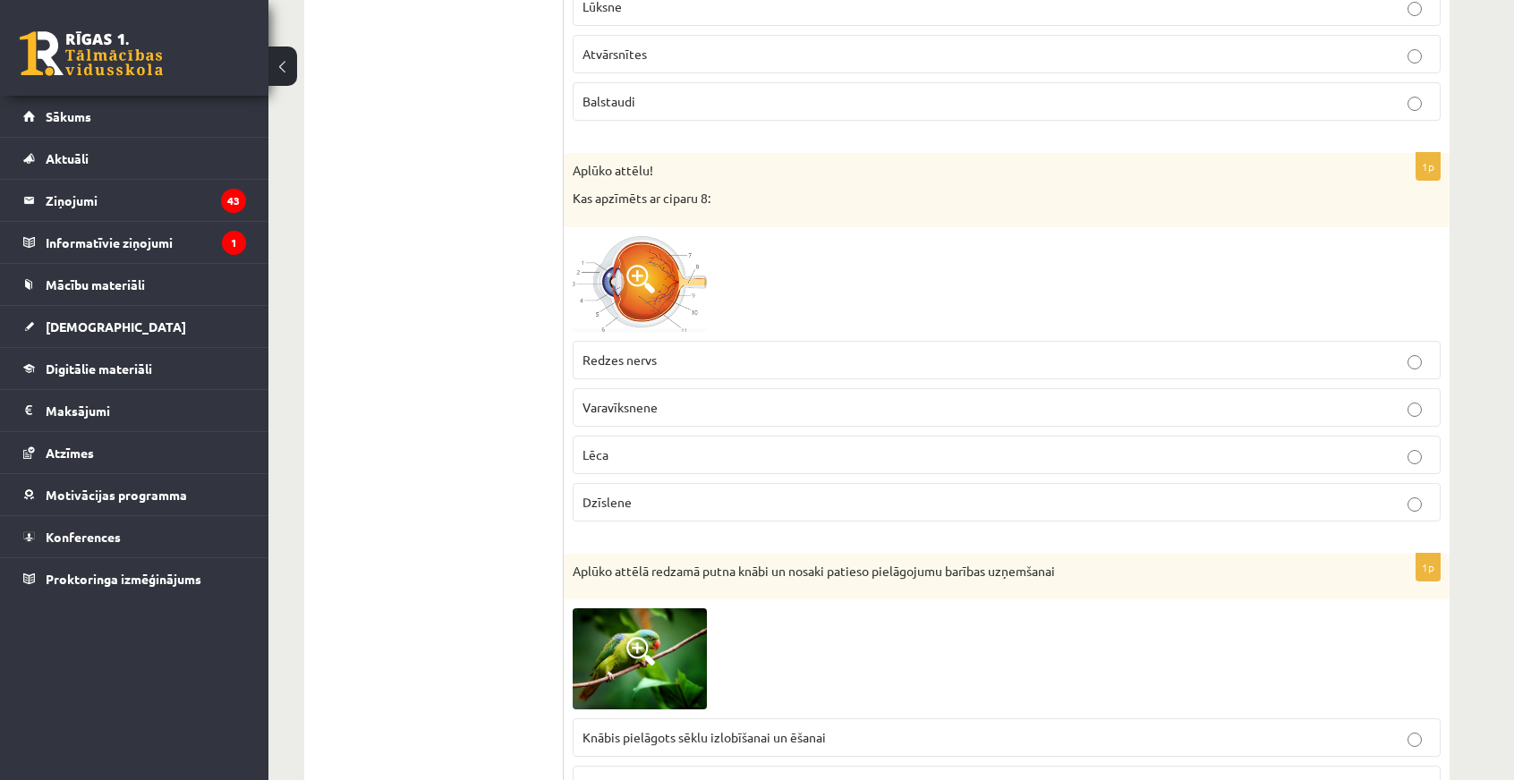
click at [677, 267] on img at bounding box center [640, 284] width 134 height 96
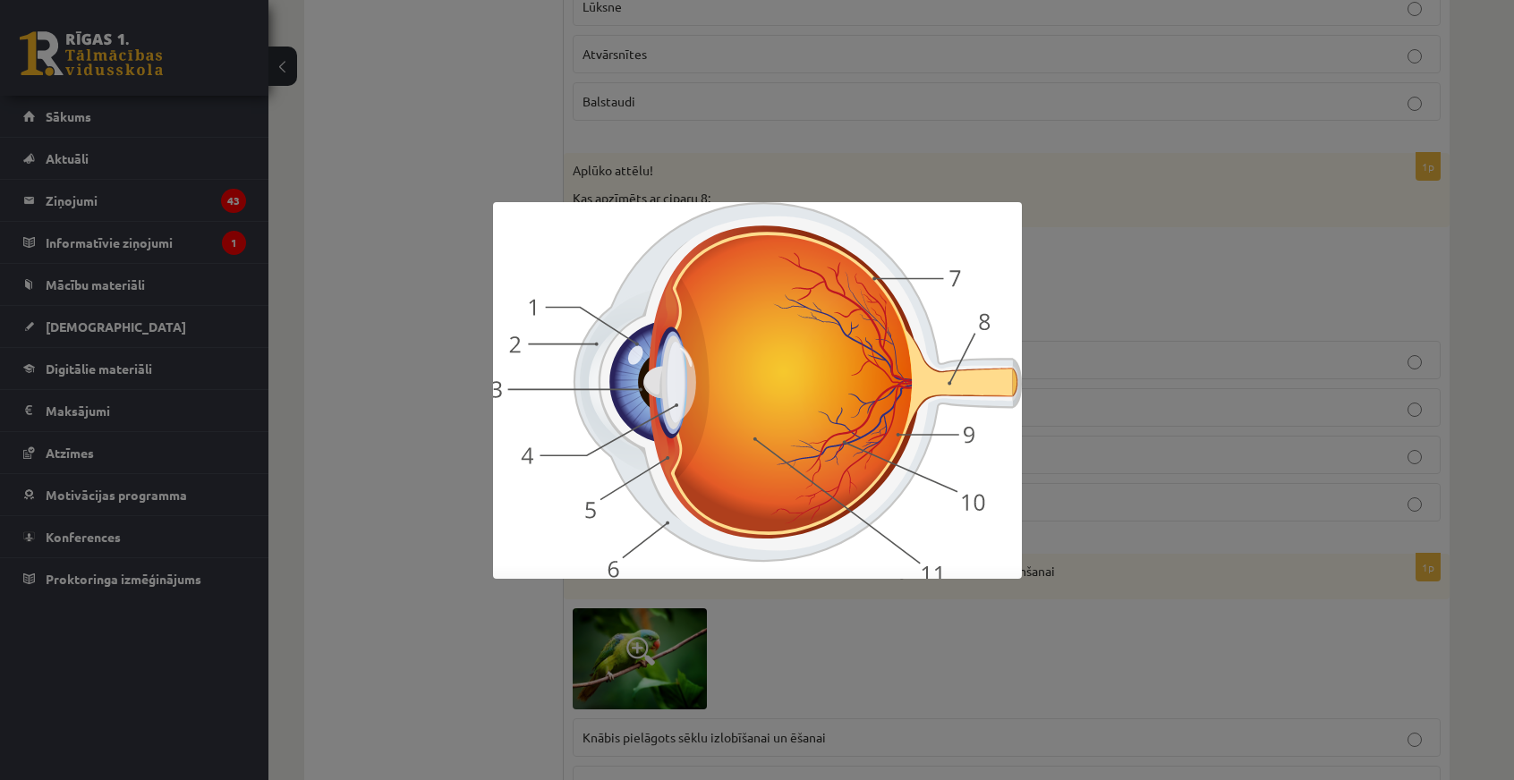
click at [426, 255] on div at bounding box center [757, 390] width 1514 height 780
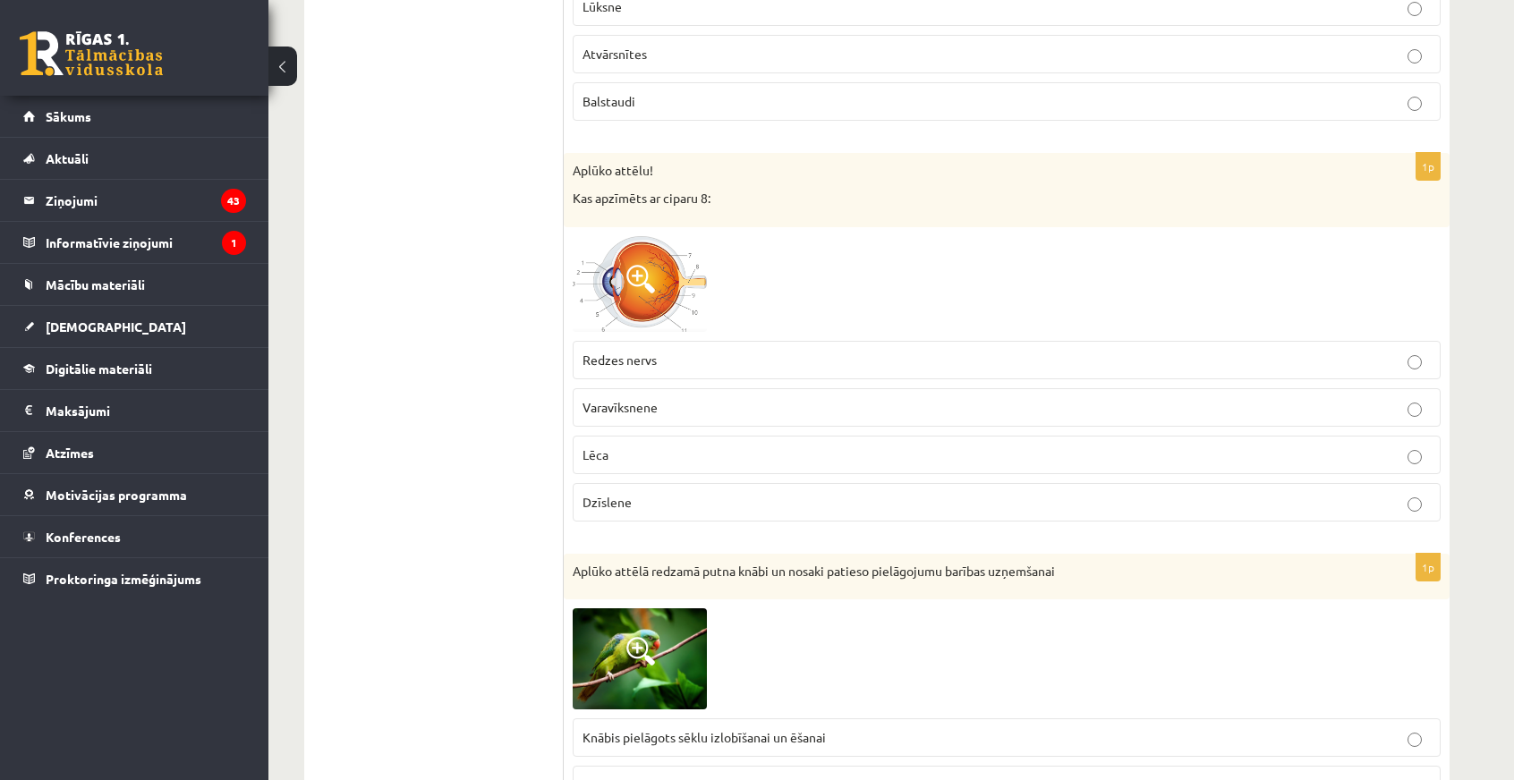
click at [617, 260] on img at bounding box center [640, 284] width 134 height 96
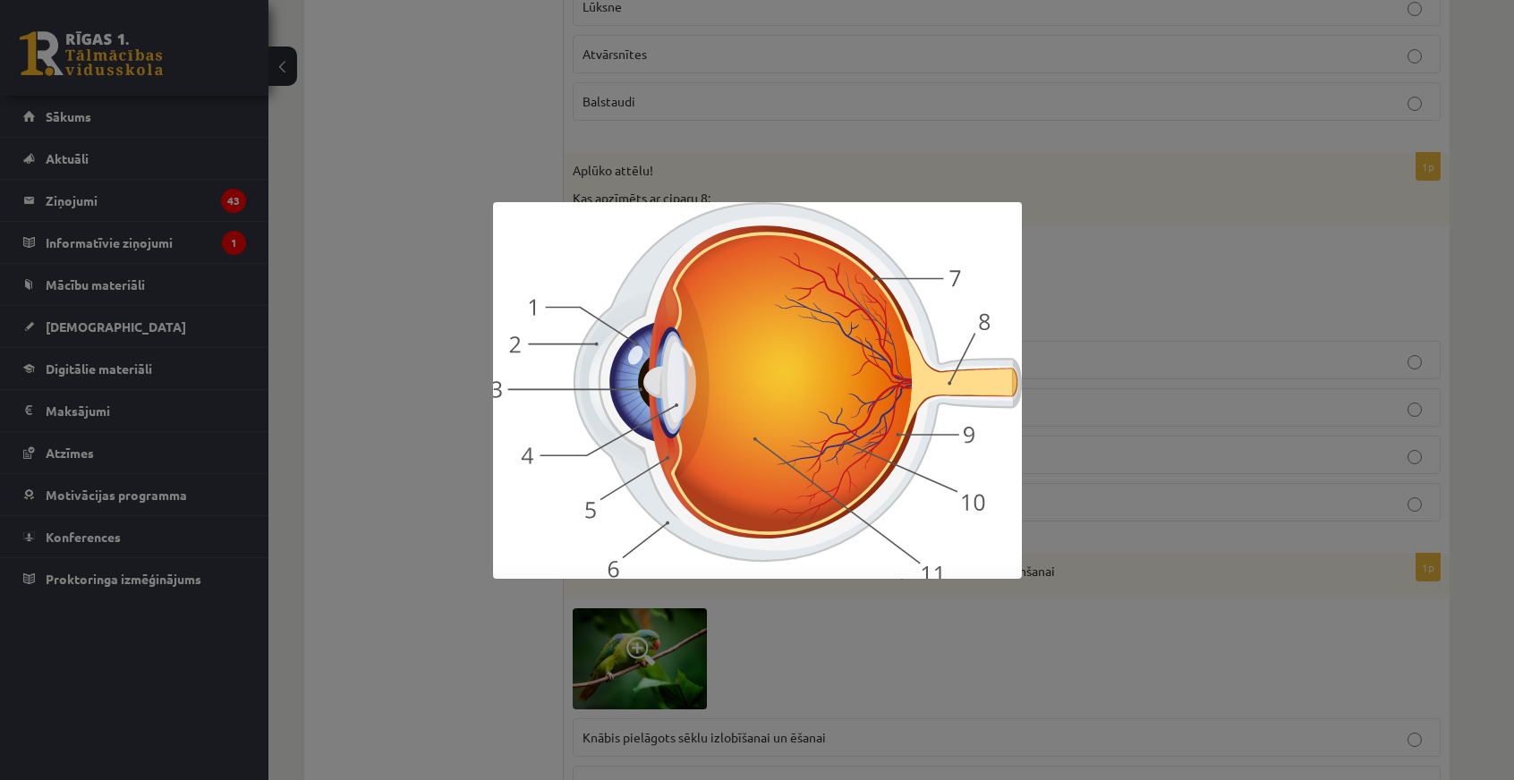
click at [473, 384] on div at bounding box center [757, 390] width 1514 height 780
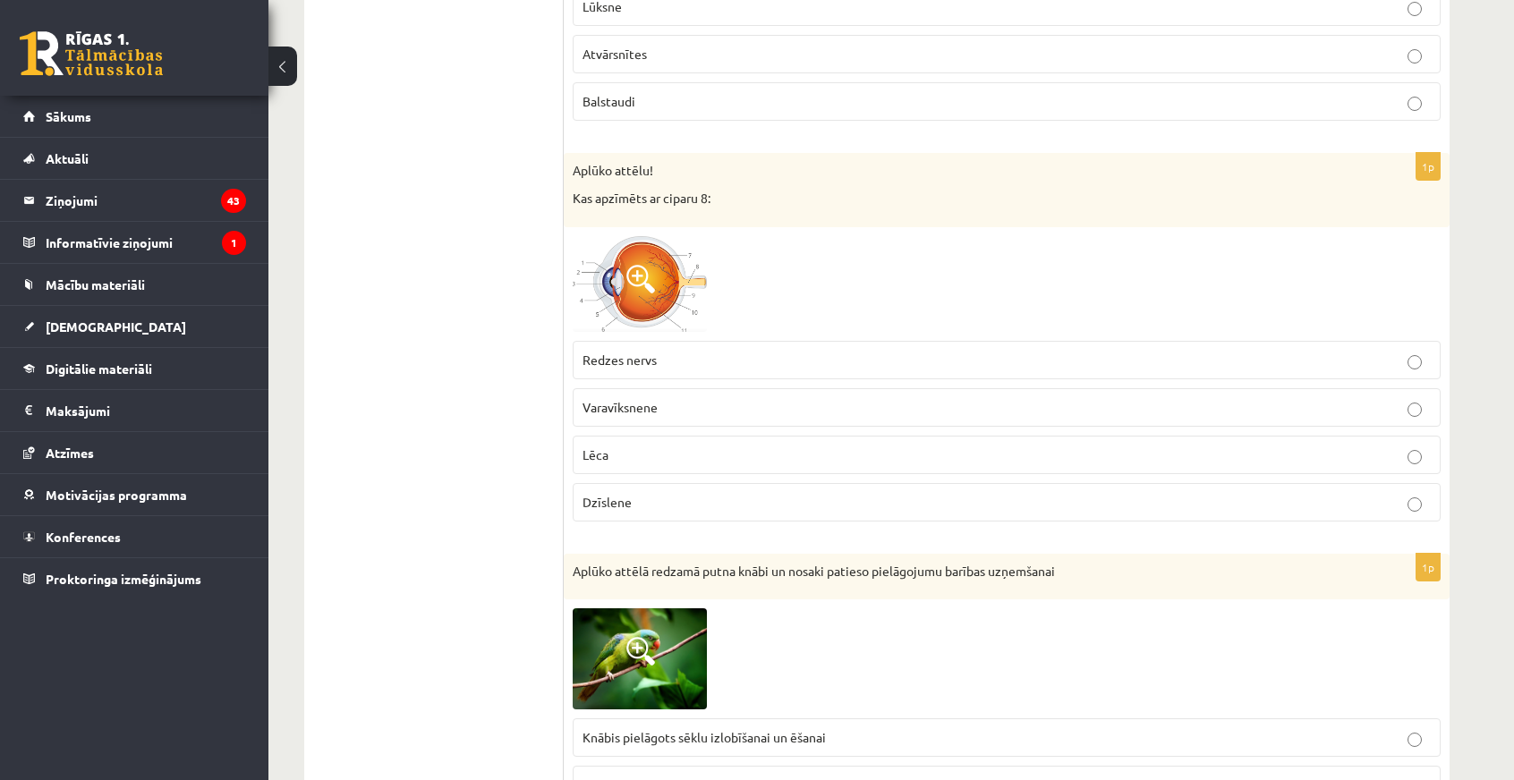
click at [609, 446] on p "Lēca" at bounding box center [1007, 455] width 848 height 19
click at [610, 494] on span "Dzīslene" at bounding box center [607, 502] width 49 height 16
click at [619, 446] on p "Lēca" at bounding box center [1007, 455] width 848 height 19
drag, startPoint x: 618, startPoint y: 466, endPoint x: 621, endPoint y: 429, distance: 37.7
click at [619, 494] on span "Dzīslene" at bounding box center [607, 502] width 49 height 16
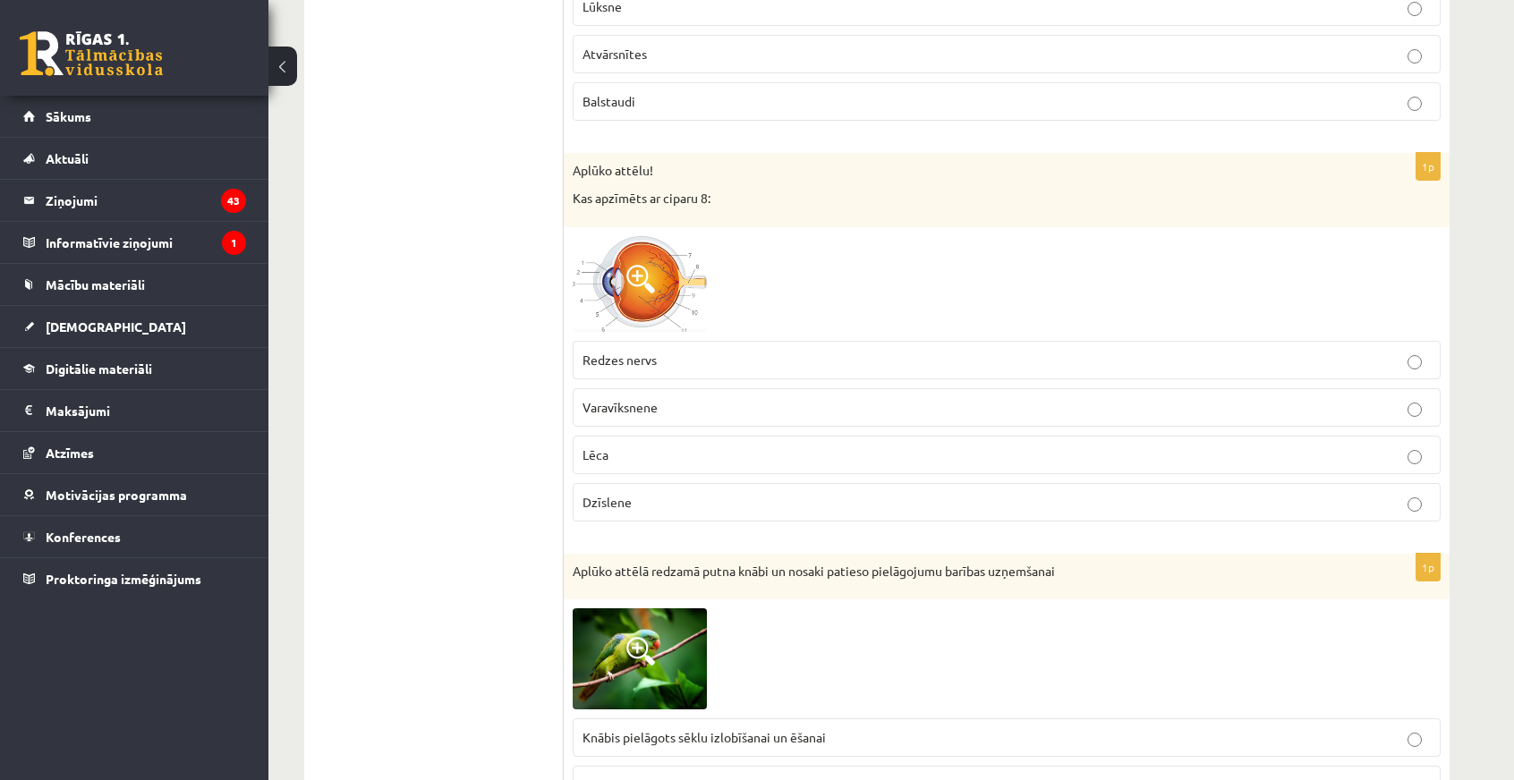
click at [621, 446] on p "Lēca" at bounding box center [1007, 455] width 848 height 19
click at [616, 494] on span "Dzīslene" at bounding box center [607, 502] width 49 height 16
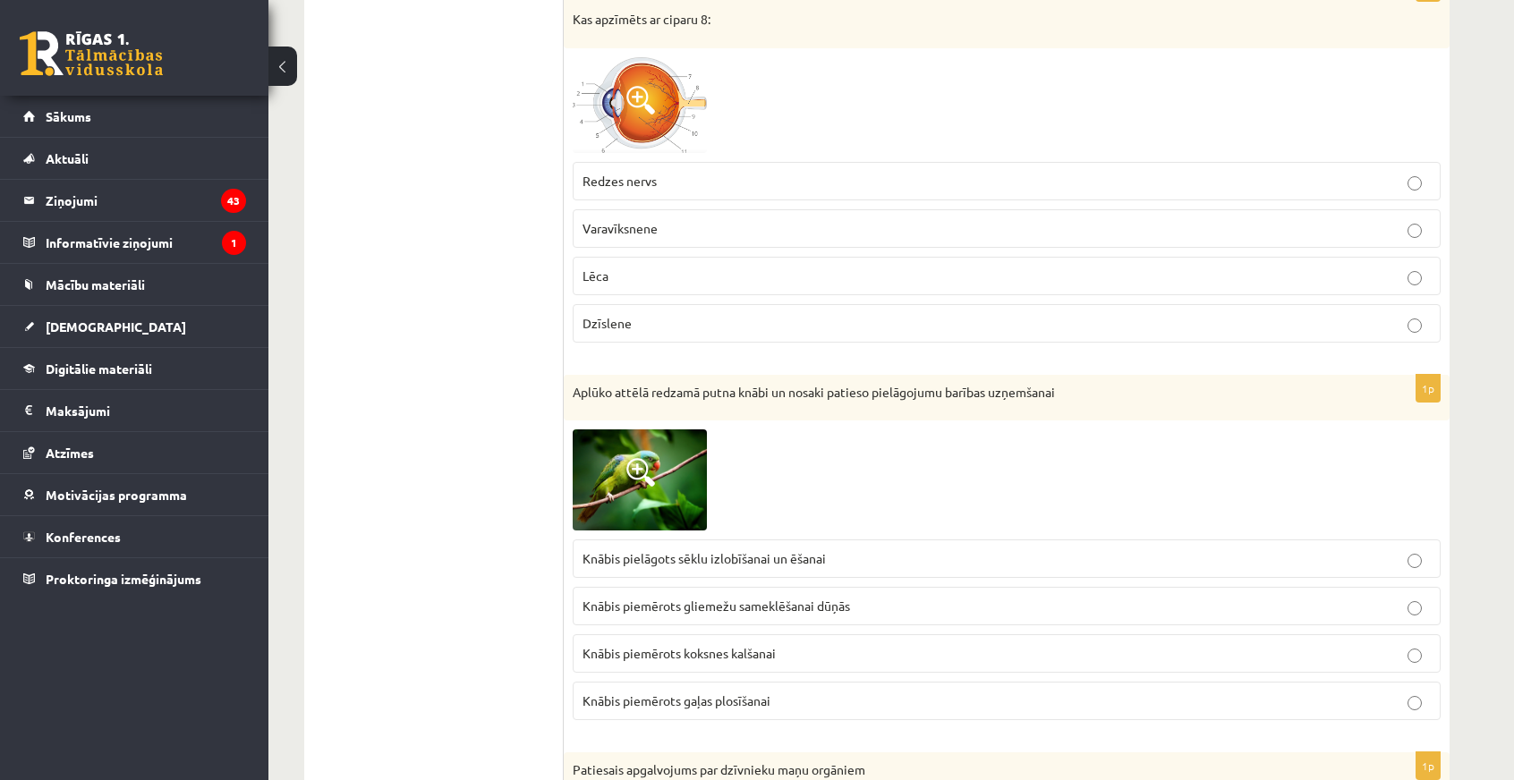
scroll to position [5280, 0]
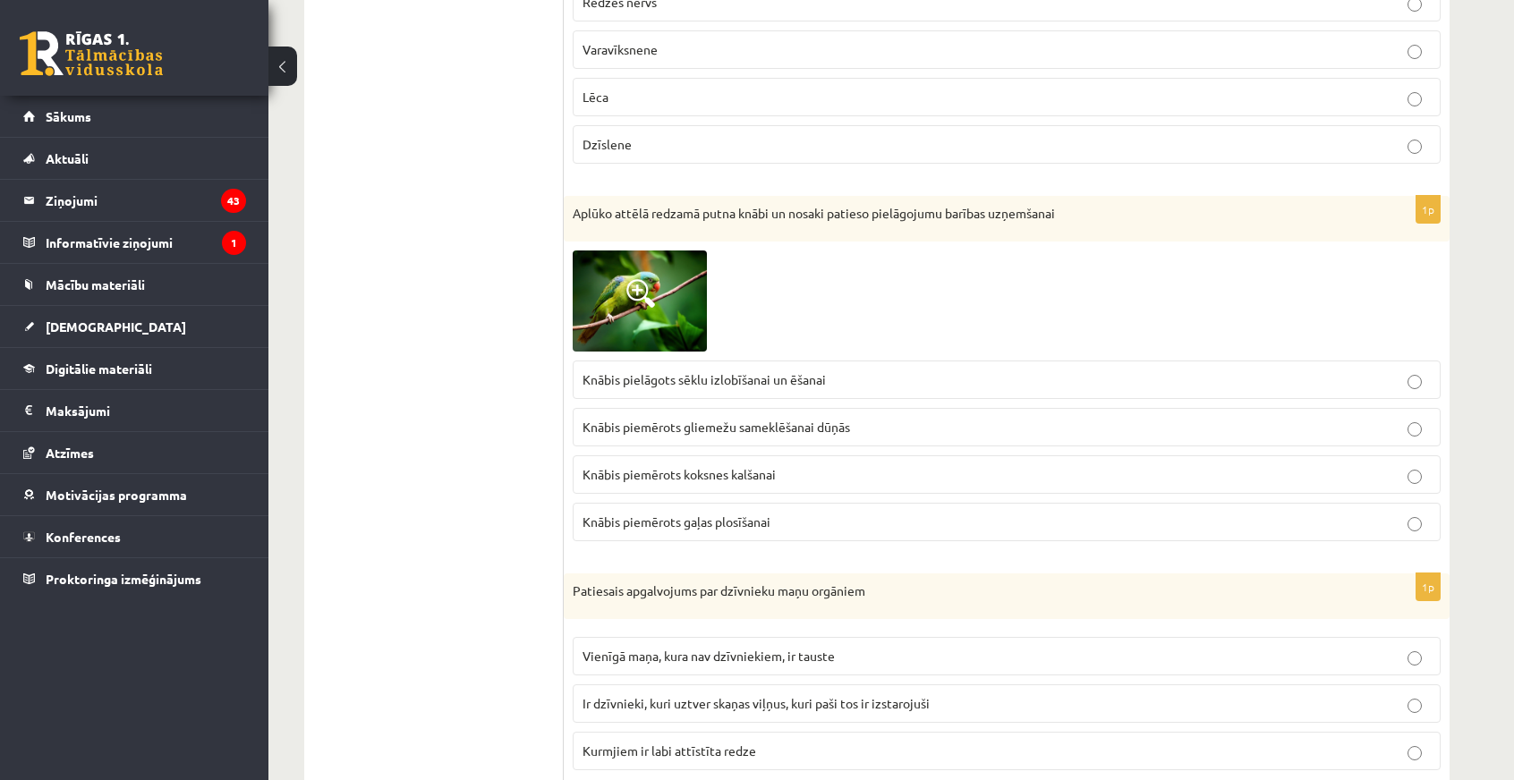
click at [662, 251] on img at bounding box center [640, 301] width 134 height 100
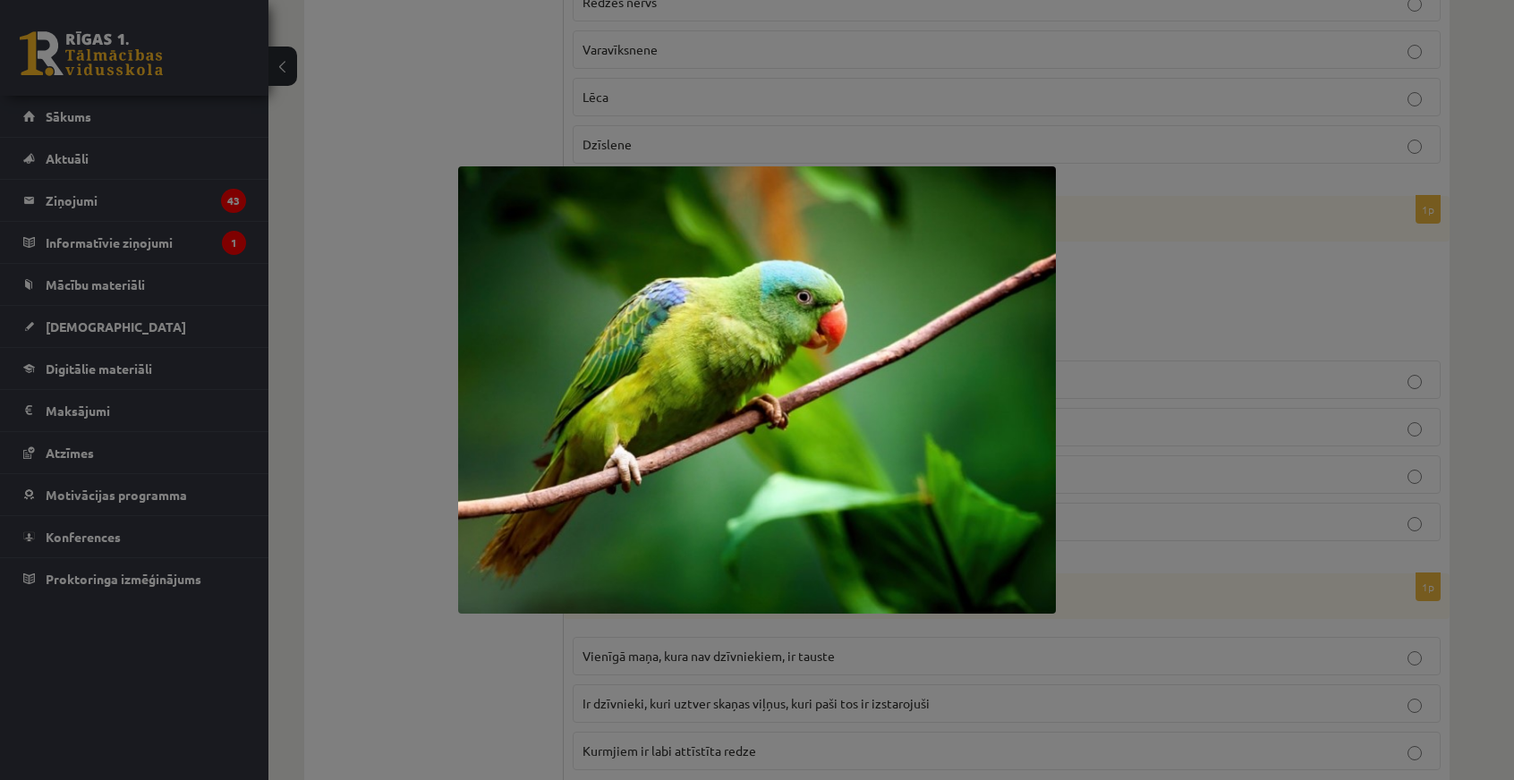
click at [361, 185] on div at bounding box center [757, 390] width 1514 height 780
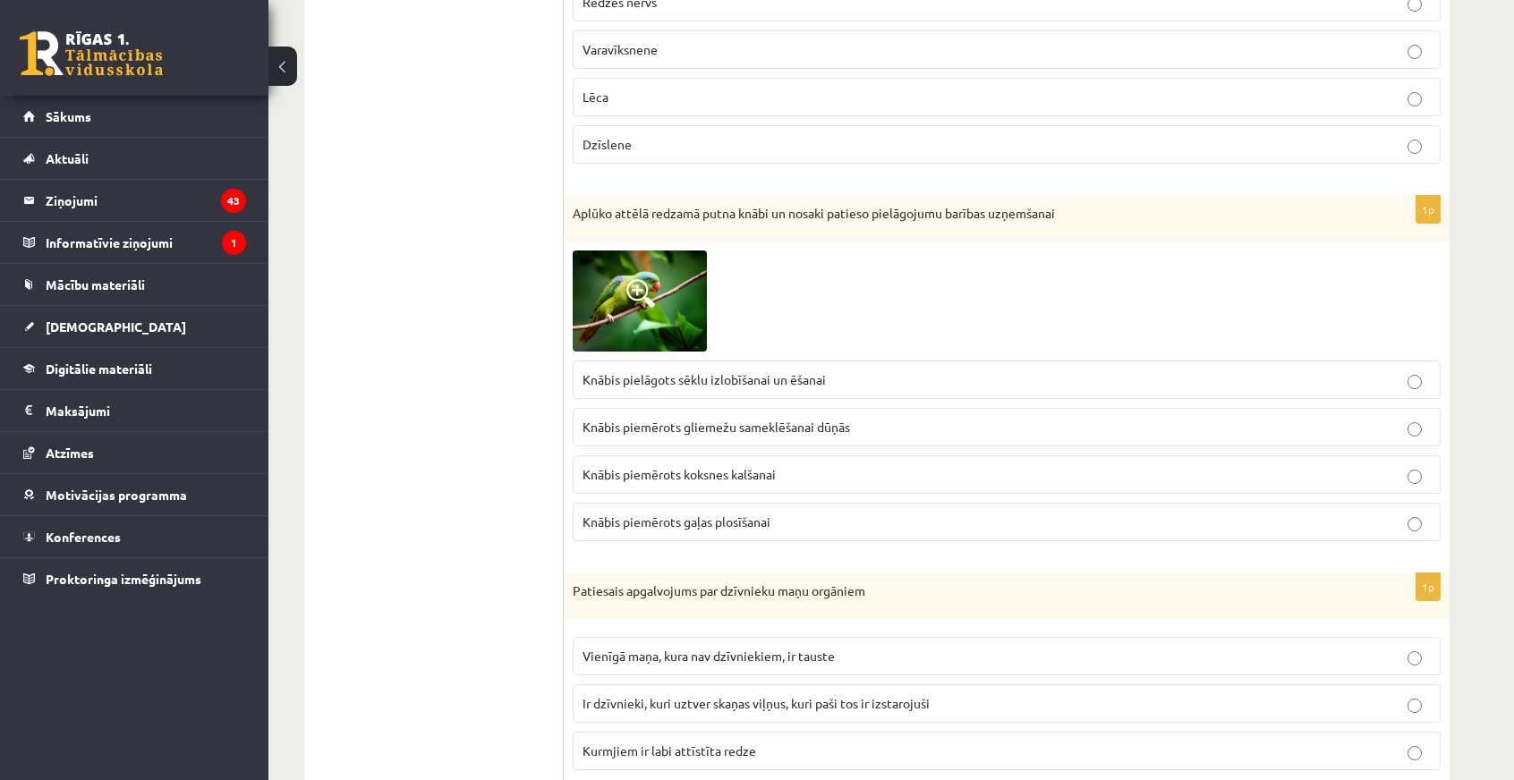
drag, startPoint x: 367, startPoint y: 187, endPoint x: 872, endPoint y: 475, distance: 581.2
click at [872, 513] on p "Knābis piemērots gaļas plosīšanai" at bounding box center [1007, 522] width 848 height 19
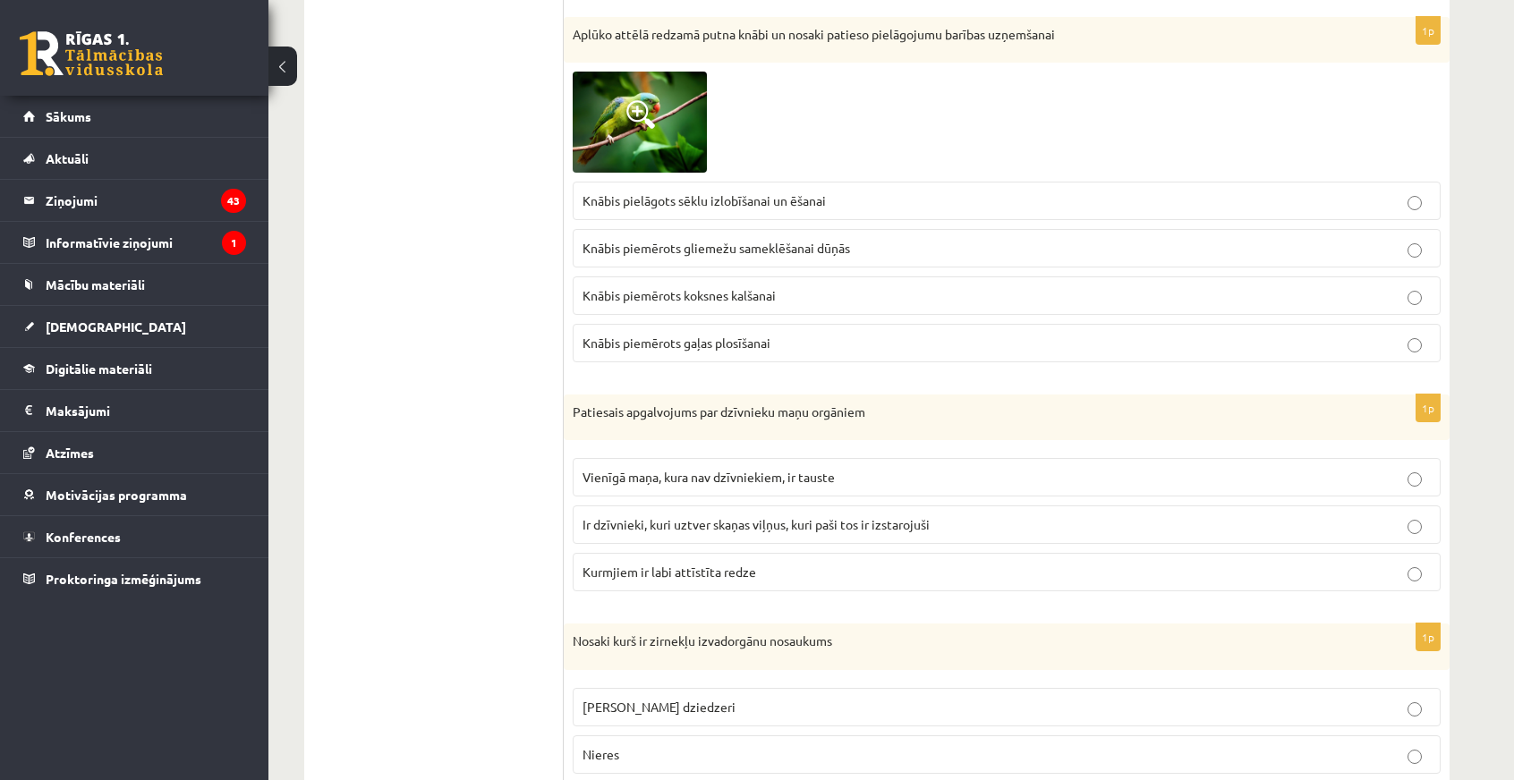
scroll to position [5638, 0]
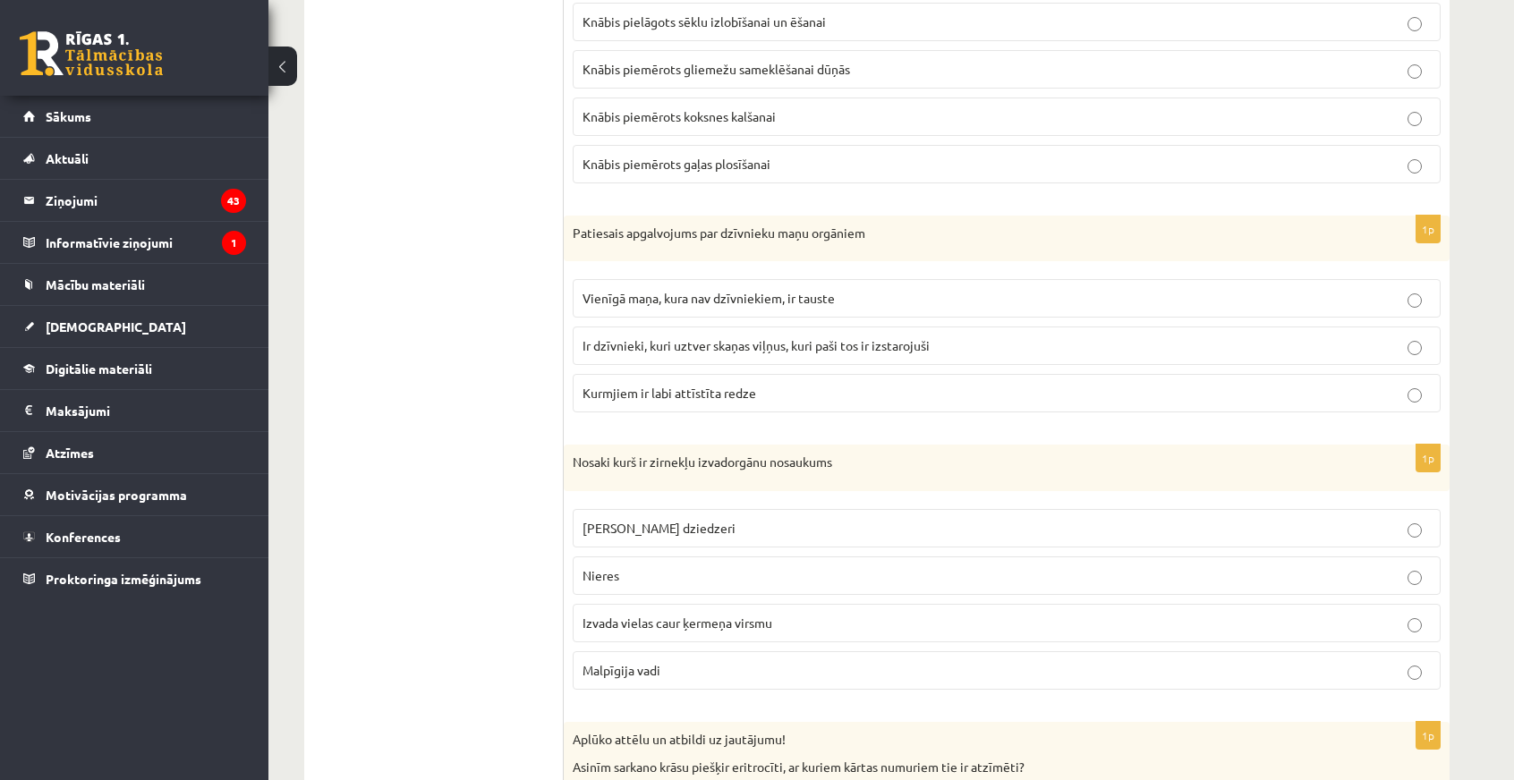
click at [703, 337] on span "Ir dzīvnieki, kuri uztver skaņas viļņus, kuri paši tos ir izstarojuši" at bounding box center [756, 345] width 347 height 16
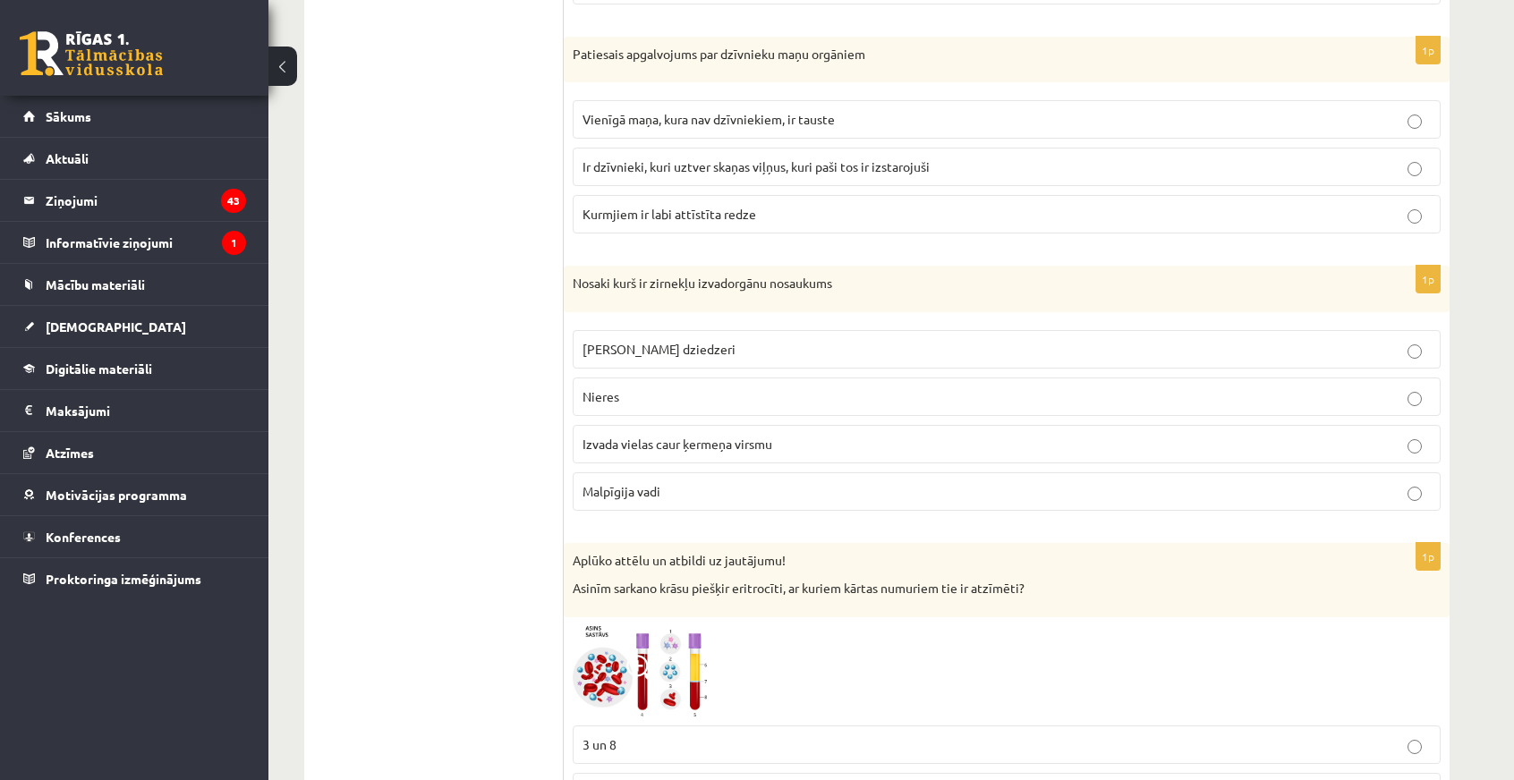
scroll to position [5906, 0]
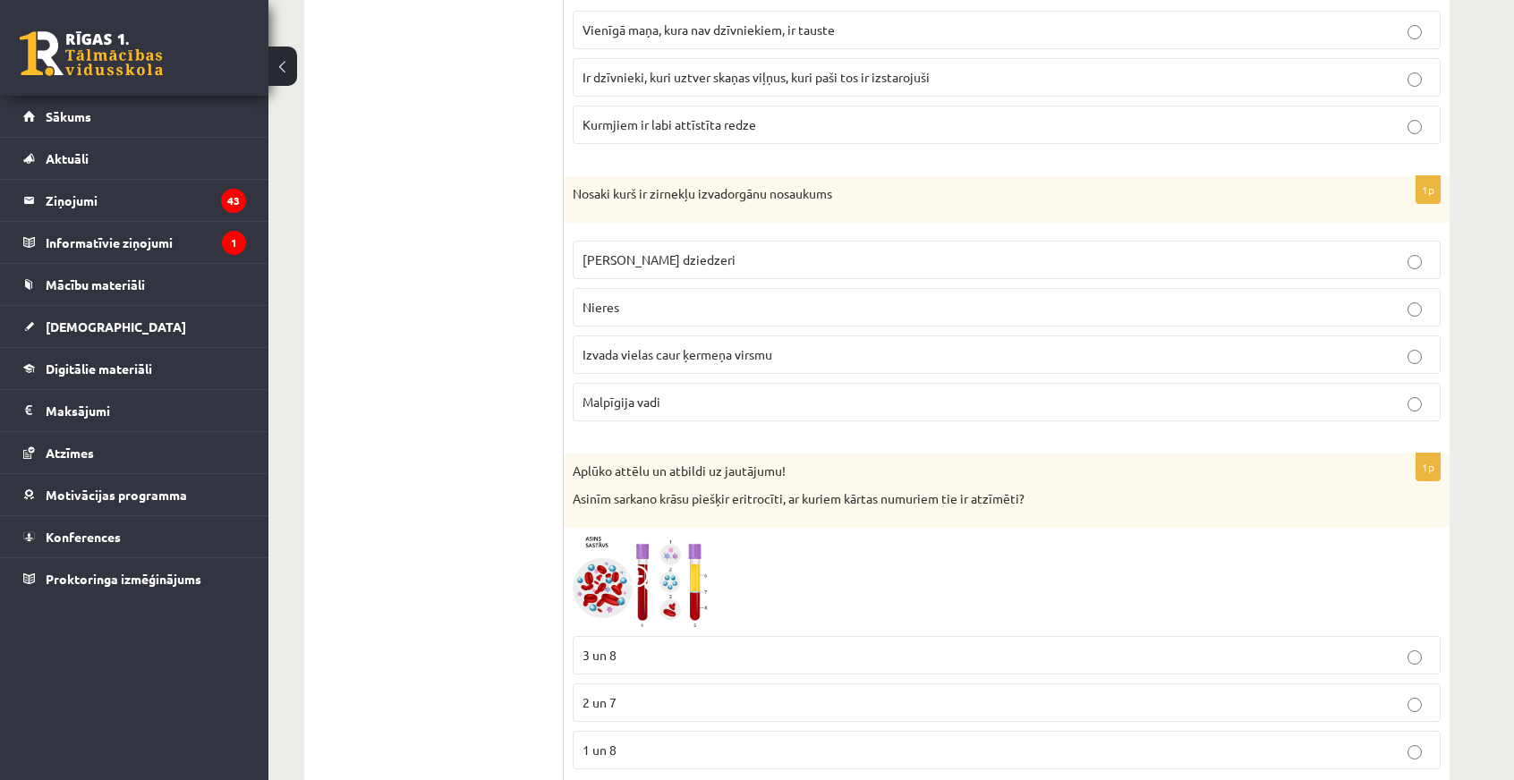
click at [601, 346] on span "Izvada vielas caur ķermeņa virsmu" at bounding box center [678, 354] width 190 height 16
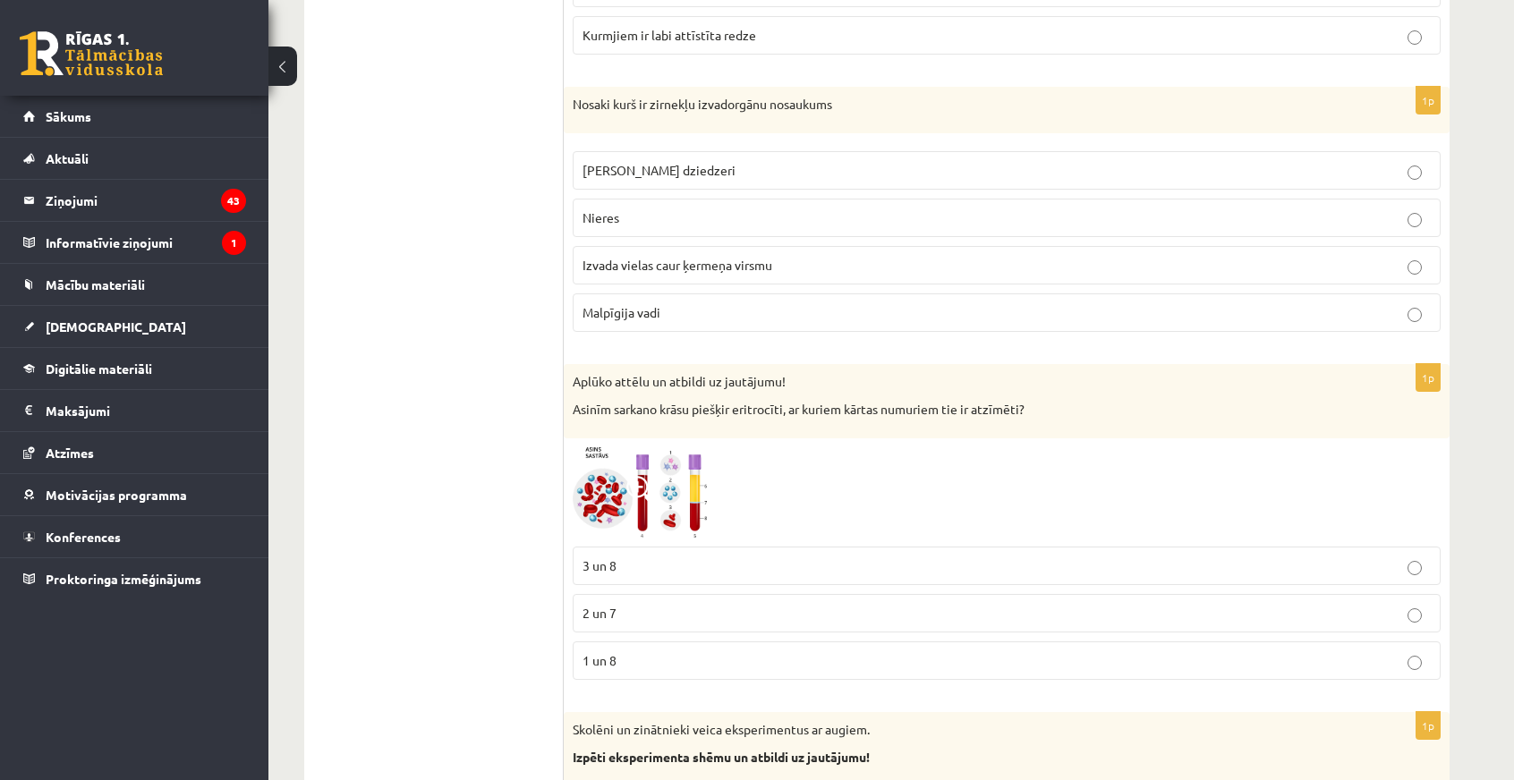
scroll to position [6085, 0]
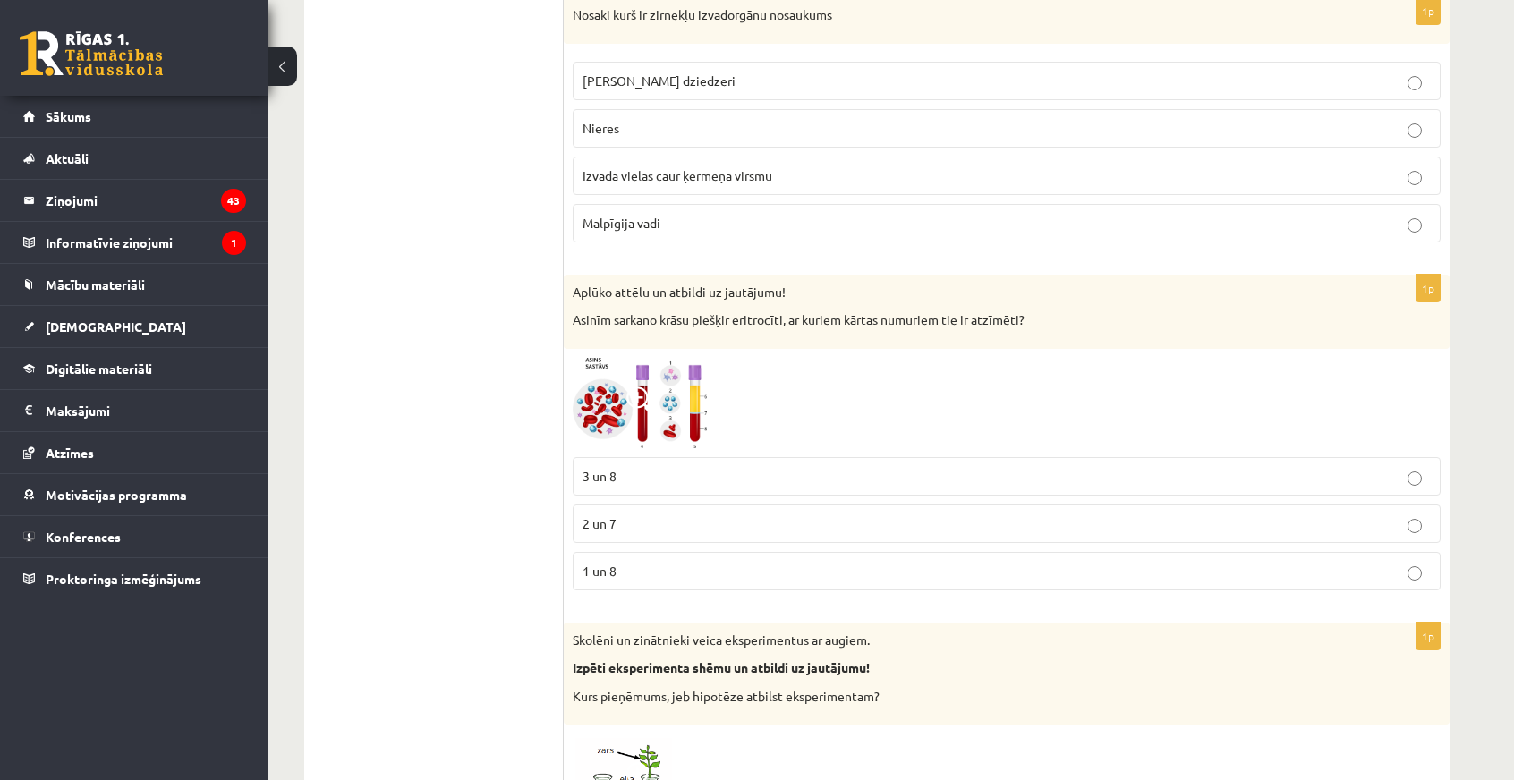
click at [592, 369] on img at bounding box center [640, 403] width 134 height 90
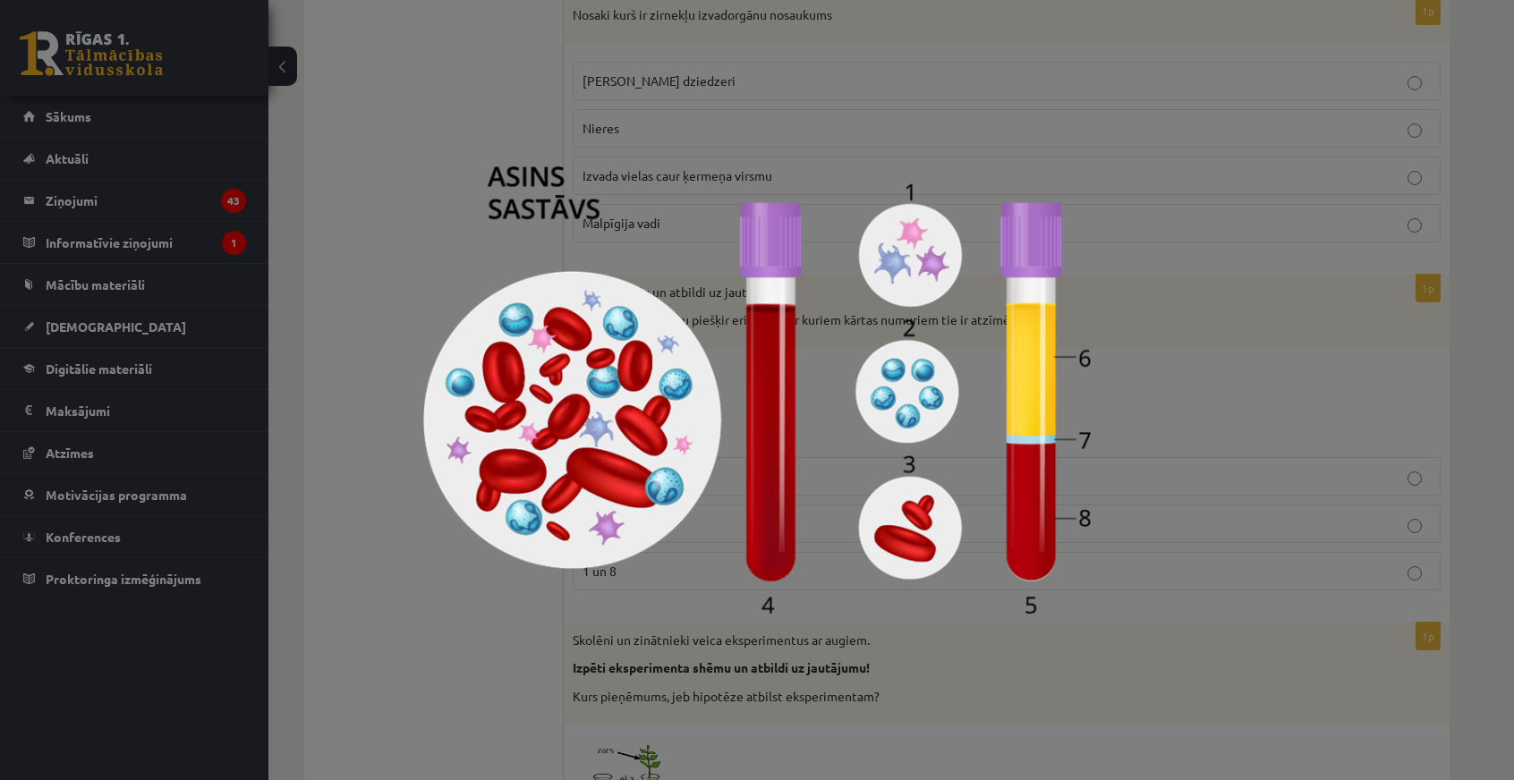
click at [807, 681] on div at bounding box center [757, 390] width 1514 height 780
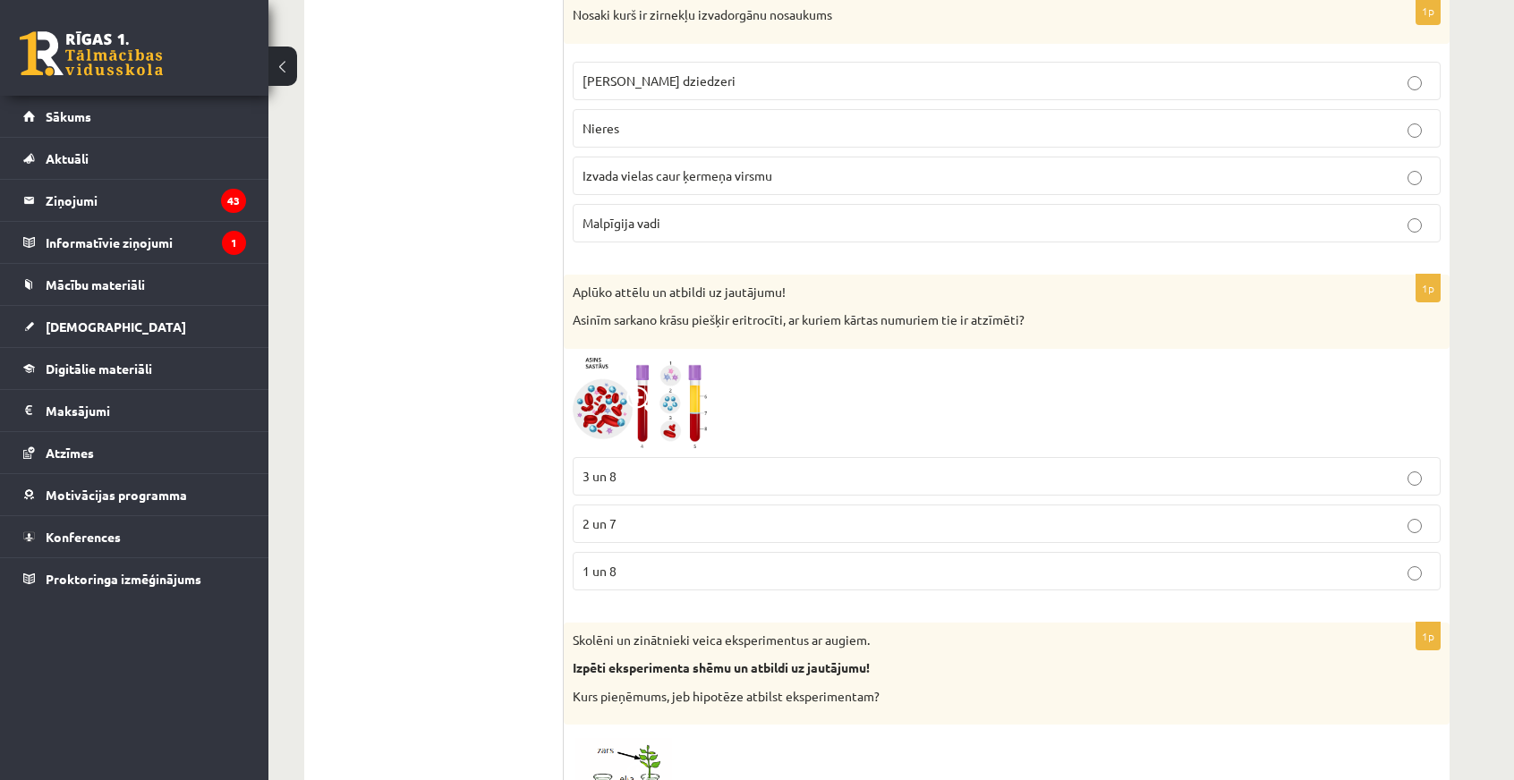
click at [668, 376] on img at bounding box center [640, 403] width 134 height 90
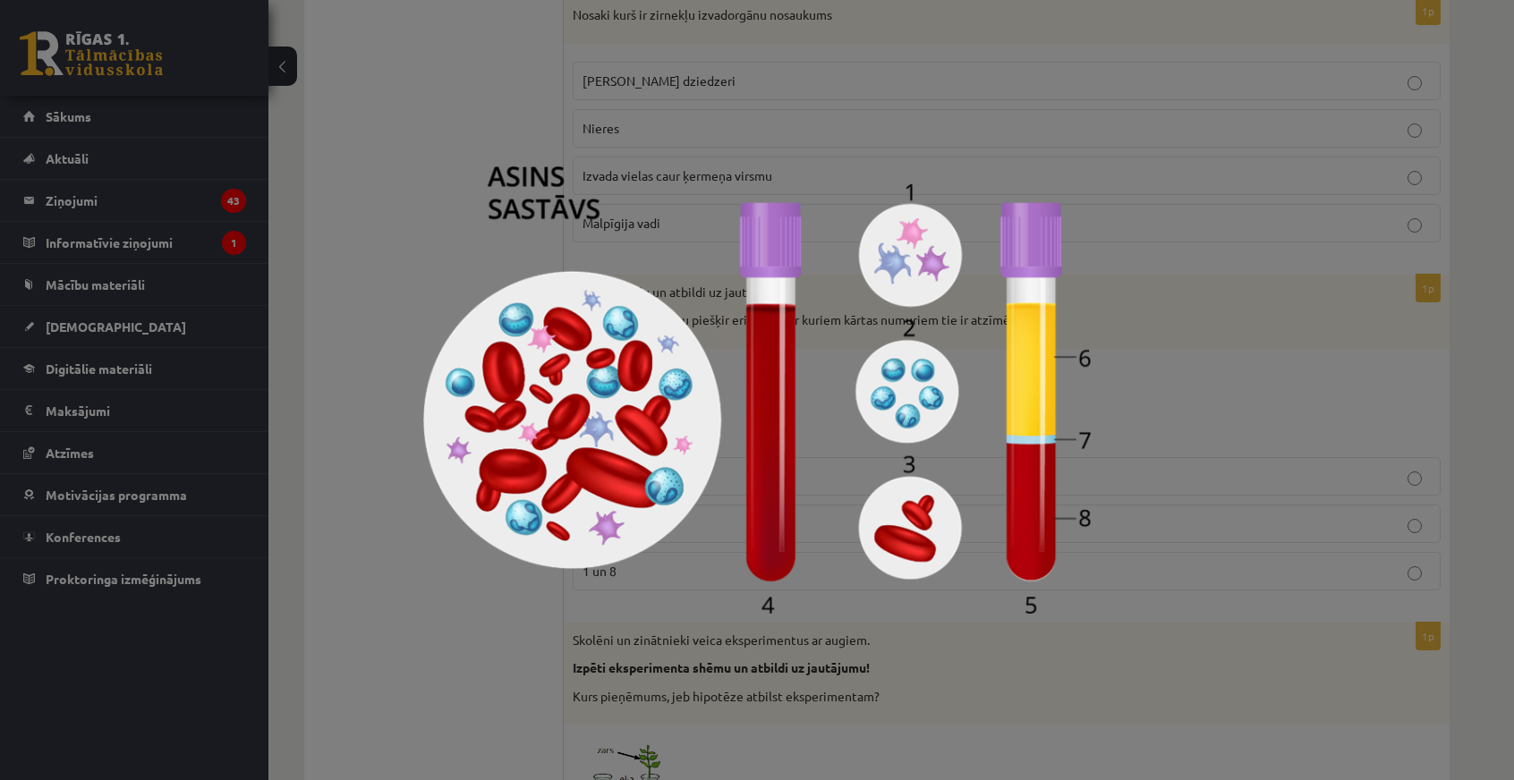
click at [420, 511] on div at bounding box center [757, 390] width 1514 height 780
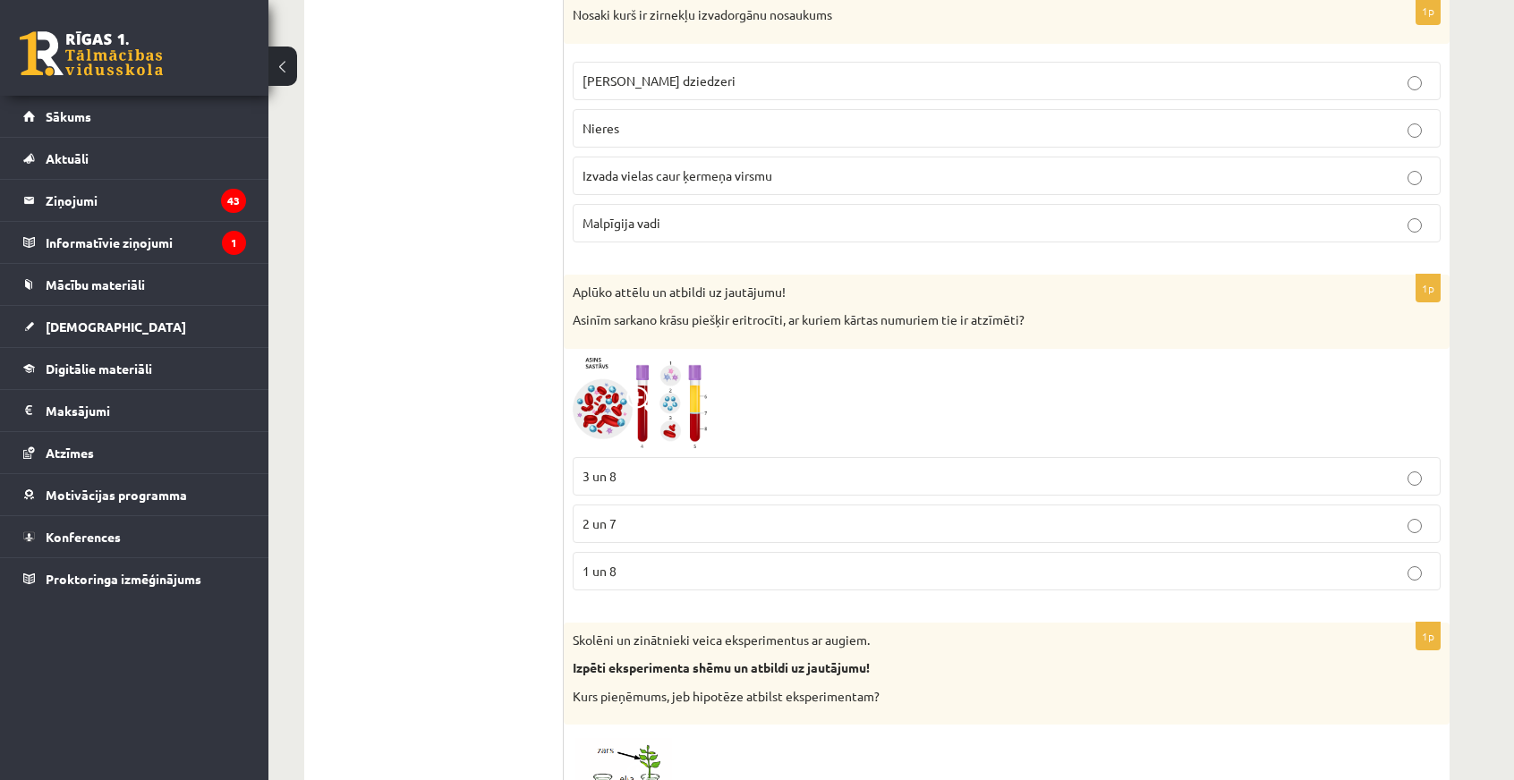
drag, startPoint x: 562, startPoint y: 246, endPoint x: 639, endPoint y: 299, distance: 93.3
click at [655, 312] on div "1p Aplūko attēlu un atbildi uz jautājumu! Asinīm sarkano krāsu piešķir eritrocī…" at bounding box center [1007, 440] width 886 height 330
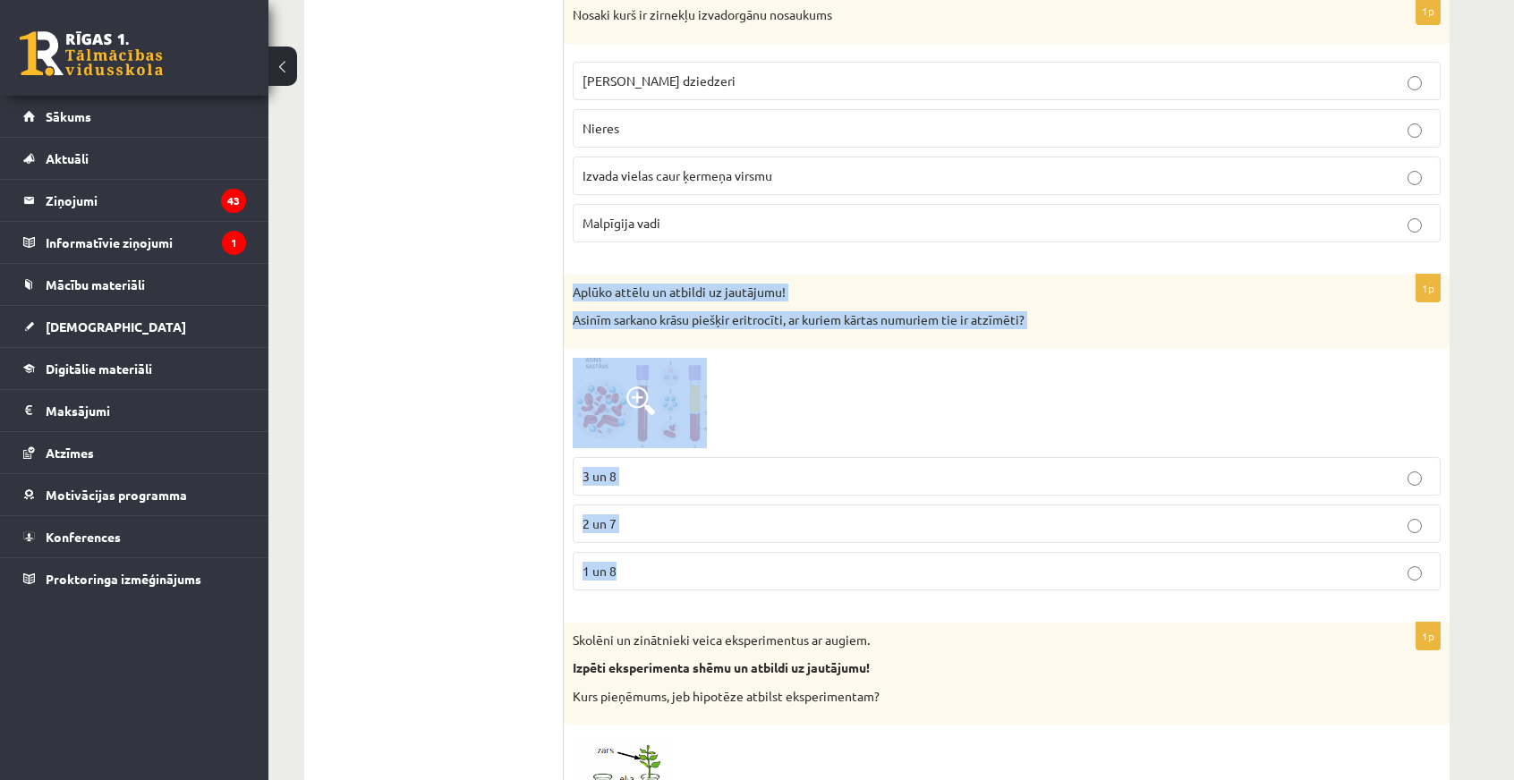
drag, startPoint x: 564, startPoint y: 238, endPoint x: 845, endPoint y: 549, distance: 418.8
click at [845, 549] on div "1p Aplūko attēlu un atbildi uz jautājumu! Asinīm sarkano krāsu piešķir eritrocī…" at bounding box center [1007, 440] width 886 height 330
copy div "Aplūko attēlu un atbildi uz jautājumu! Asinīm sarkano krāsu piešķir eritrocīti,…"
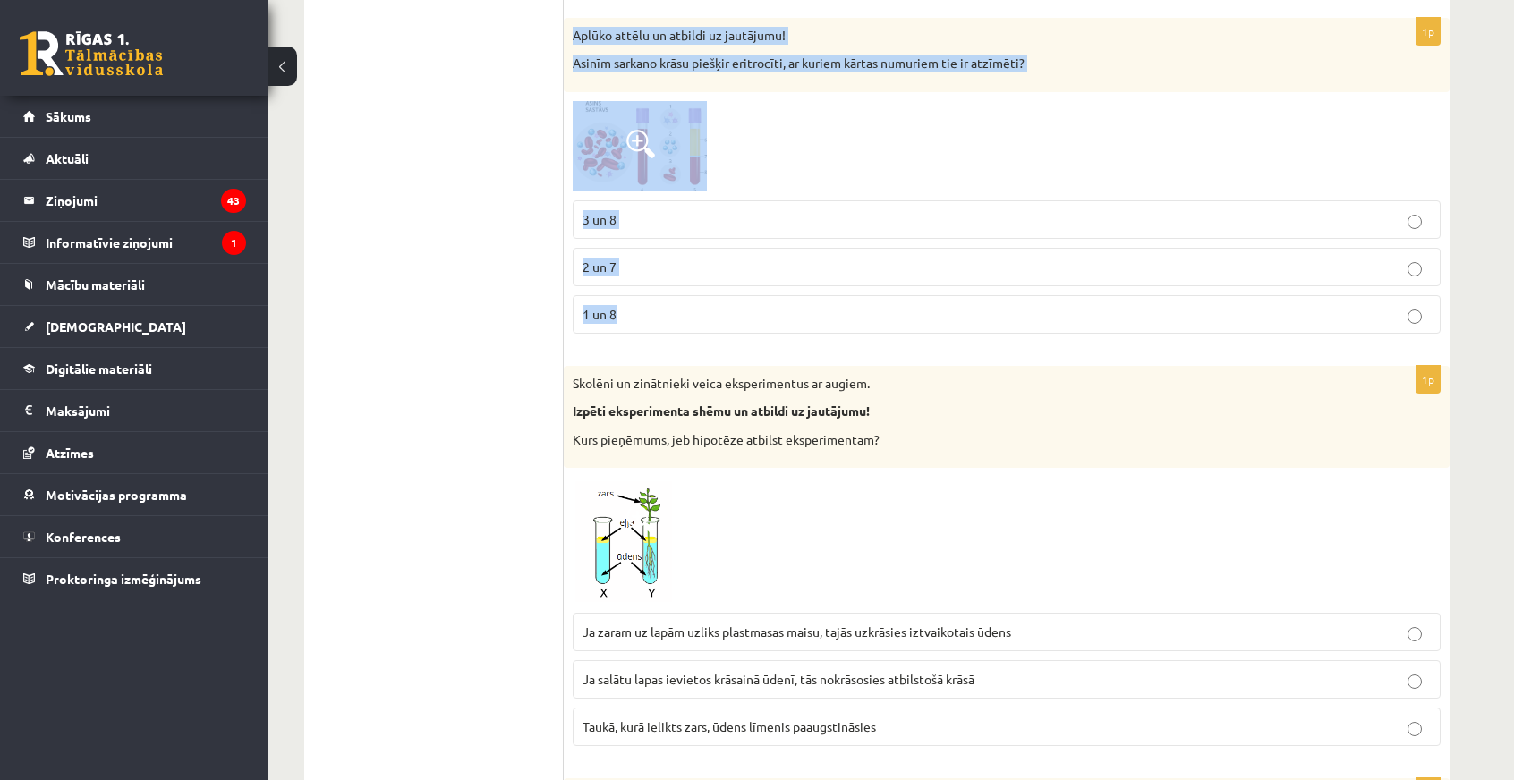
scroll to position [5895, 0]
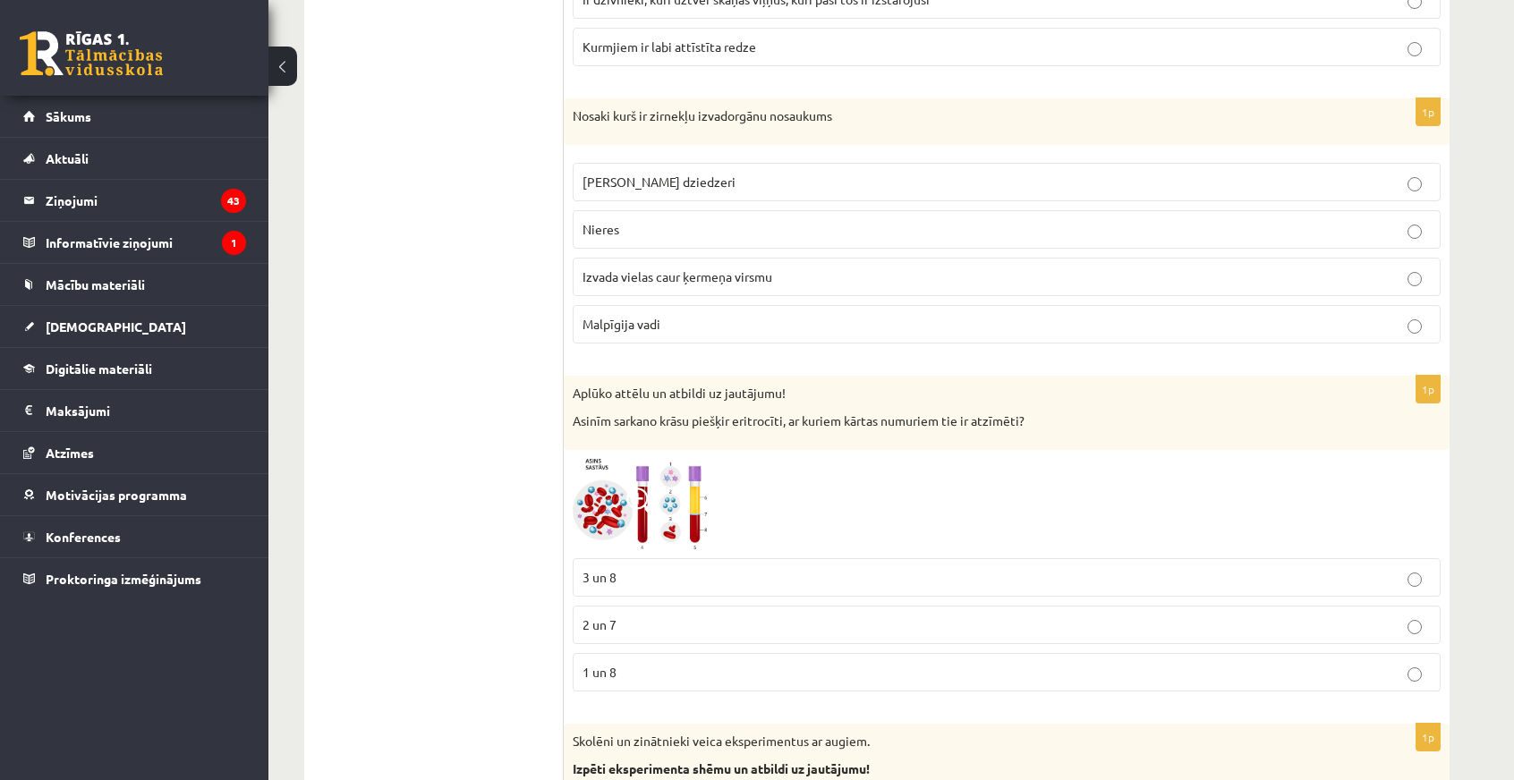
click at [632, 616] on p "2 un 7" at bounding box center [1007, 625] width 848 height 19
click at [653, 488] on span at bounding box center [640, 502] width 29 height 29
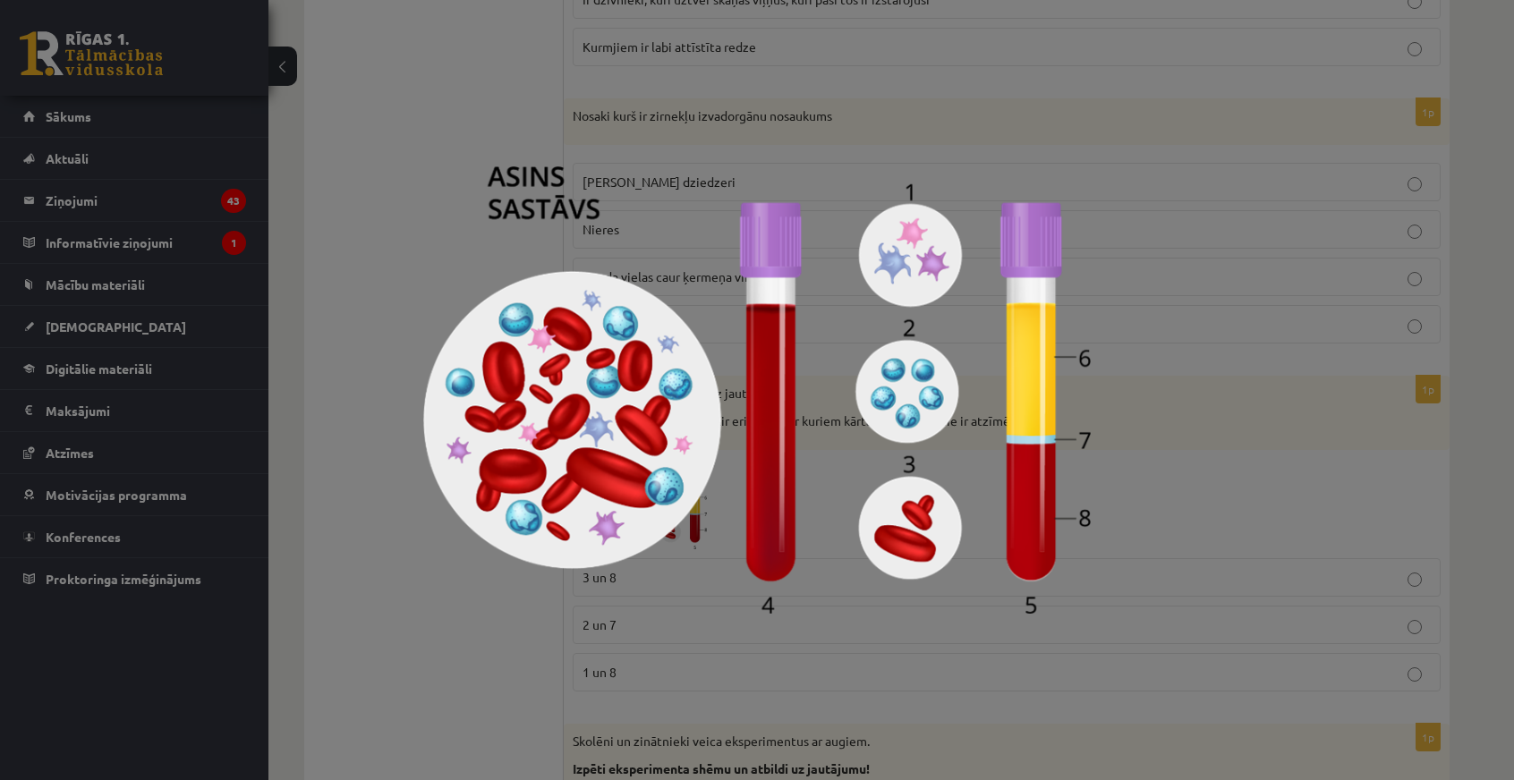
click at [291, 225] on div at bounding box center [757, 390] width 1514 height 780
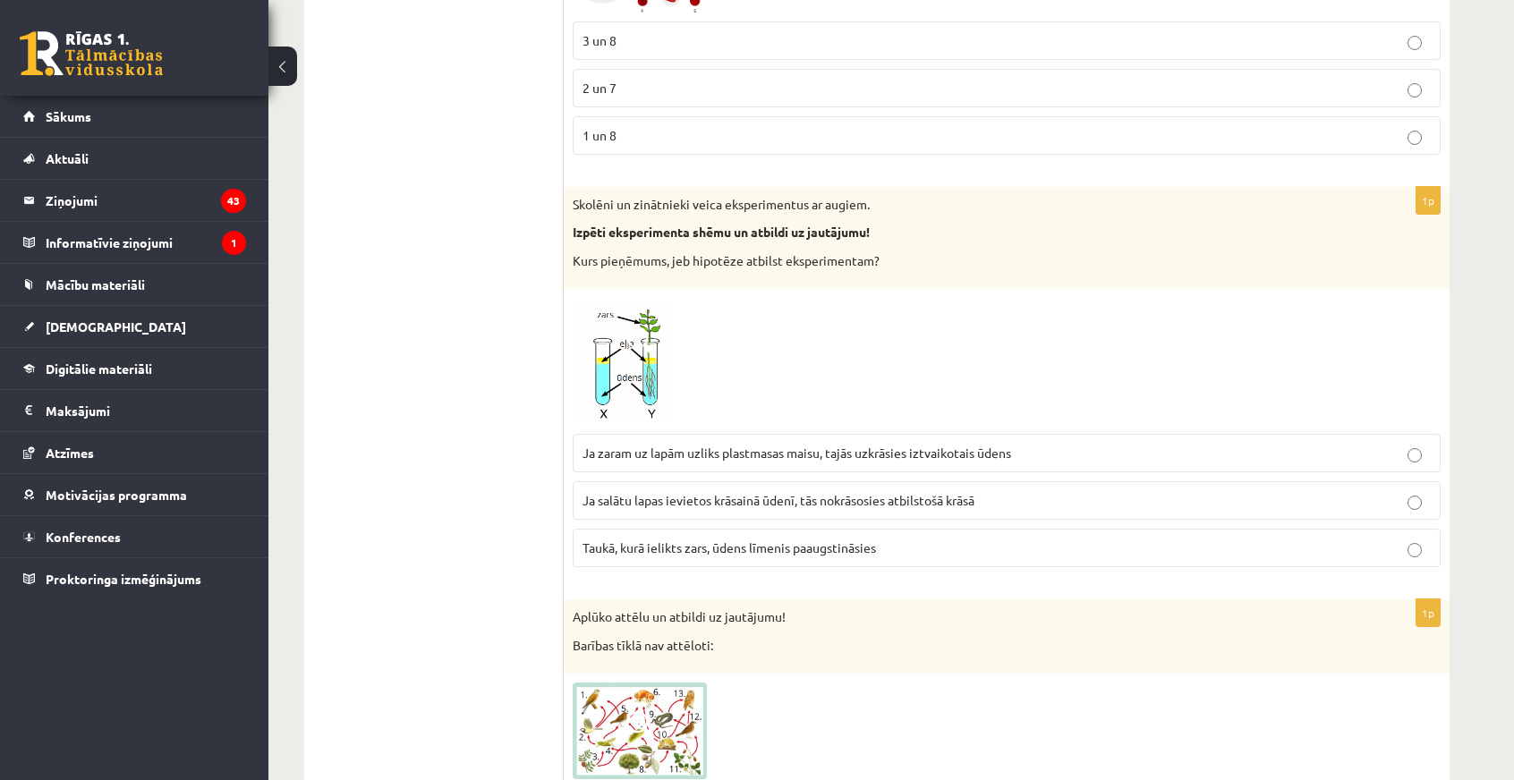
scroll to position [6611, 0]
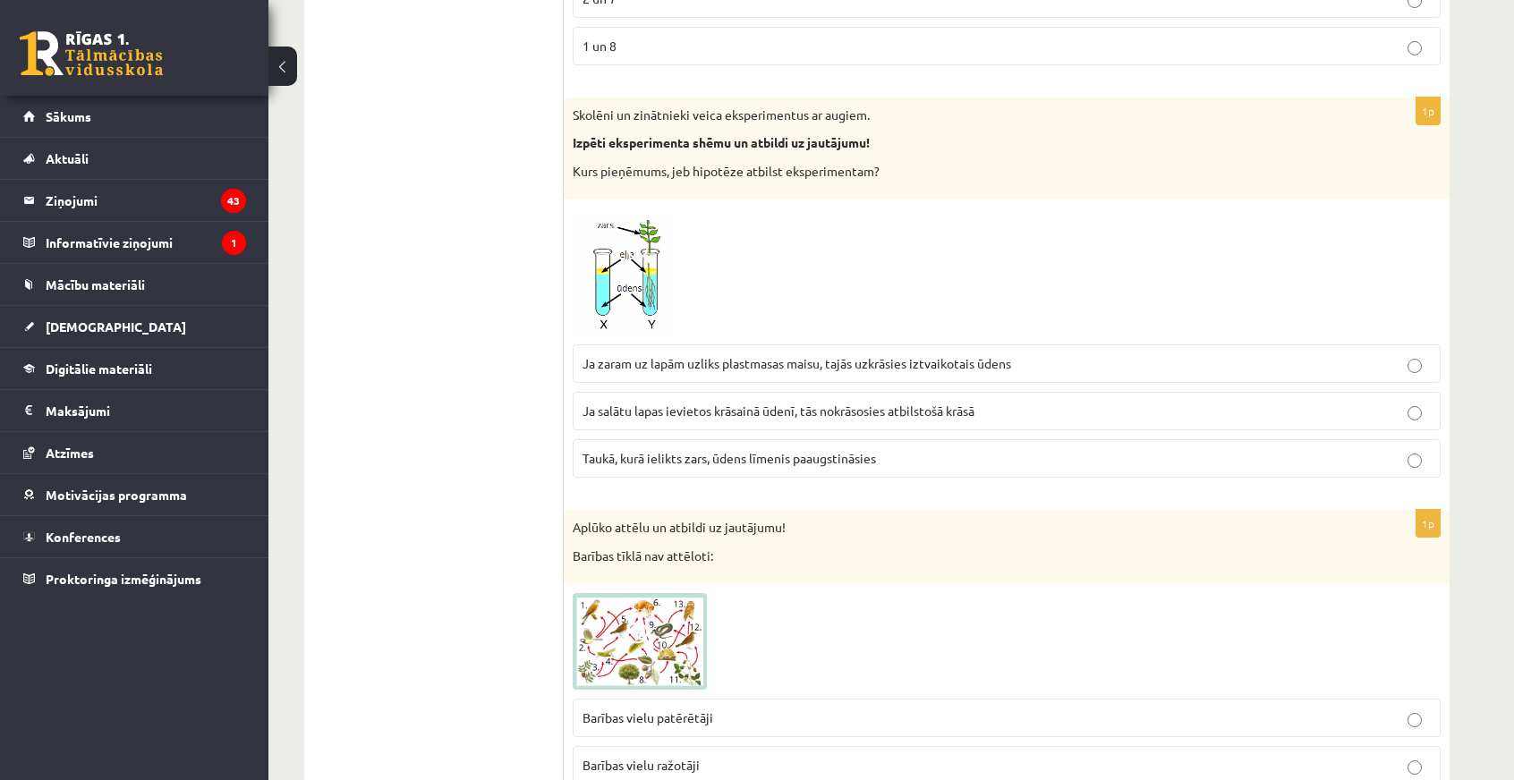
click at [619, 235] on img at bounding box center [640, 272] width 134 height 127
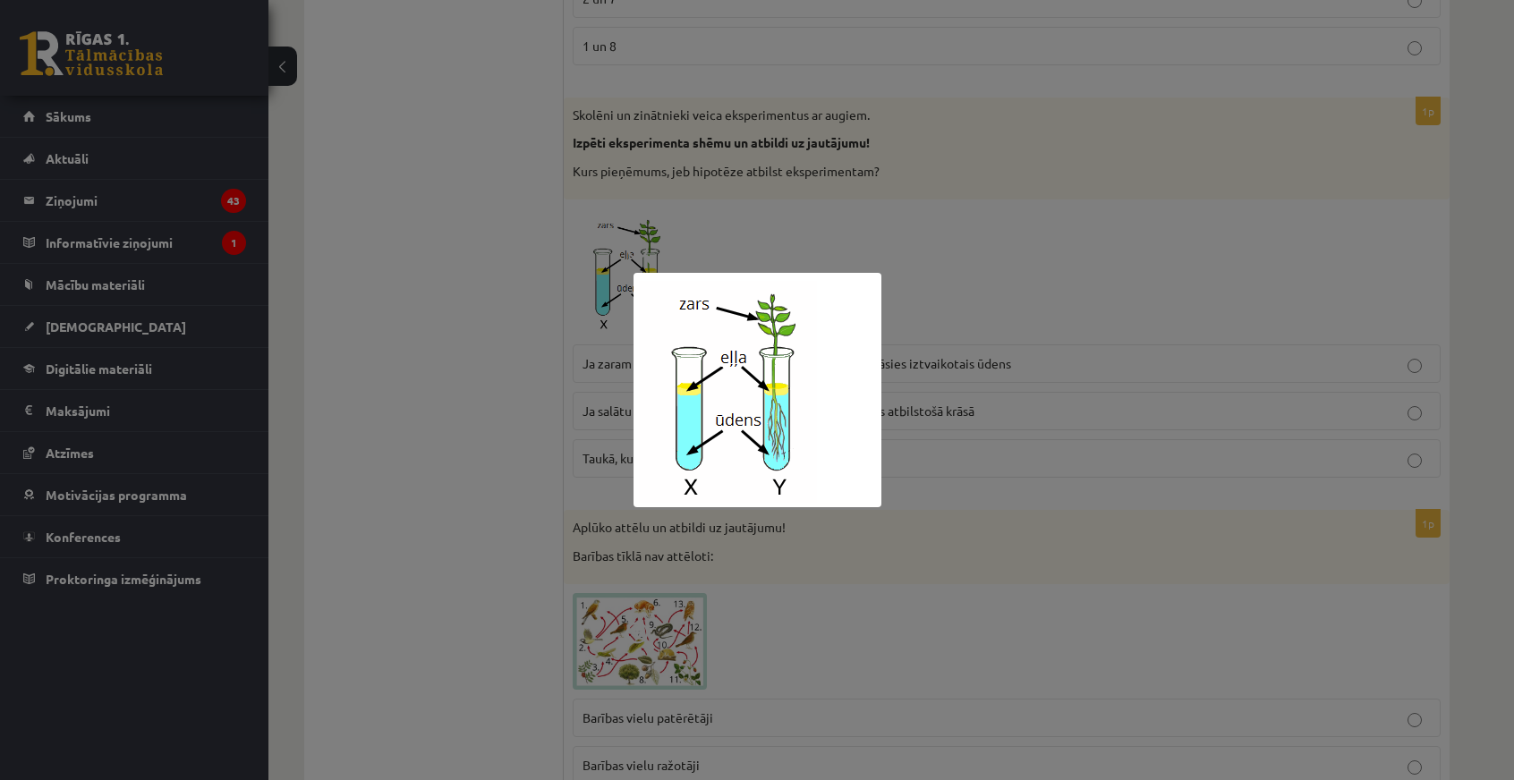
click at [446, 241] on div at bounding box center [757, 390] width 1514 height 780
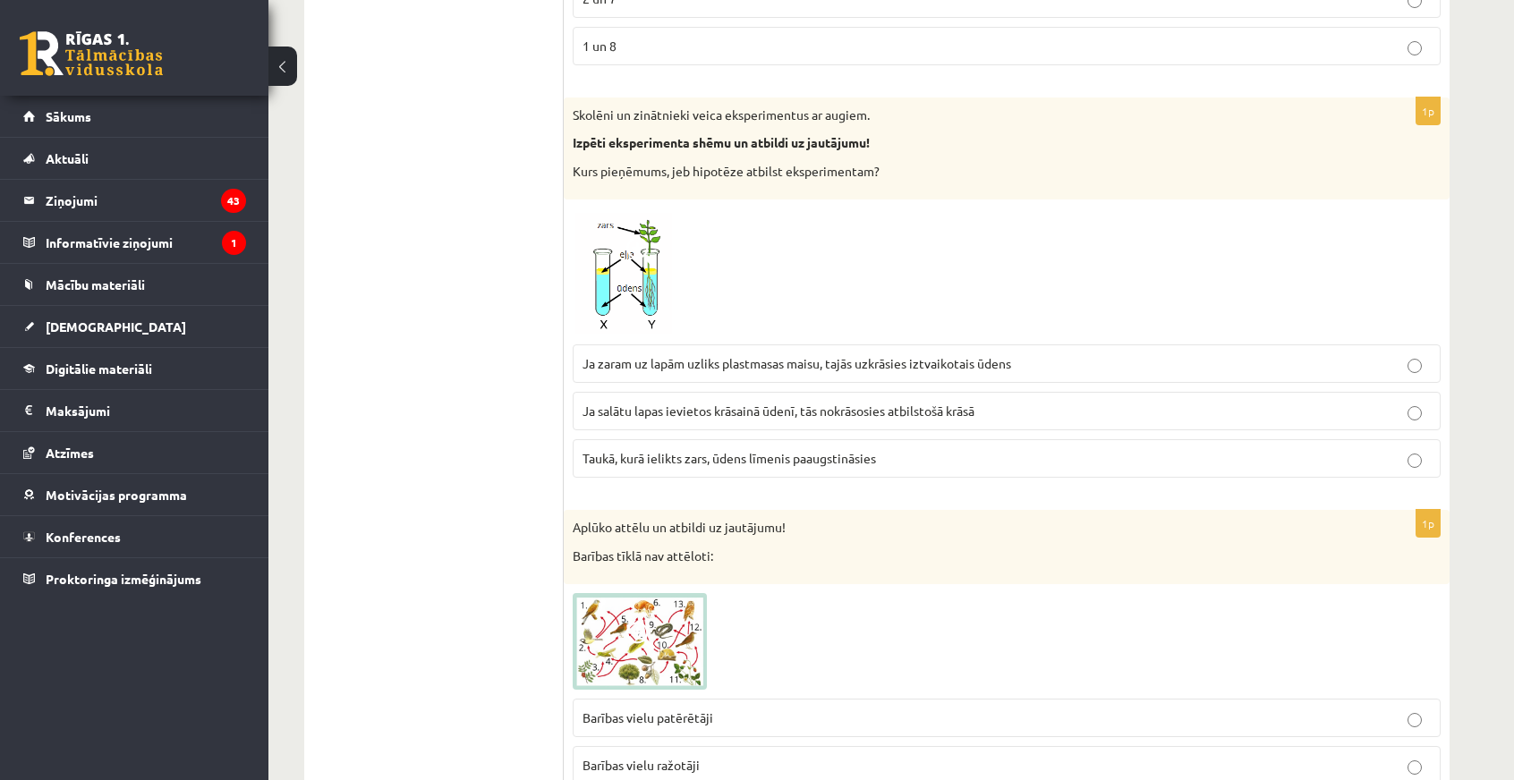
click at [700, 450] on span "Taukā, kurā ielikts zars, ūdens līmenis paaugstināsies" at bounding box center [730, 458] width 294 height 16
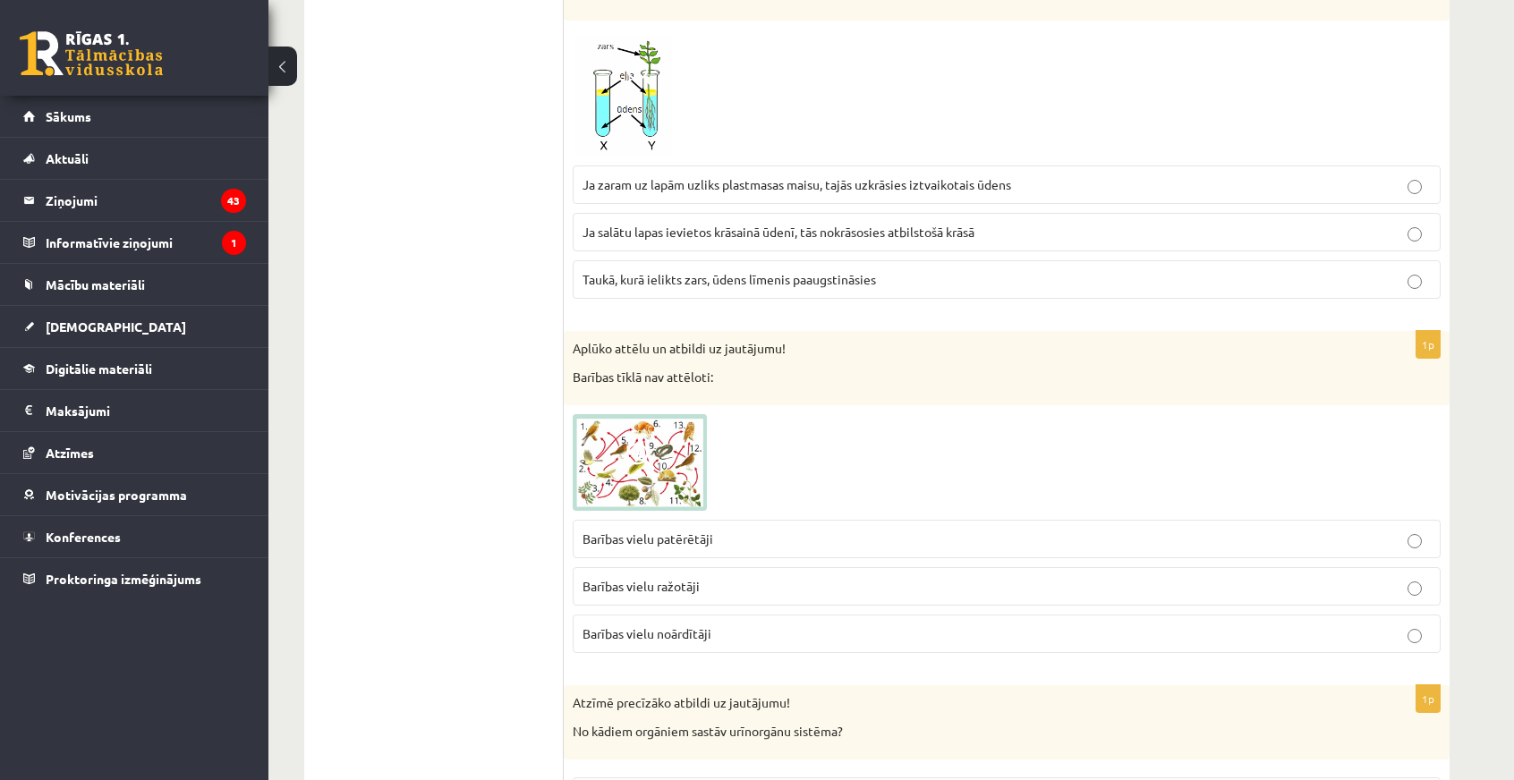
click at [662, 424] on img at bounding box center [640, 462] width 134 height 97
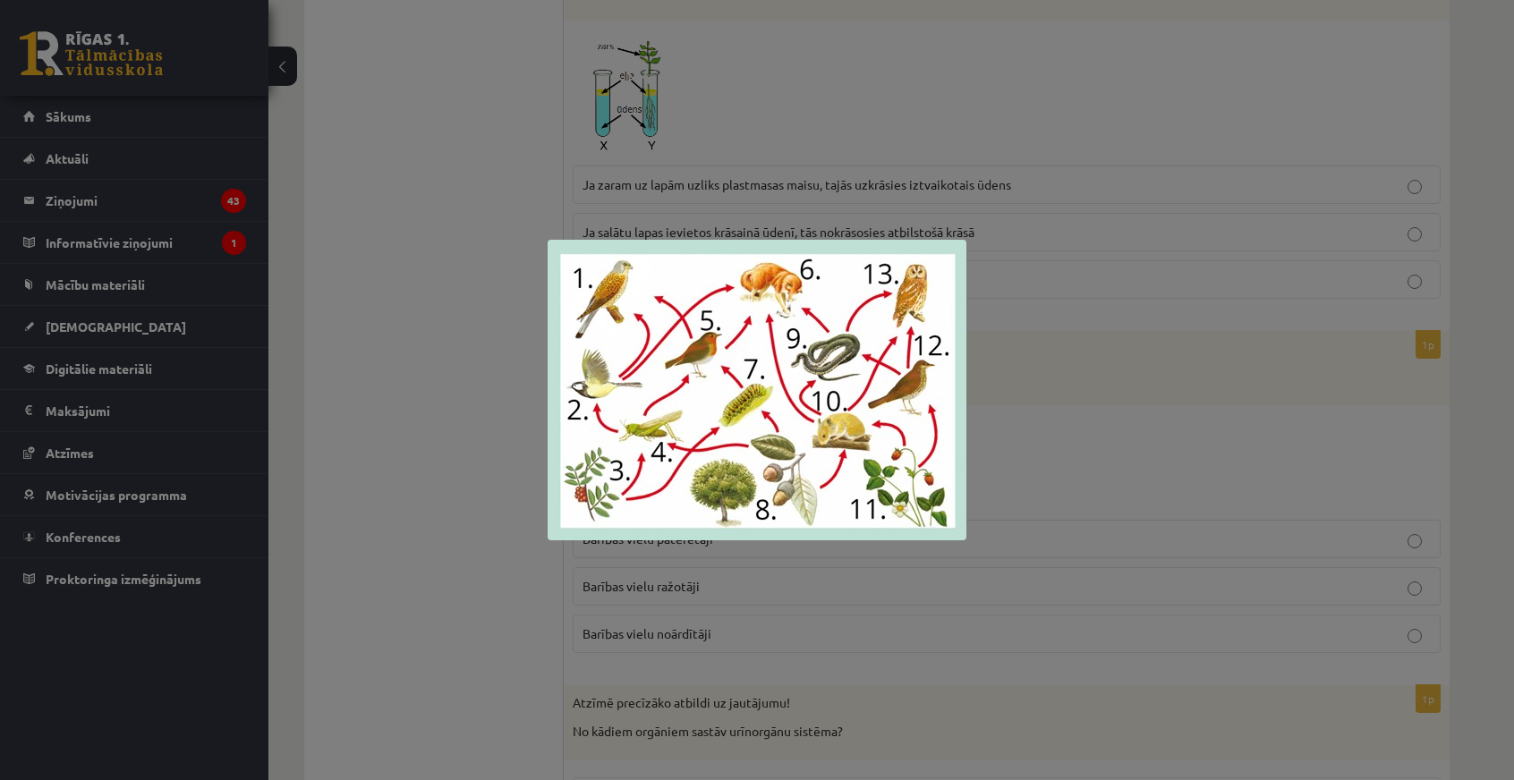
click at [737, 409] on img at bounding box center [757, 390] width 419 height 301
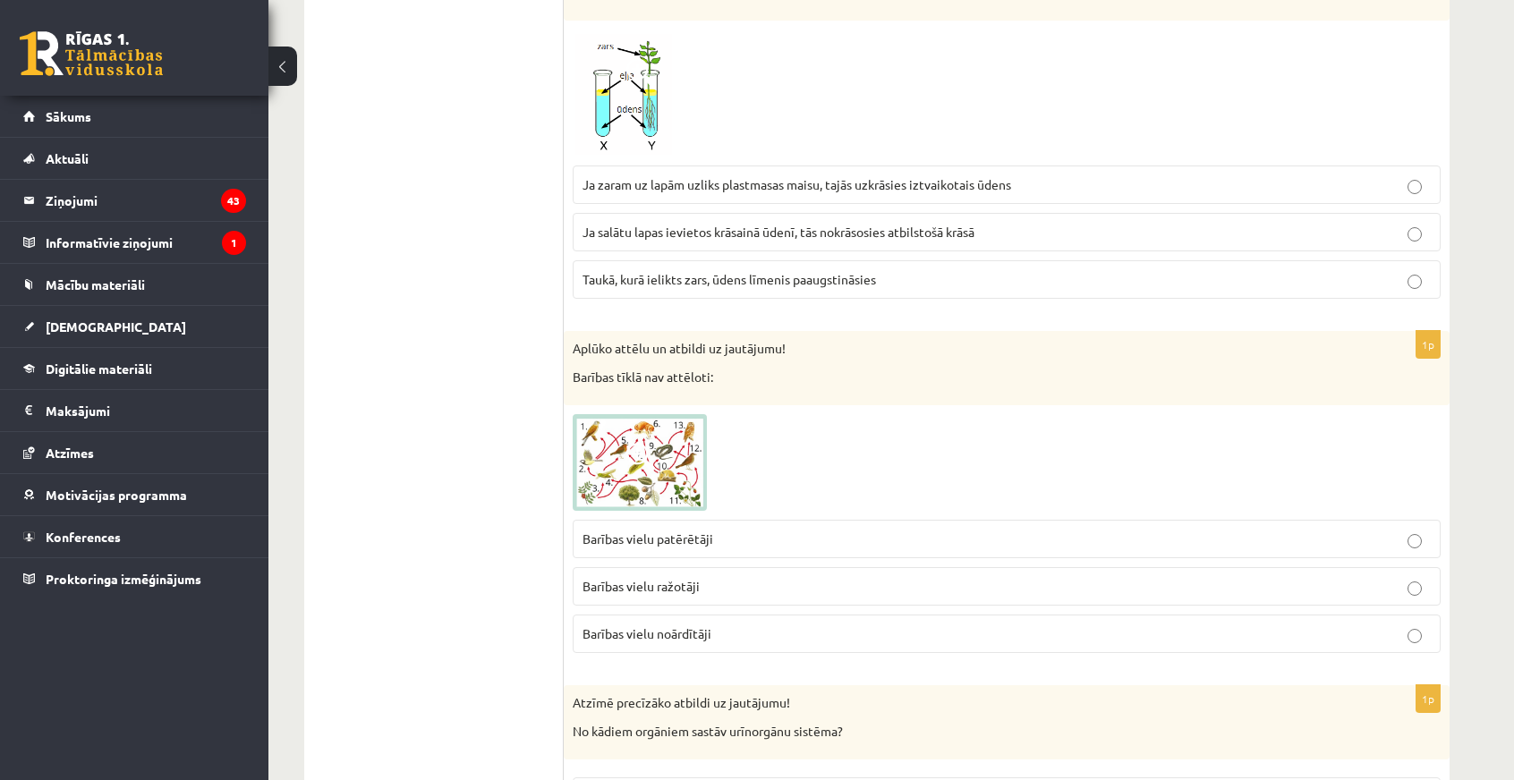
click at [655, 414] on img at bounding box center [640, 462] width 134 height 97
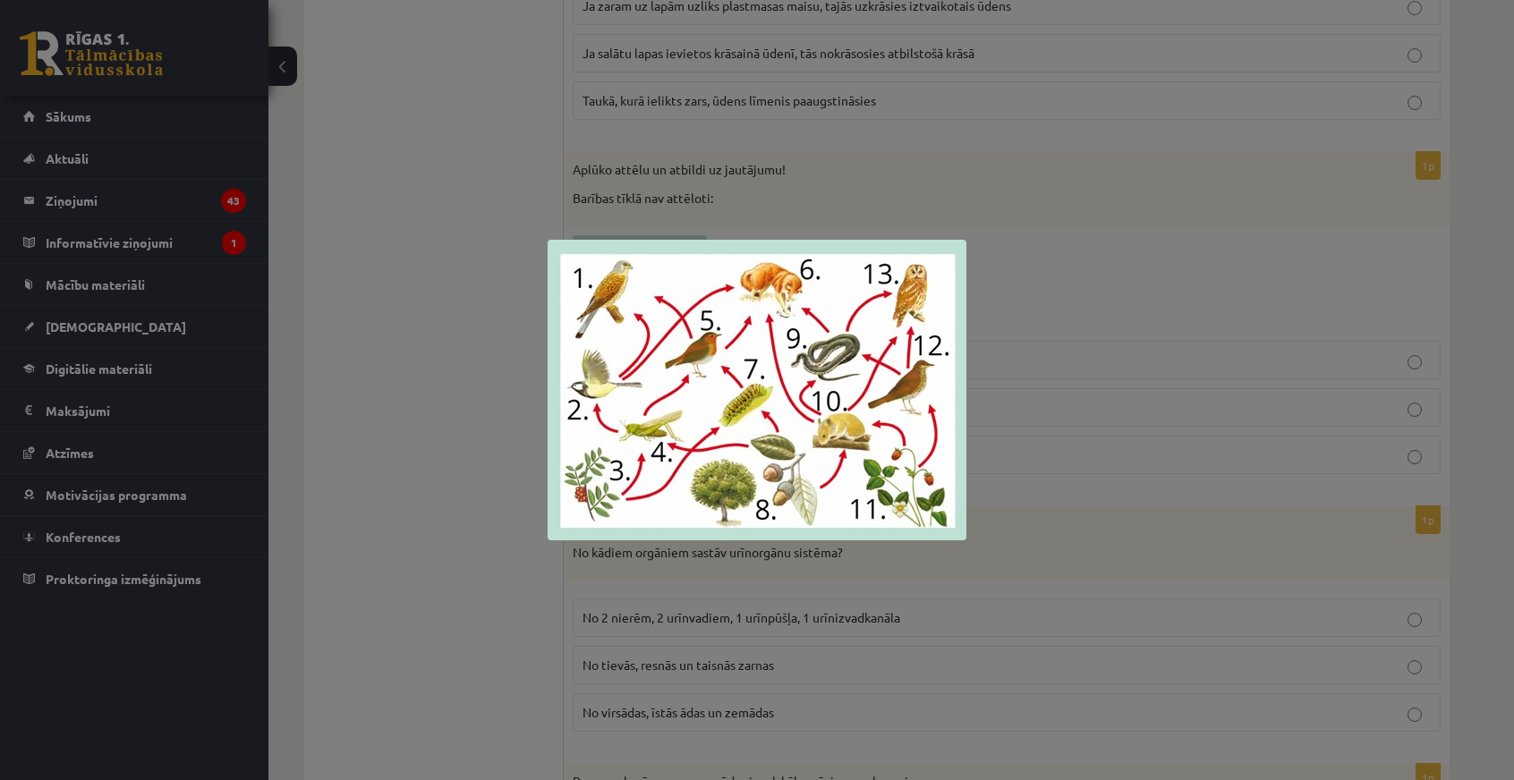
scroll to position [6879, 0]
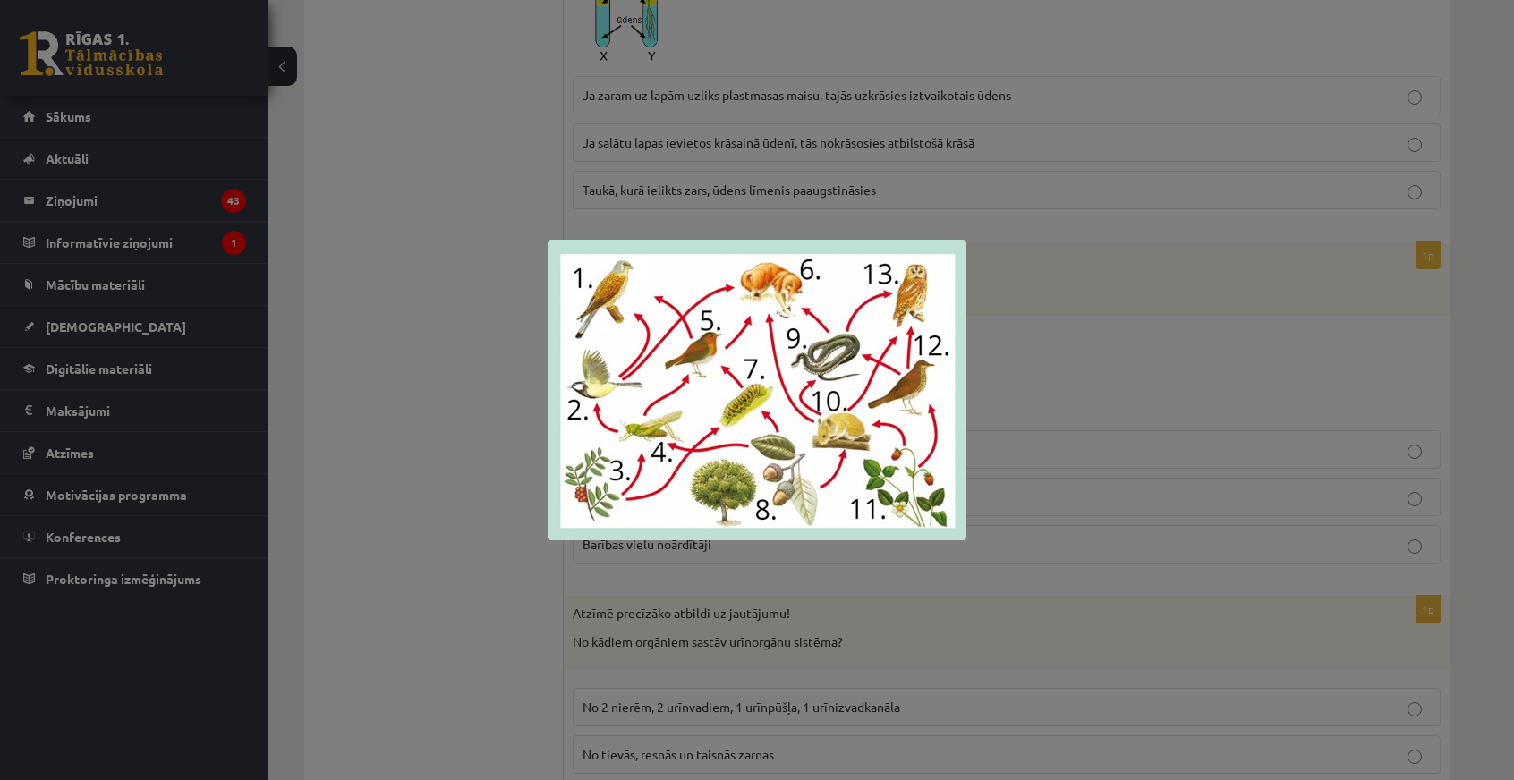
click at [444, 381] on div at bounding box center [757, 390] width 1514 height 780
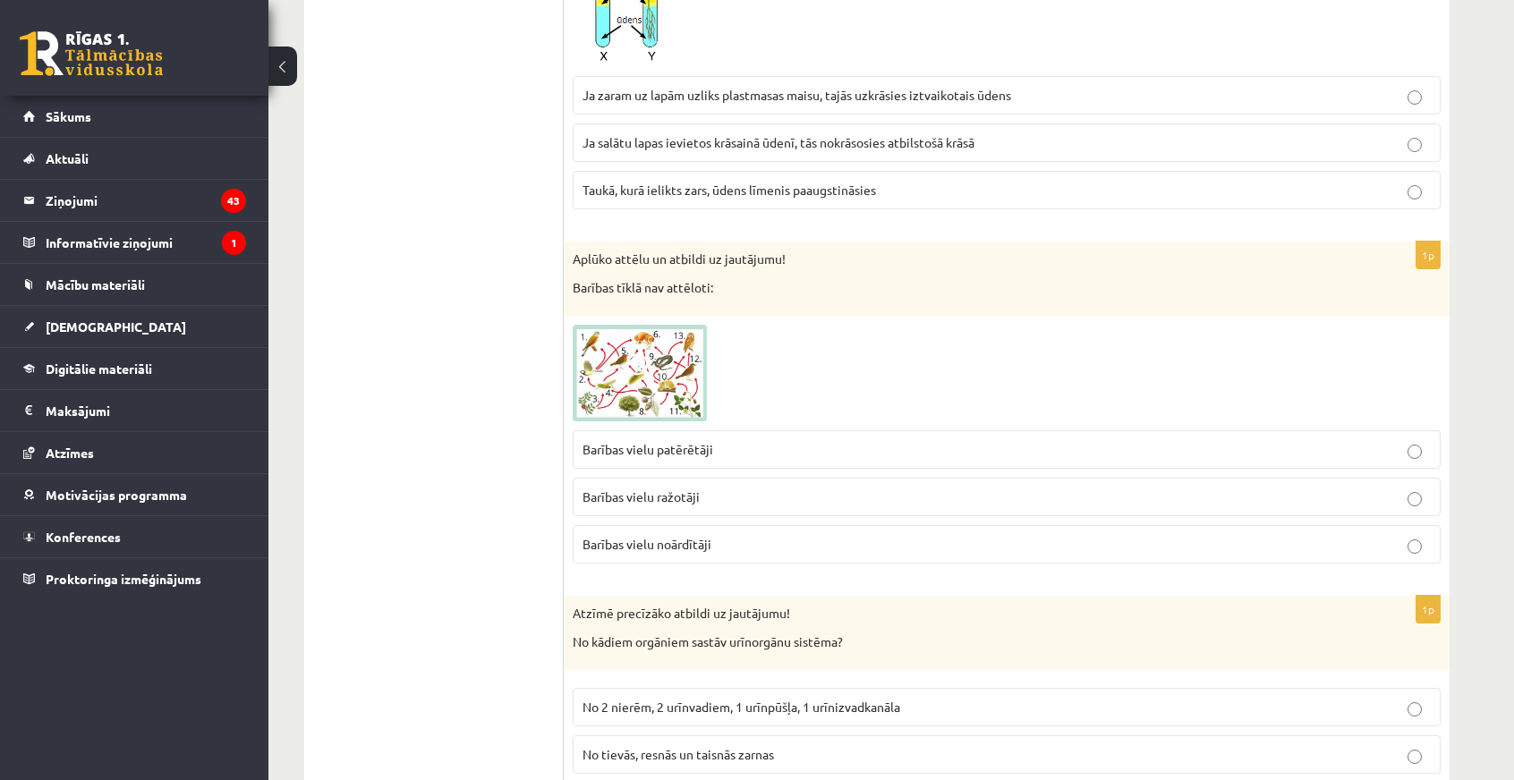
click at [617, 536] on span "Barības vielu noārdītāji" at bounding box center [647, 544] width 129 height 16
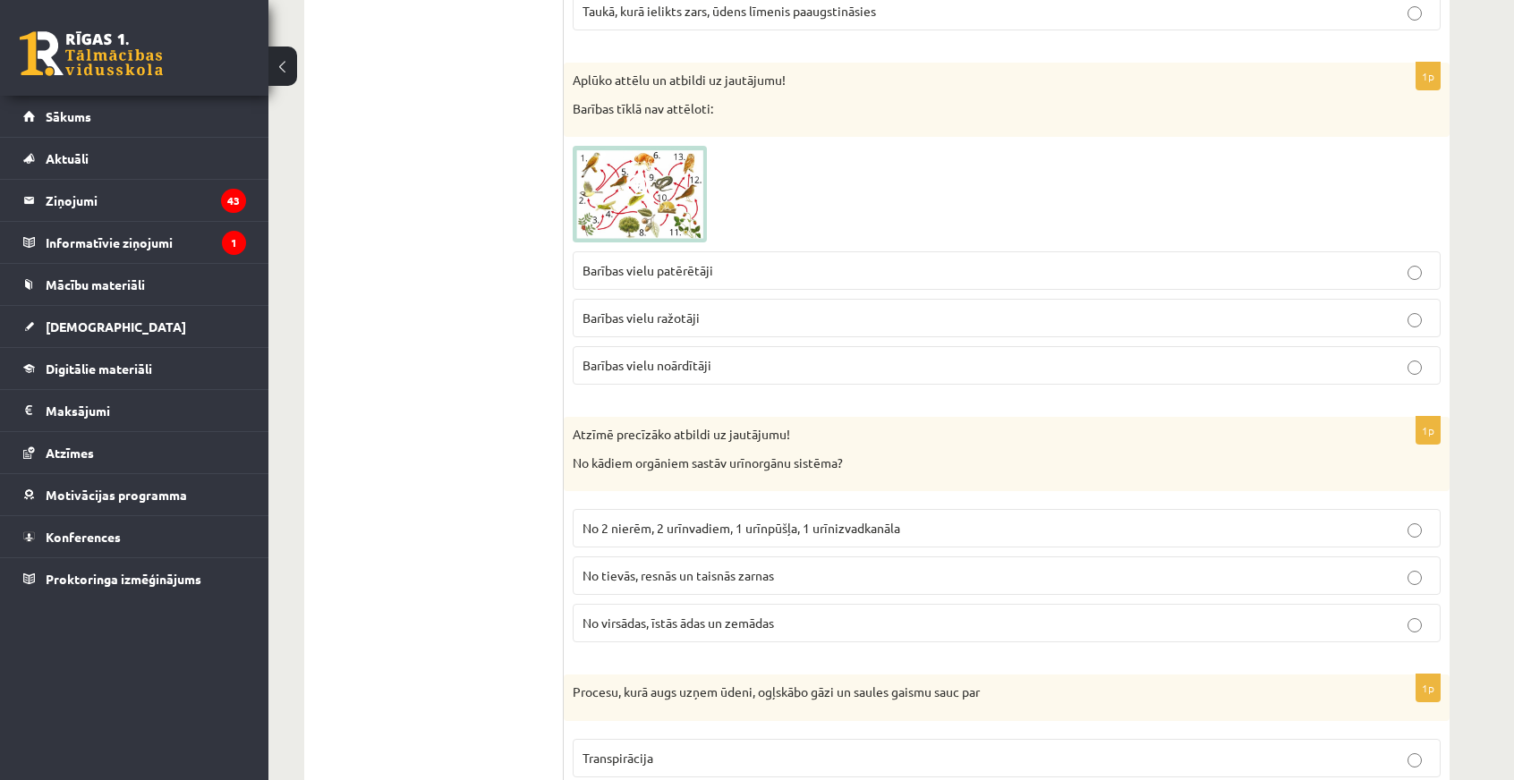
scroll to position [7237, 0]
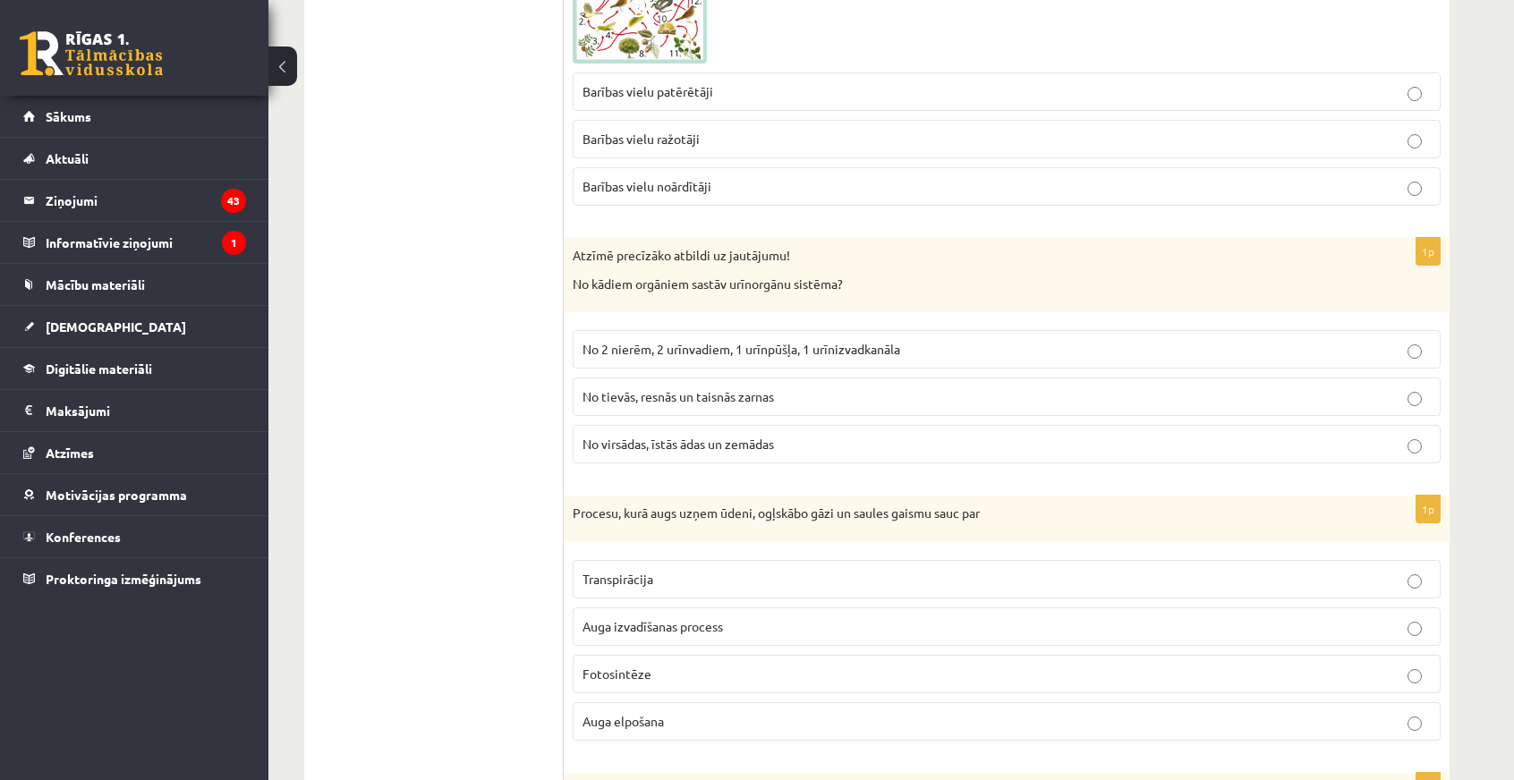
click at [777, 341] on span "No 2 nierēm, 2 urīnvadiem, 1 urīnpūšļa, 1 urīnizvadkanāla" at bounding box center [742, 349] width 318 height 16
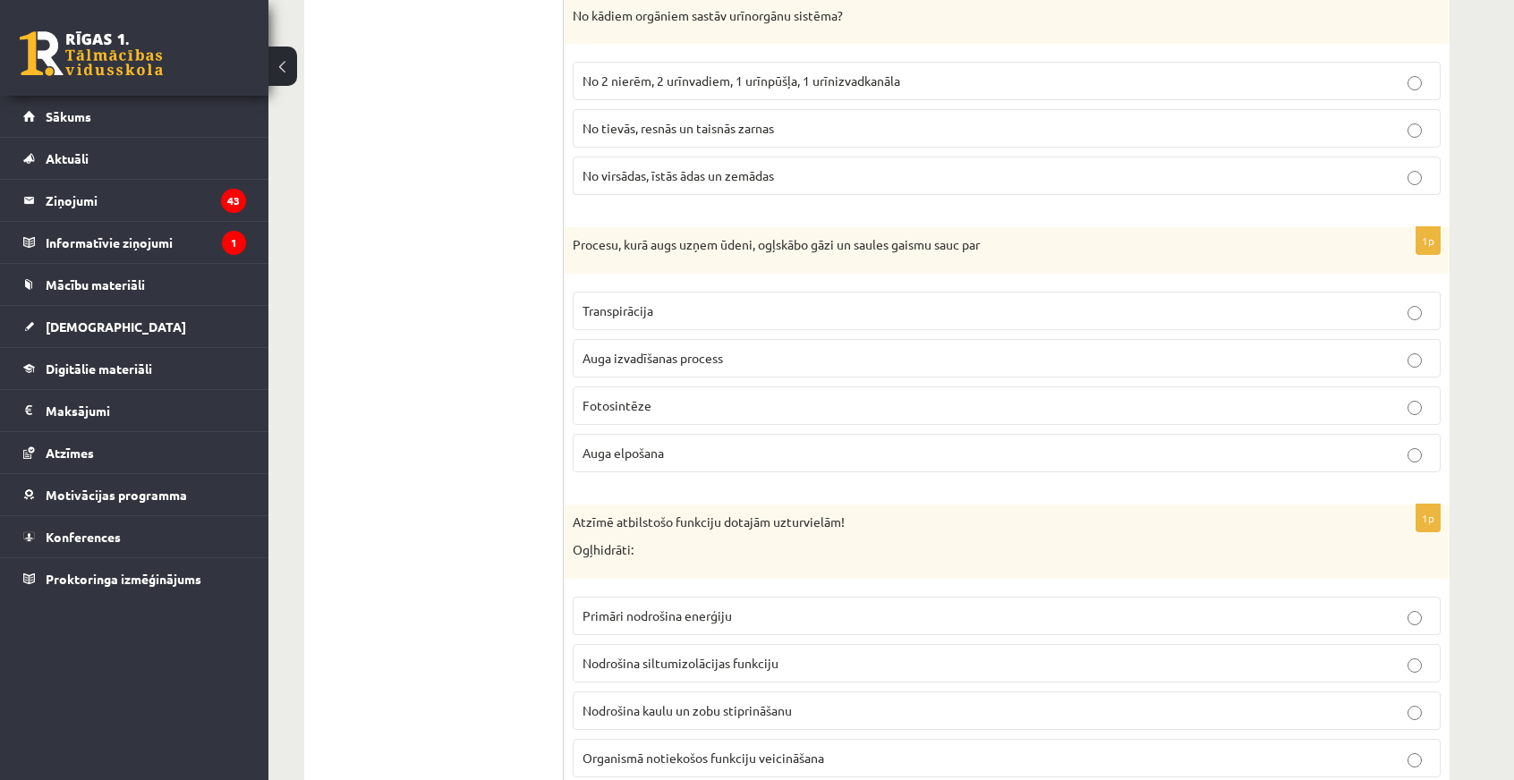
click at [623, 397] on span "Fotosintēze" at bounding box center [617, 405] width 69 height 16
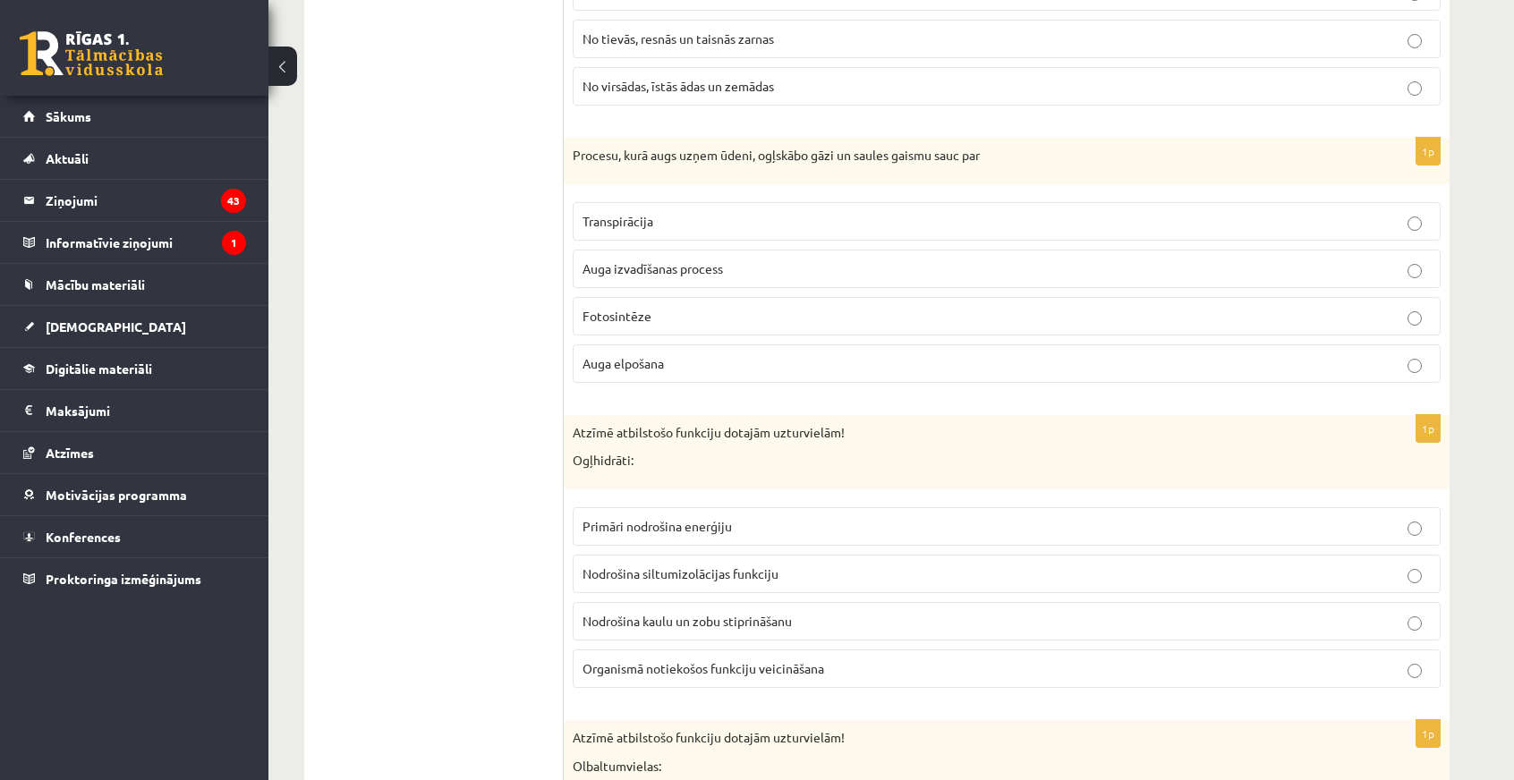
click at [607, 202] on label "Transpirācija" at bounding box center [1007, 221] width 868 height 38
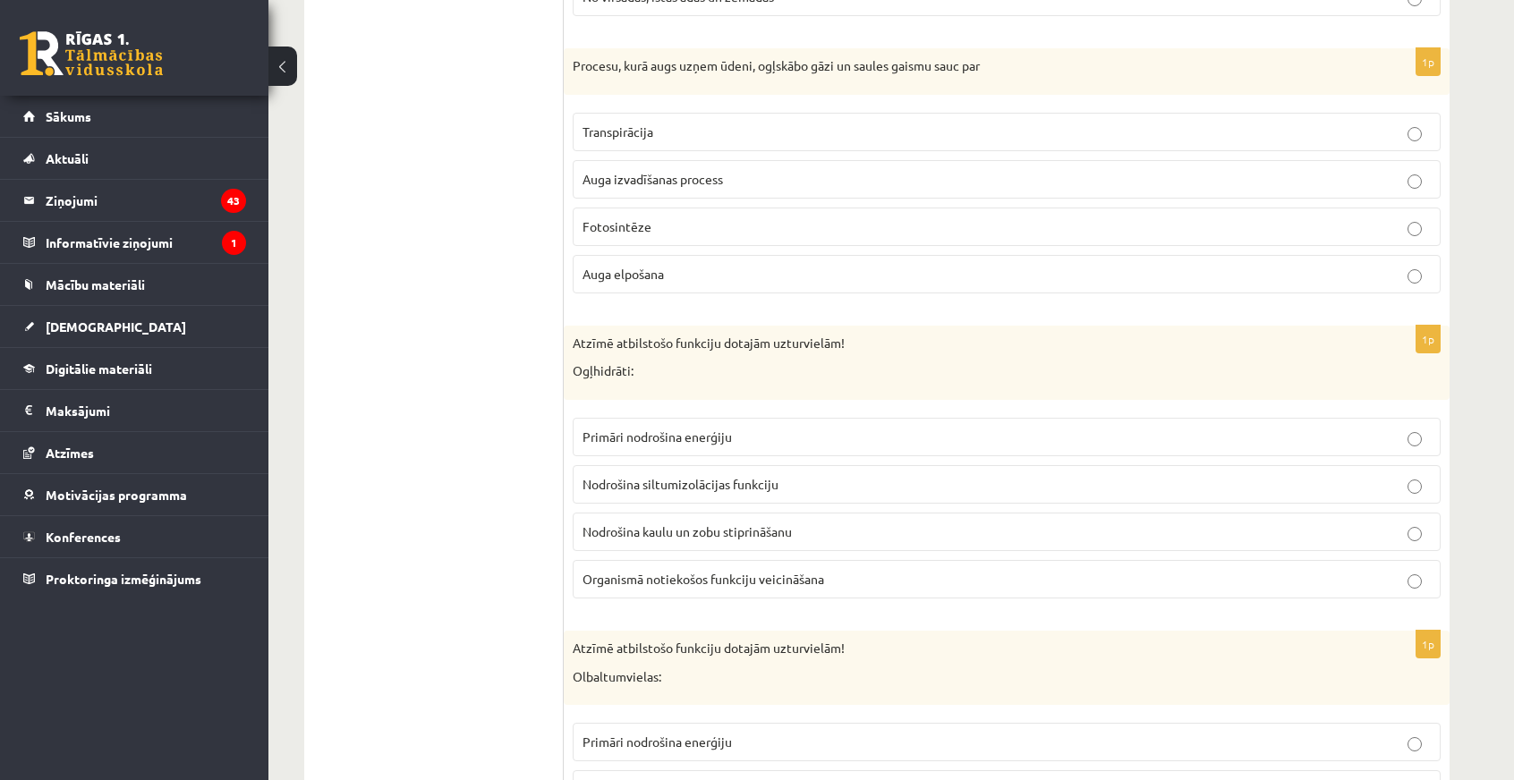
scroll to position [7774, 0]
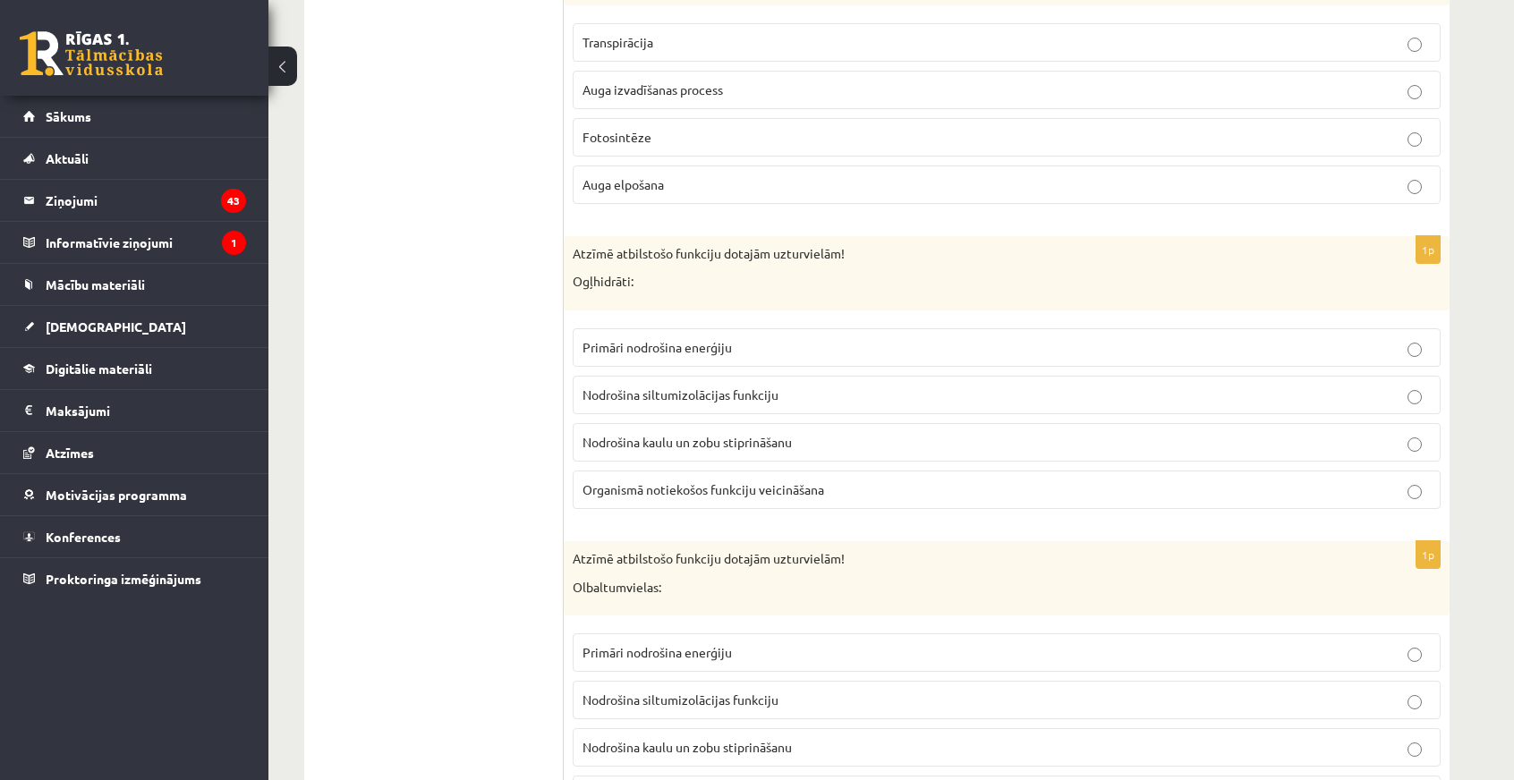
click at [695, 339] on span "Primāri nodrošina enerģiju" at bounding box center [657, 347] width 149 height 16
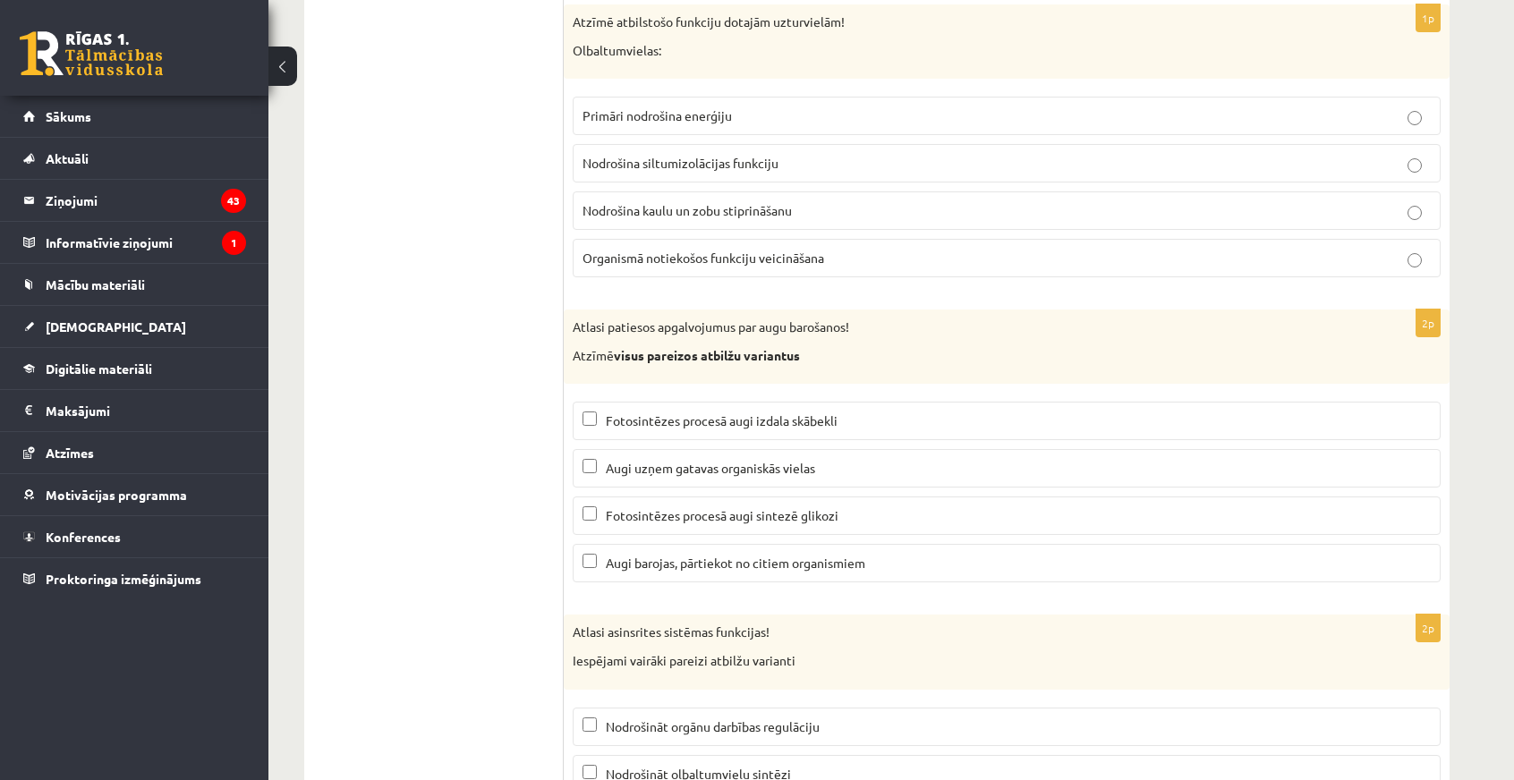
scroll to position [8222, 0]
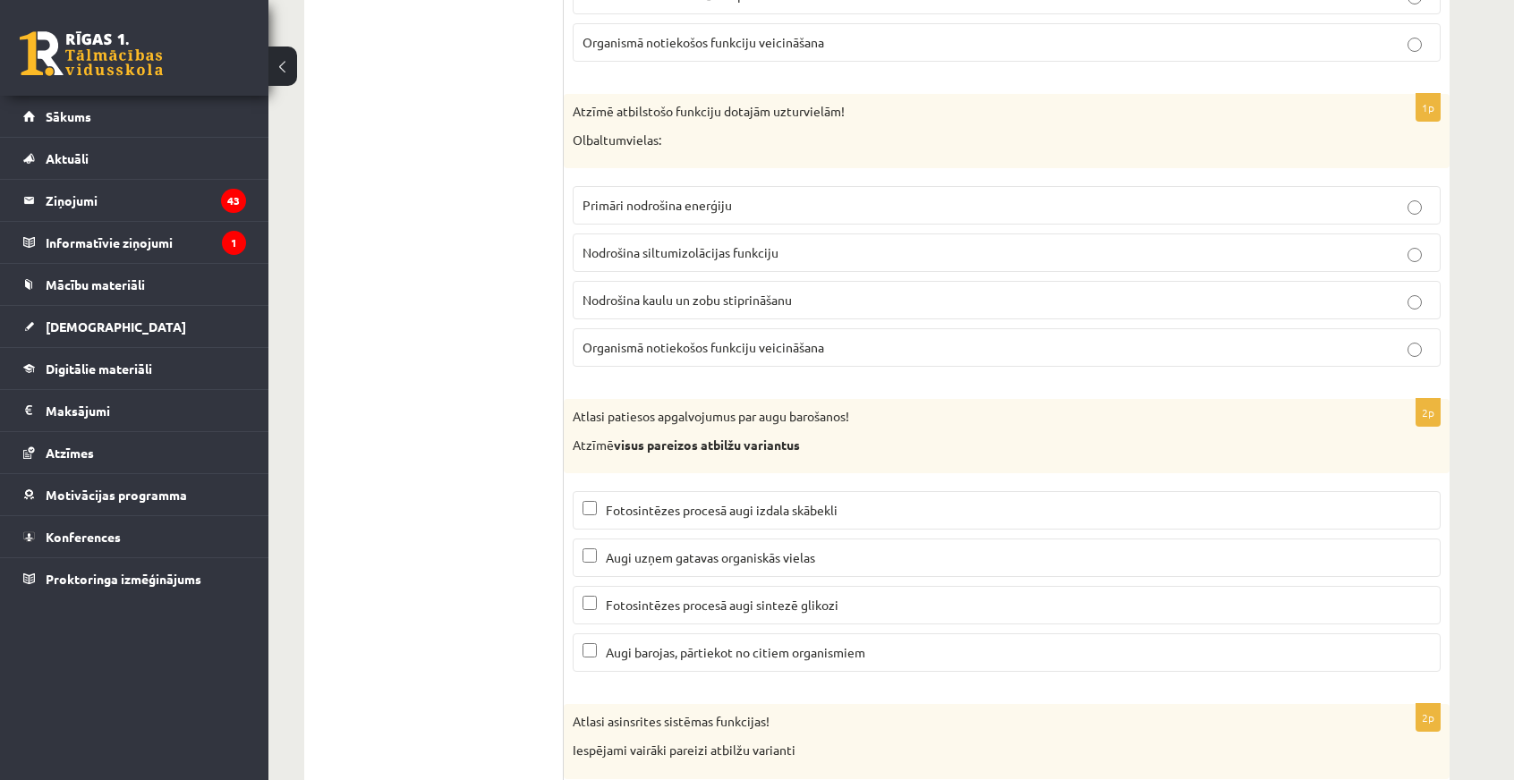
click at [685, 291] on p "Nodrošina kaulu un zobu stiprināšanu" at bounding box center [1007, 300] width 848 height 19
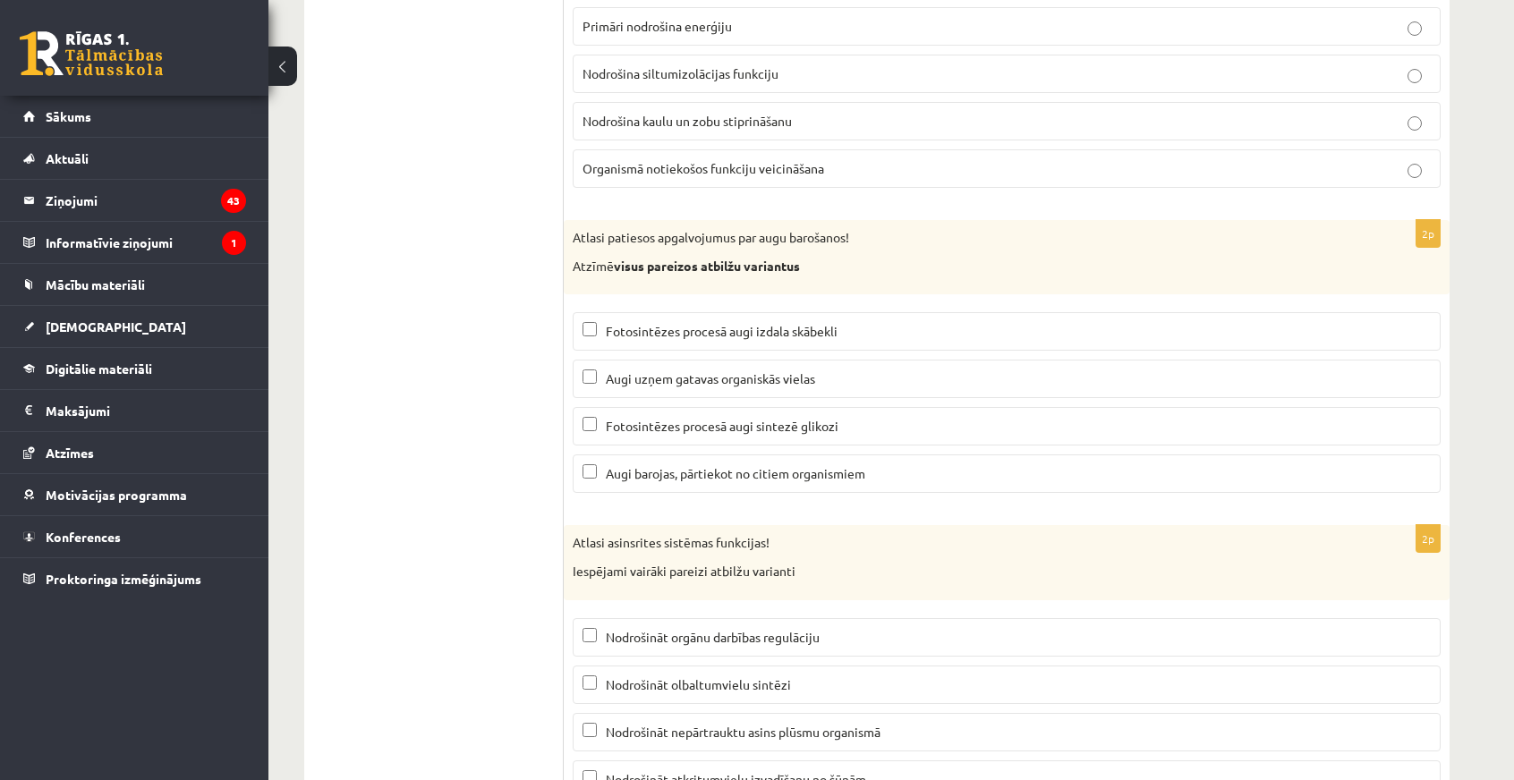
click at [663, 323] on span "Fotosintēzes procesā augi izdala skābekli" at bounding box center [722, 331] width 232 height 16
click at [598, 417] on p "Fotosintēzes procesā augi sintezē glikozi" at bounding box center [1007, 426] width 848 height 19
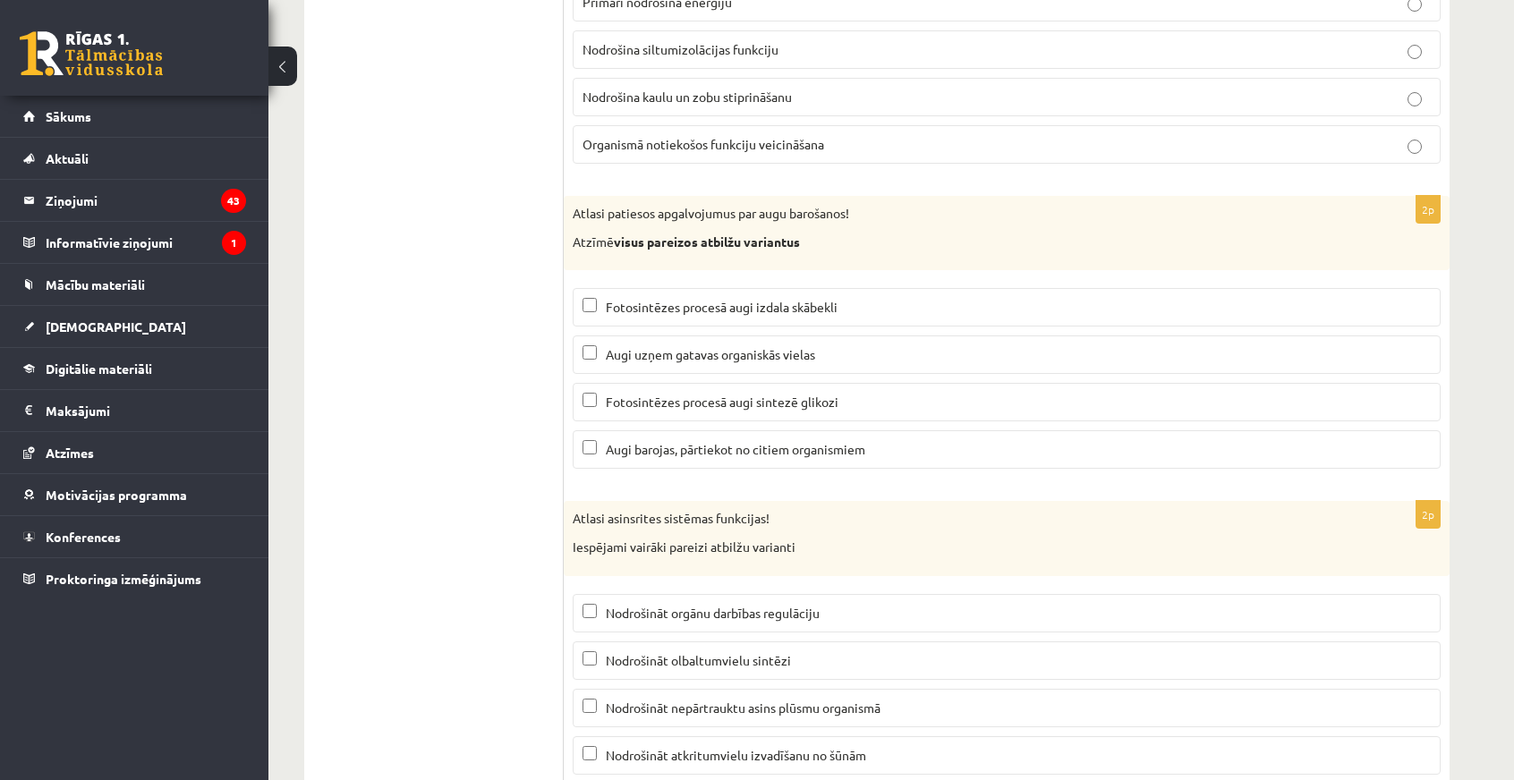
click at [684, 700] on span "Nodrošināt nepārtrauktu asins plūsmu organismā" at bounding box center [743, 708] width 275 height 16
click at [657, 594] on label "Nodrošināt orgānu darbības regulāciju" at bounding box center [1007, 613] width 868 height 38
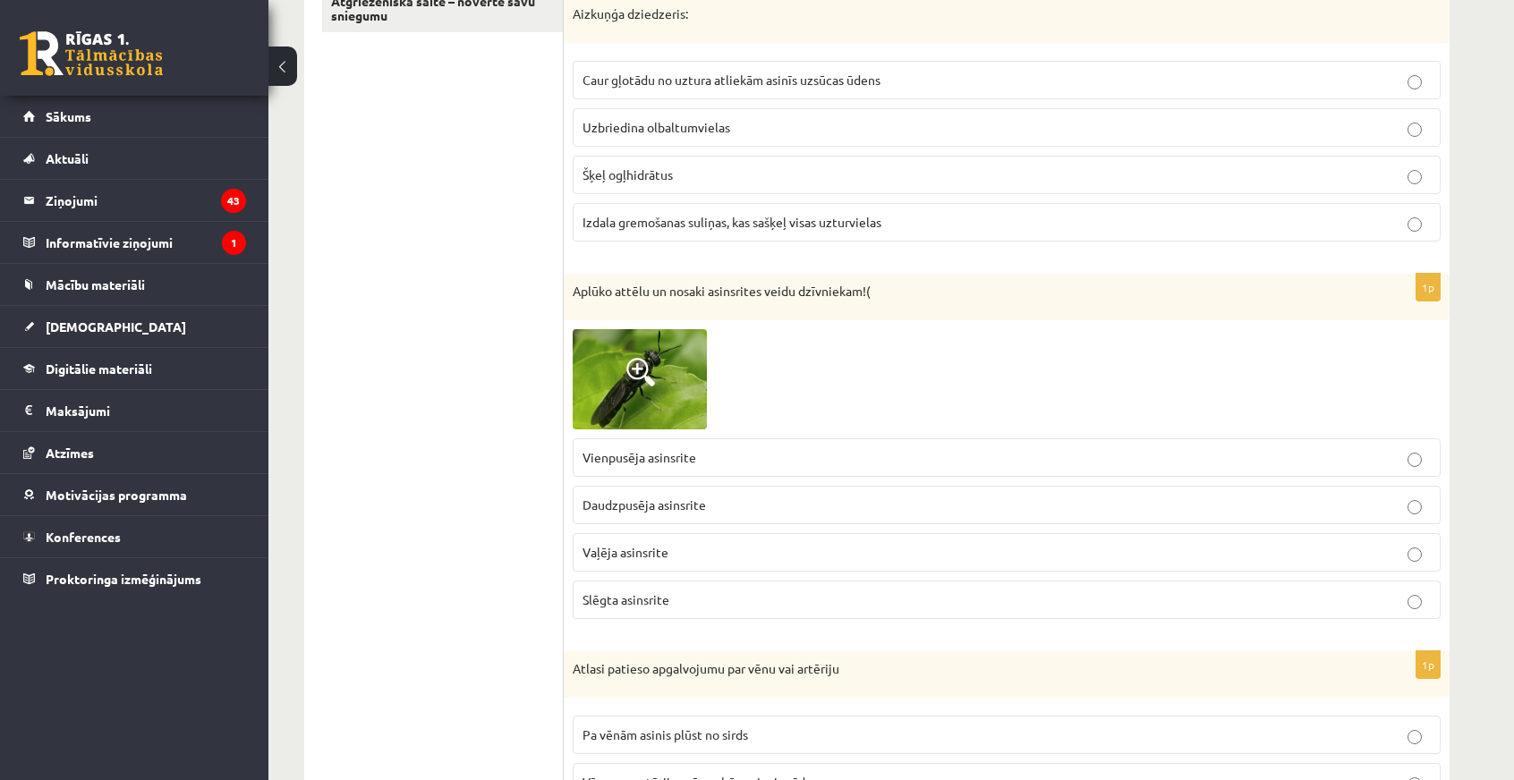
scroll to position [0, 0]
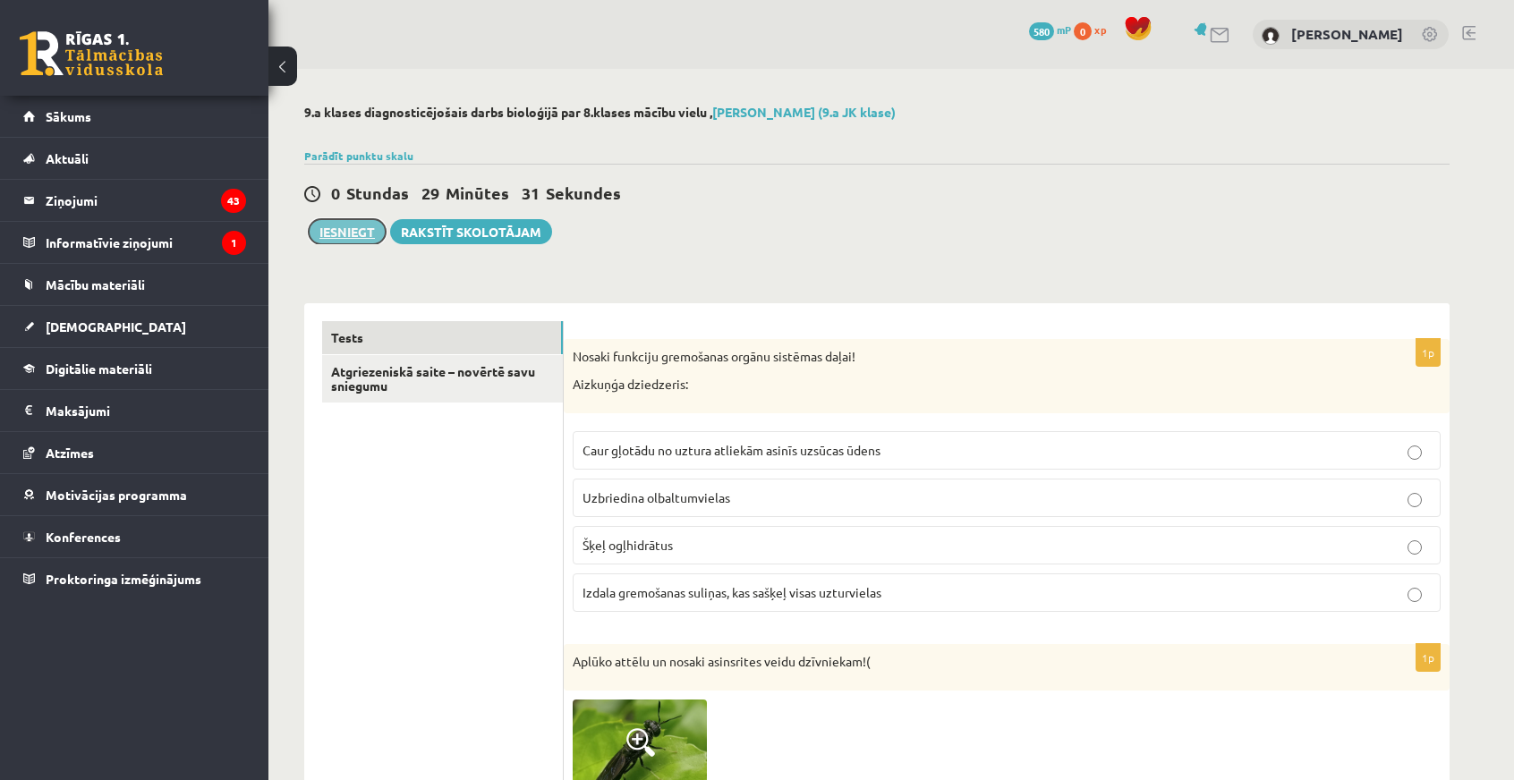
click at [331, 224] on button "Iesniegt" at bounding box center [347, 231] width 77 height 25
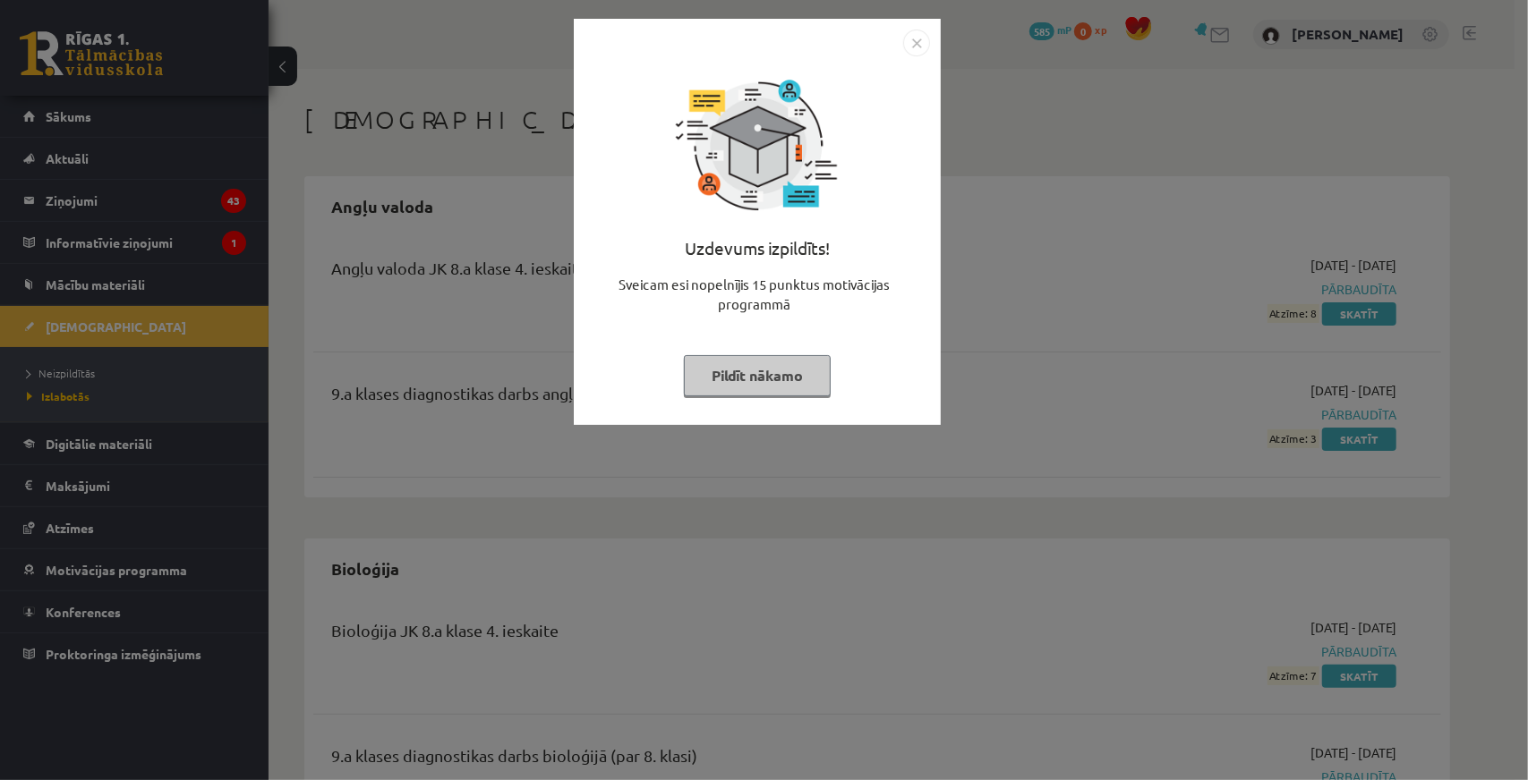
click at [795, 458] on div "Uzdevums izpildīts! Sveicam esi nopelnījis 15 punktus motivācijas programmā Pil…" at bounding box center [764, 390] width 1528 height 780
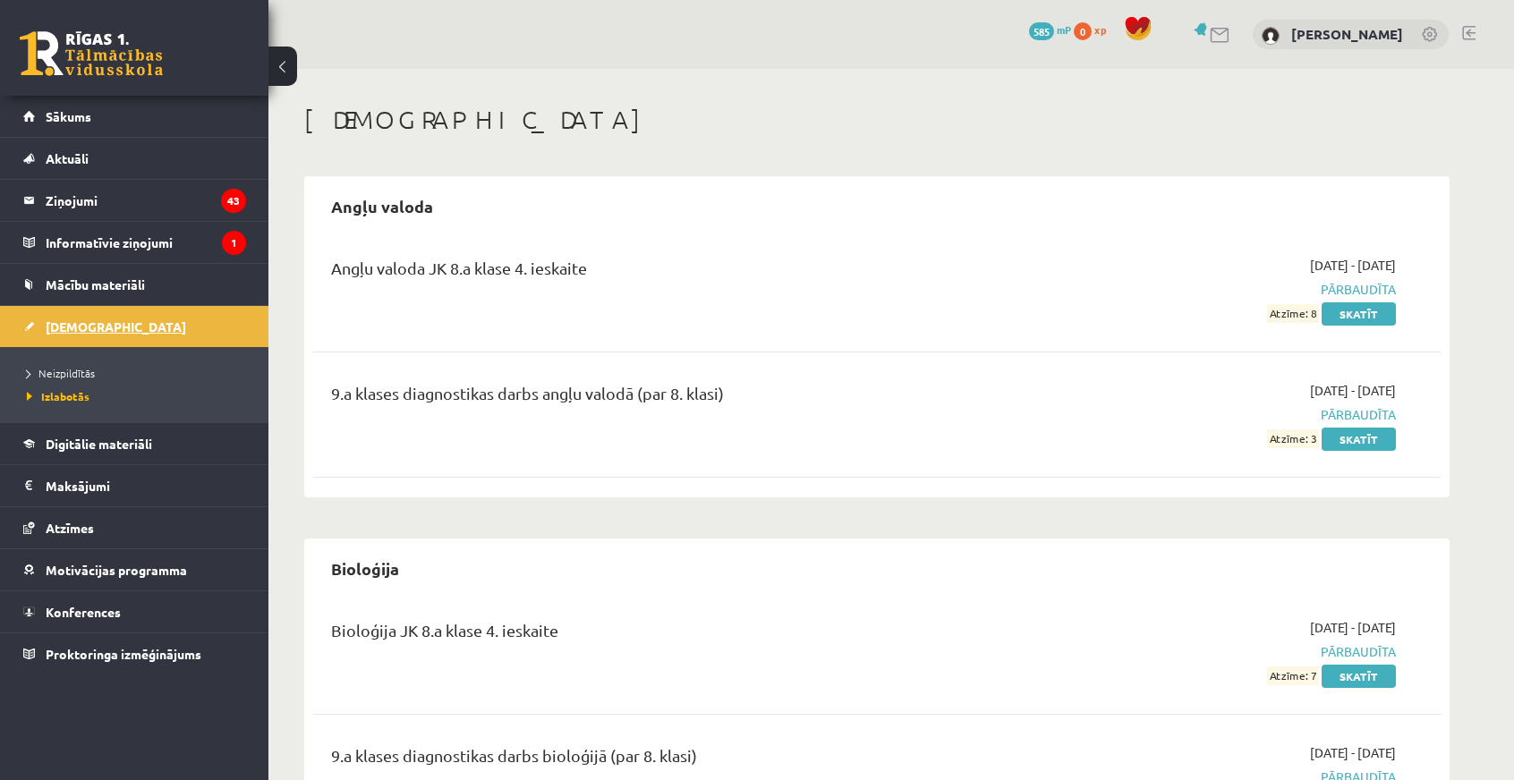
click at [142, 319] on link "[DEMOGRAPHIC_DATA]" at bounding box center [134, 326] width 223 height 41
